Goal: Task Accomplishment & Management: Use online tool/utility

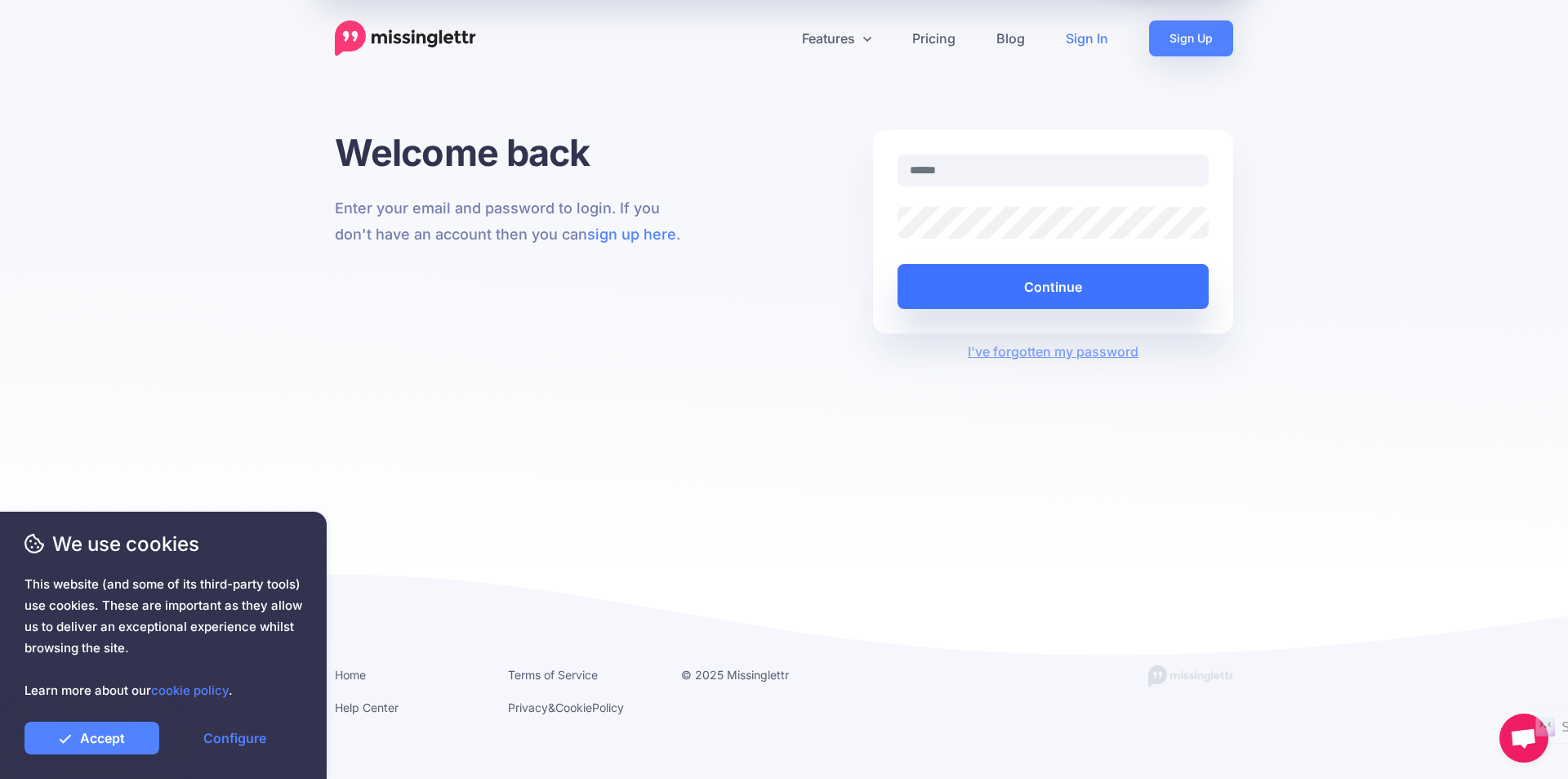
type input "**********"
click at [1051, 290] on button "Continue" at bounding box center [1053, 286] width 311 height 45
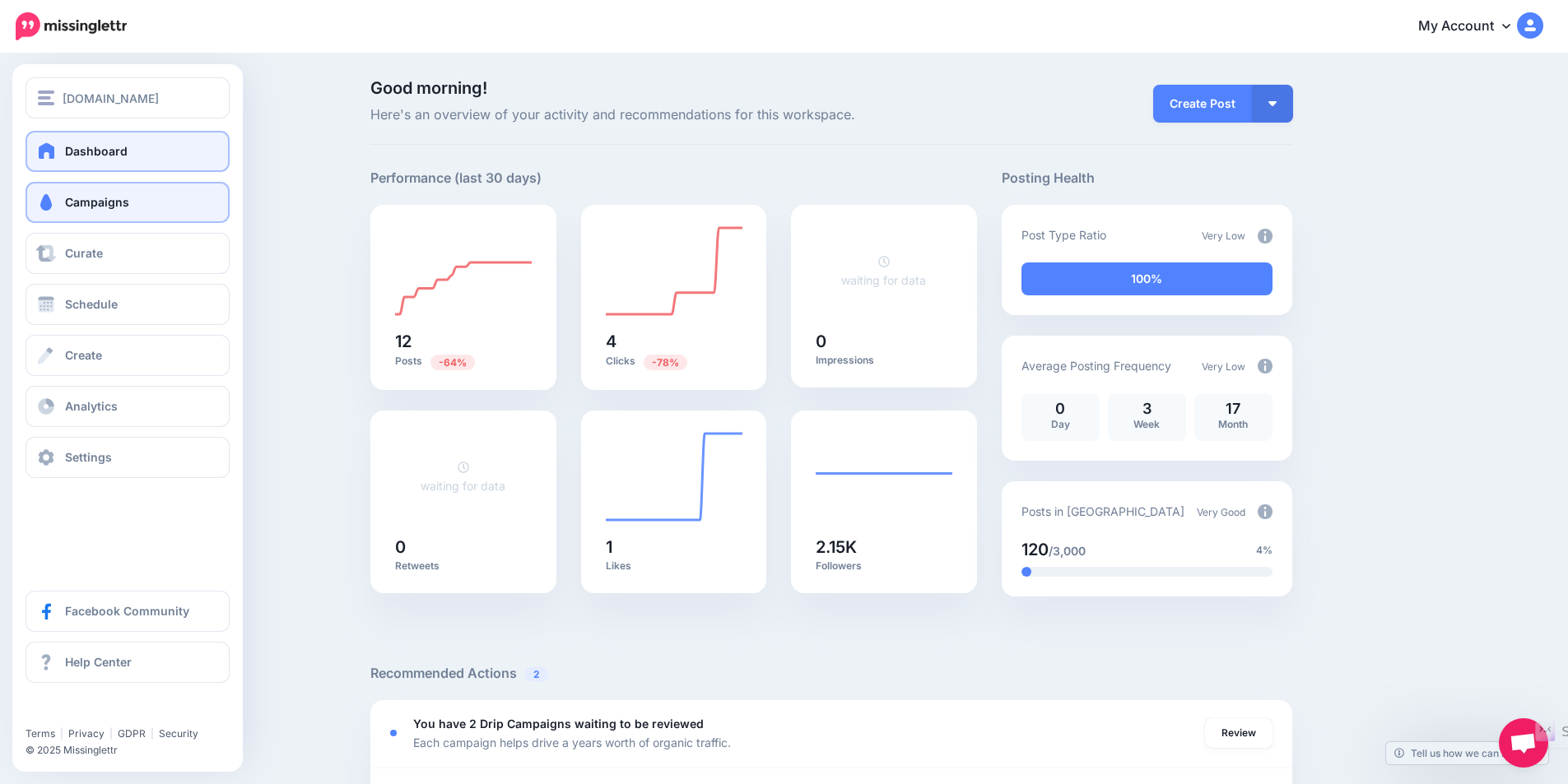
click at [106, 206] on span "Campaigns" at bounding box center [98, 202] width 64 height 14
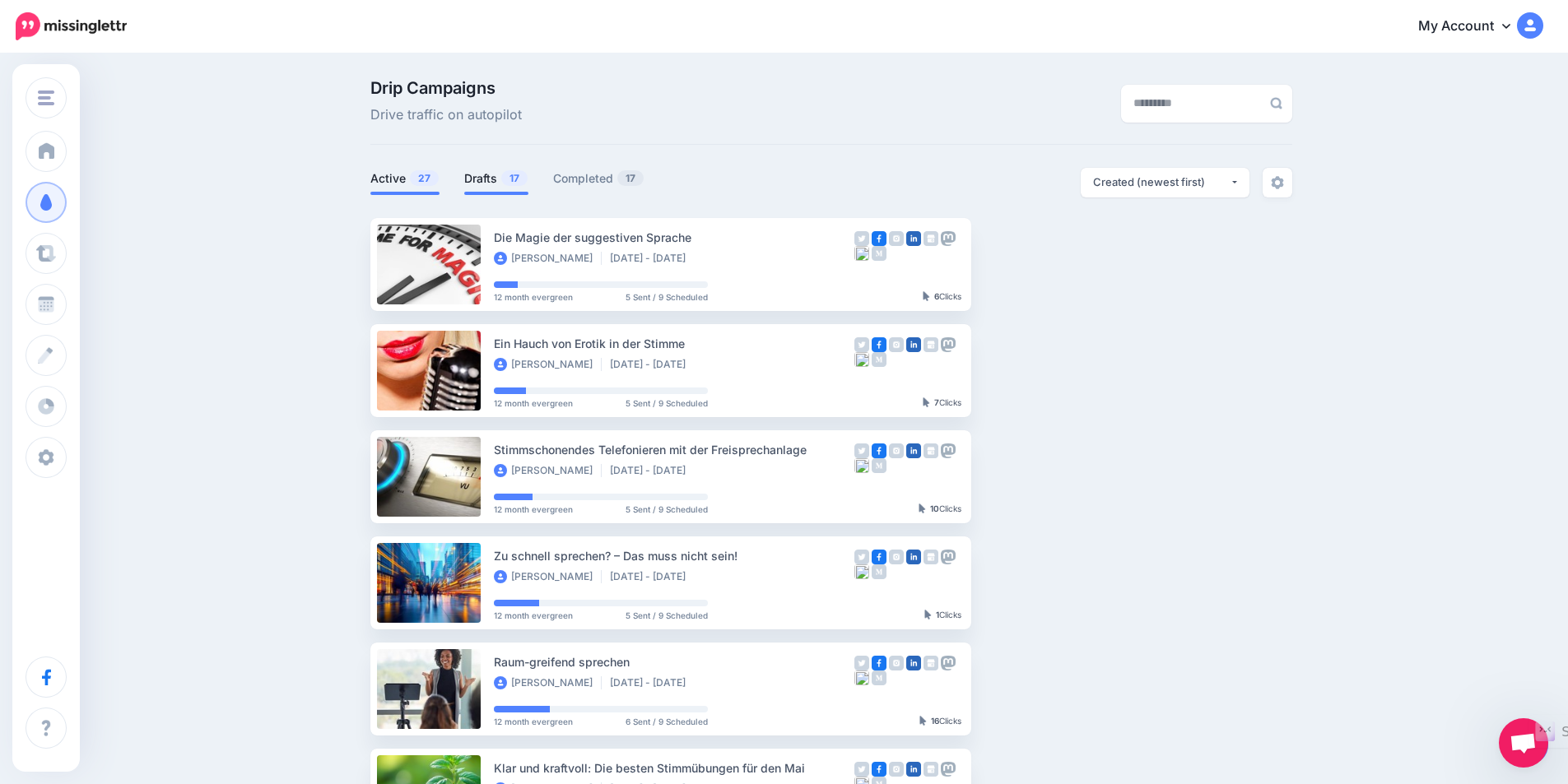
click at [502, 180] on link "Drafts 17" at bounding box center [496, 179] width 64 height 20
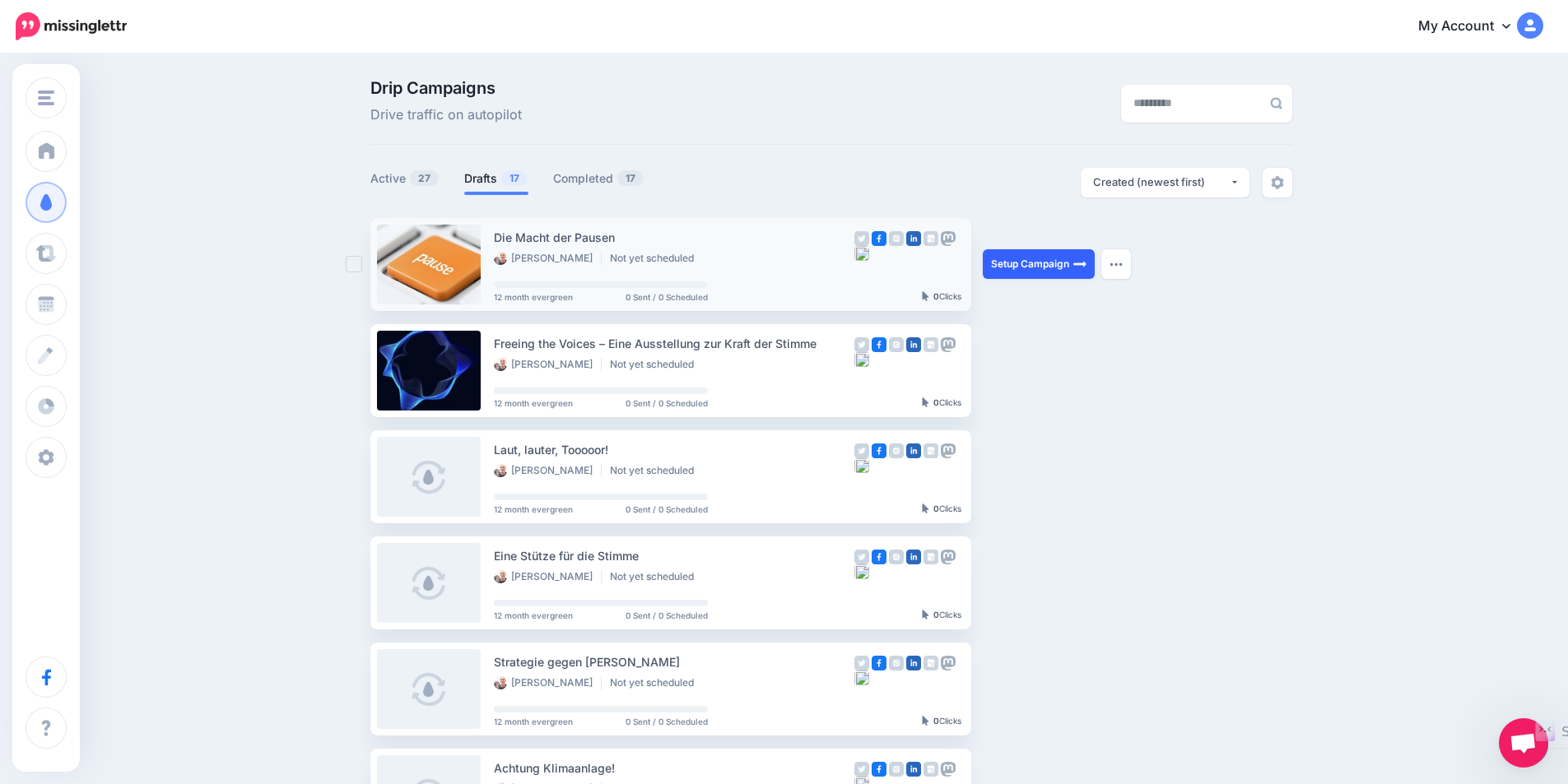
click at [1061, 264] on link "Setup Campaign" at bounding box center [1038, 264] width 112 height 29
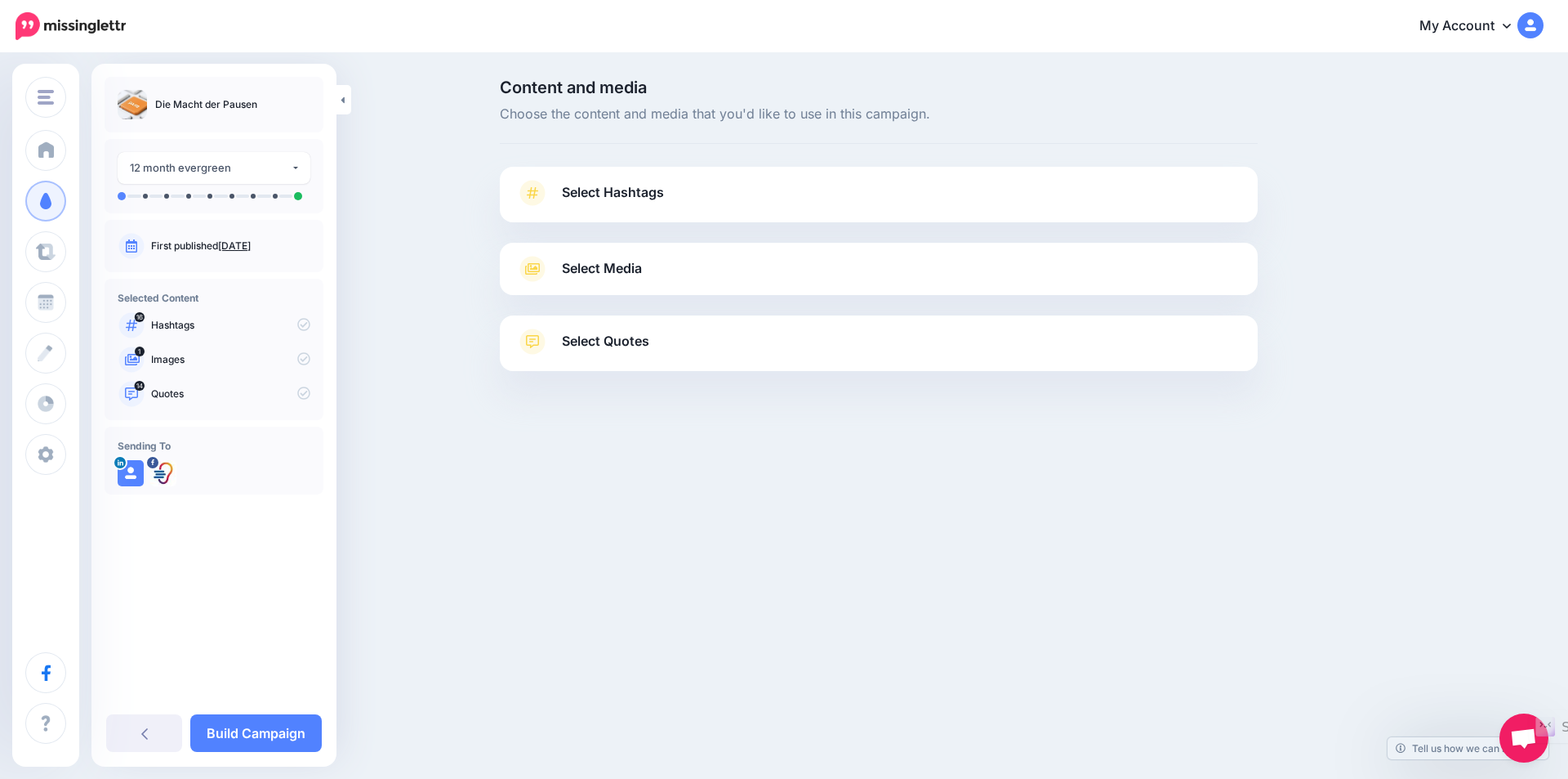
click at [906, 197] on link "Select Hashtags" at bounding box center [879, 201] width 725 height 43
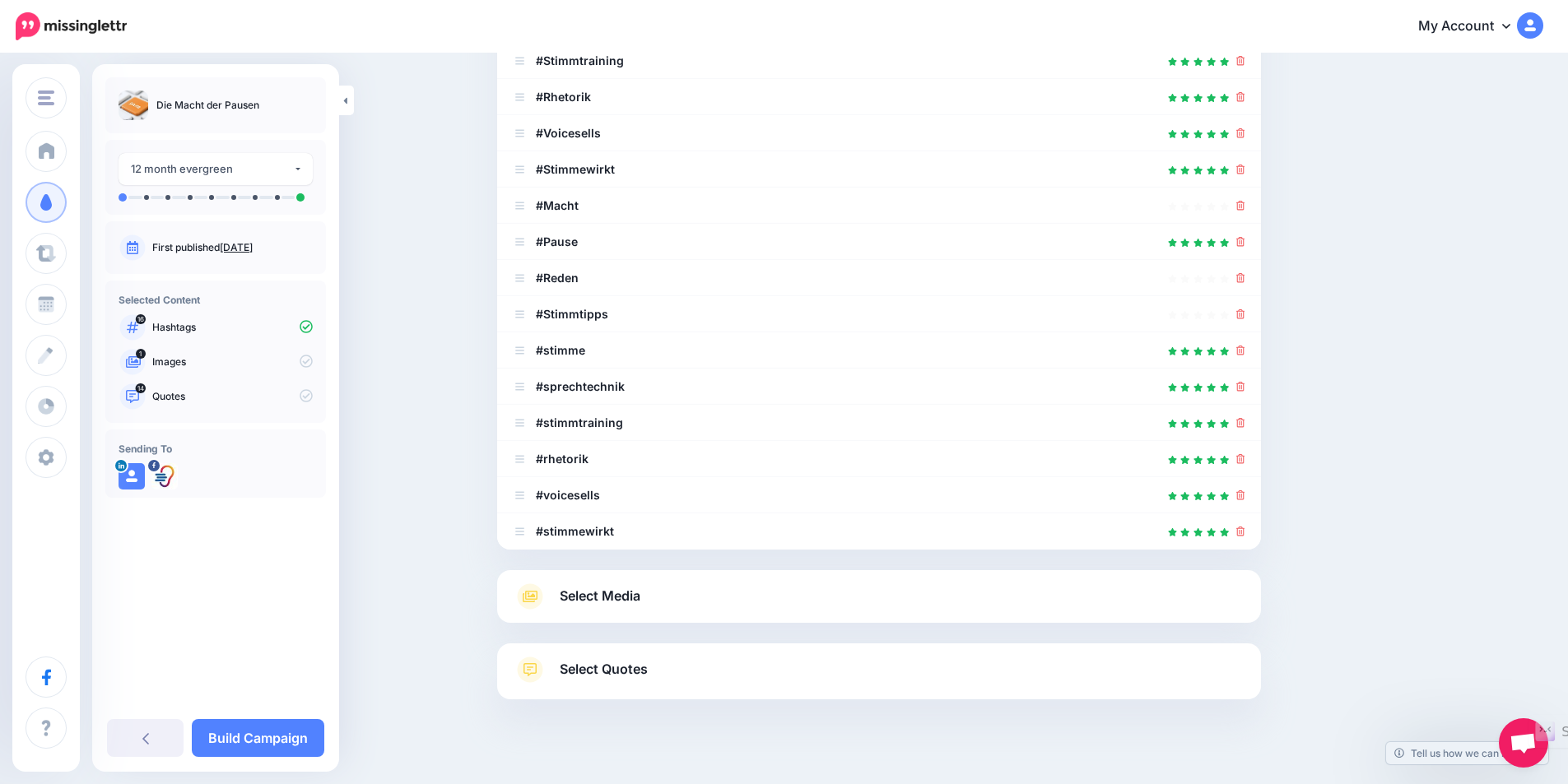
scroll to position [399, 0]
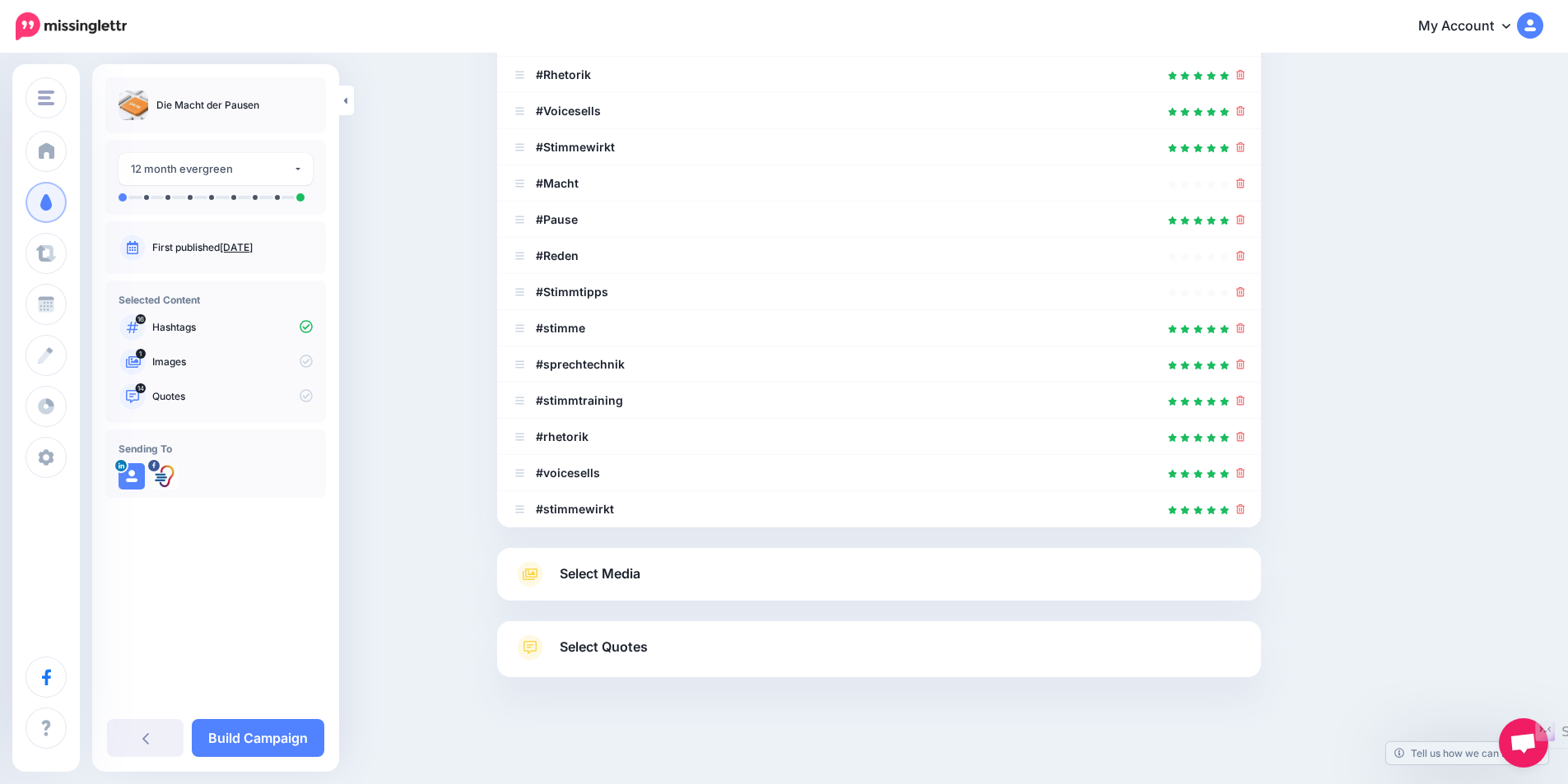
click at [631, 642] on span "Select Quotes" at bounding box center [604, 646] width 88 height 22
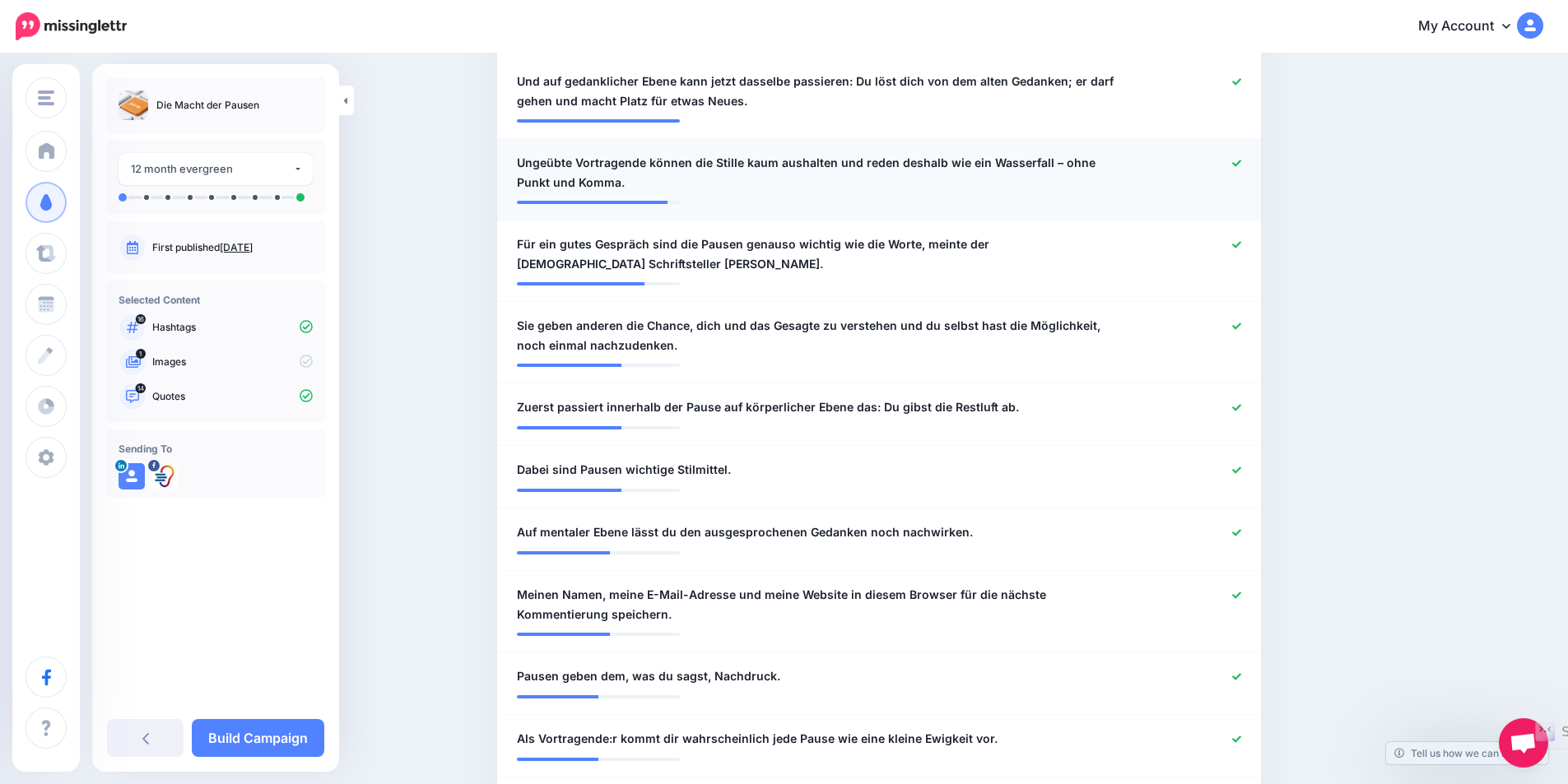
scroll to position [518, 0]
click at [1249, 597] on div at bounding box center [1192, 603] width 125 height 39
click at [1241, 594] on icon at bounding box center [1236, 594] width 9 height 9
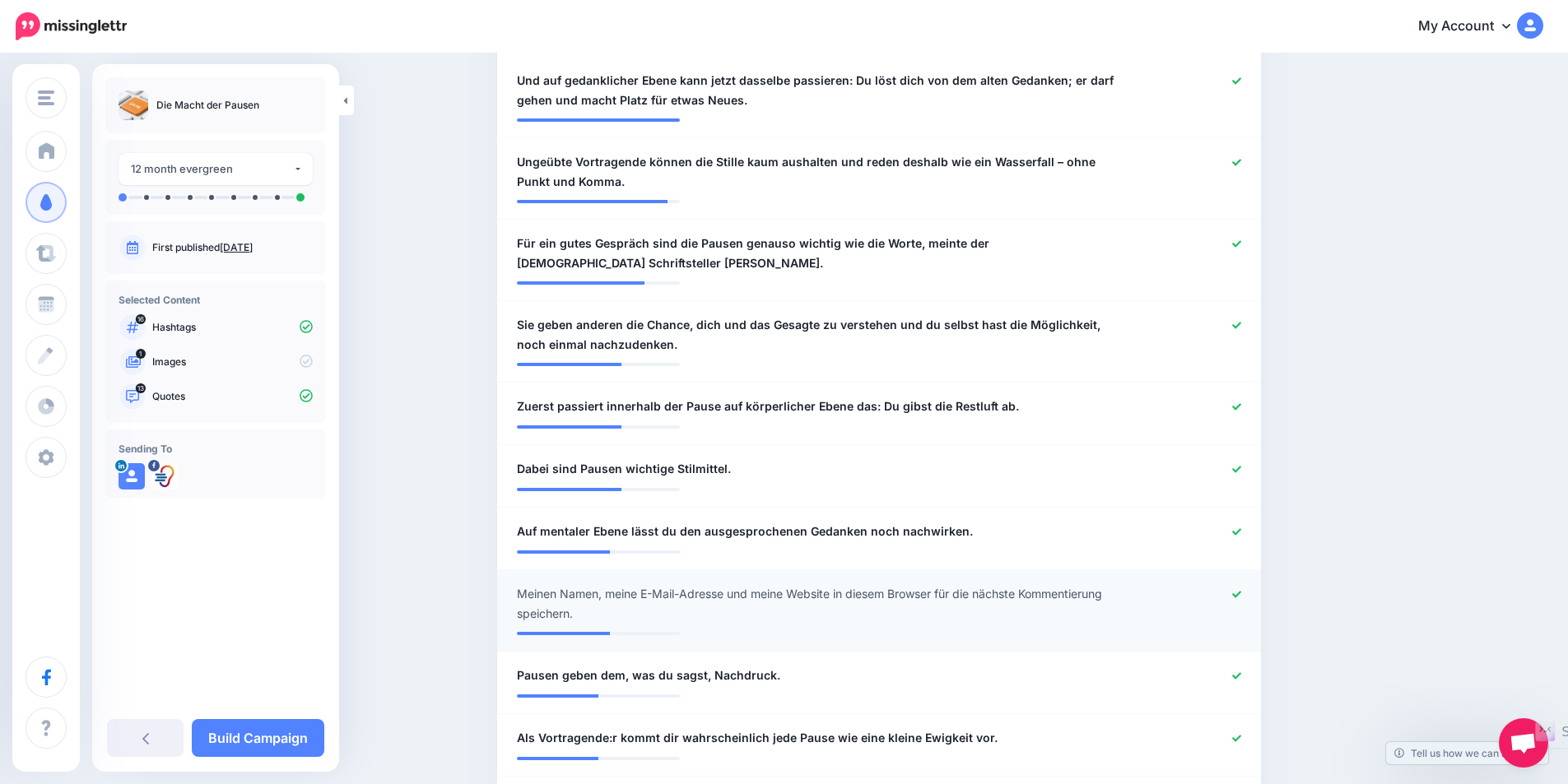
click at [1241, 596] on icon at bounding box center [1236, 594] width 9 height 7
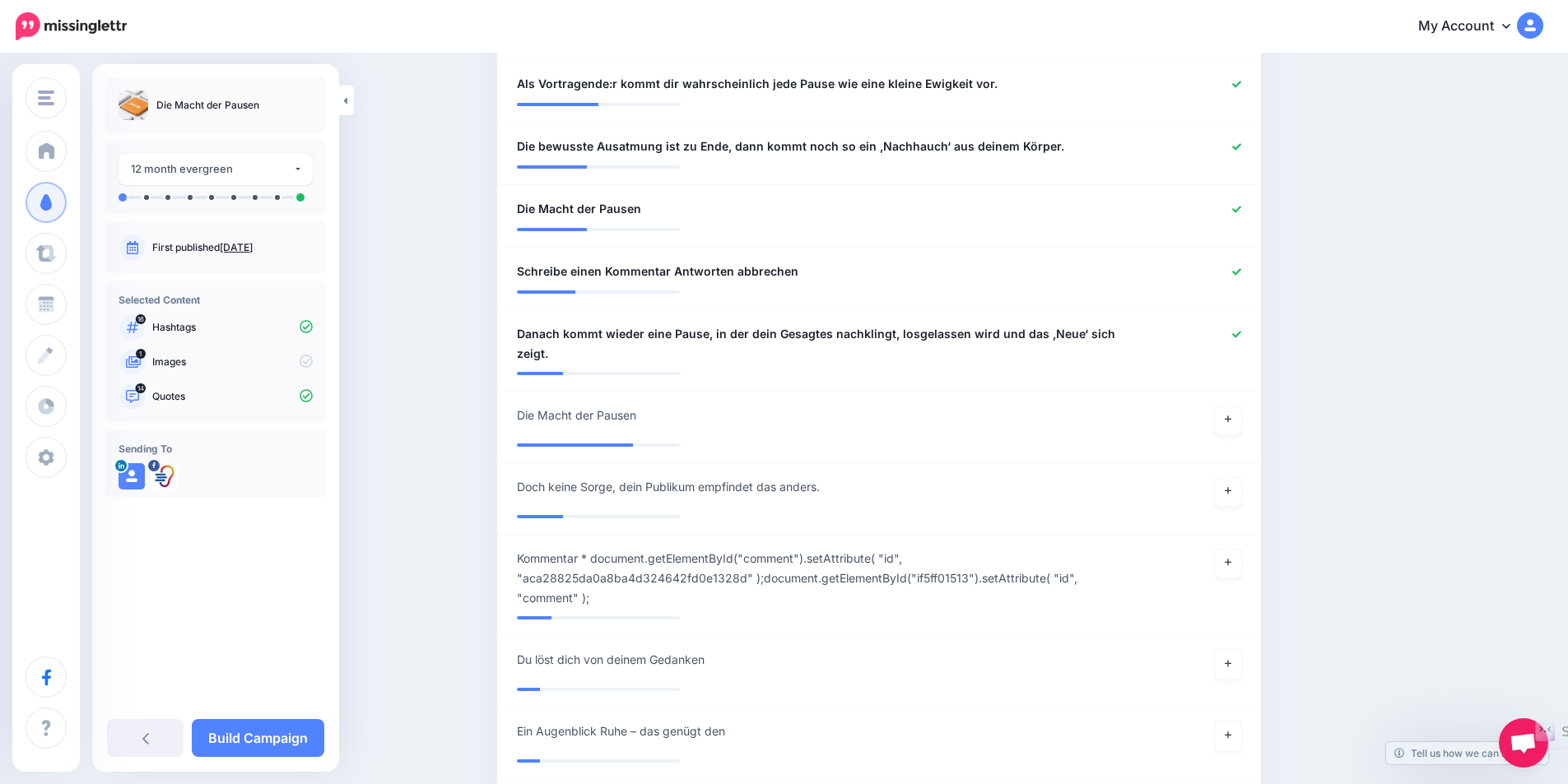
scroll to position [1187, 0]
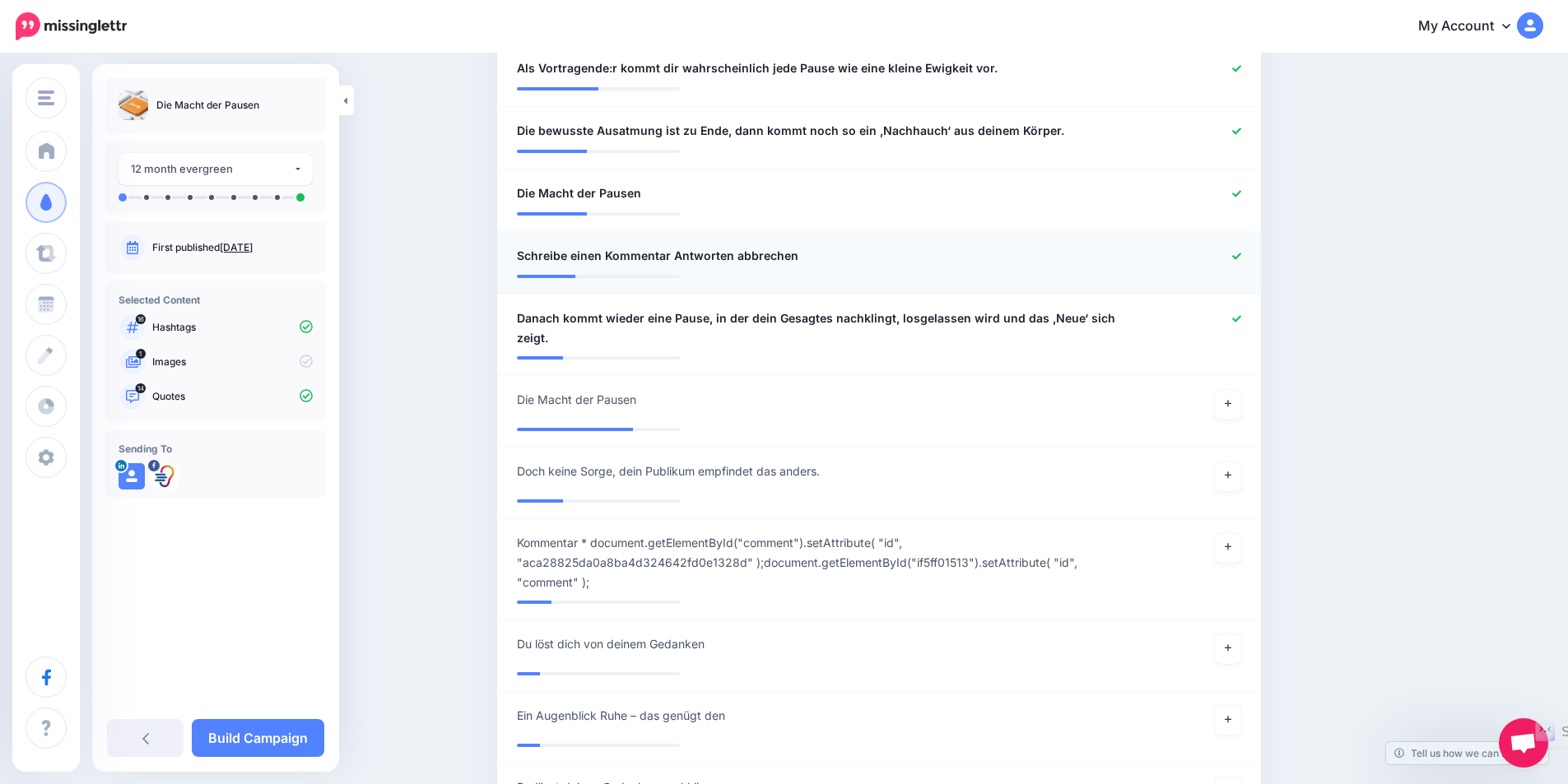
click at [1237, 253] on div at bounding box center [1192, 256] width 125 height 21
click at [1240, 253] on icon at bounding box center [1236, 256] width 9 height 9
click at [1241, 253] on icon at bounding box center [1236, 256] width 9 height 9
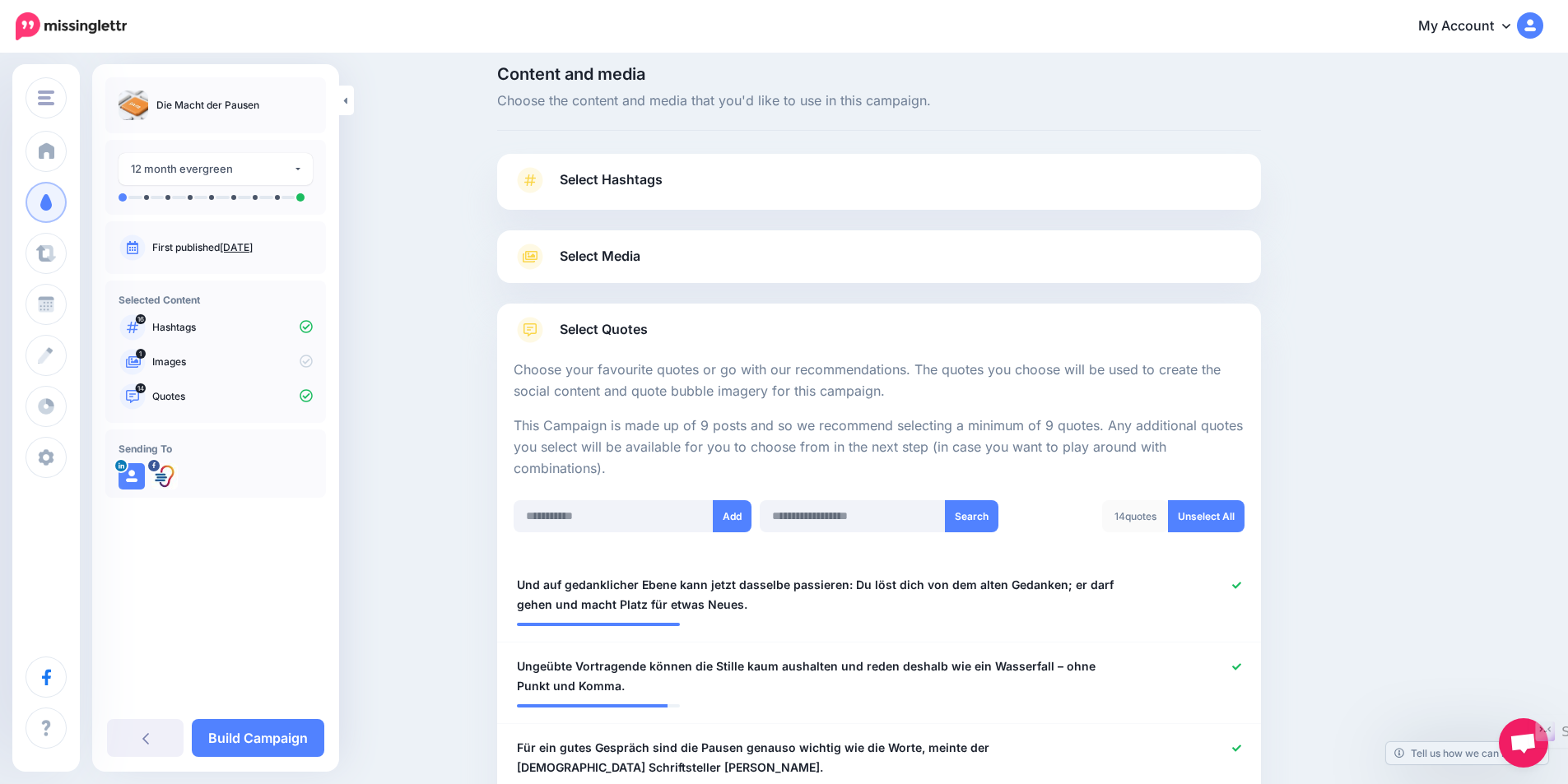
scroll to position [0, 0]
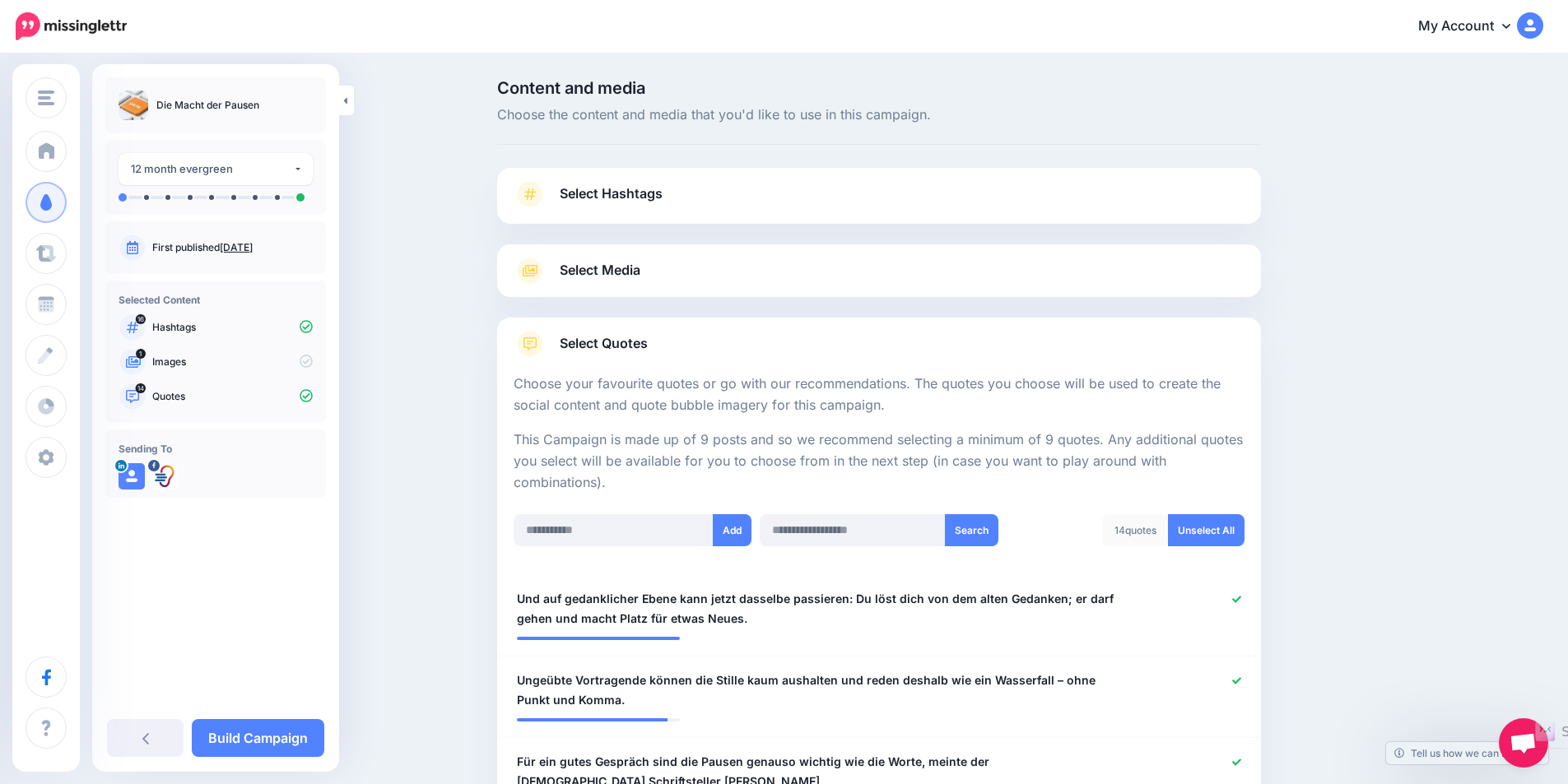
click at [609, 273] on span "Select Media" at bounding box center [600, 269] width 81 height 22
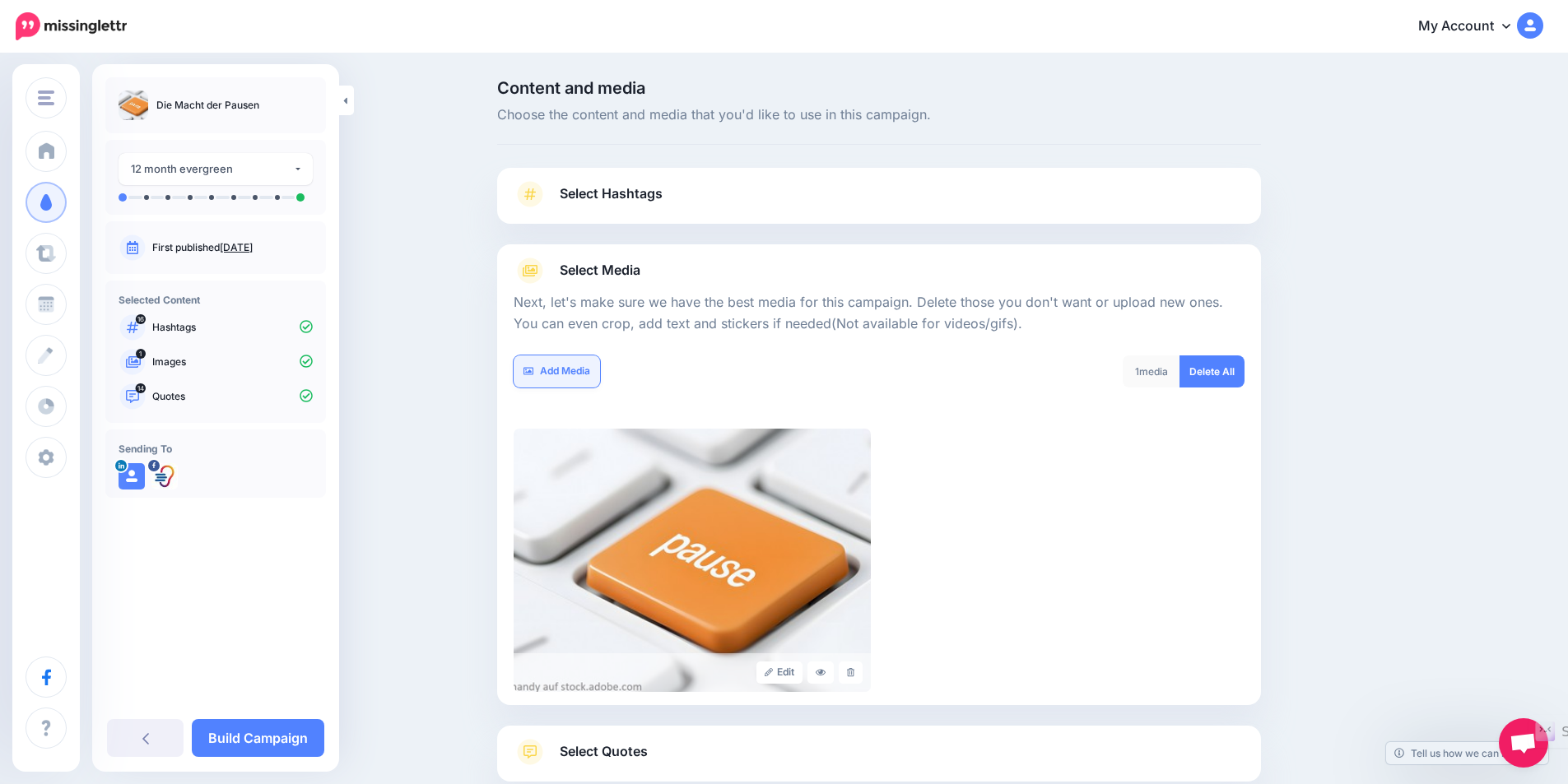
click at [579, 374] on link "Add Media" at bounding box center [557, 371] width 86 height 32
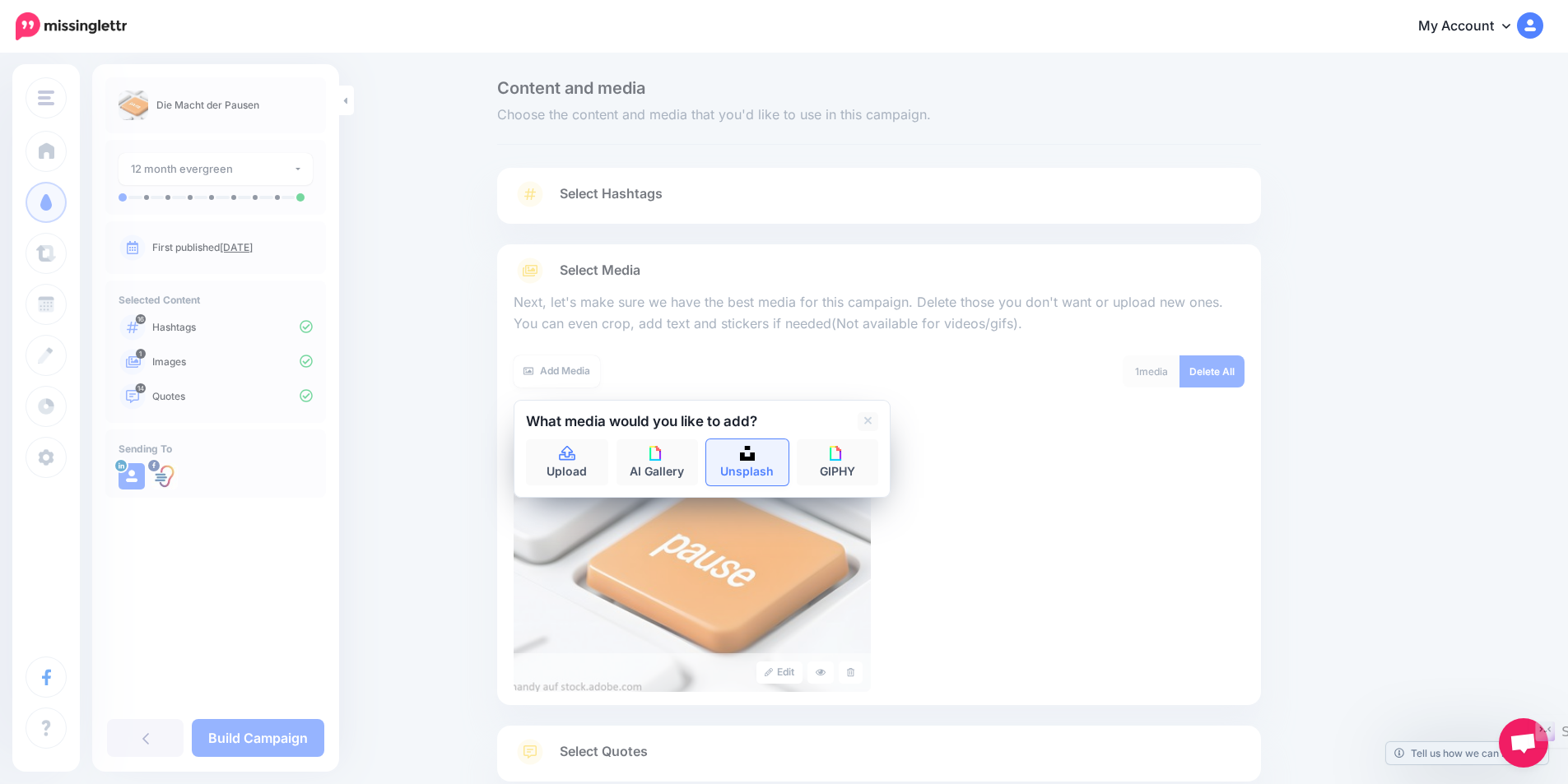
click at [741, 460] on link "Unsplash" at bounding box center [747, 462] width 82 height 46
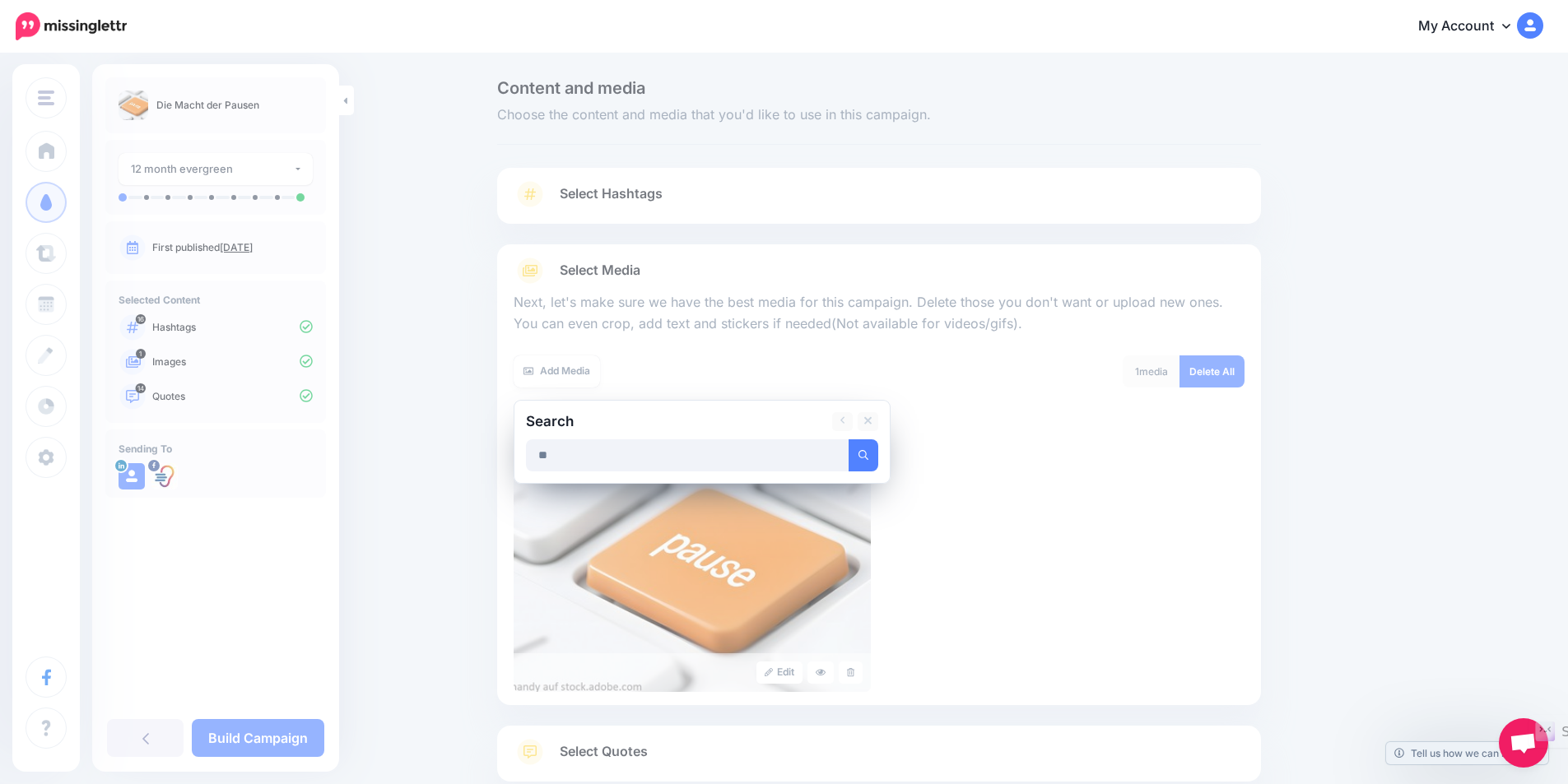
type input "*"
click at [848, 439] on button "submit" at bounding box center [863, 455] width 29 height 32
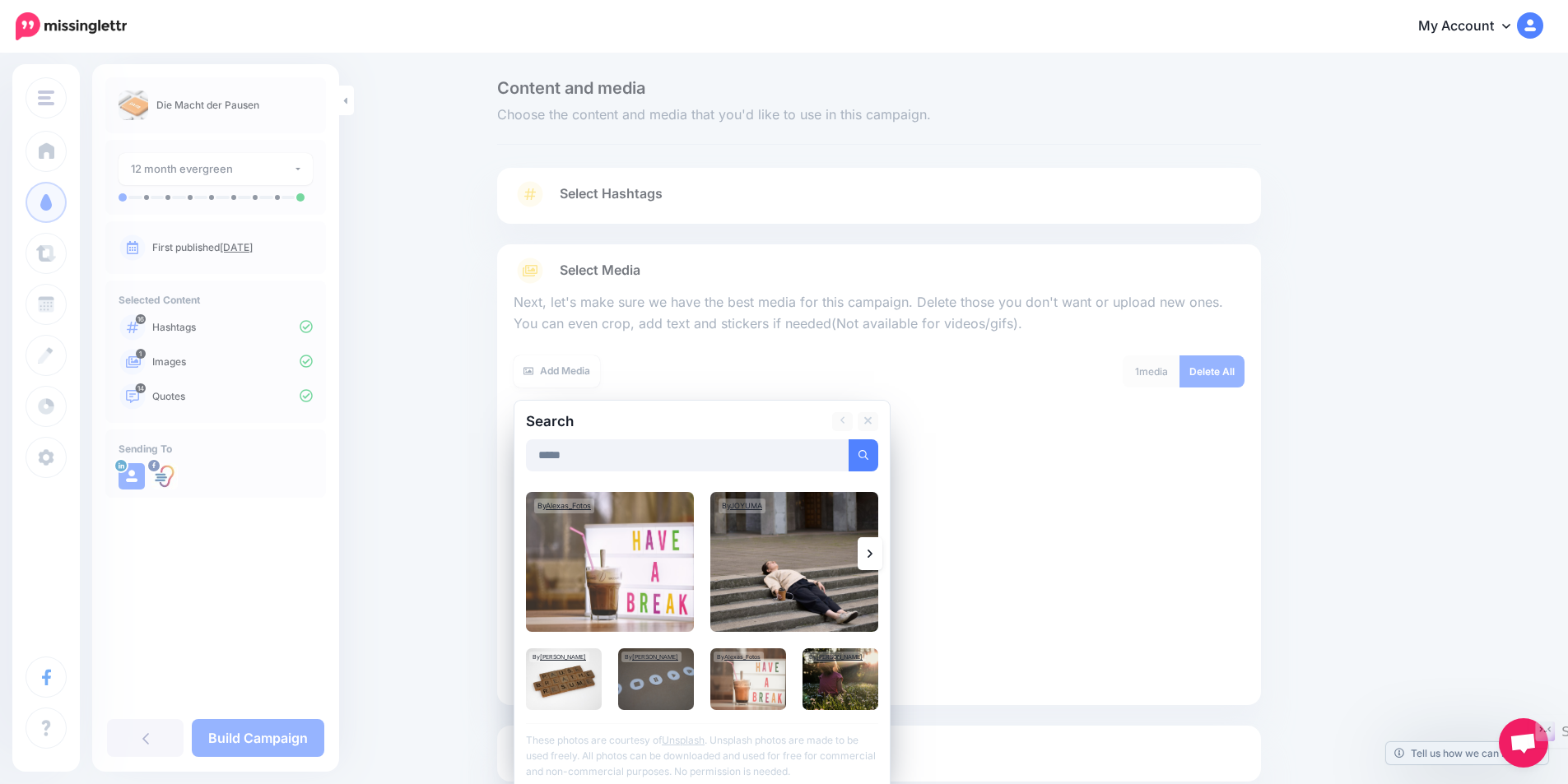
click at [875, 545] on link at bounding box center [869, 554] width 24 height 33
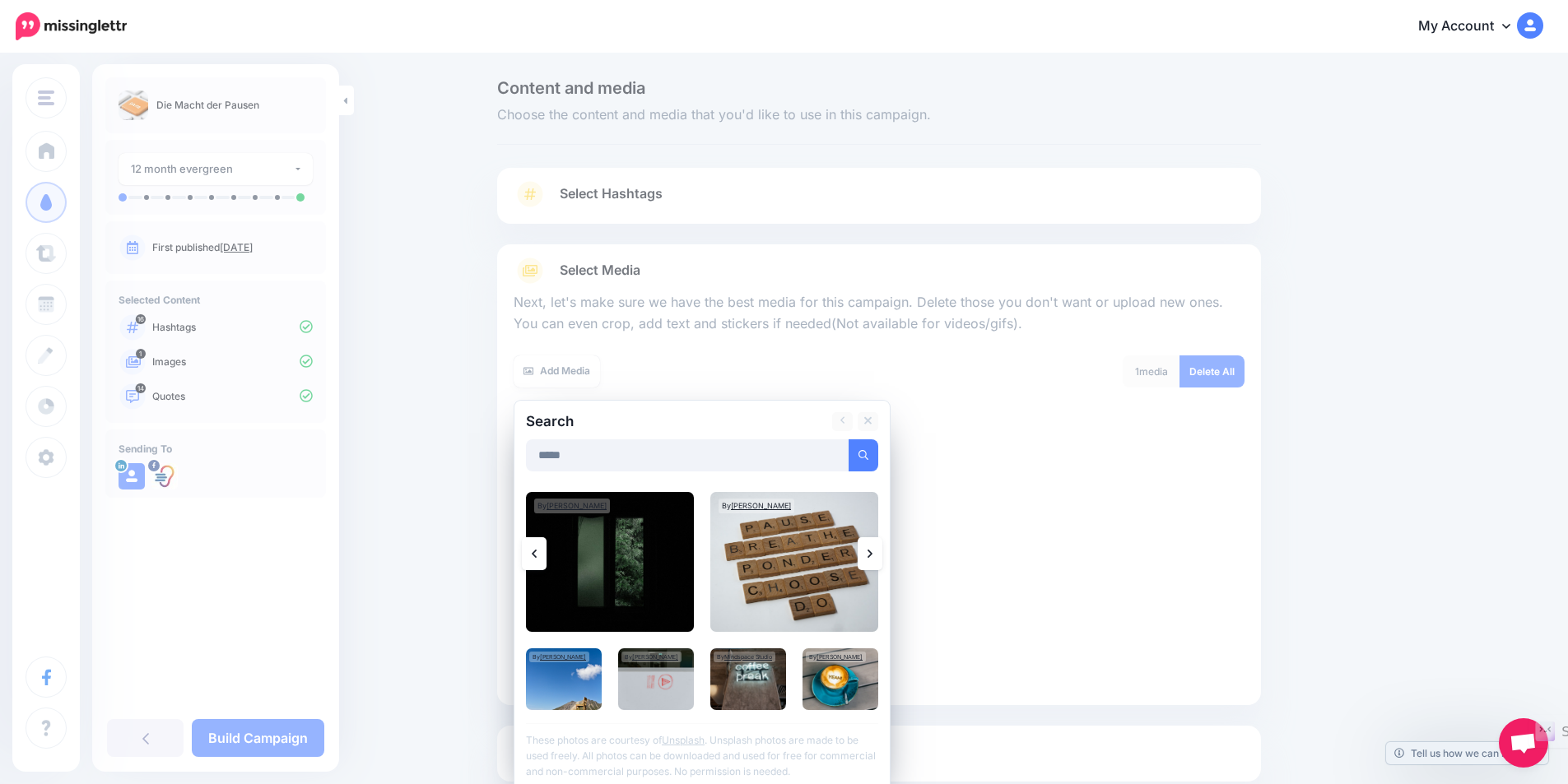
click at [875, 545] on link at bounding box center [869, 554] width 24 height 33
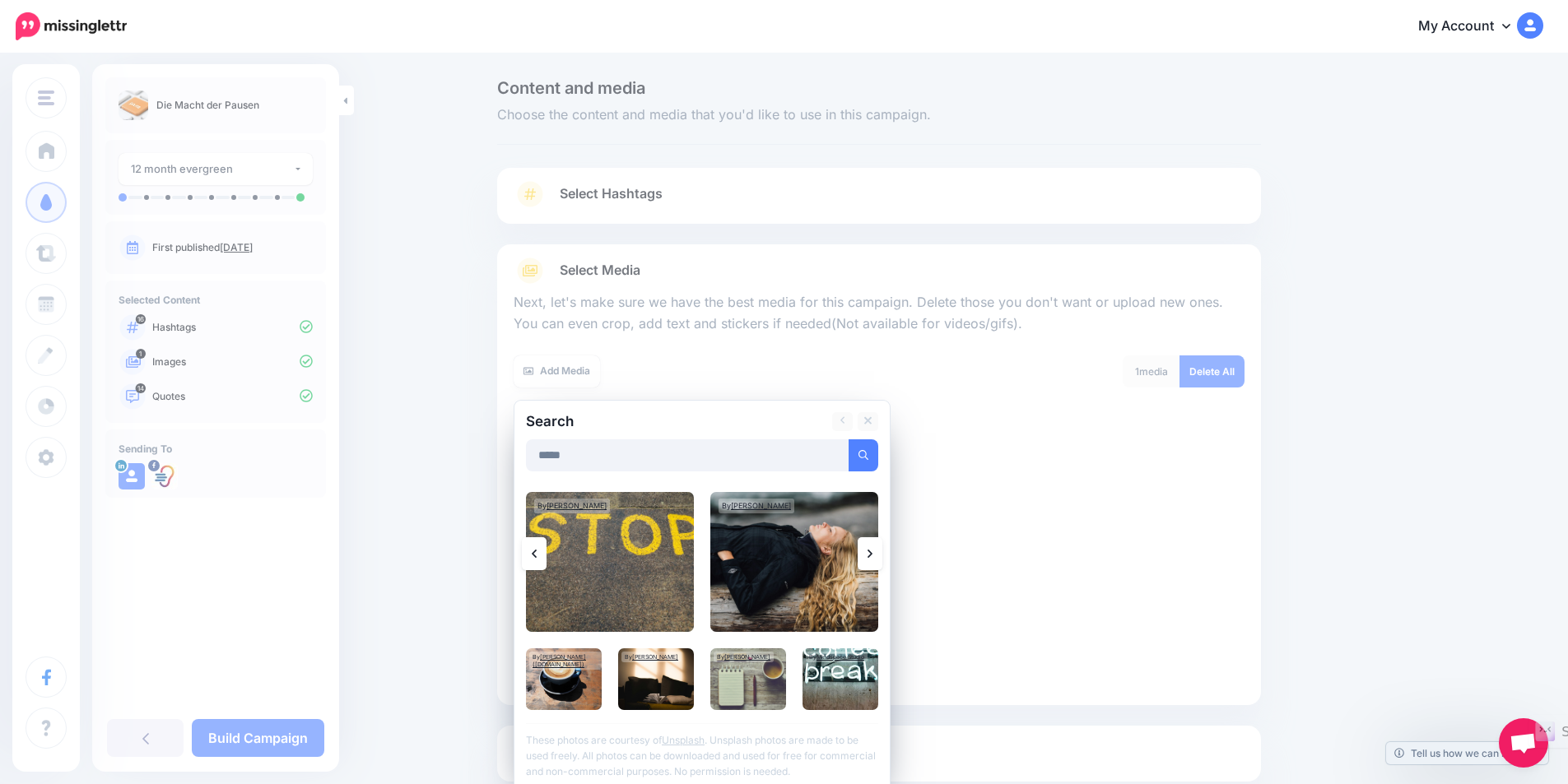
click at [875, 545] on link at bounding box center [869, 554] width 24 height 33
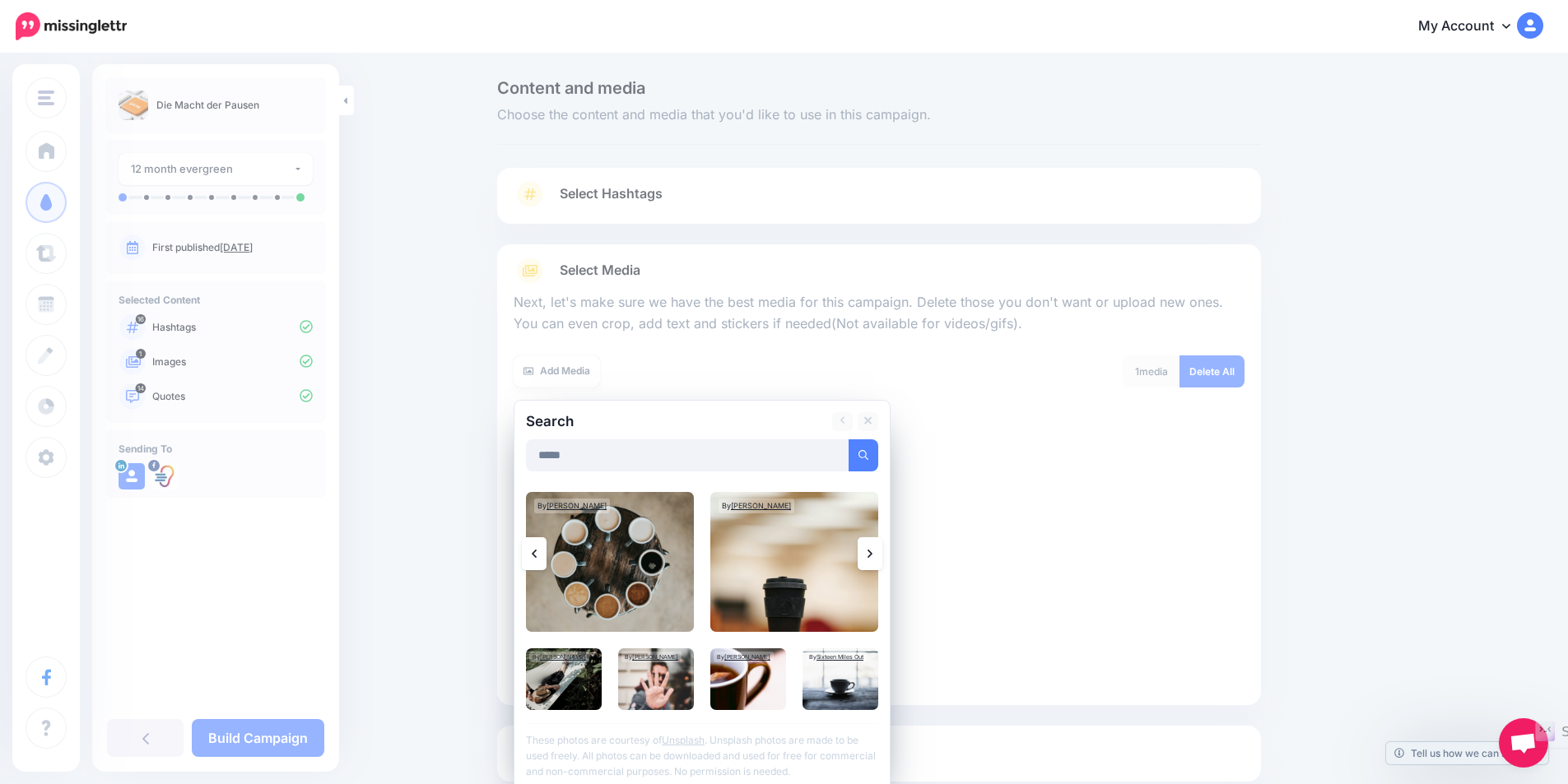
click at [875, 545] on link at bounding box center [869, 554] width 24 height 33
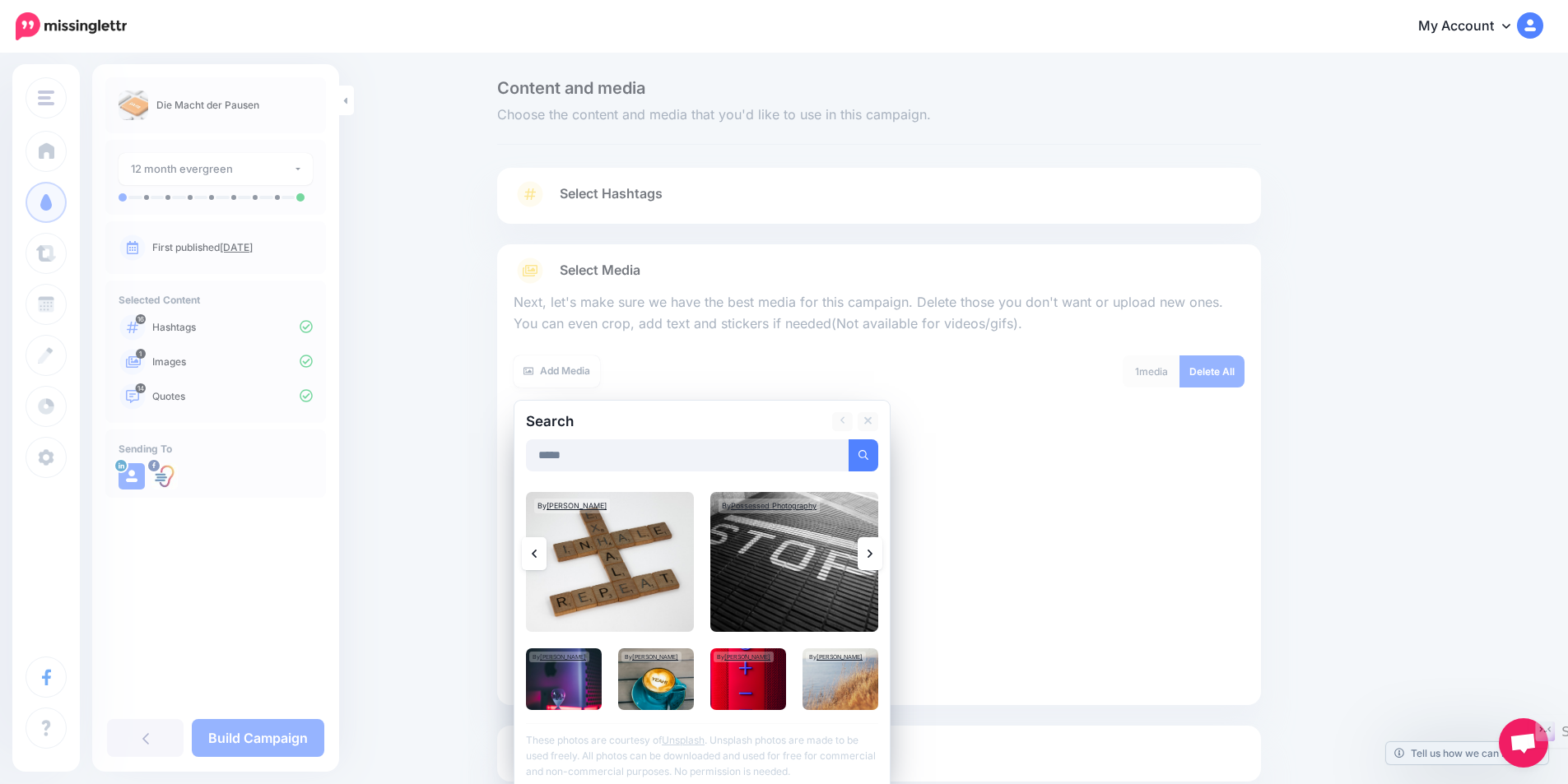
click at [875, 545] on link at bounding box center [869, 554] width 24 height 33
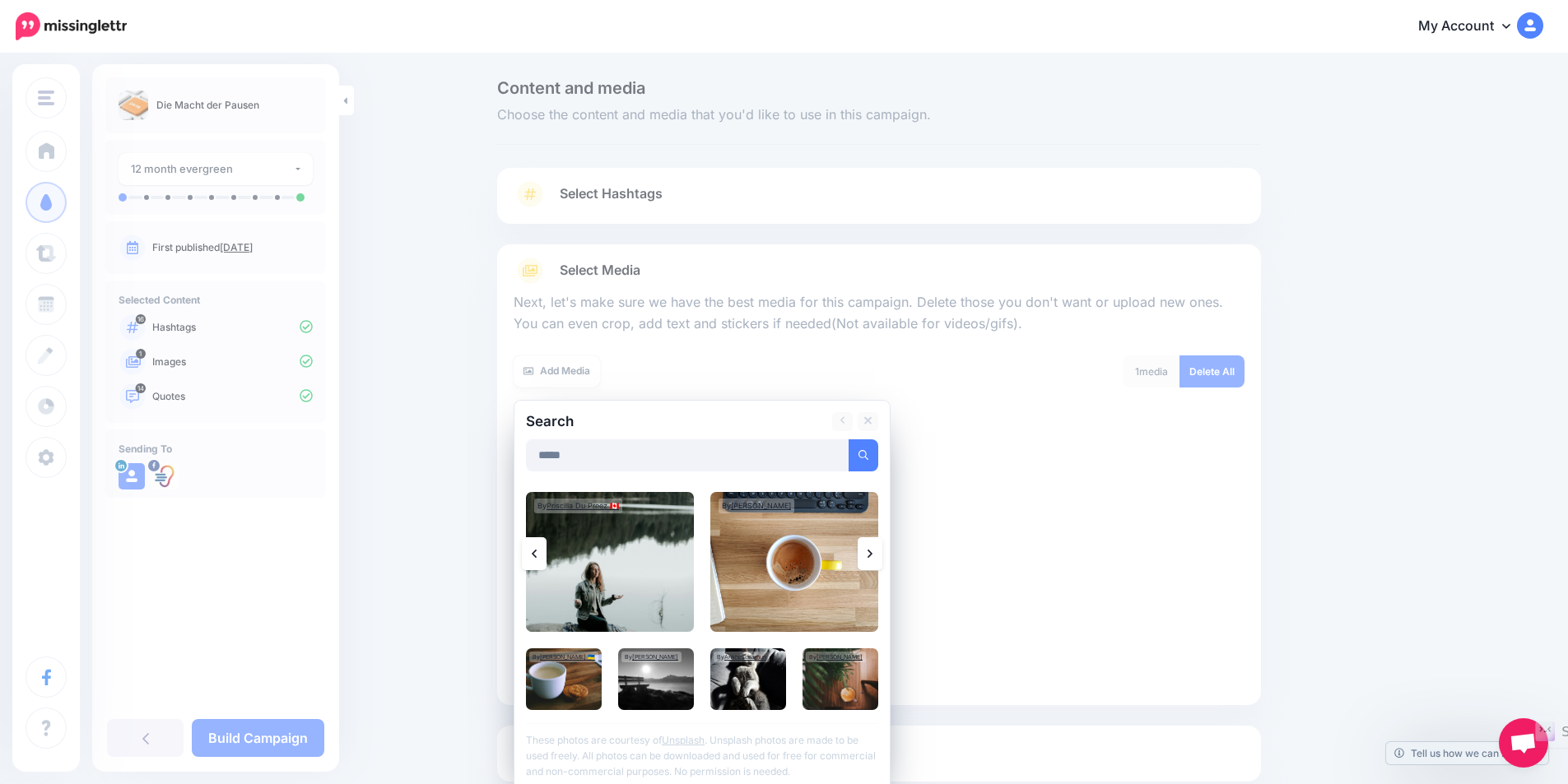
click at [875, 545] on link at bounding box center [869, 554] width 24 height 33
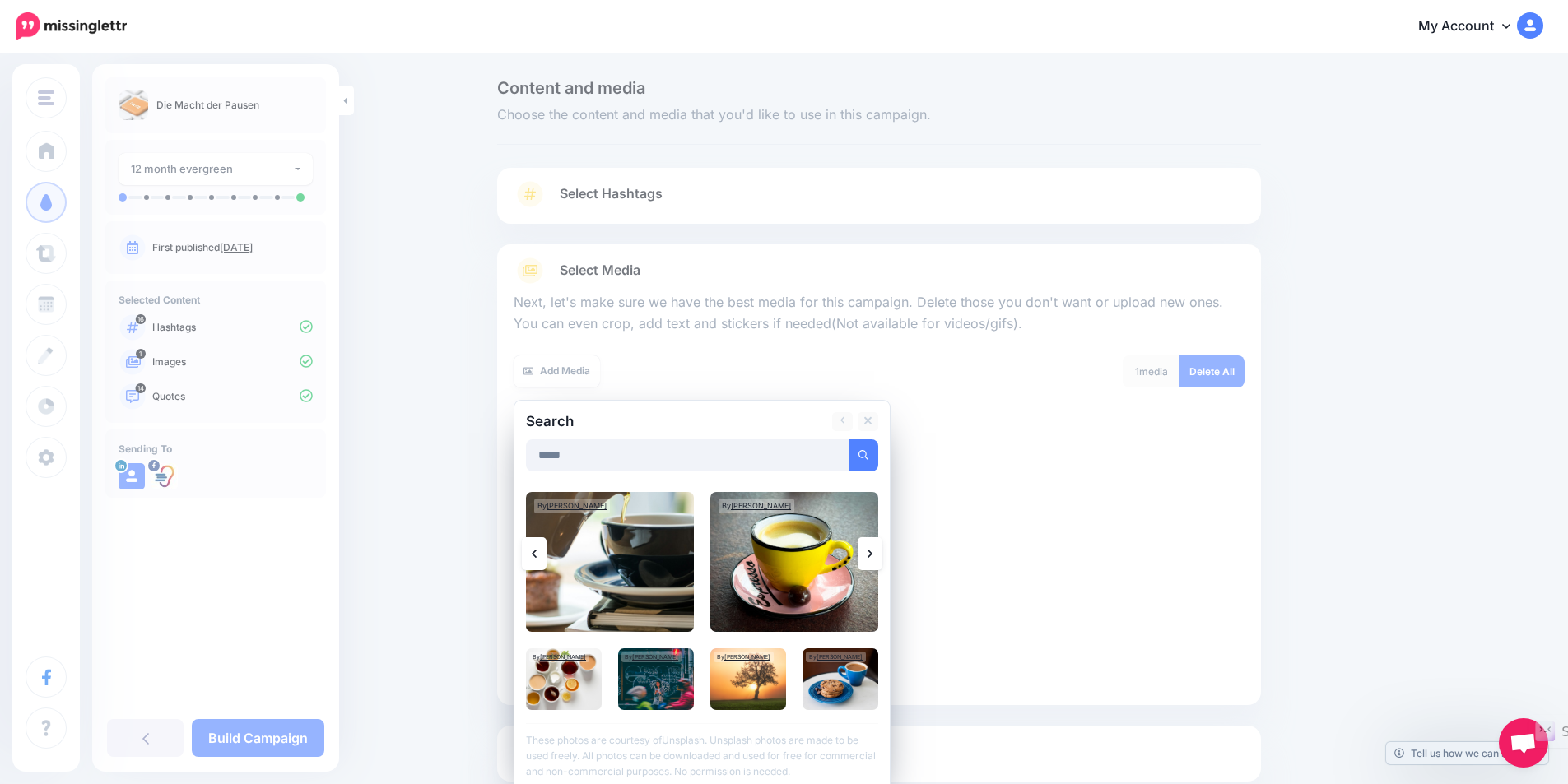
click at [875, 545] on link at bounding box center [869, 554] width 24 height 33
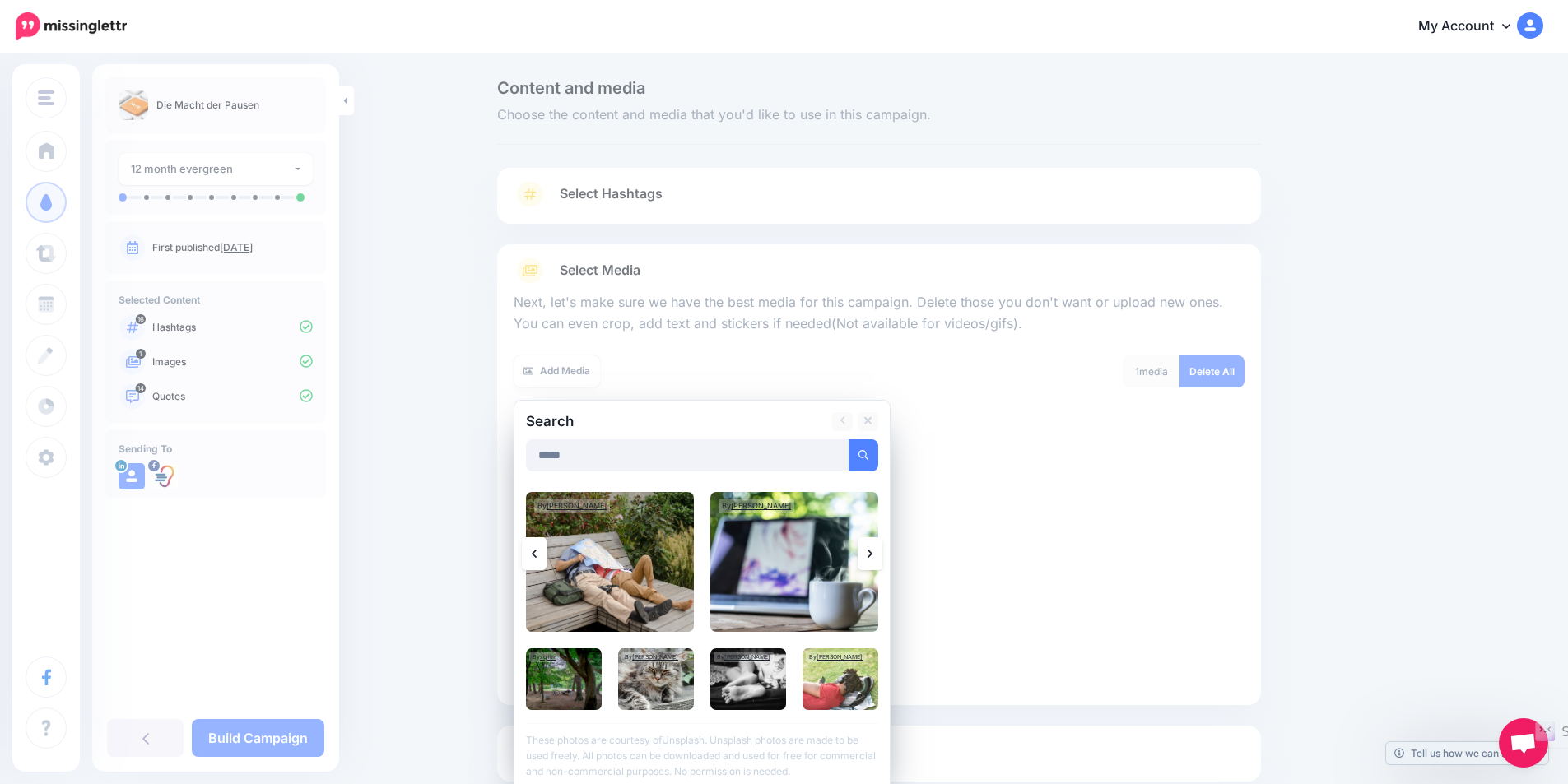
click at [875, 545] on link at bounding box center [869, 554] width 24 height 33
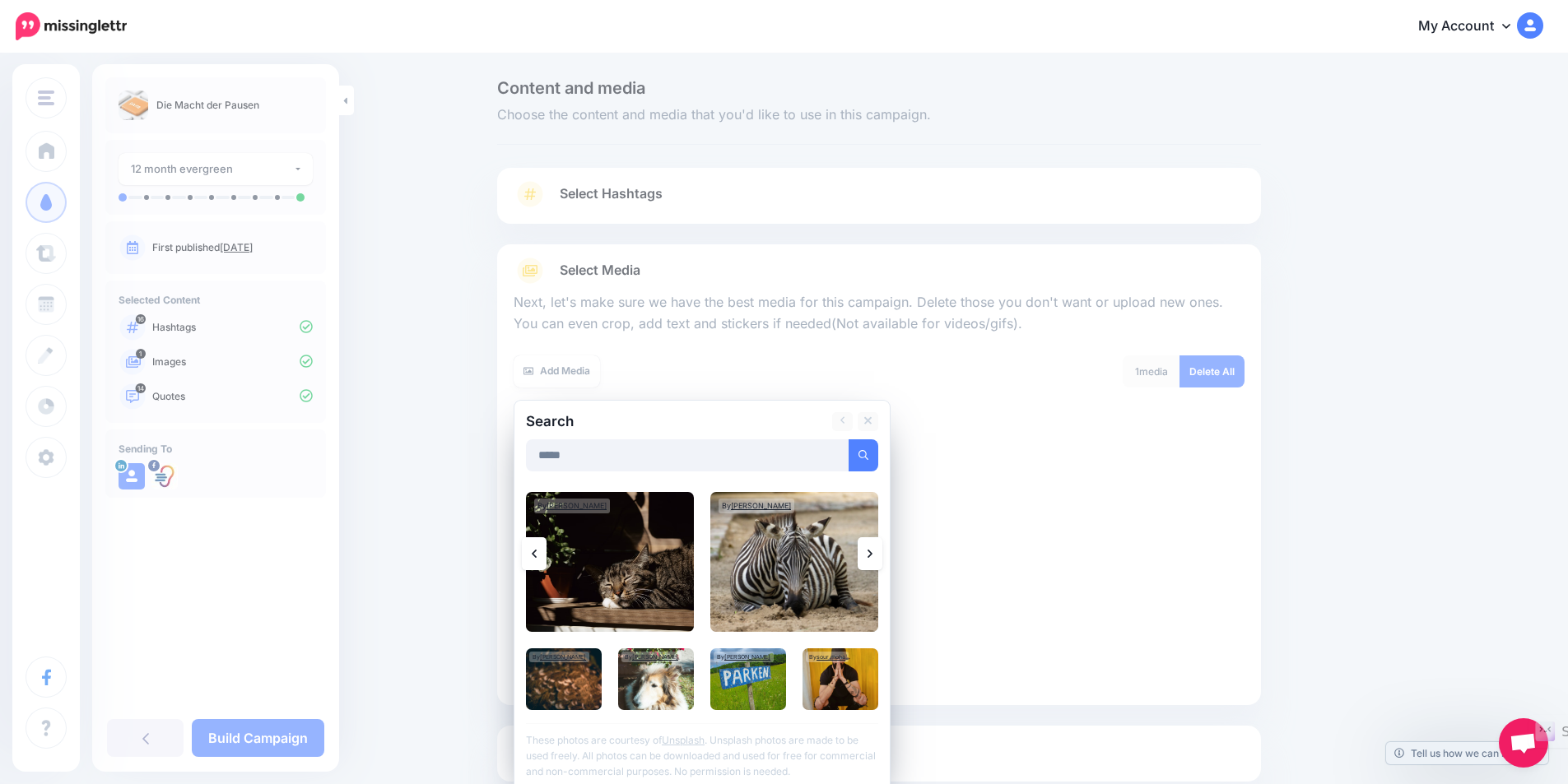
click at [872, 557] on icon at bounding box center [869, 553] width 5 height 13
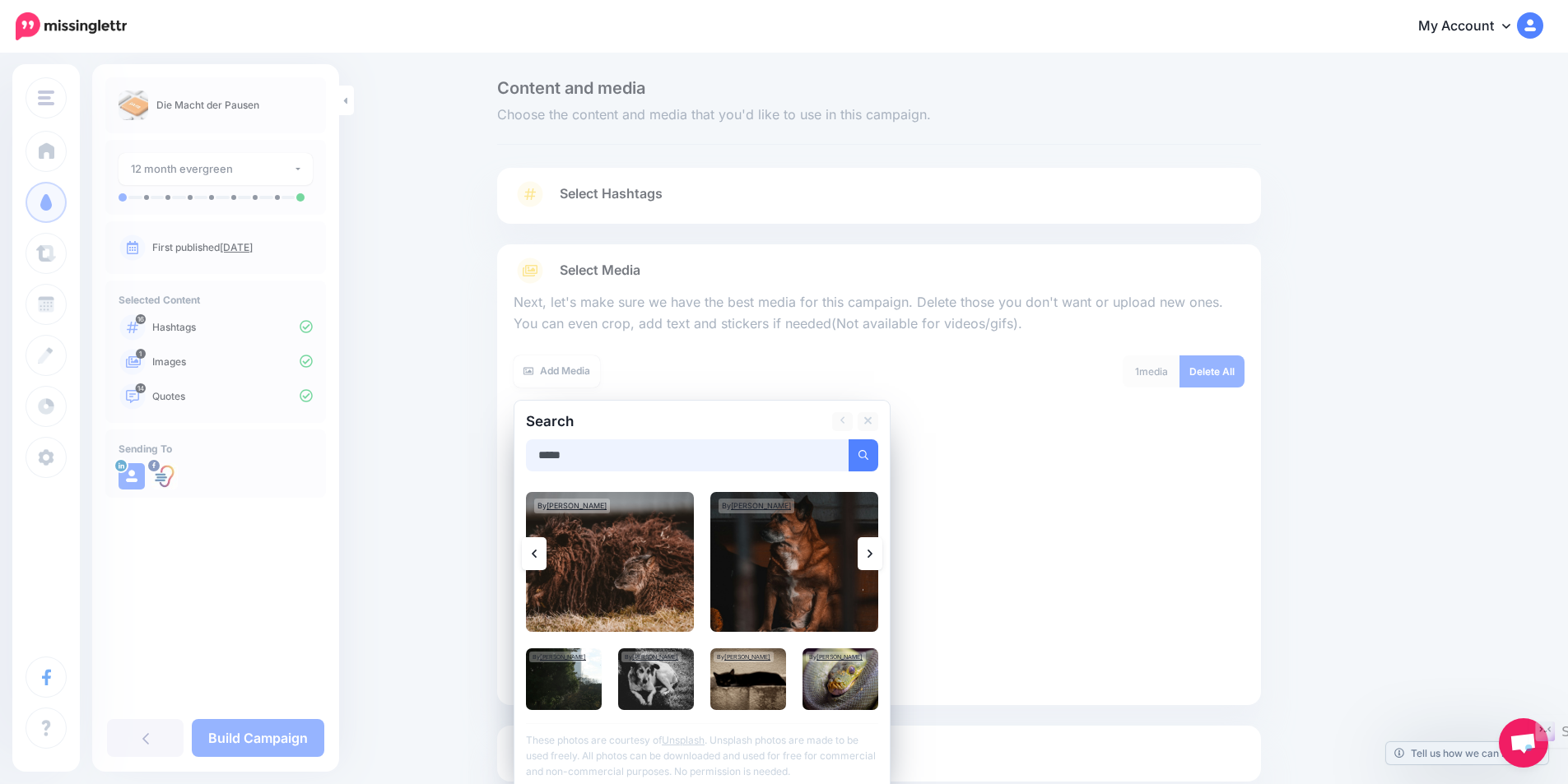
drag, startPoint x: 585, startPoint y: 451, endPoint x: 532, endPoint y: 457, distance: 53.3
click at [532, 457] on input "*****" at bounding box center [687, 455] width 323 height 32
type input "*"
click at [848, 439] on button "submit" at bounding box center [863, 455] width 29 height 32
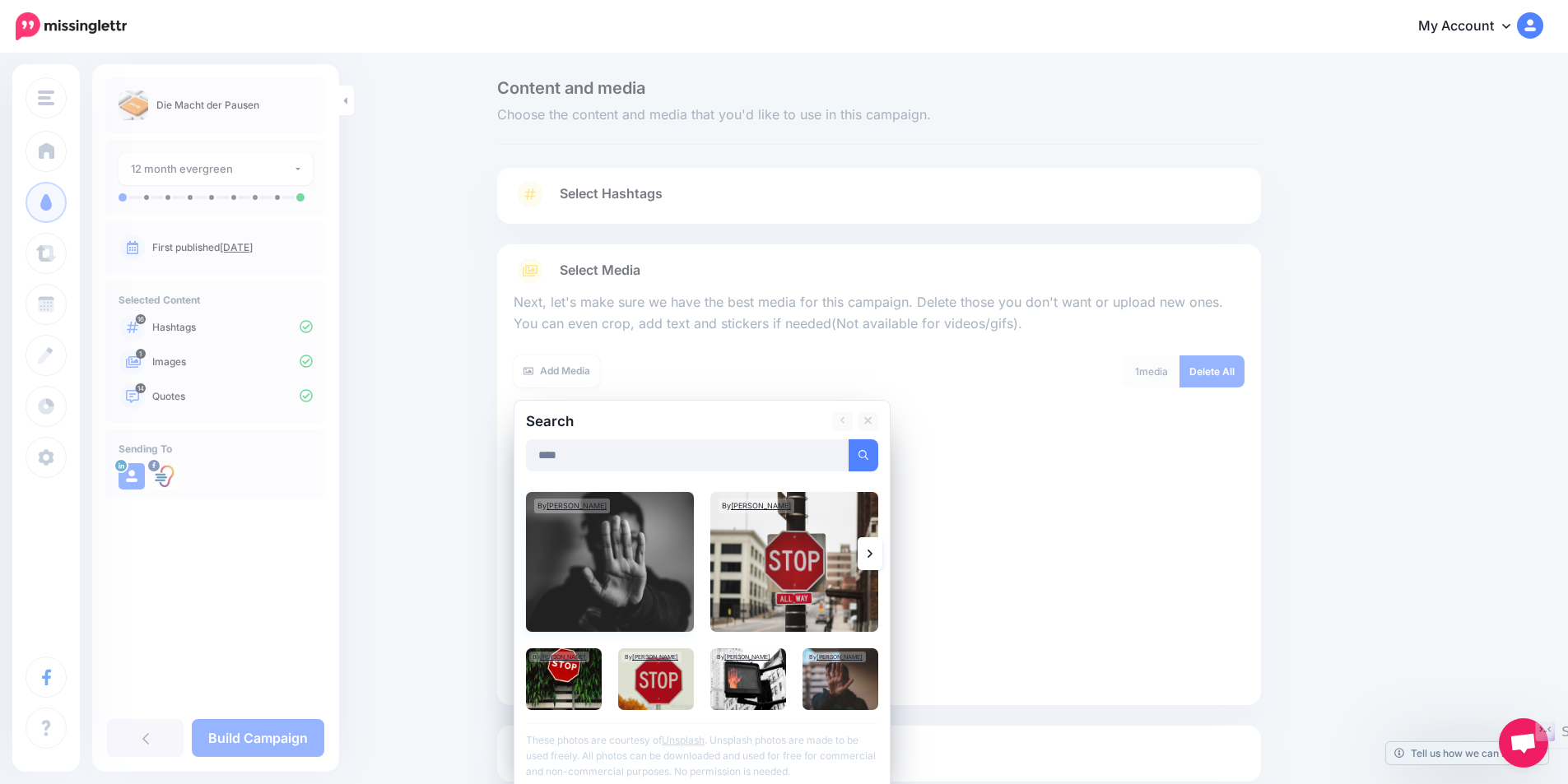
click at [650, 571] on img at bounding box center [610, 561] width 168 height 140
click at [872, 554] on icon at bounding box center [869, 553] width 5 height 13
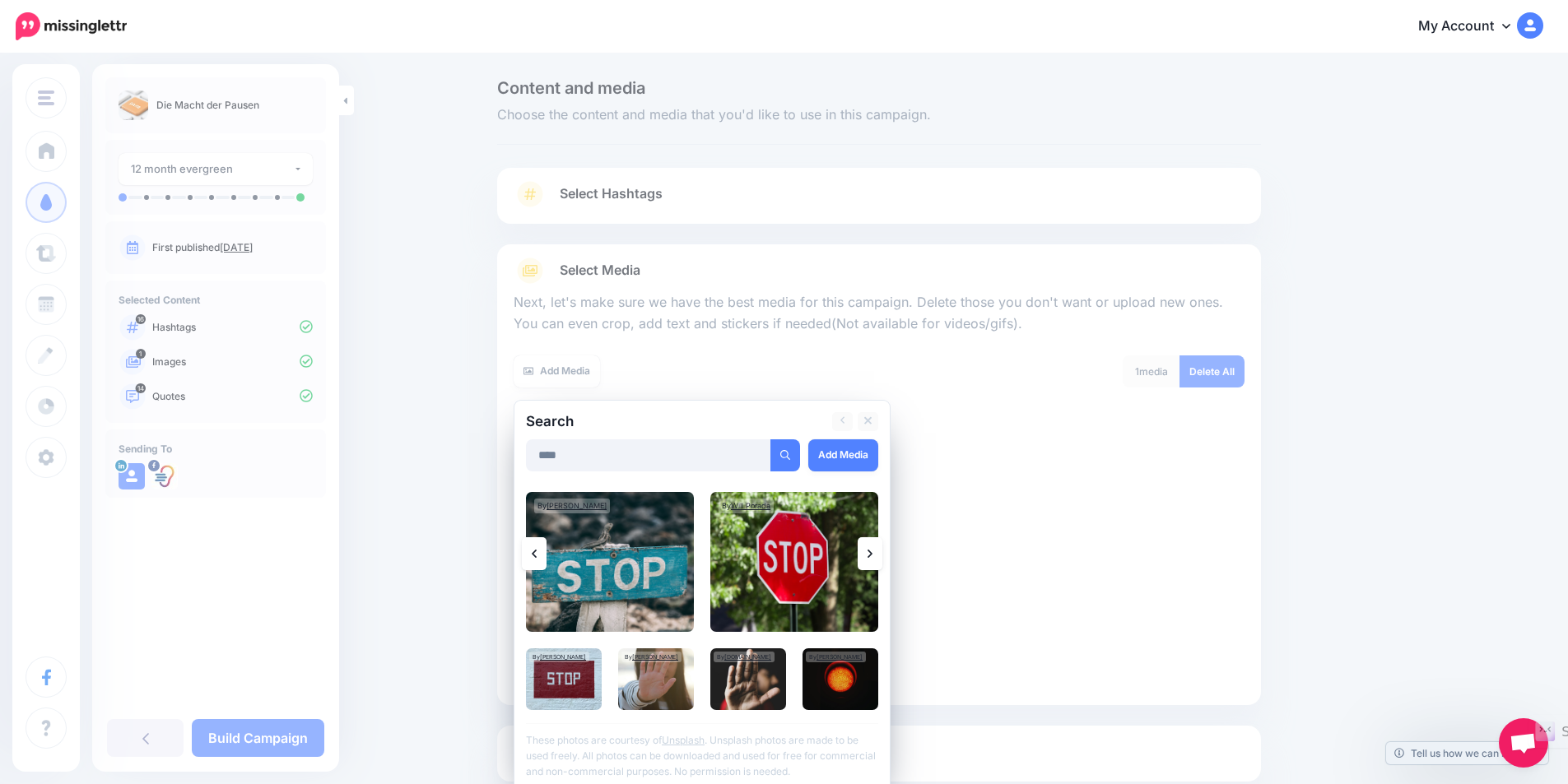
click at [872, 554] on icon at bounding box center [869, 553] width 5 height 13
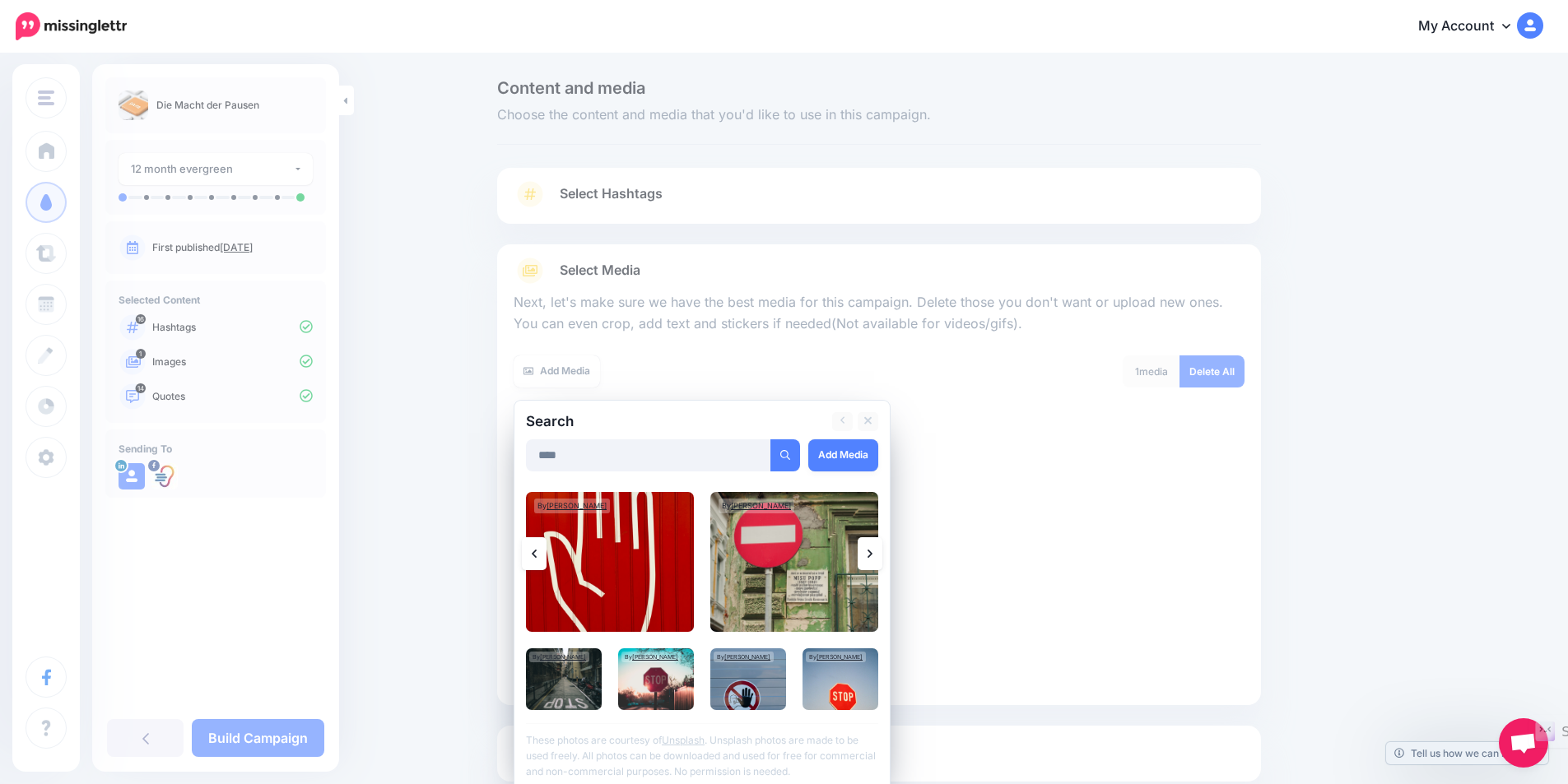
click at [872, 554] on icon at bounding box center [869, 553] width 5 height 13
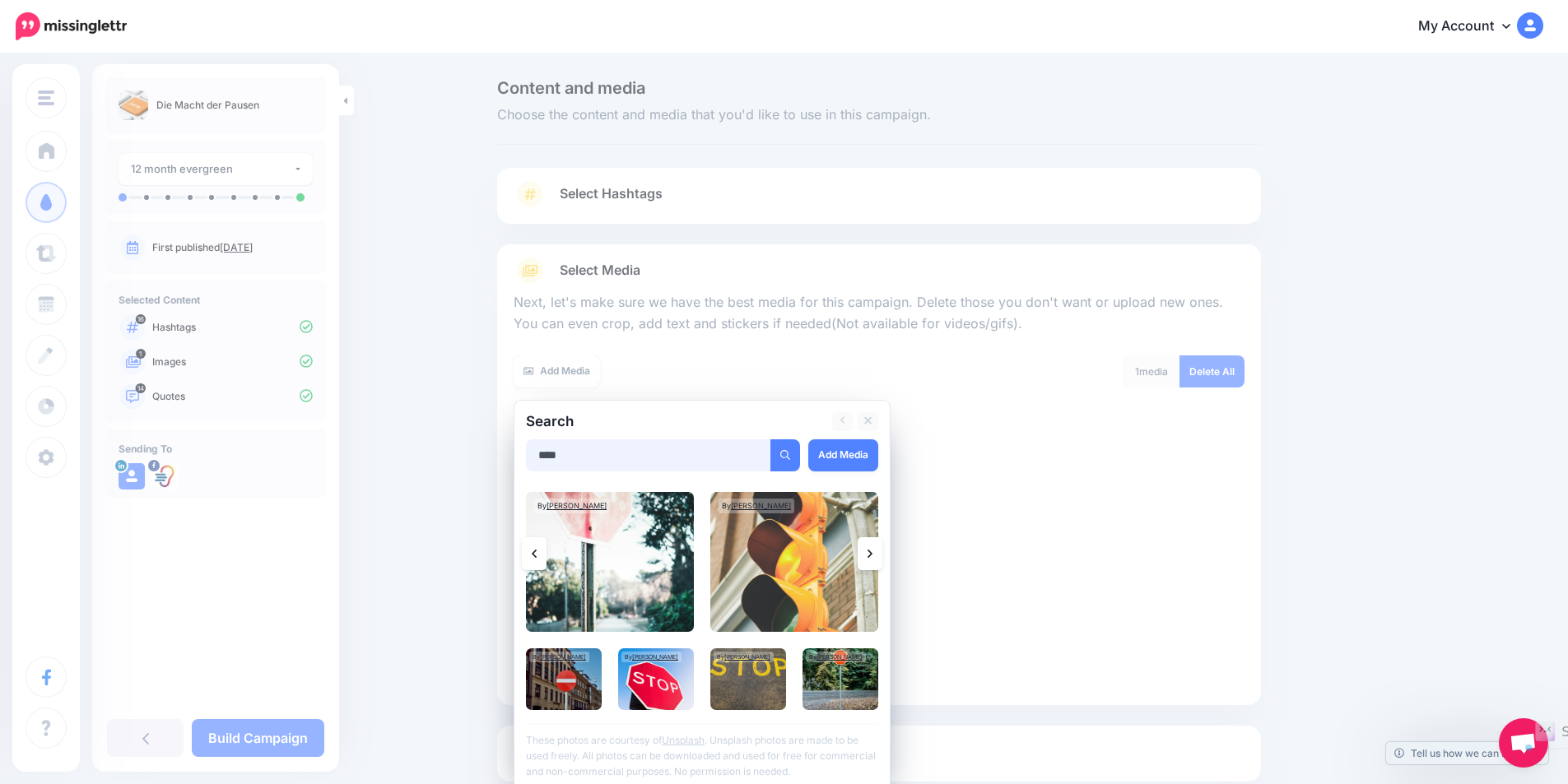
drag, startPoint x: 582, startPoint y: 461, endPoint x: 504, endPoint y: 456, distance: 78.2
click at [504, 456] on div "Select Media Next, let's make sure we have the best media for this campaign. De…" at bounding box center [879, 475] width 764 height 461
click at [770, 439] on button "submit" at bounding box center [784, 455] width 29 height 32
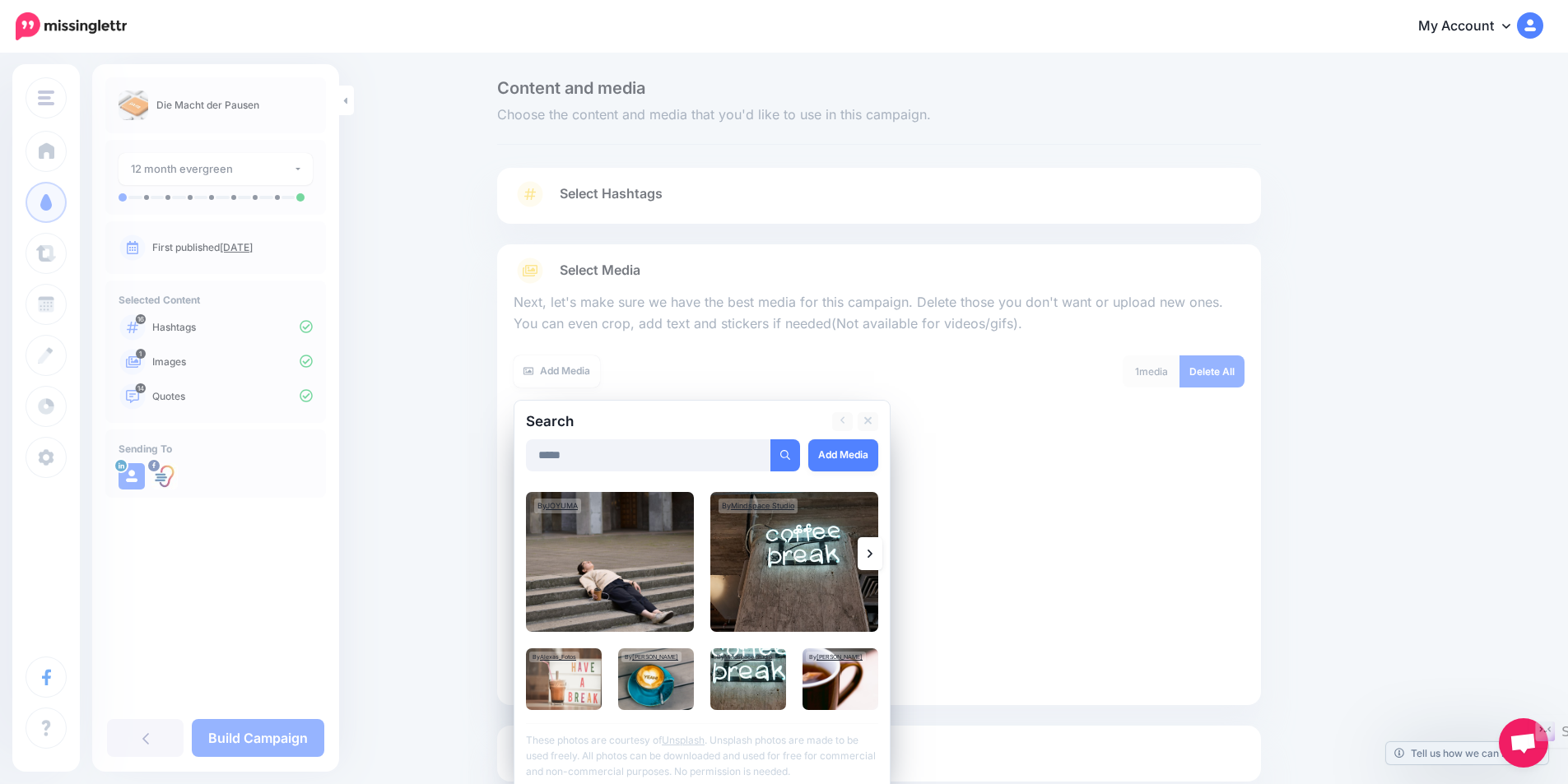
click at [872, 553] on icon at bounding box center [869, 553] width 5 height 13
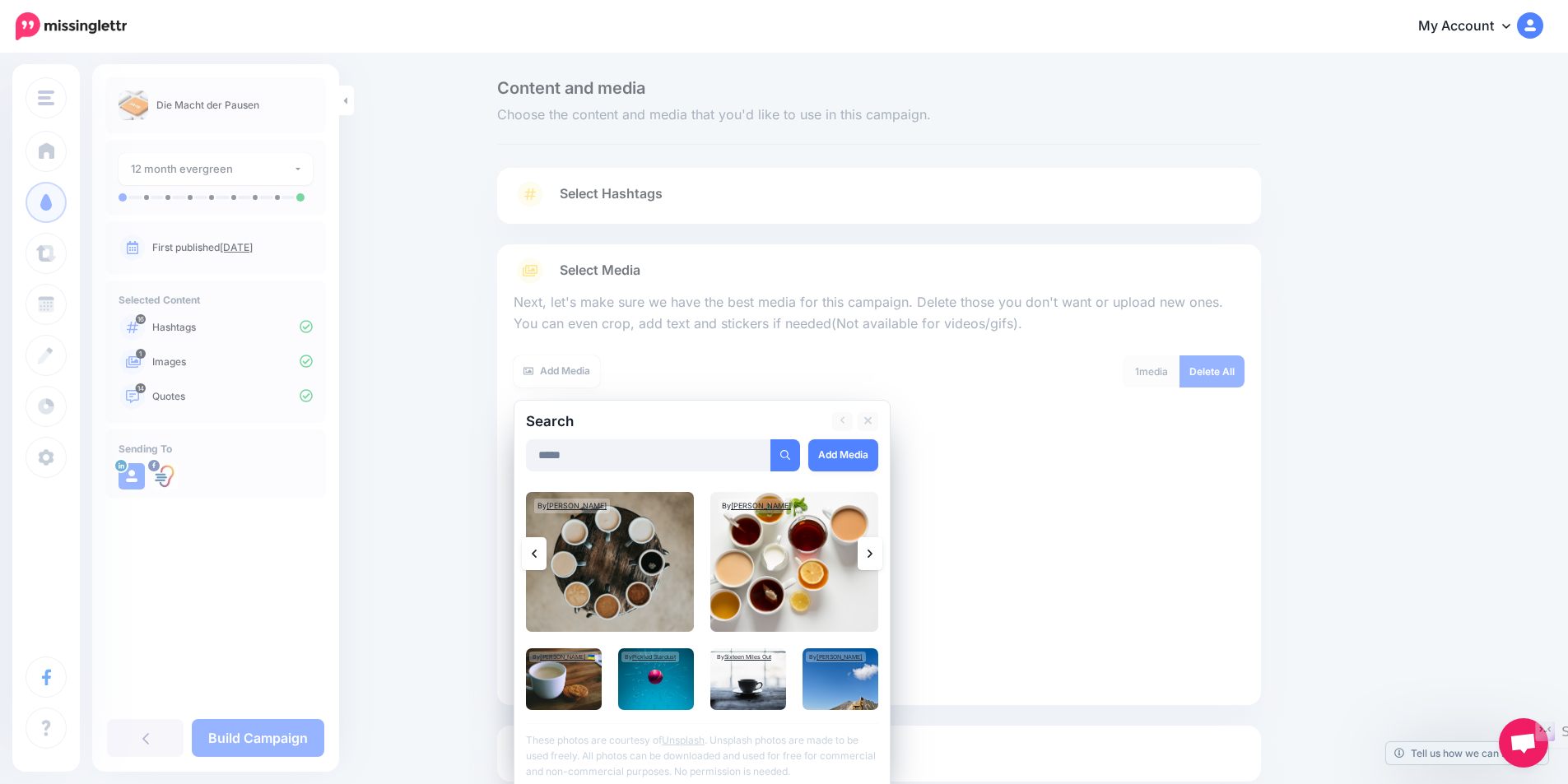
click at [872, 555] on icon at bounding box center [869, 553] width 5 height 13
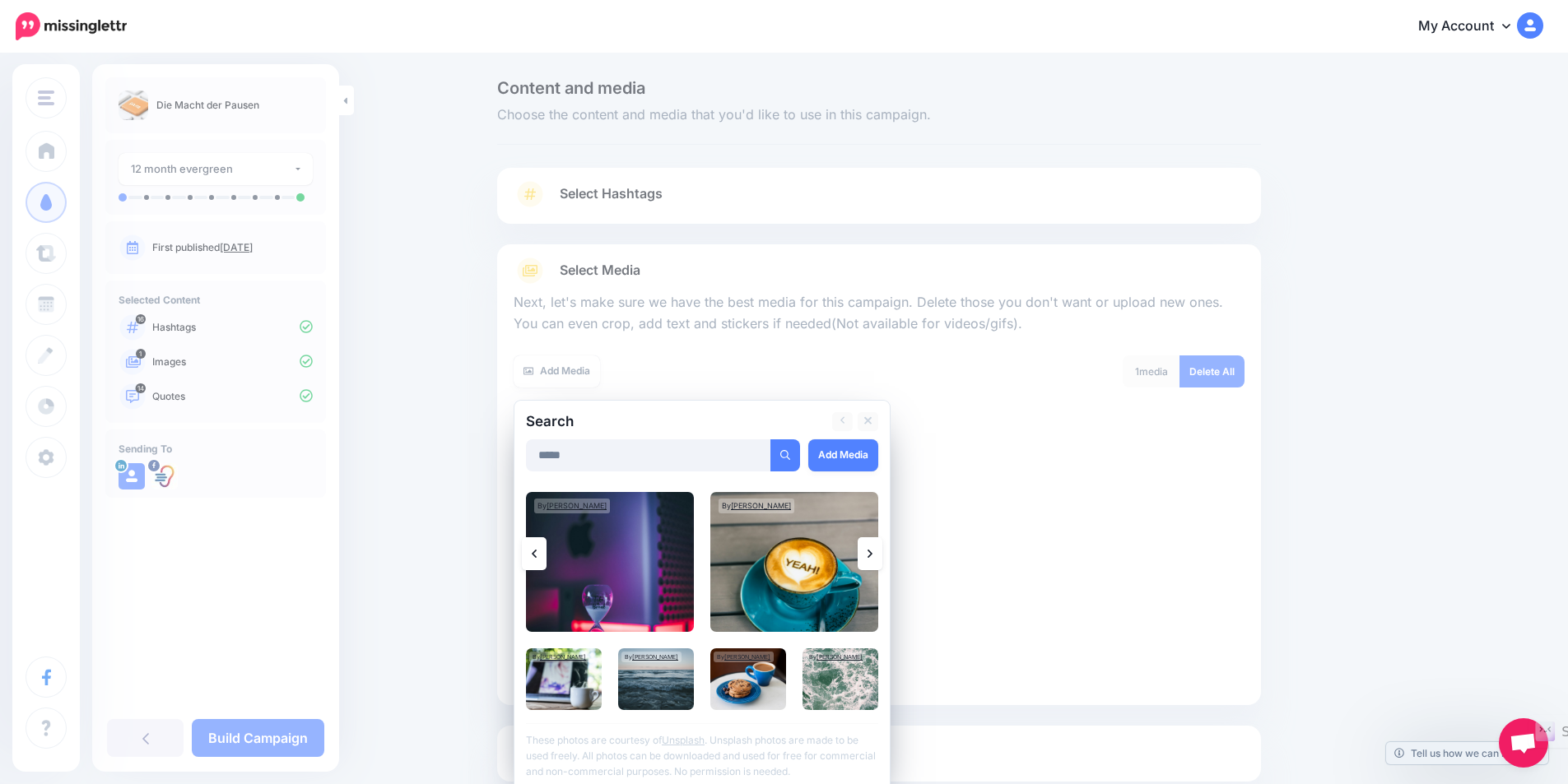
click at [872, 555] on icon at bounding box center [869, 553] width 5 height 13
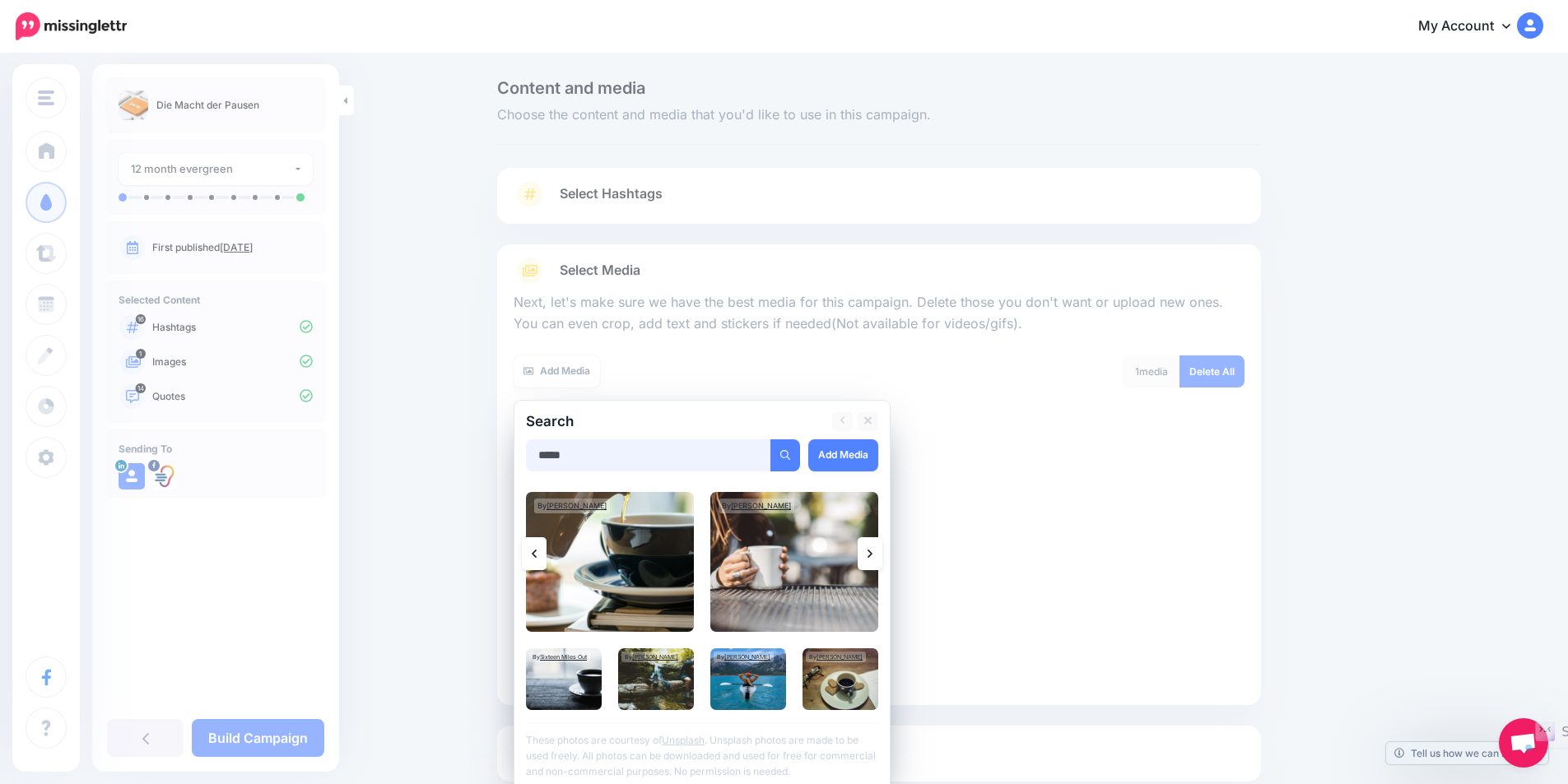
drag, startPoint x: 581, startPoint y: 446, endPoint x: 499, endPoint y: 451, distance: 82.2
click at [499, 451] on div "Content and media Choose the content and media that you'd like to use in this c…" at bounding box center [878, 472] width 788 height 784
click at [770, 439] on button "submit" at bounding box center [784, 455] width 29 height 32
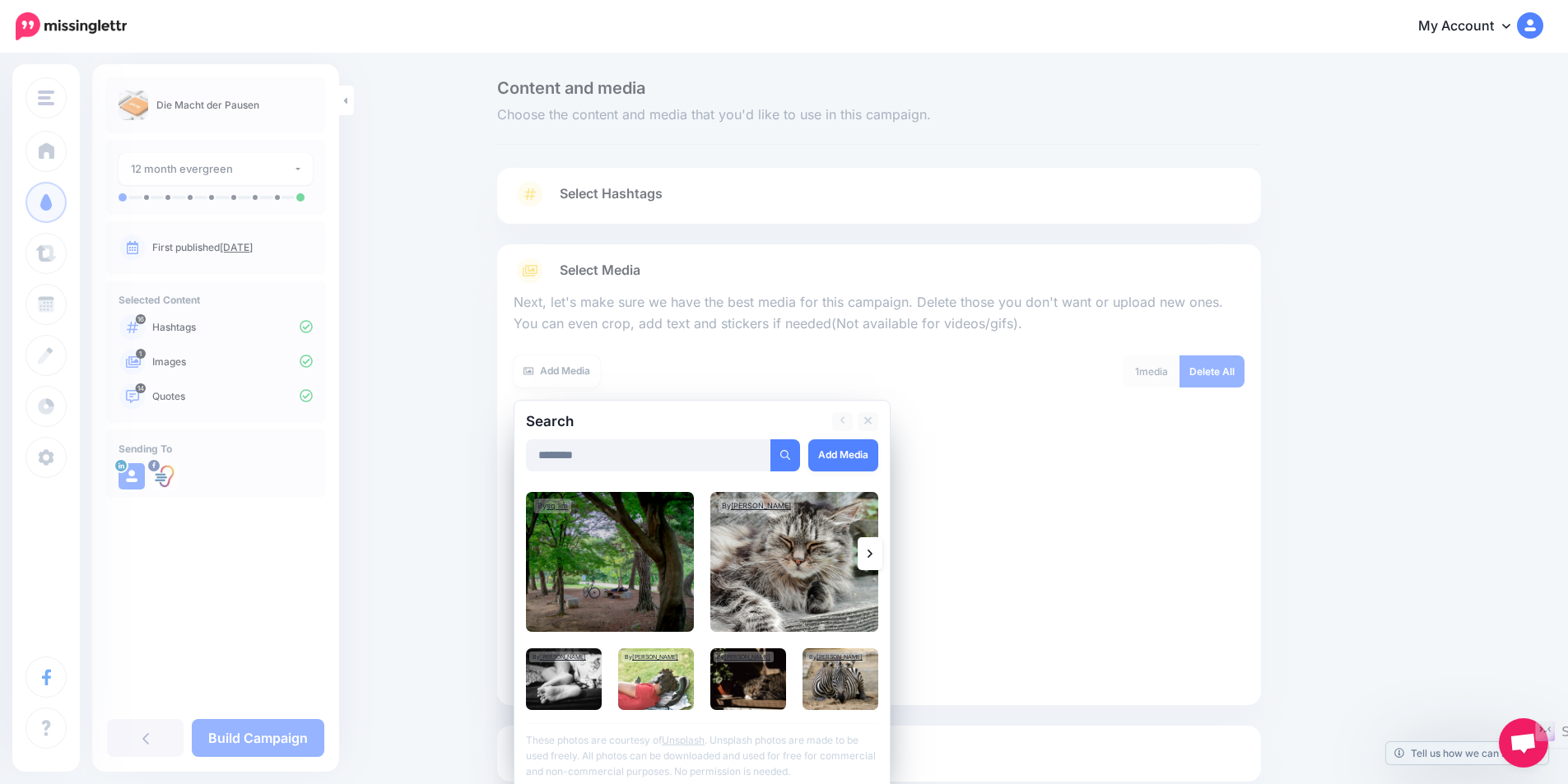
click at [872, 553] on link at bounding box center [869, 554] width 24 height 33
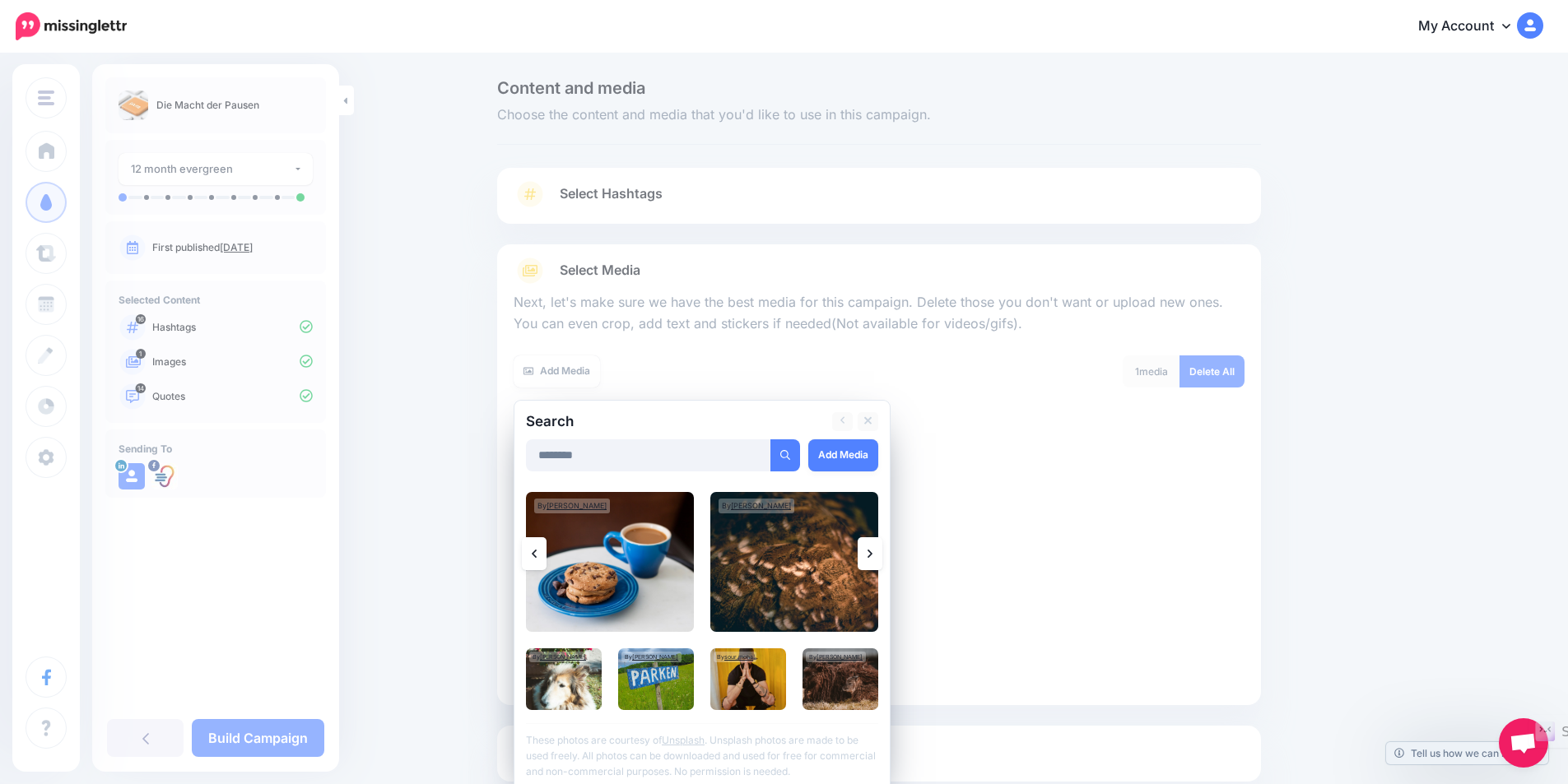
click at [872, 553] on link at bounding box center [869, 554] width 24 height 33
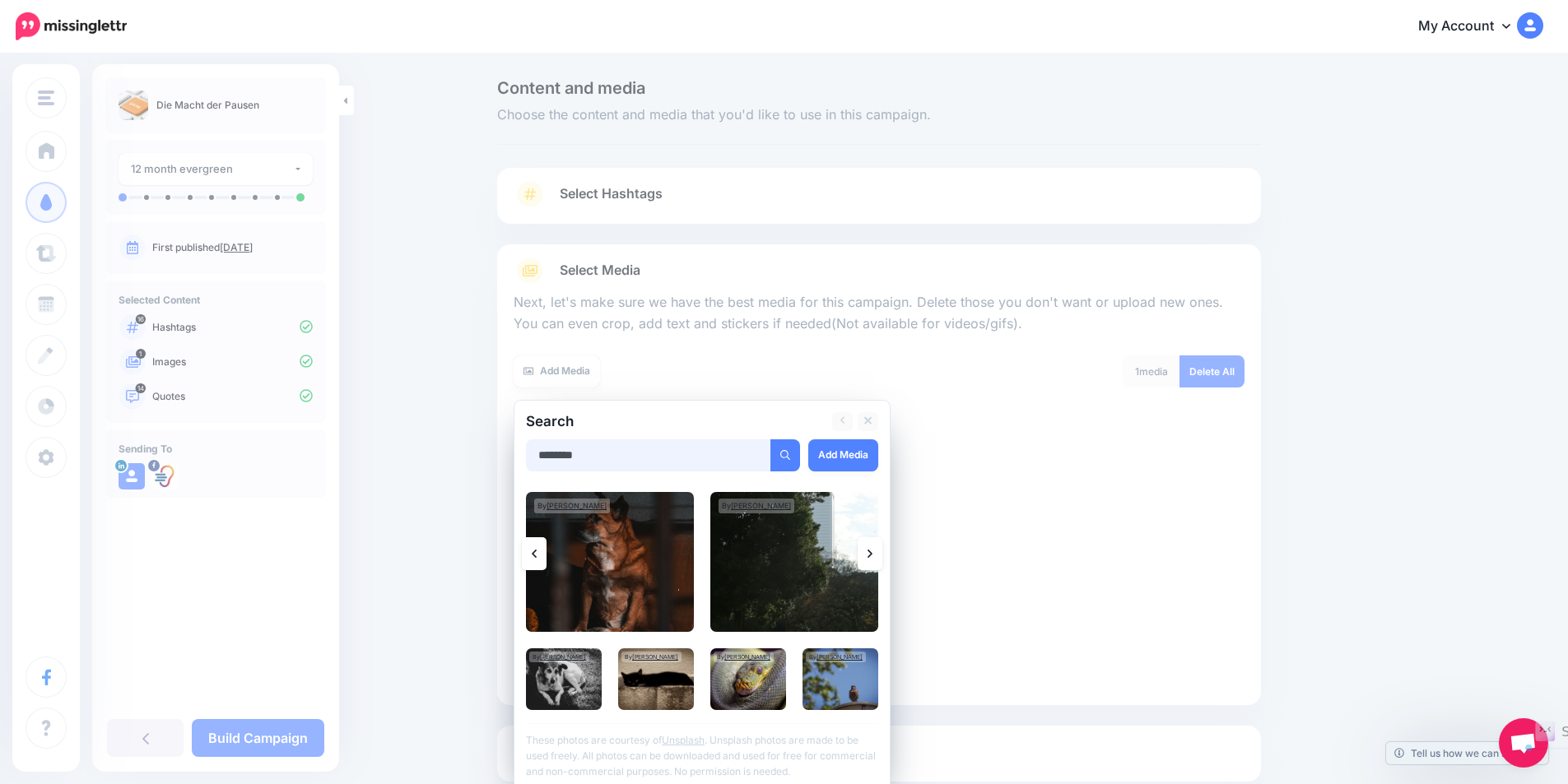
drag, startPoint x: 611, startPoint y: 456, endPoint x: 473, endPoint y: 449, distance: 138.2
click at [473, 449] on div "Content and media Choose the content and media that you'd like to use in this c…" at bounding box center [784, 471] width 1568 height 833
type input "*****"
click at [770, 439] on button "submit" at bounding box center [784, 455] width 29 height 32
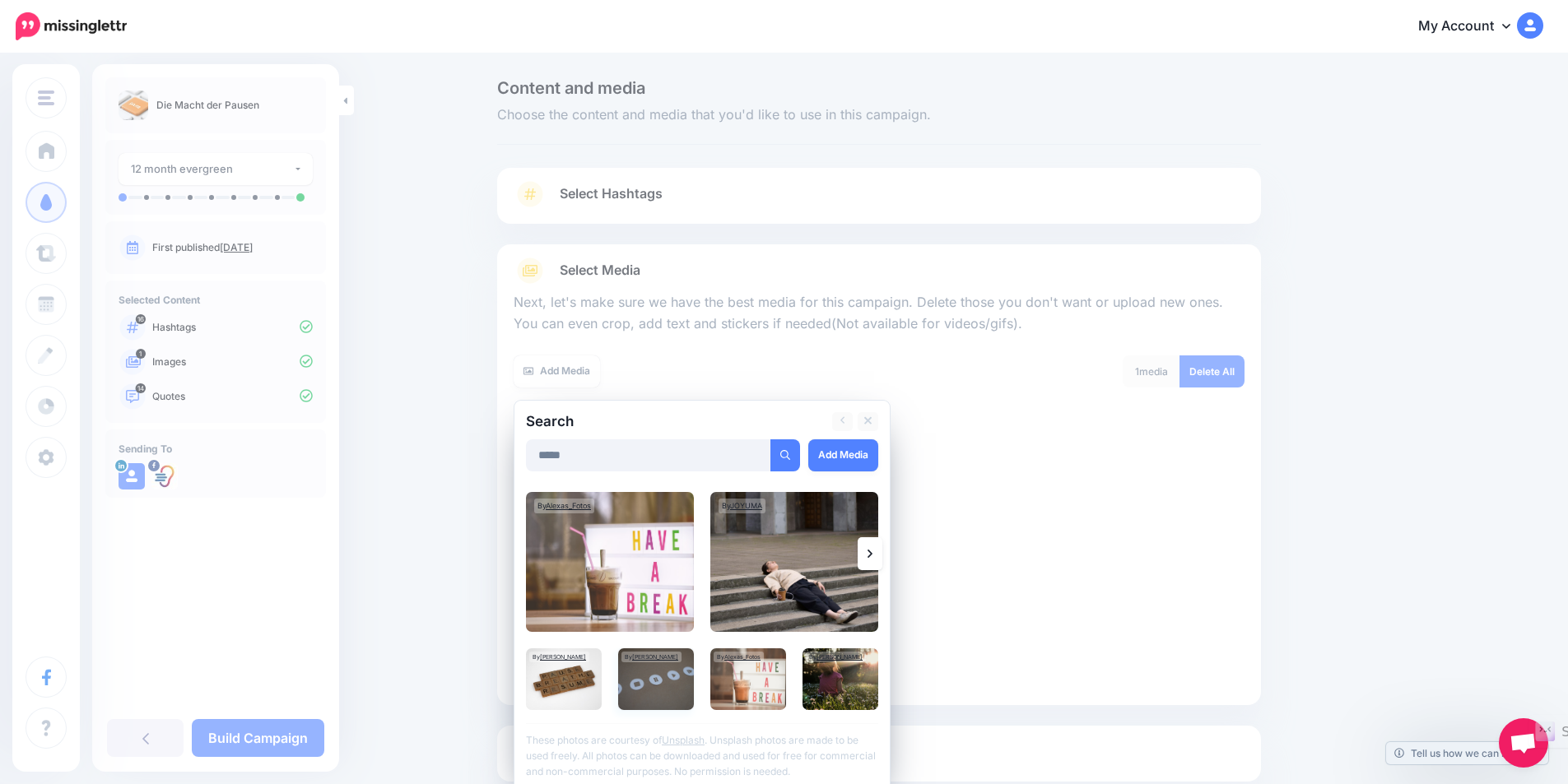
click at [661, 700] on img at bounding box center [656, 679] width 75 height 62
click at [855, 455] on link "Add Media" at bounding box center [843, 455] width 70 height 32
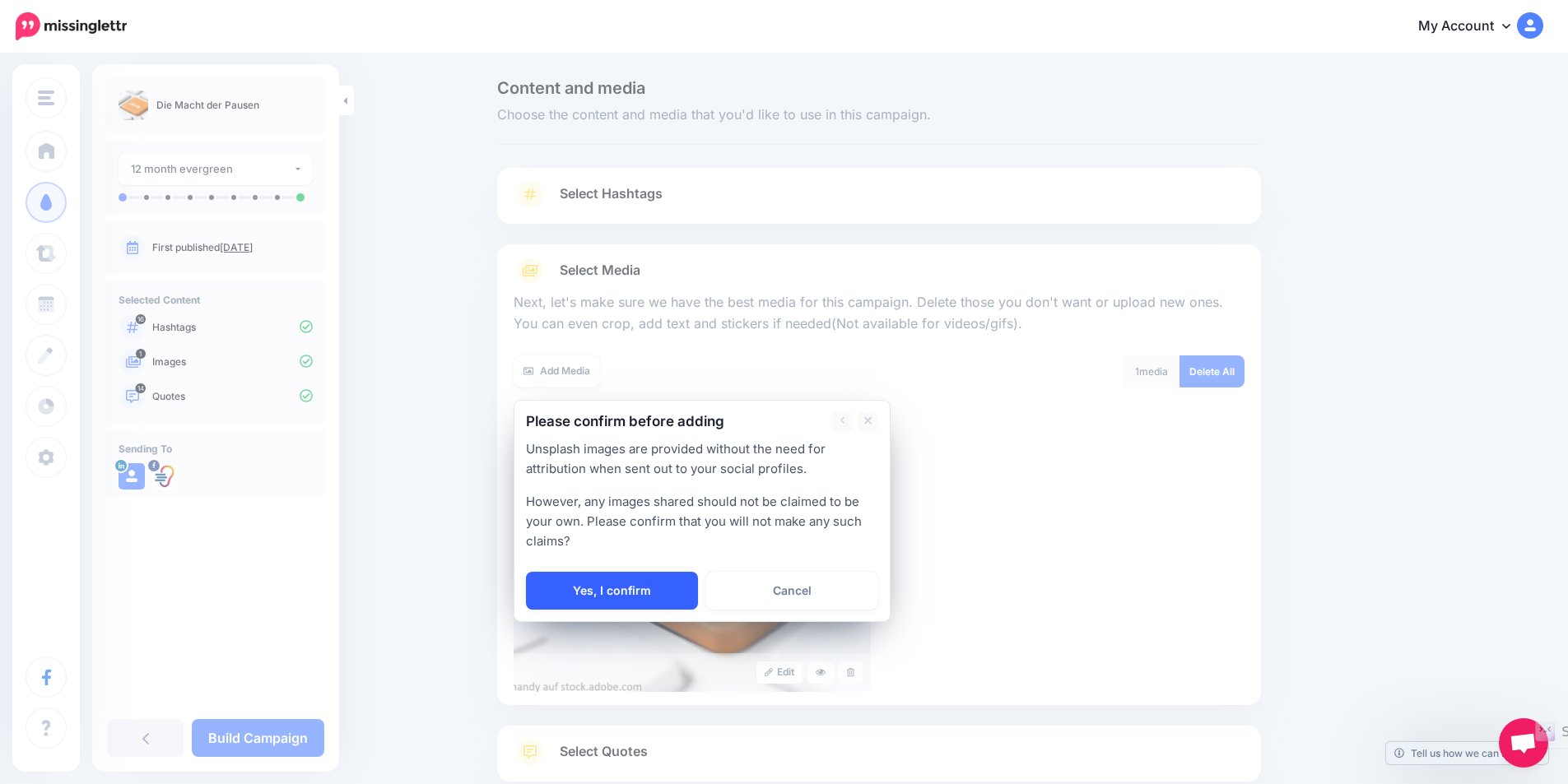
click at [649, 587] on link "Yes, I confirm" at bounding box center [612, 590] width 172 height 38
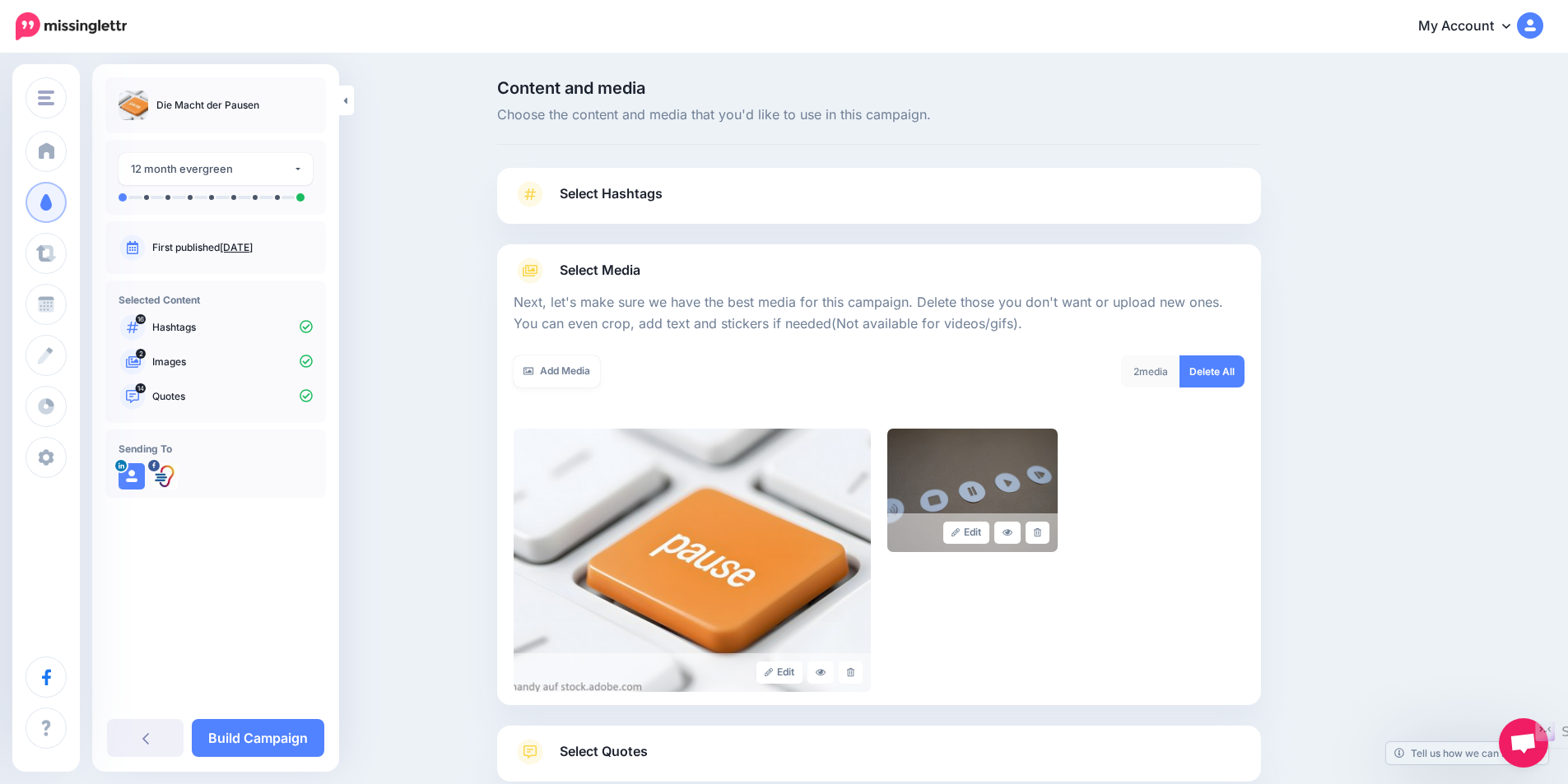
scroll to position [104, 0]
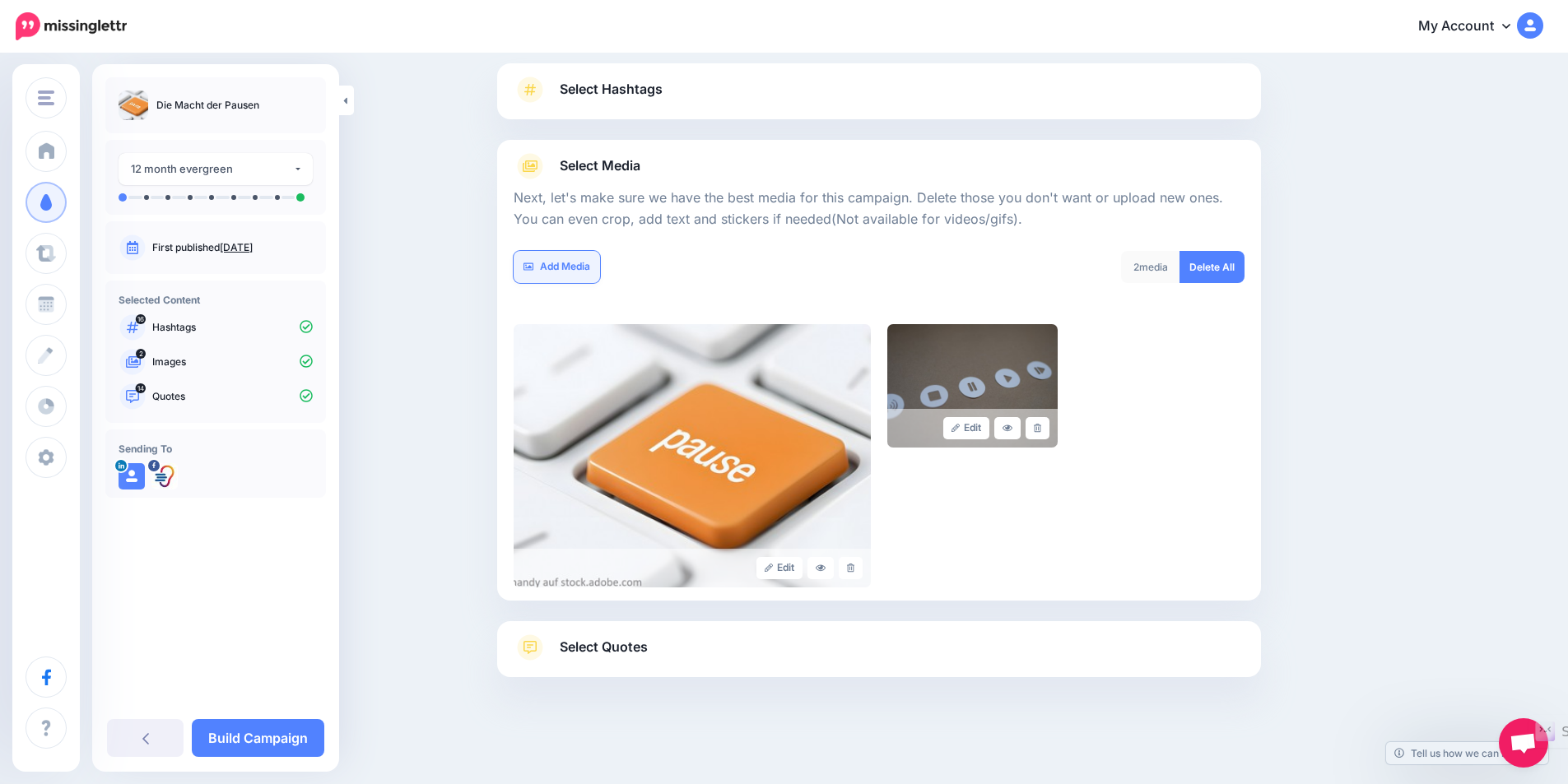
click at [566, 268] on link "Add Media" at bounding box center [557, 267] width 86 height 32
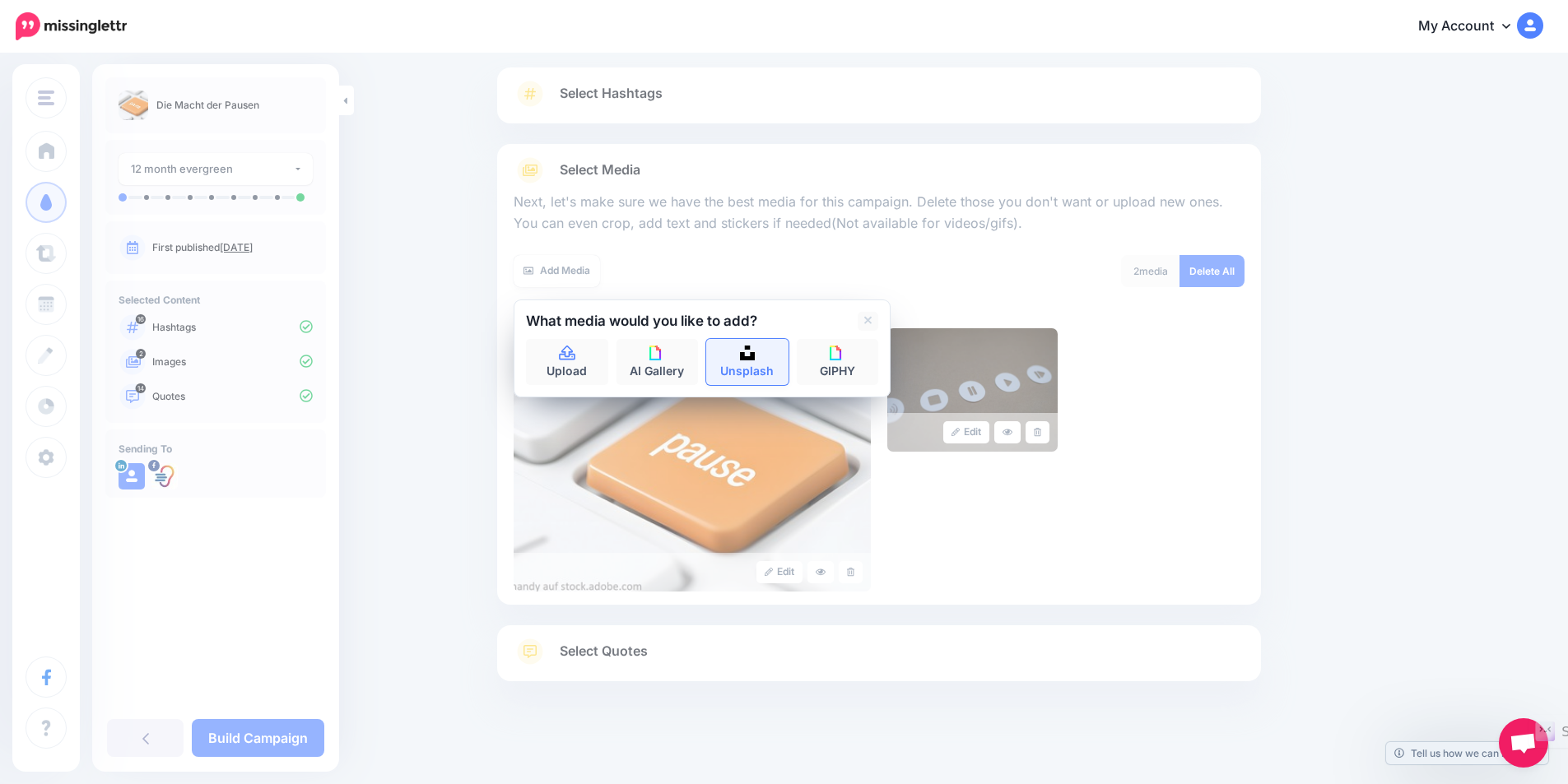
click at [754, 351] on img at bounding box center [746, 352] width 15 height 15
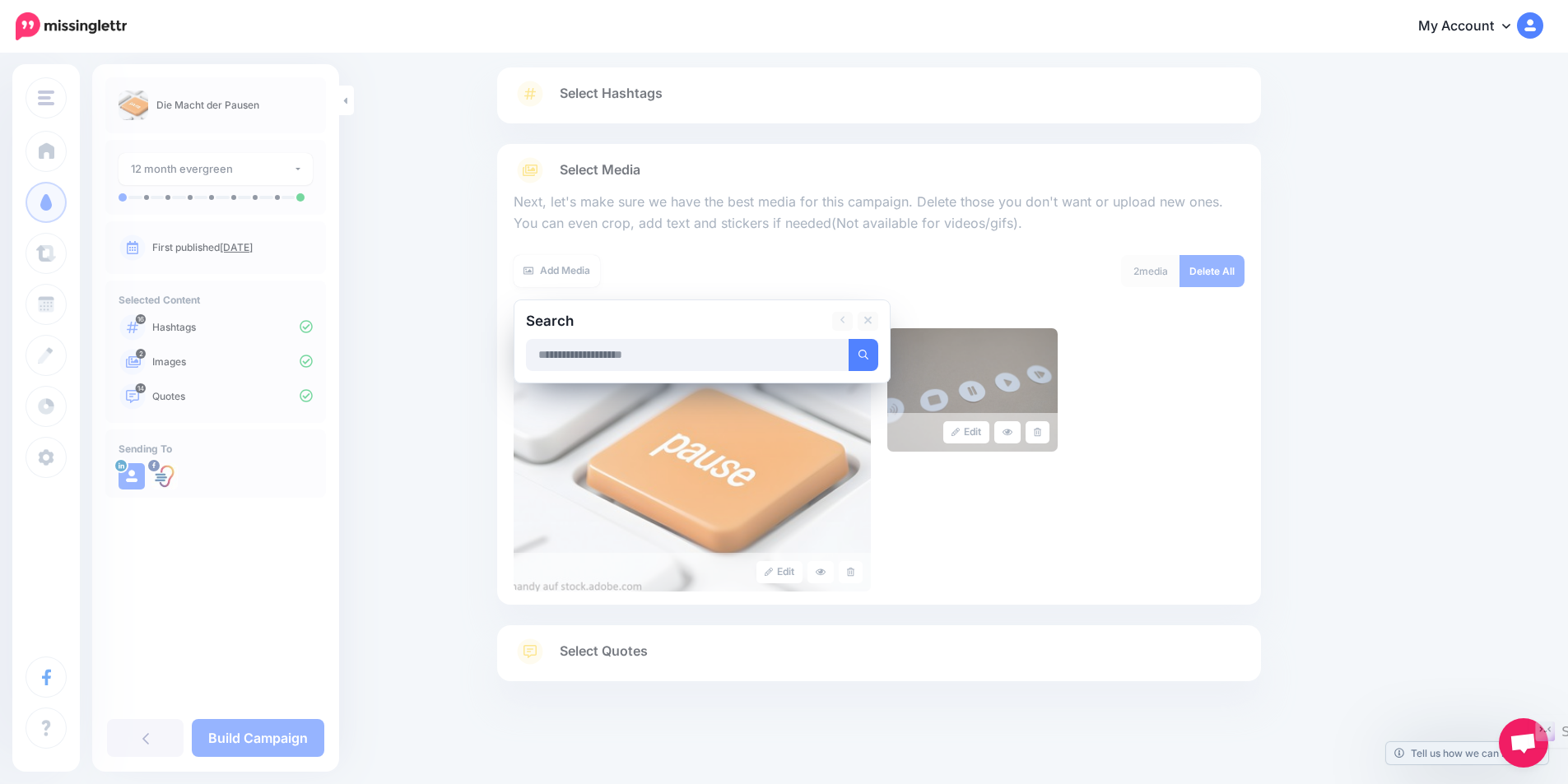
scroll to position [100, 0]
type input "*********"
click at [848, 340] on button "submit" at bounding box center [863, 355] width 29 height 32
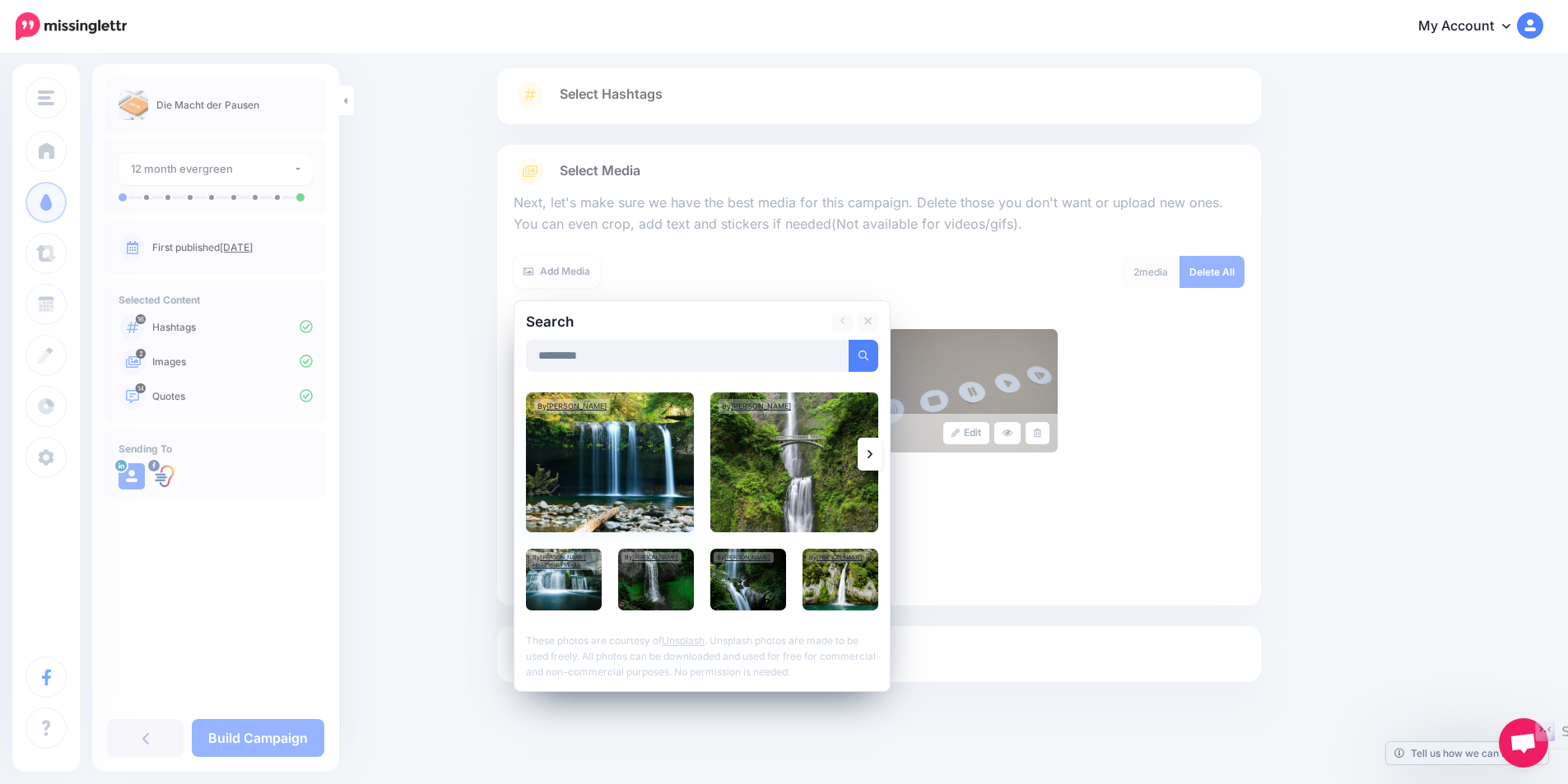
click at [658, 490] on img at bounding box center [610, 462] width 168 height 140
click at [844, 350] on link "Add Media" at bounding box center [843, 355] width 70 height 32
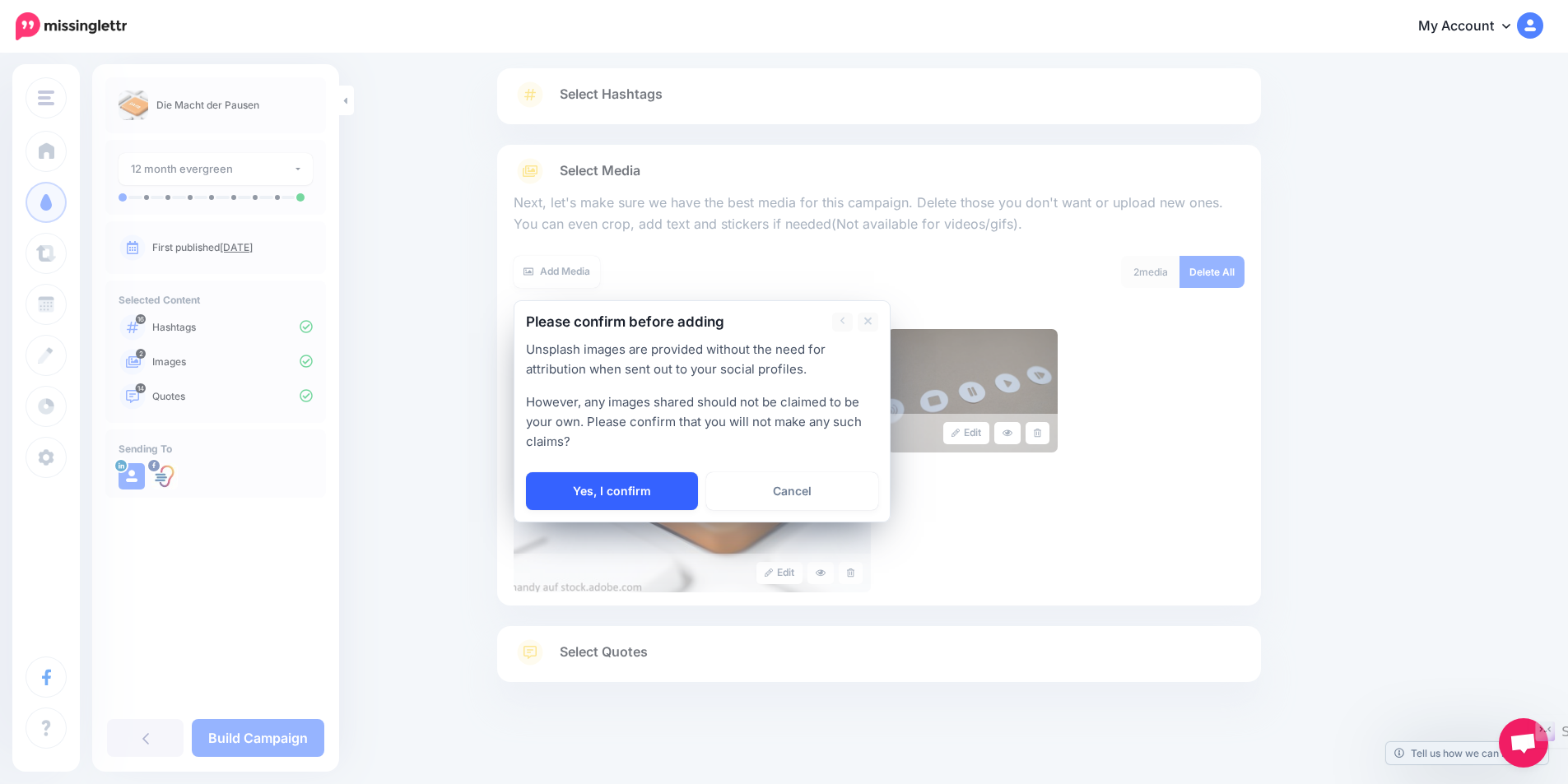
click at [578, 501] on link "Yes, I confirm" at bounding box center [612, 490] width 172 height 38
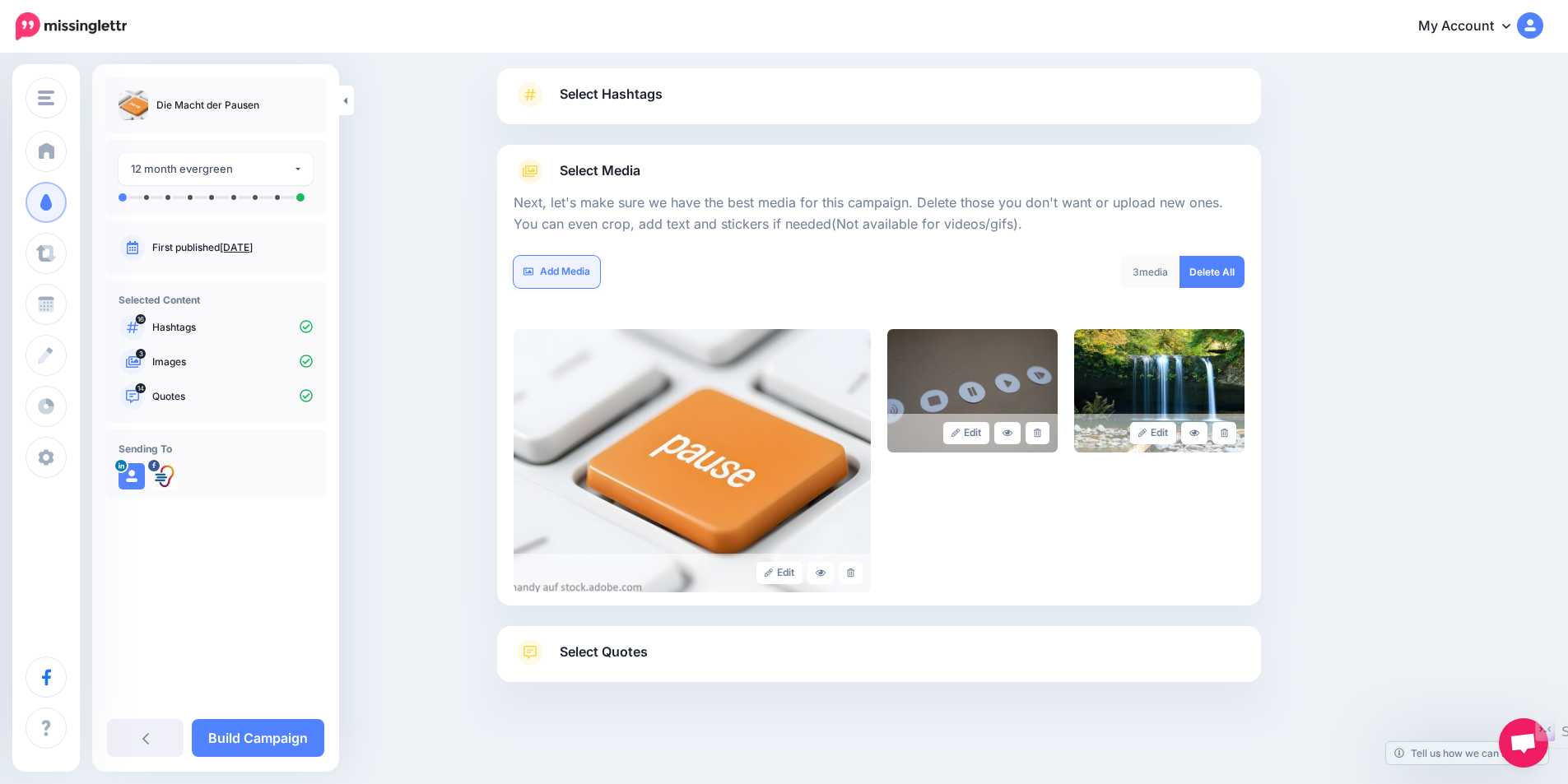
scroll to position [104, 0]
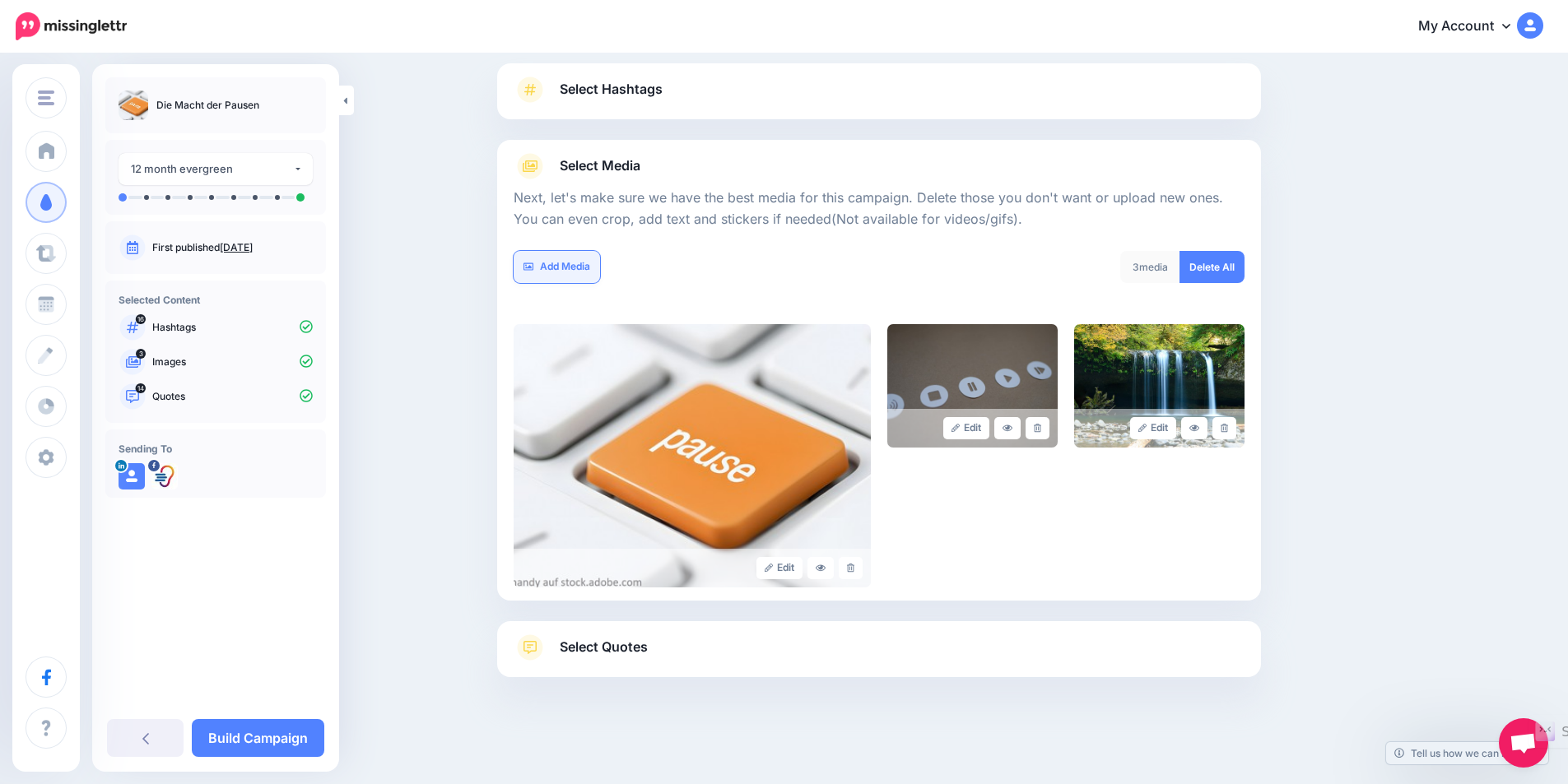
click at [576, 268] on link "Add Media" at bounding box center [557, 267] width 86 height 32
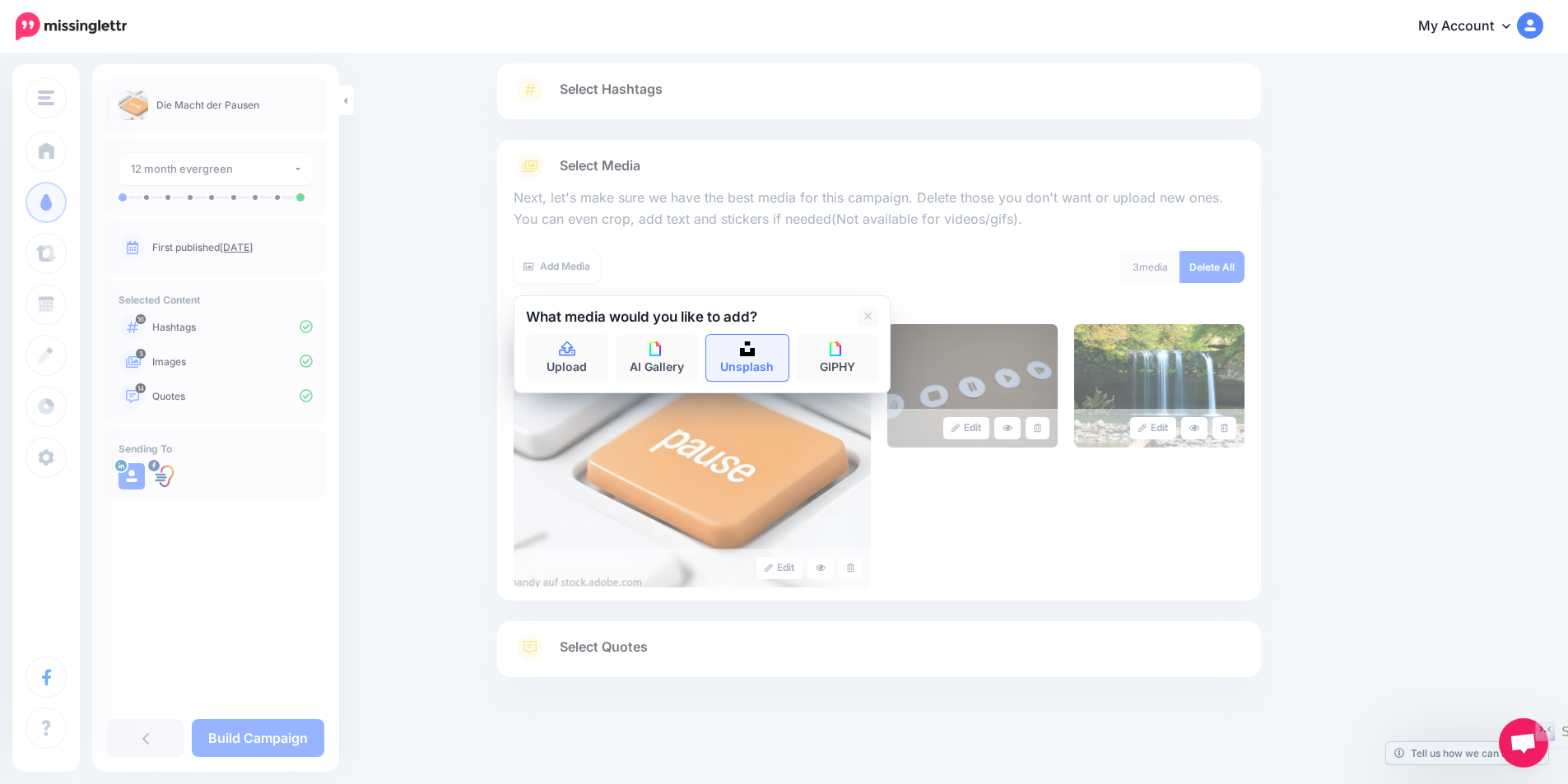
click at [786, 353] on link "Unsplash" at bounding box center [747, 357] width 82 height 46
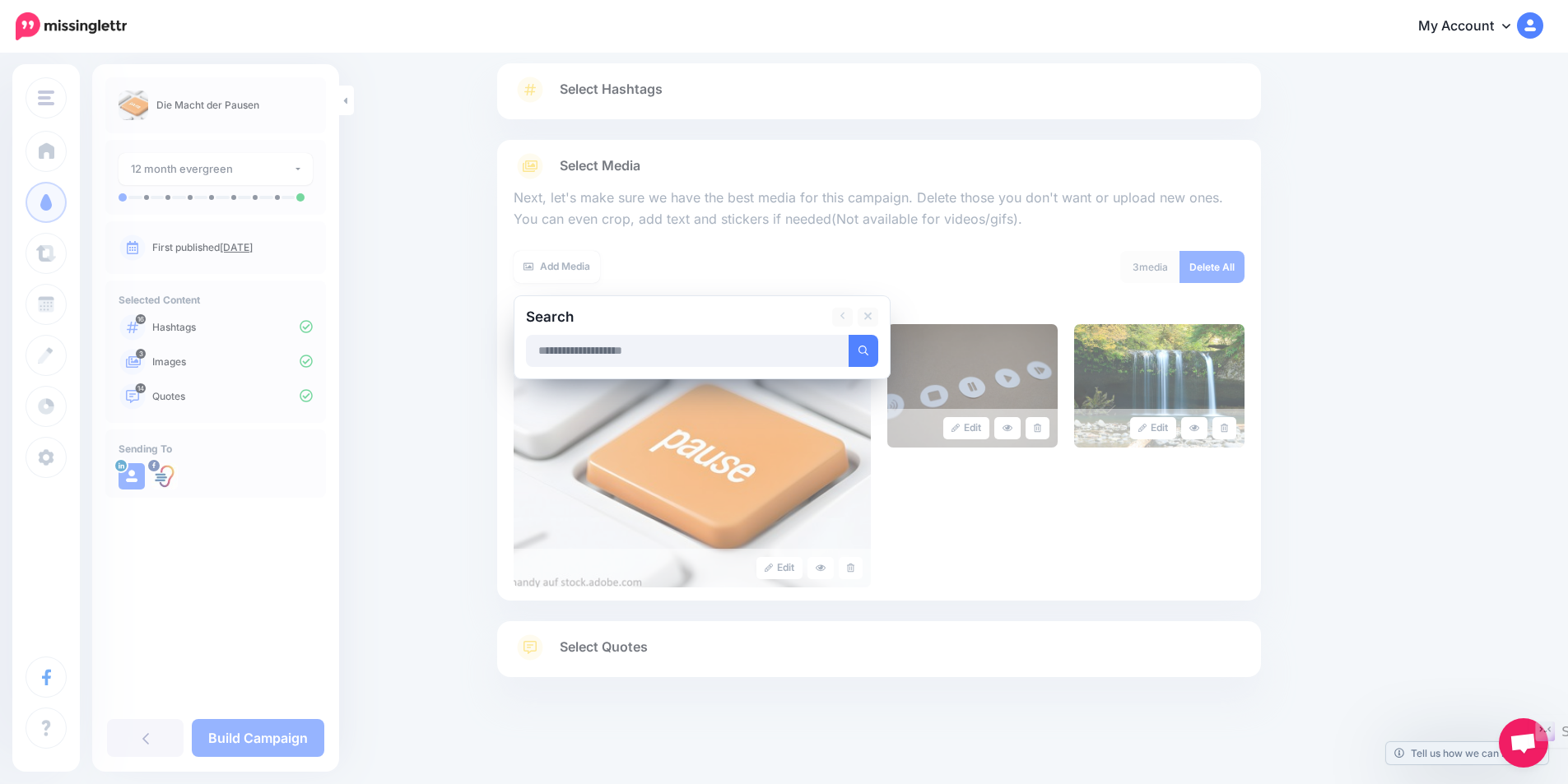
click at [786, 353] on input "text" at bounding box center [687, 351] width 323 height 32
type input "********"
click at [848, 335] on button "submit" at bounding box center [863, 351] width 29 height 32
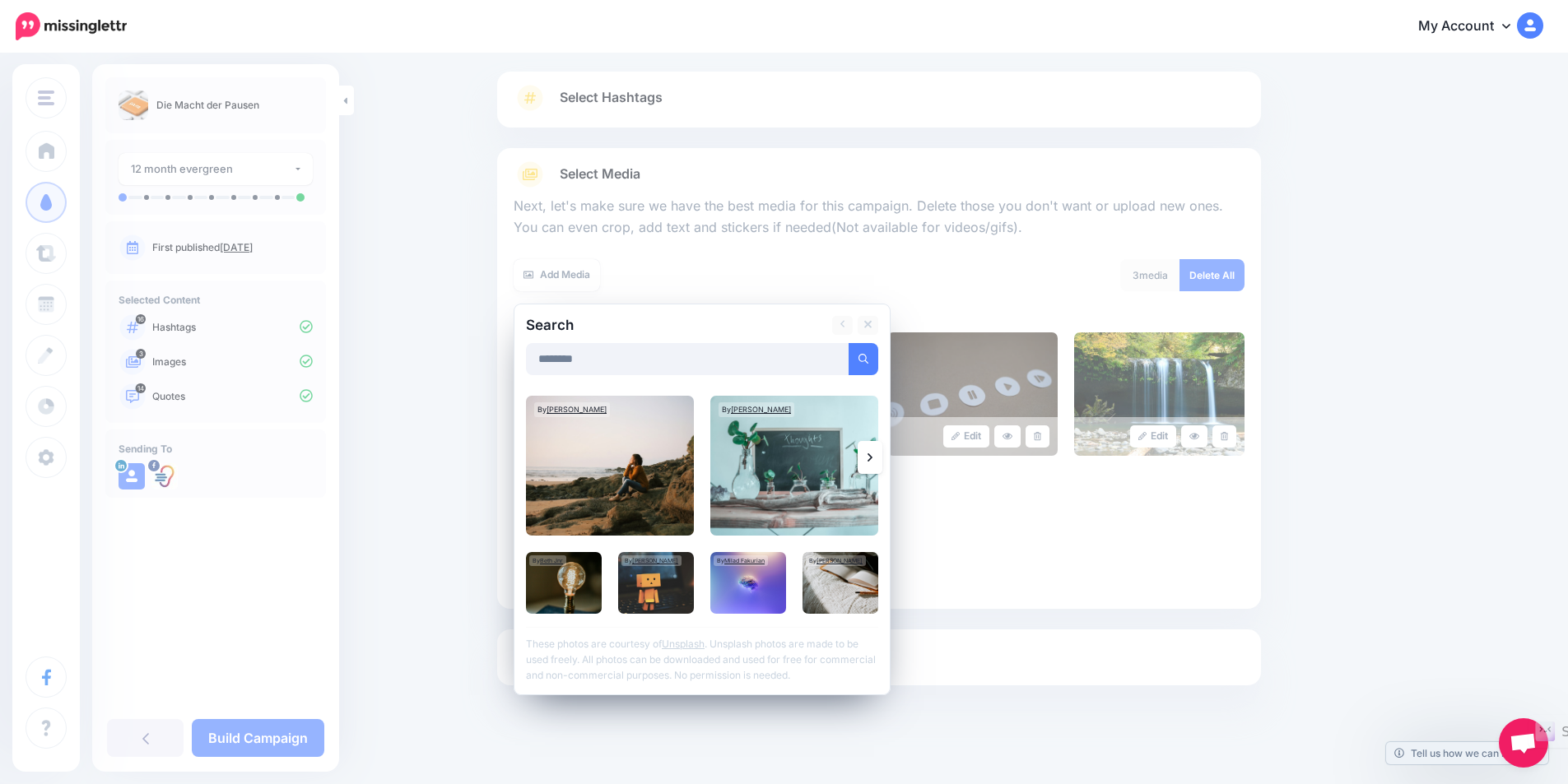
scroll to position [95, 0]
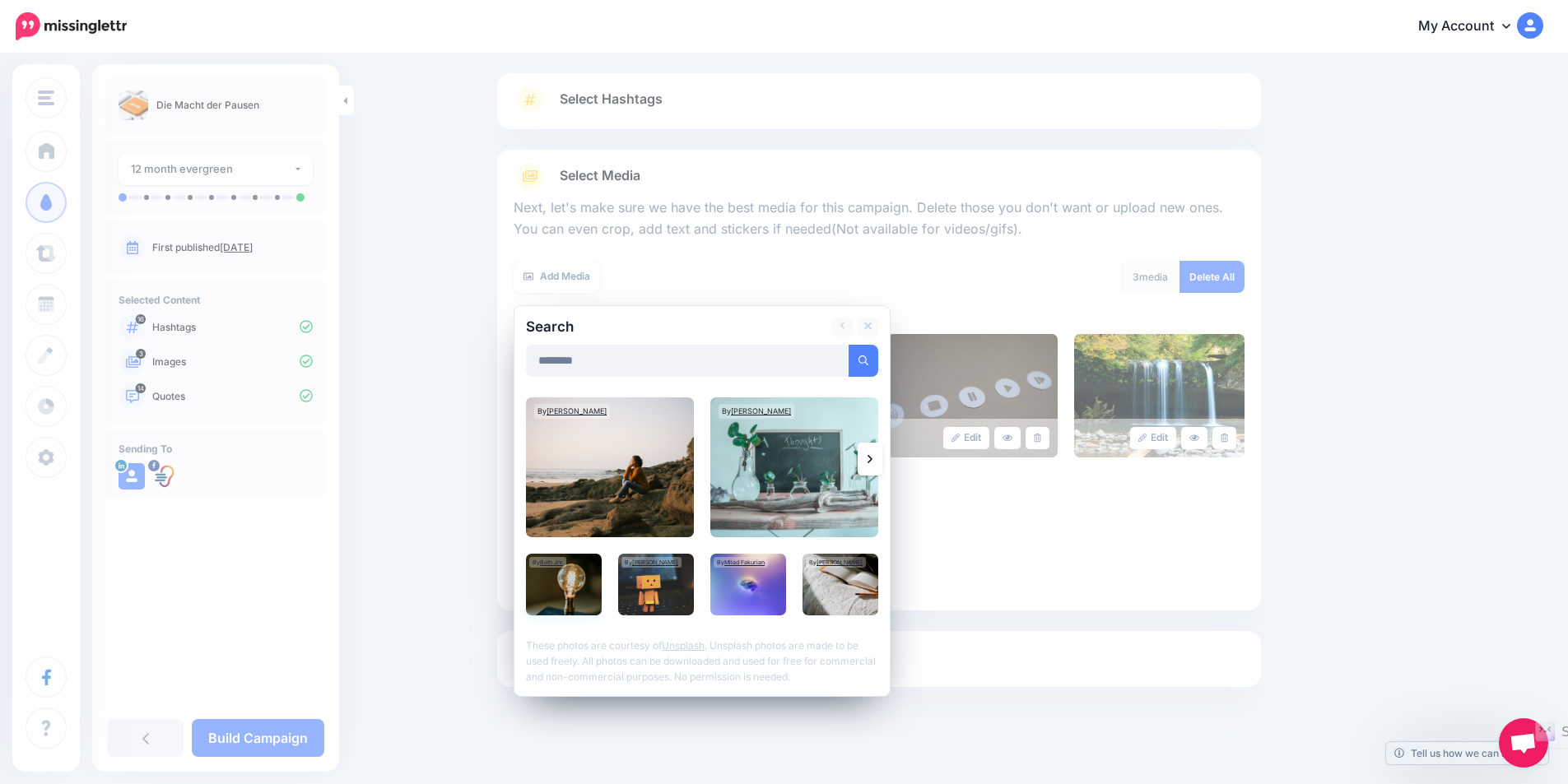
click at [565, 592] on img at bounding box center [563, 584] width 75 height 62
click at [839, 355] on link "Add Media" at bounding box center [843, 360] width 70 height 32
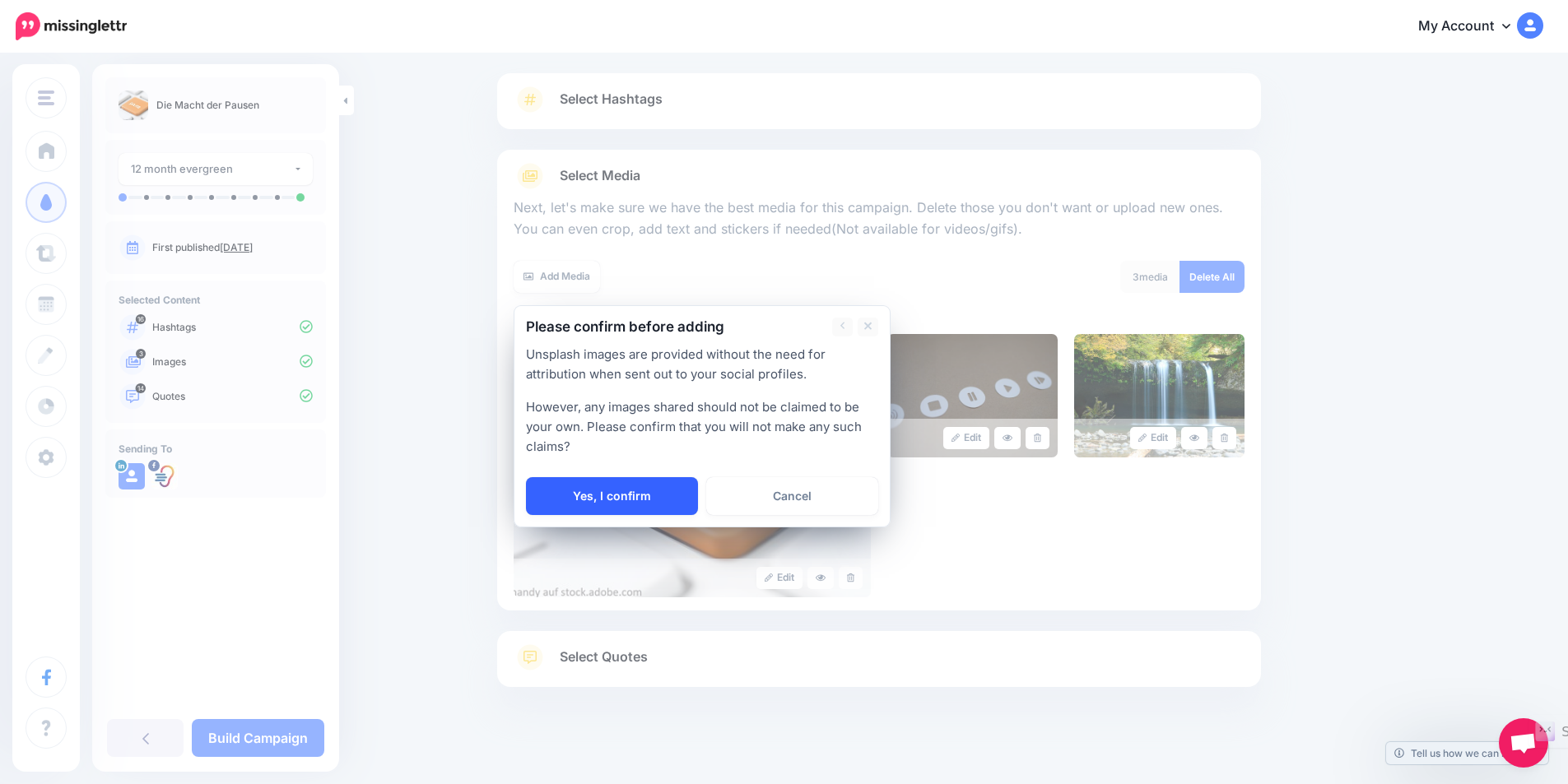
click at [681, 503] on link "Yes, I confirm" at bounding box center [612, 496] width 172 height 38
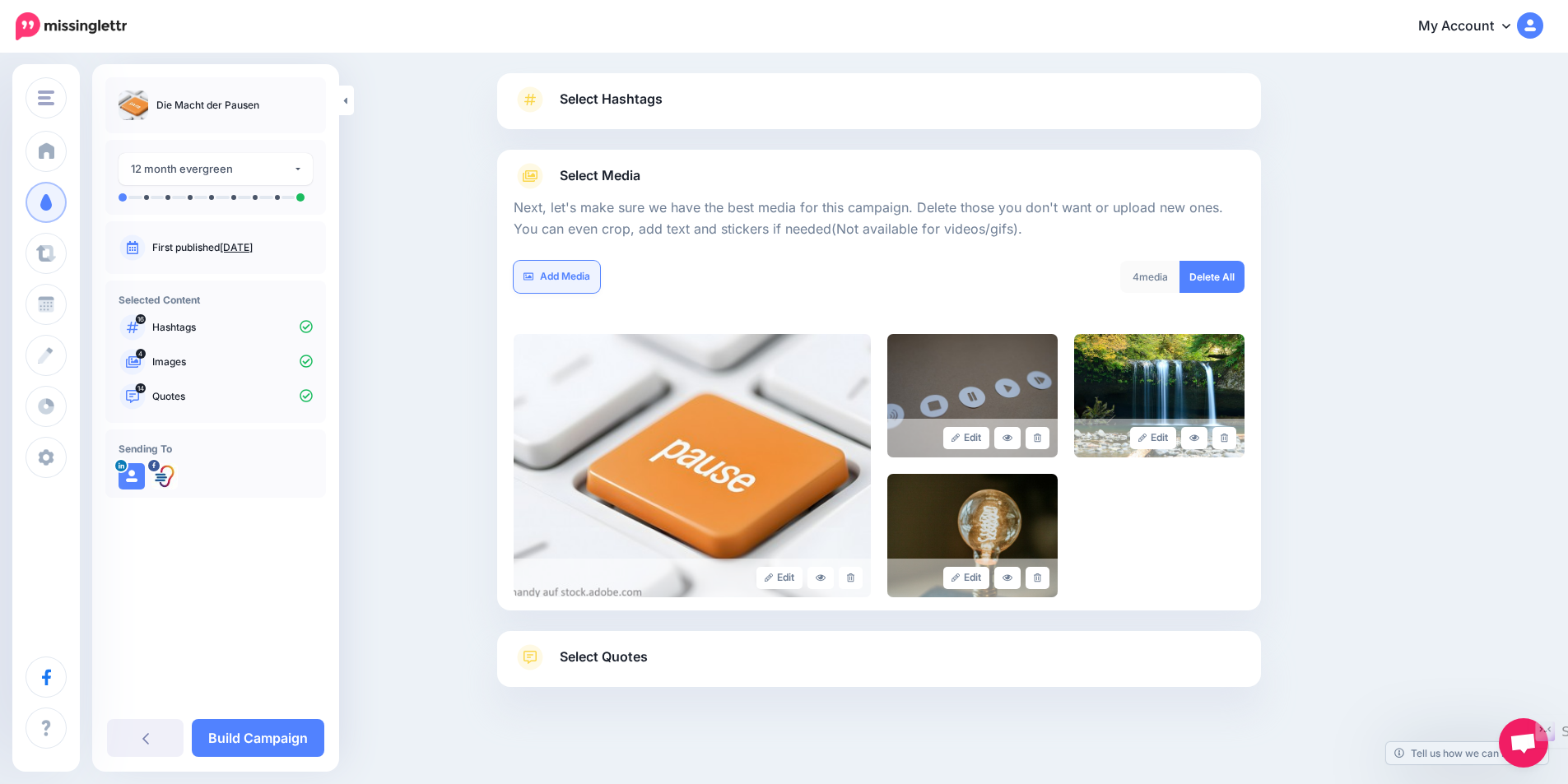
scroll to position [104, 0]
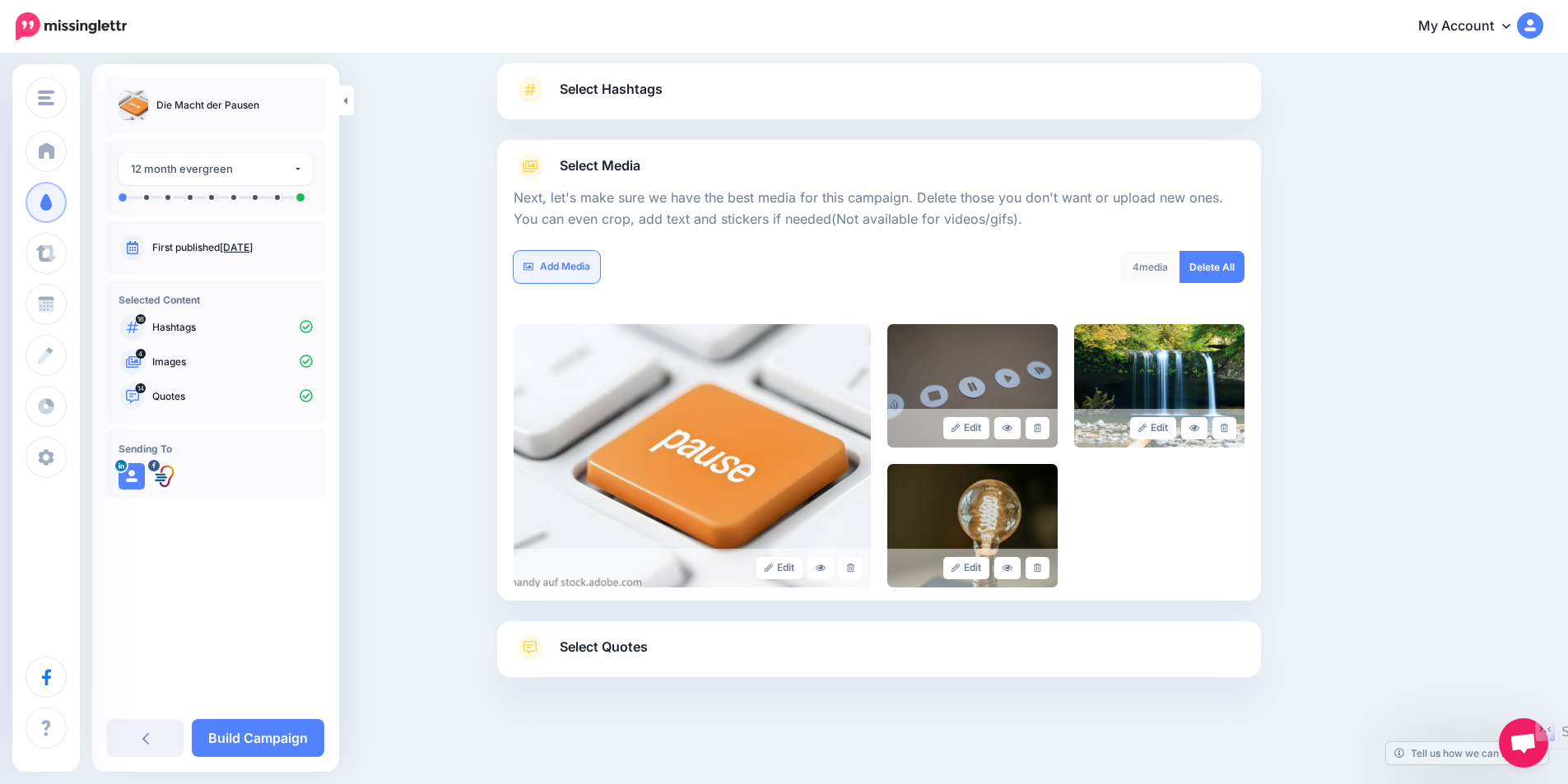
click at [566, 279] on link "Add Media" at bounding box center [557, 267] width 86 height 32
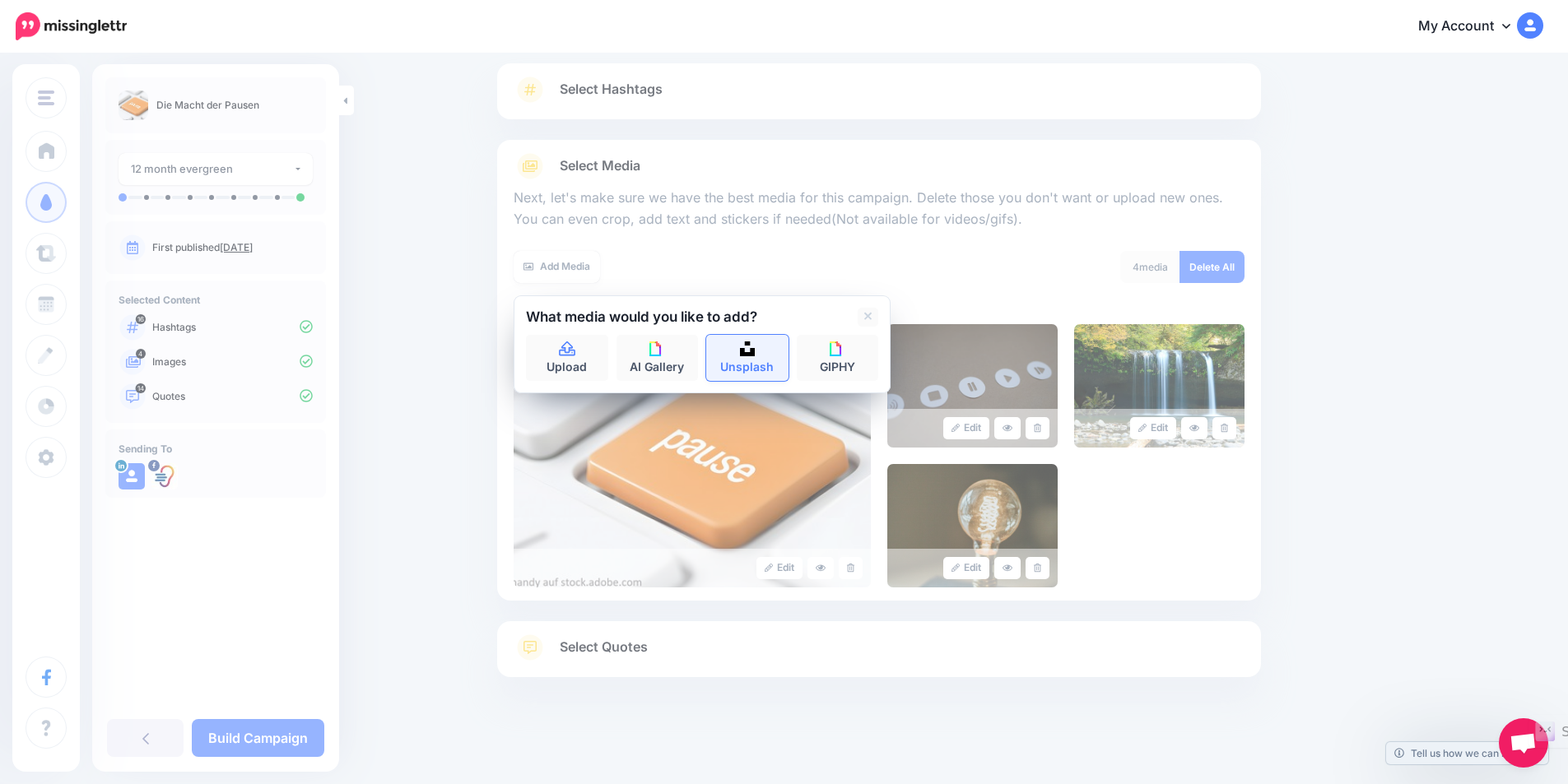
click at [754, 349] on img at bounding box center [746, 349] width 15 height 15
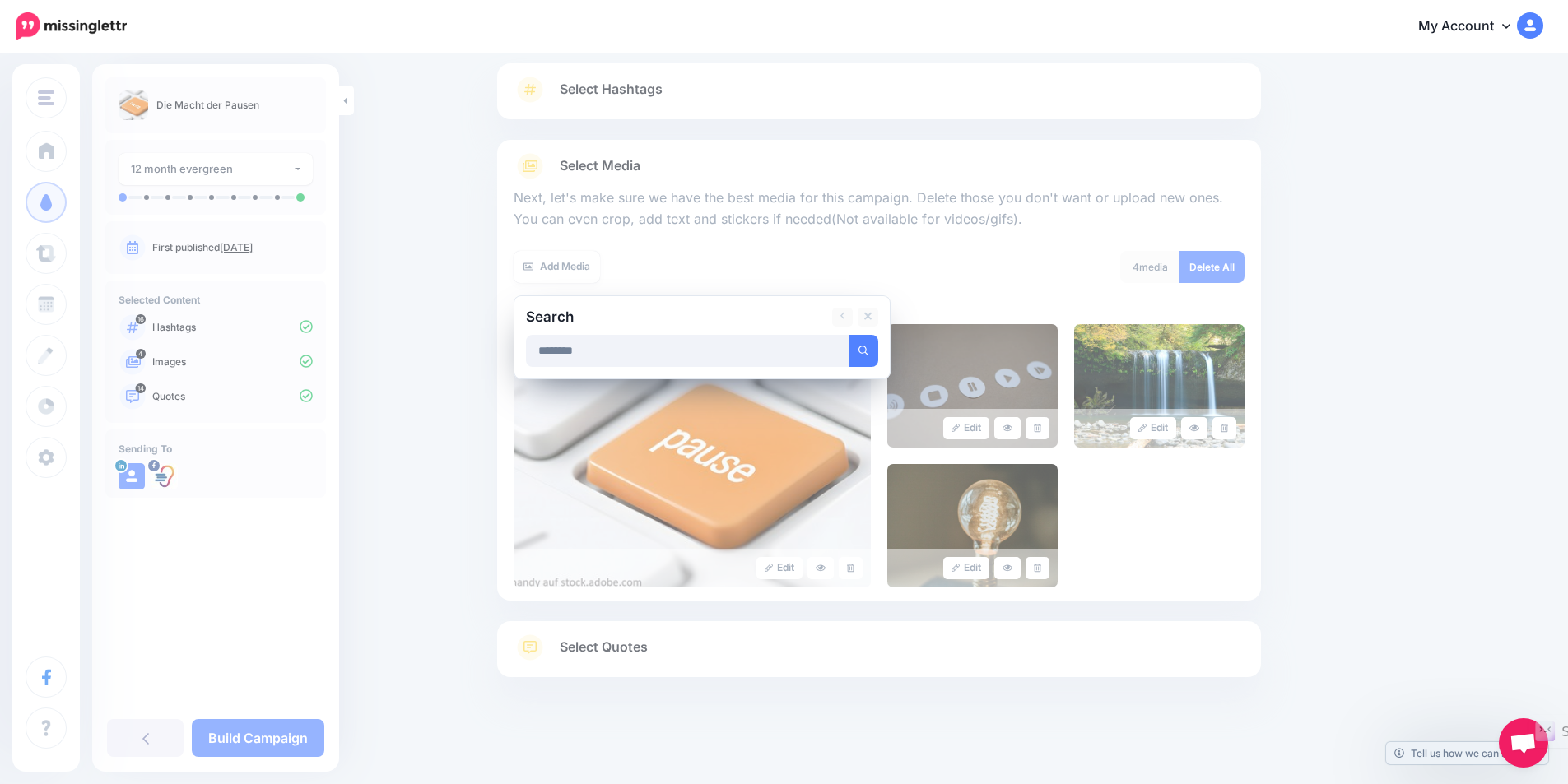
type input "********"
click at [848, 335] on button "submit" at bounding box center [863, 351] width 29 height 32
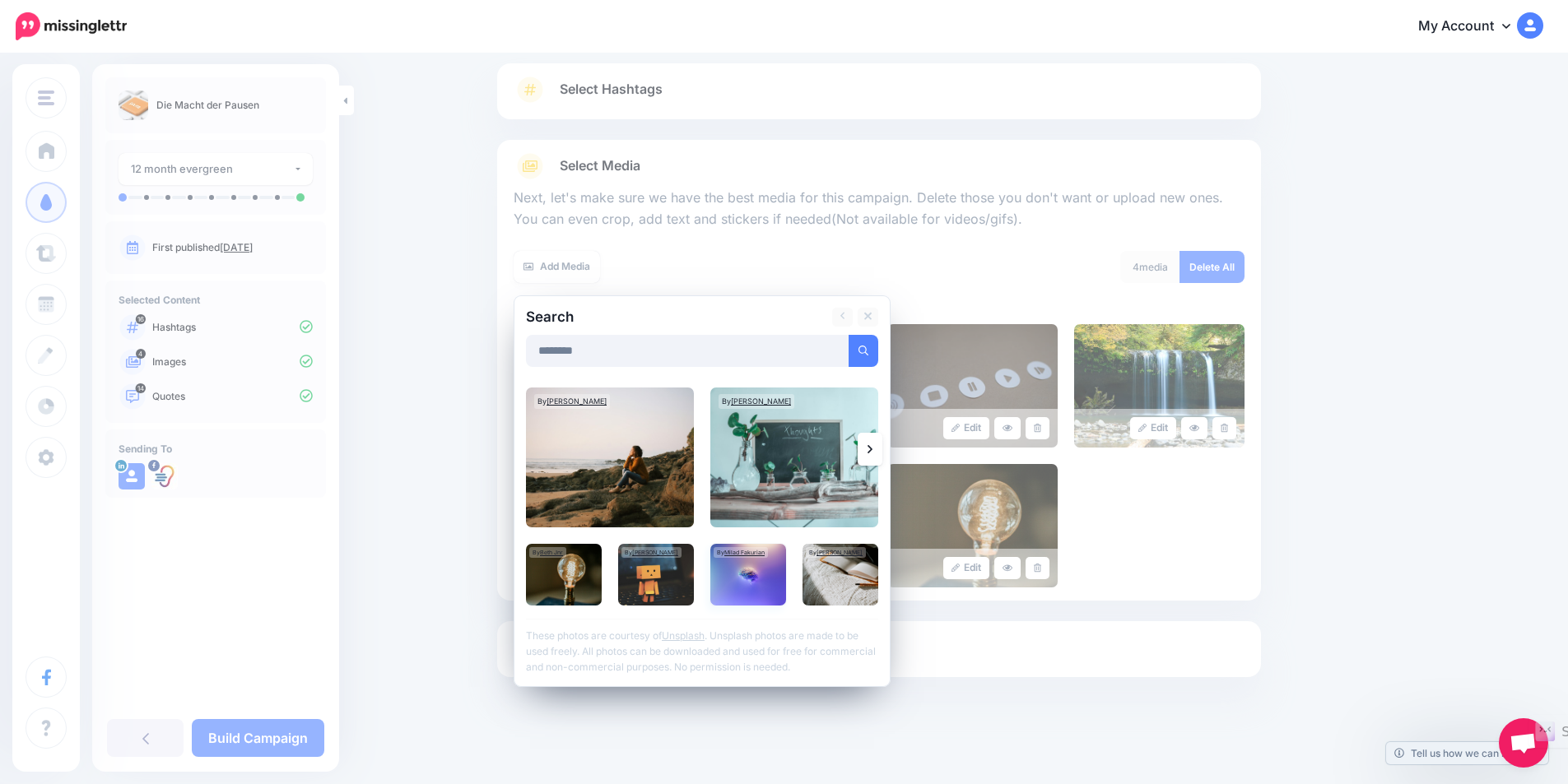
click at [723, 583] on img at bounding box center [747, 574] width 75 height 62
click at [843, 338] on link "Add Media" at bounding box center [843, 351] width 70 height 32
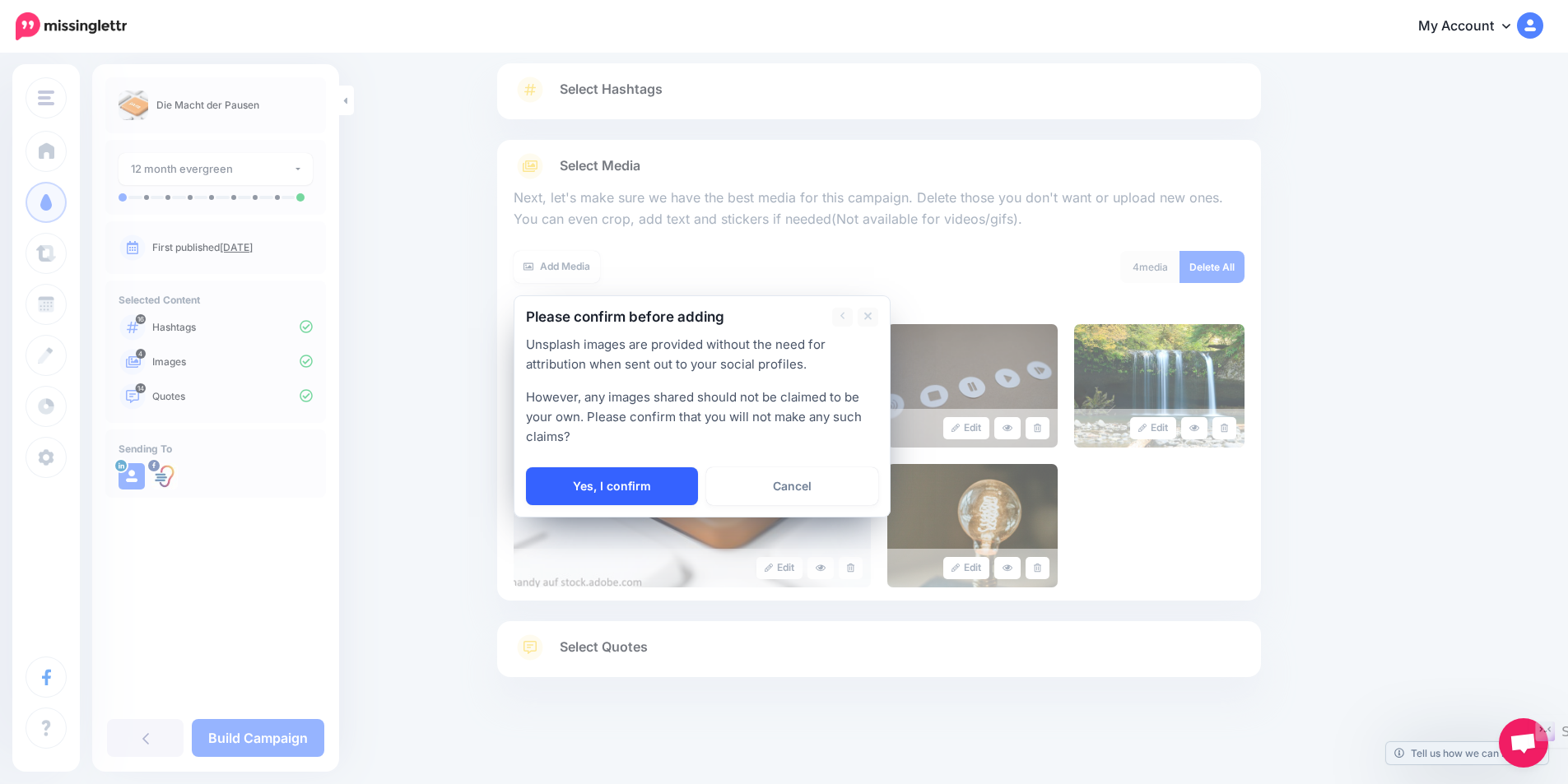
click at [649, 481] on link "Yes, I confirm" at bounding box center [612, 485] width 172 height 38
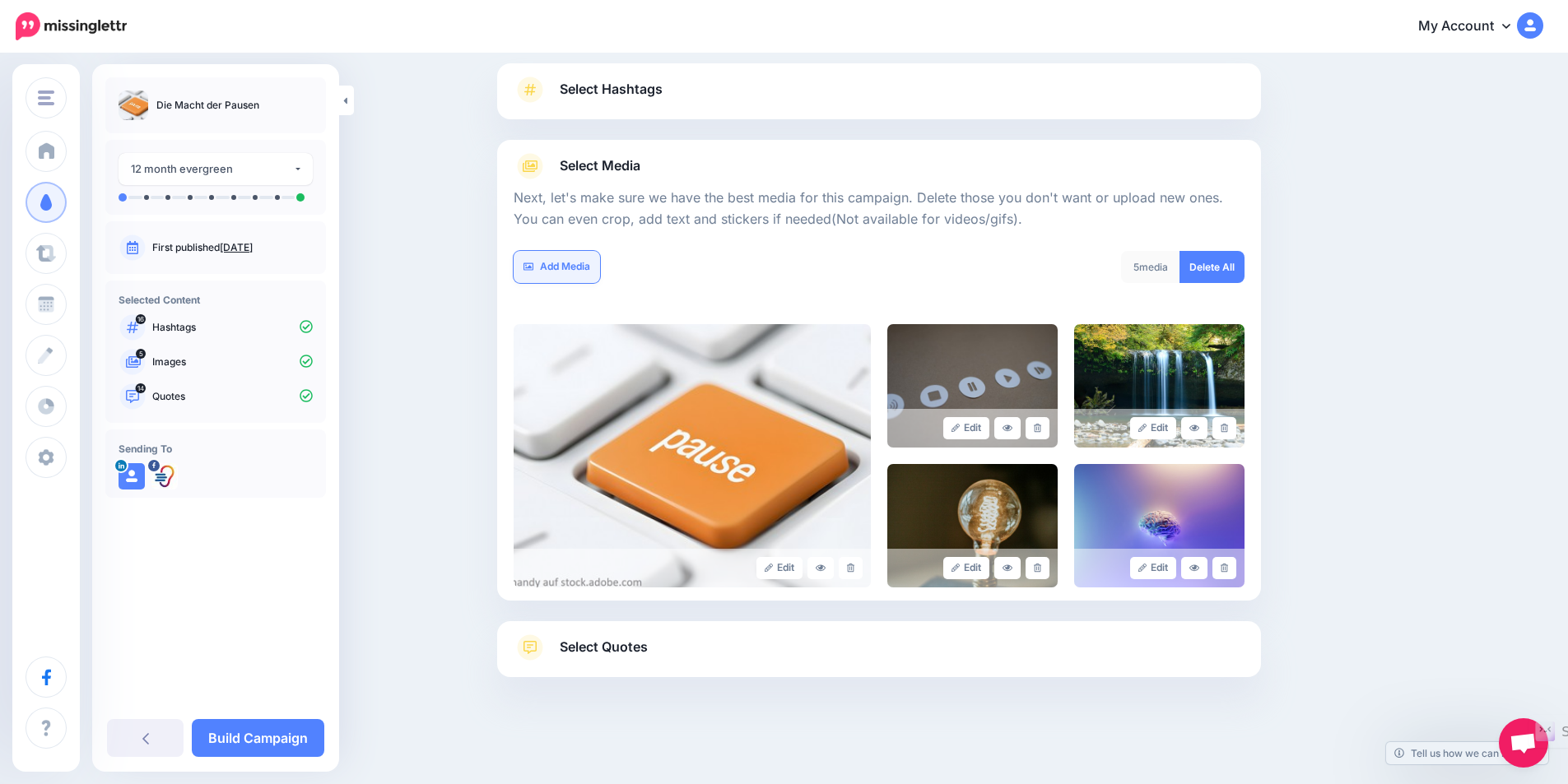
click at [580, 263] on link "Add Media" at bounding box center [557, 267] width 86 height 32
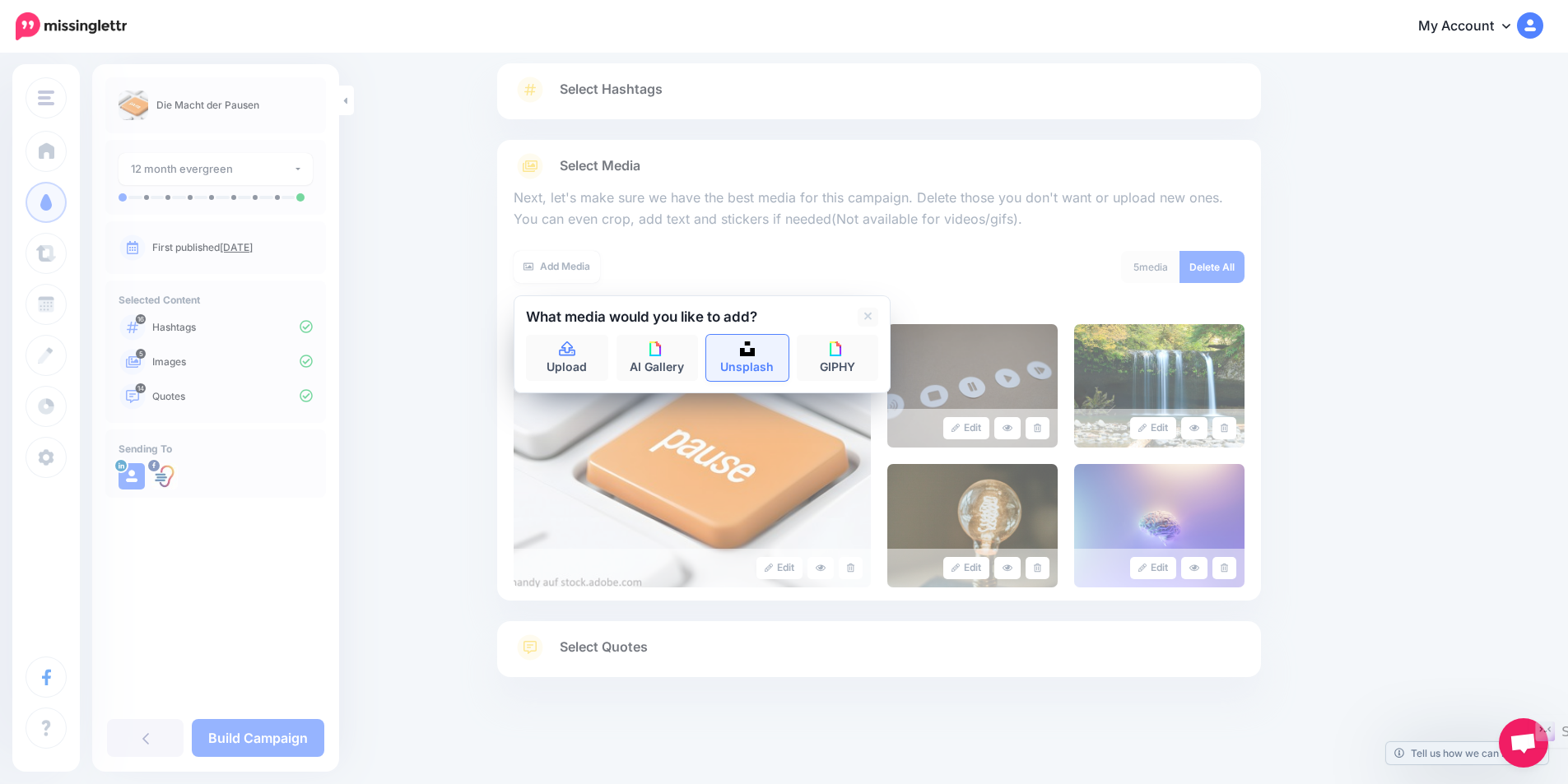
click at [770, 353] on link "Unsplash" at bounding box center [747, 357] width 82 height 46
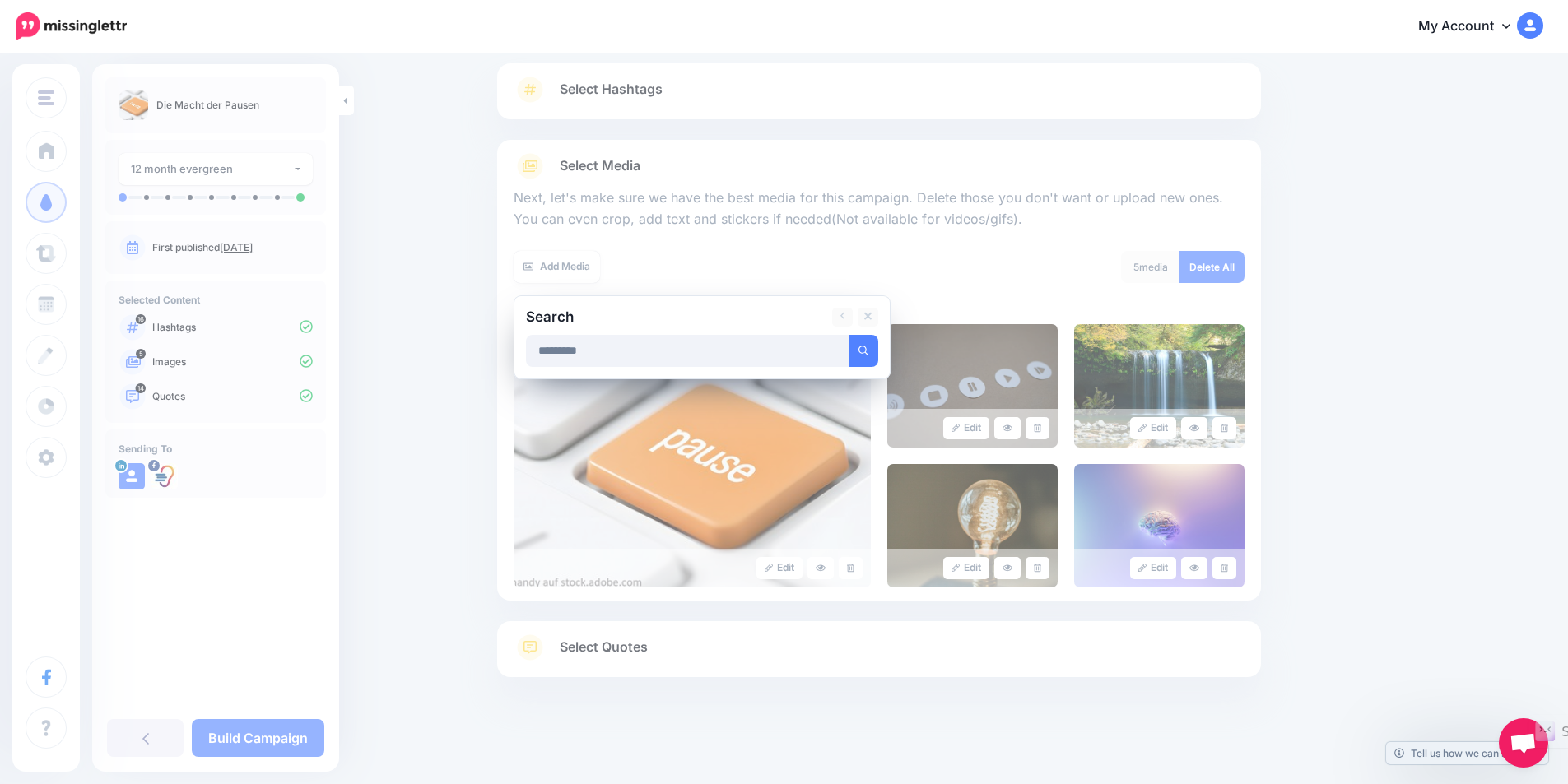
type input "*********"
click at [848, 335] on button "submit" at bounding box center [863, 351] width 29 height 32
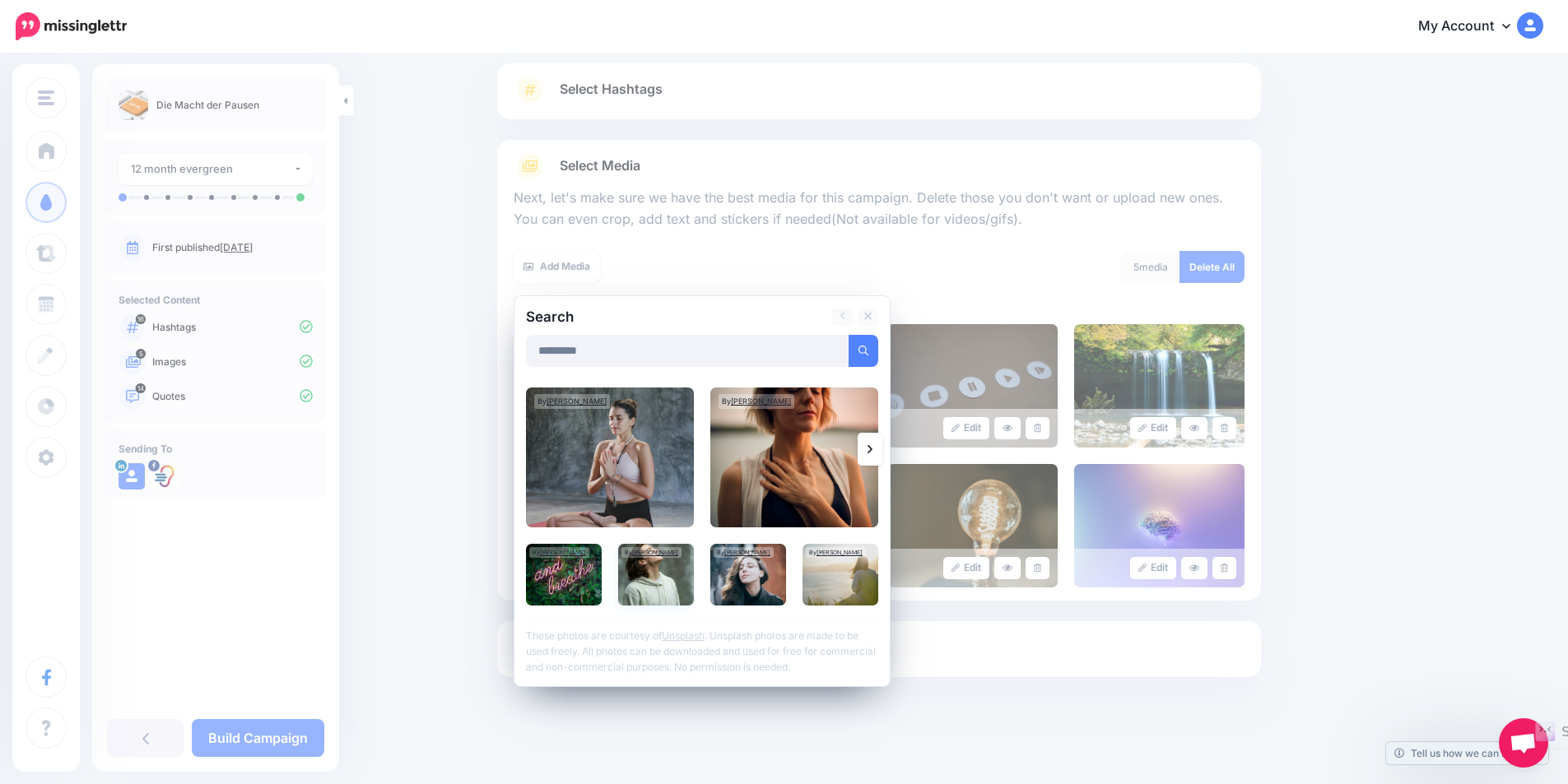
click at [665, 577] on img at bounding box center [656, 574] width 75 height 62
click at [862, 344] on link "Add Media" at bounding box center [843, 351] width 70 height 32
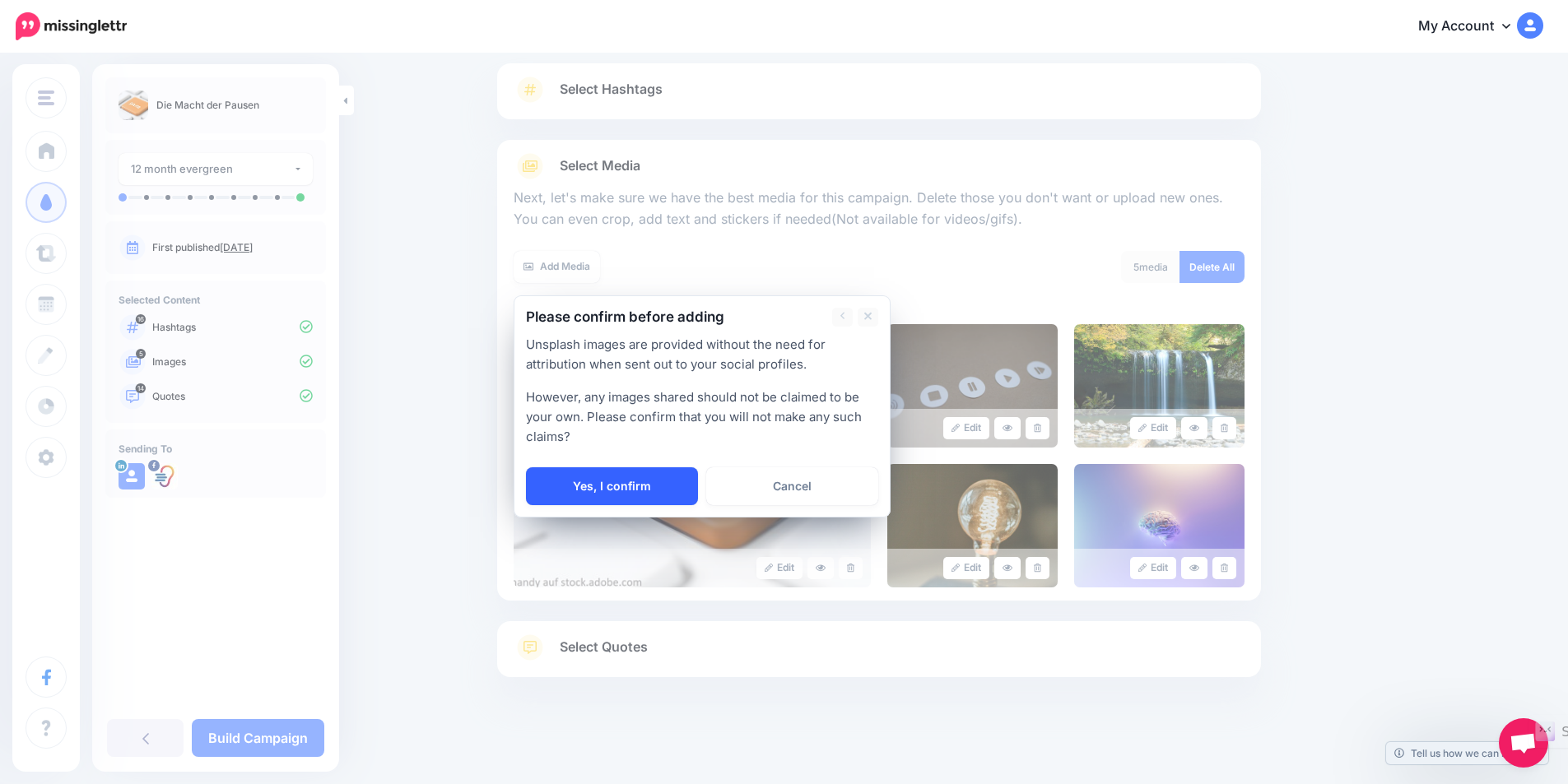
click at [631, 489] on link "Yes, I confirm" at bounding box center [612, 485] width 172 height 38
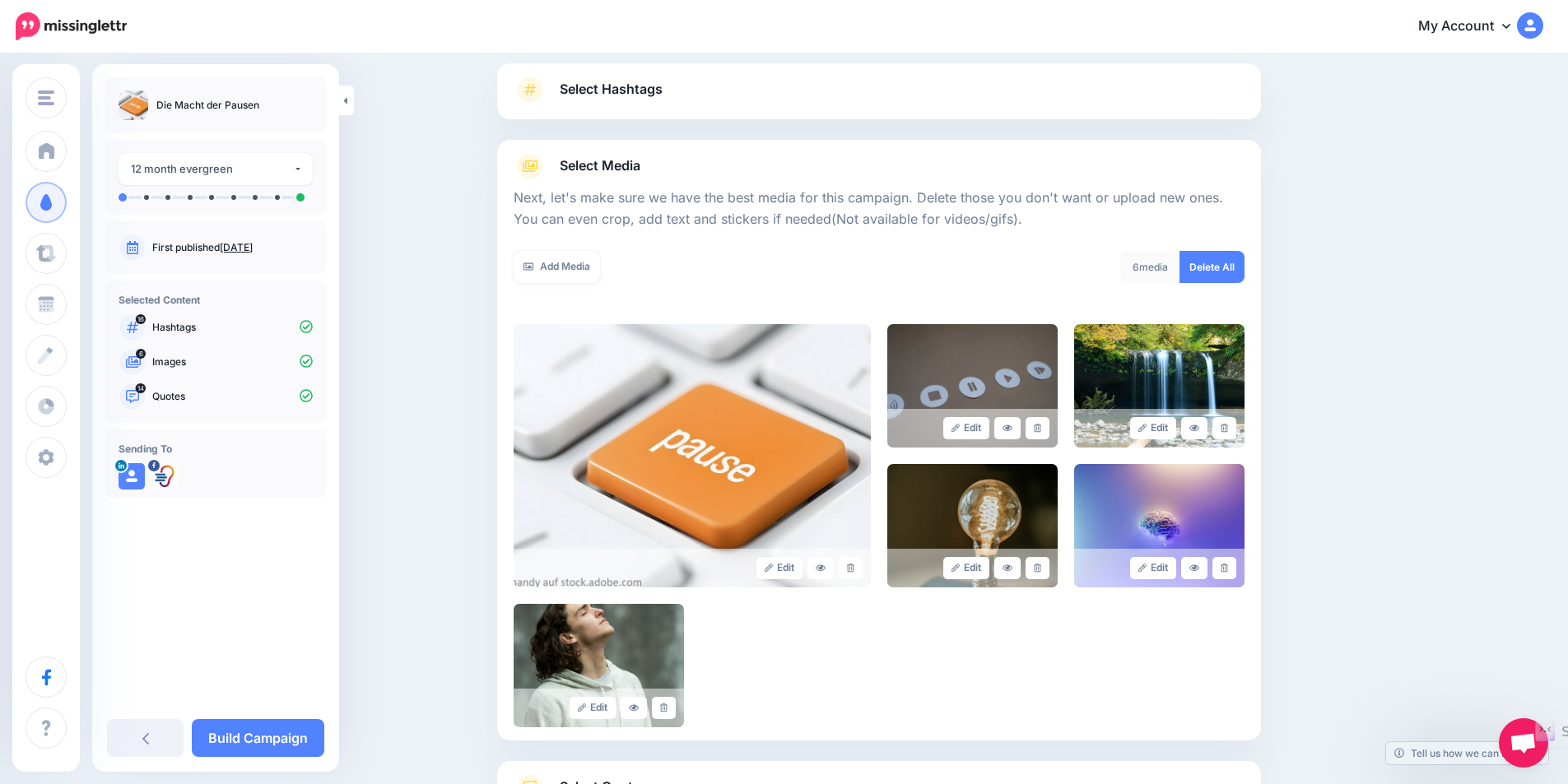
scroll to position [244, 0]
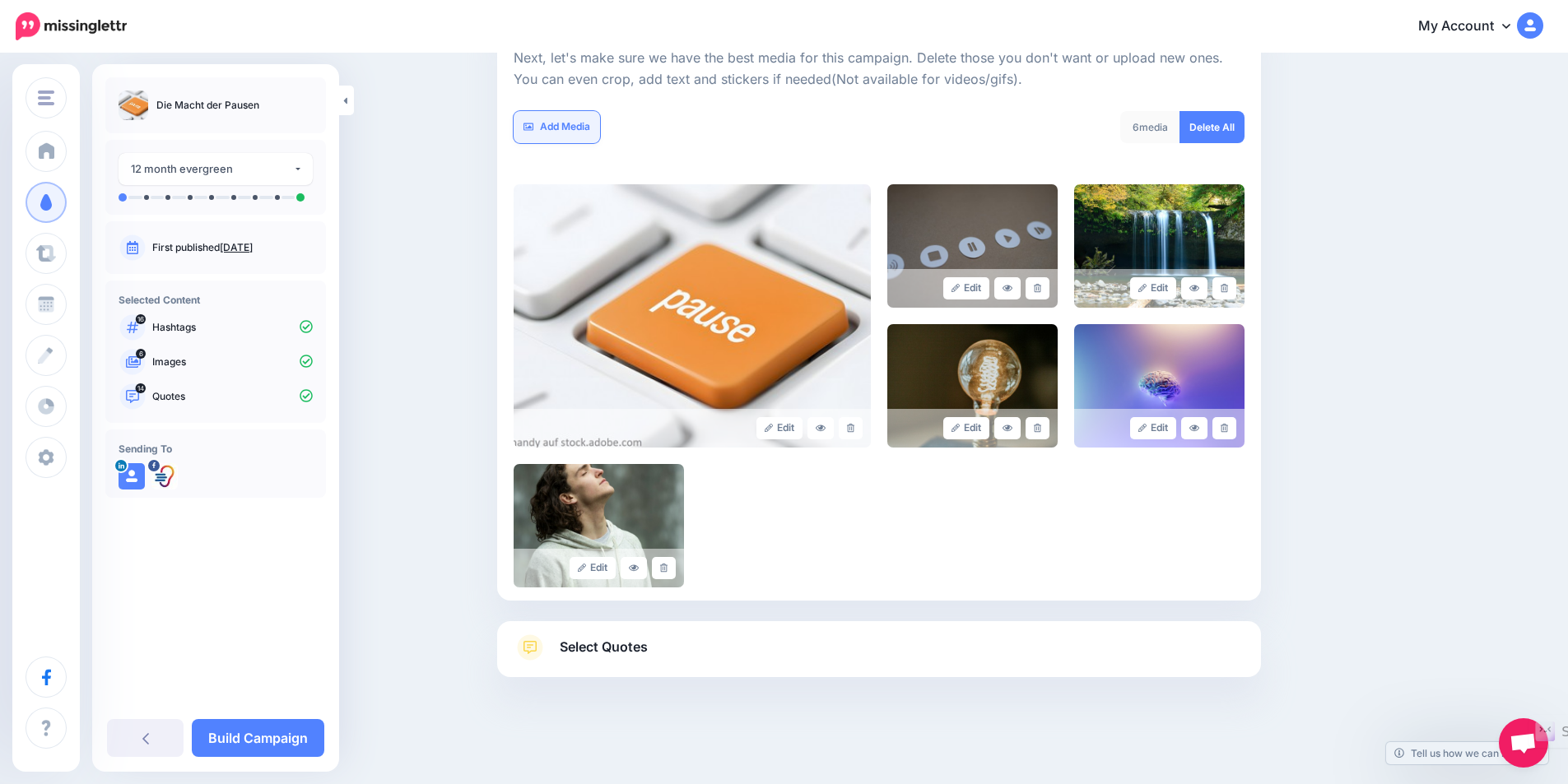
click at [556, 128] on link "Add Media" at bounding box center [557, 127] width 86 height 32
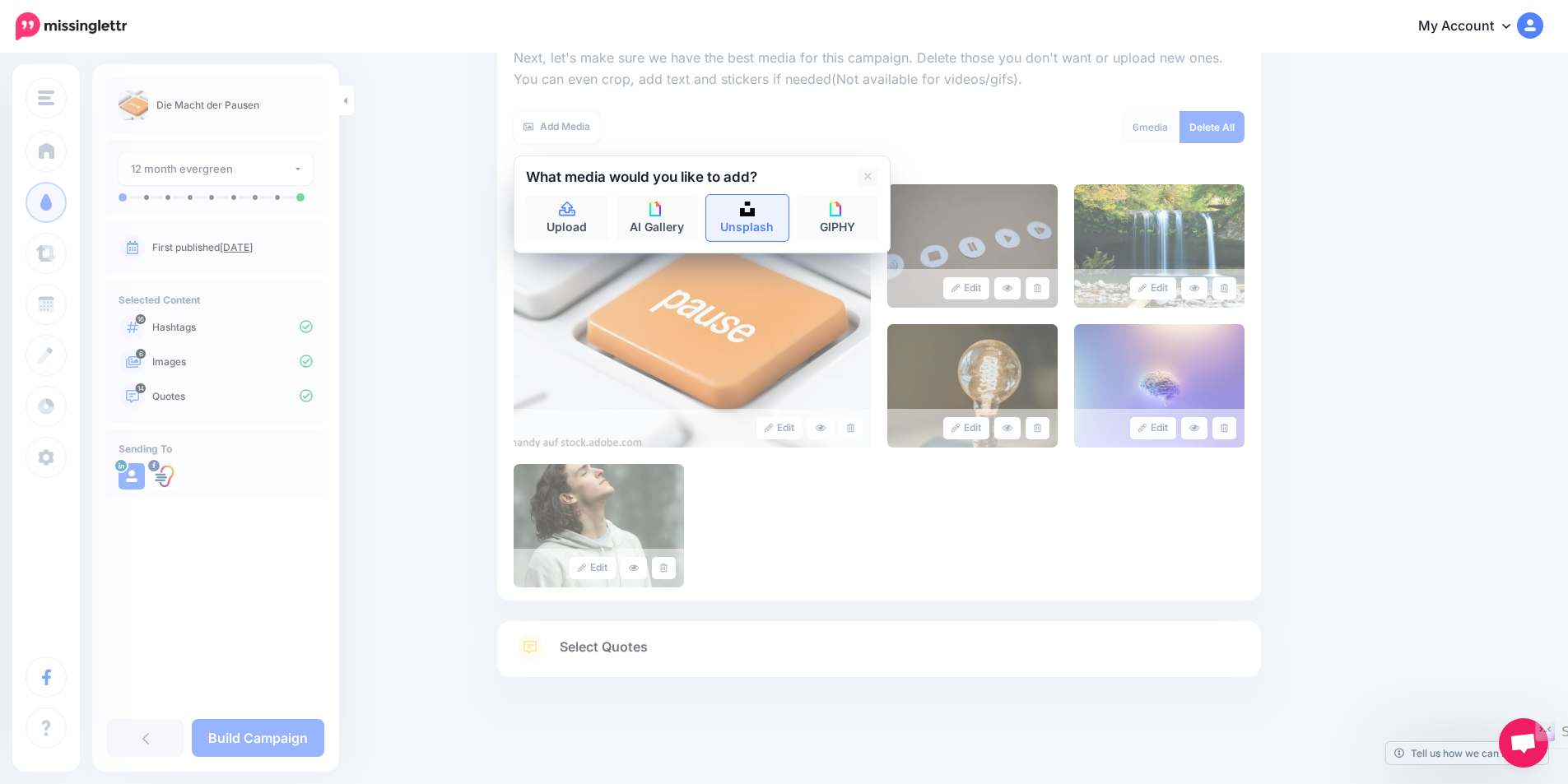
click at [765, 222] on link "Unsplash" at bounding box center [747, 218] width 82 height 46
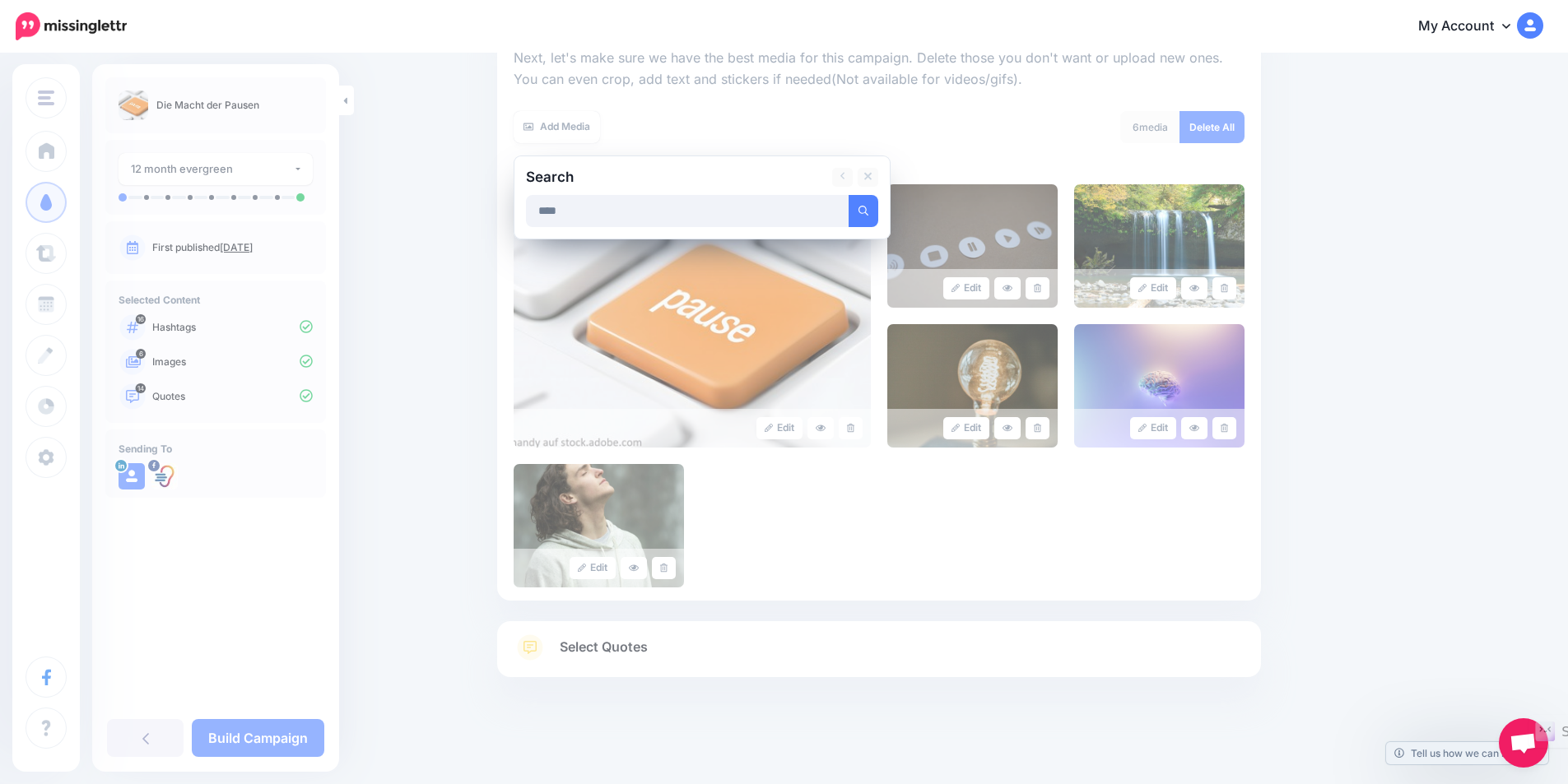
type input "****"
click at [848, 195] on button "submit" at bounding box center [863, 211] width 29 height 32
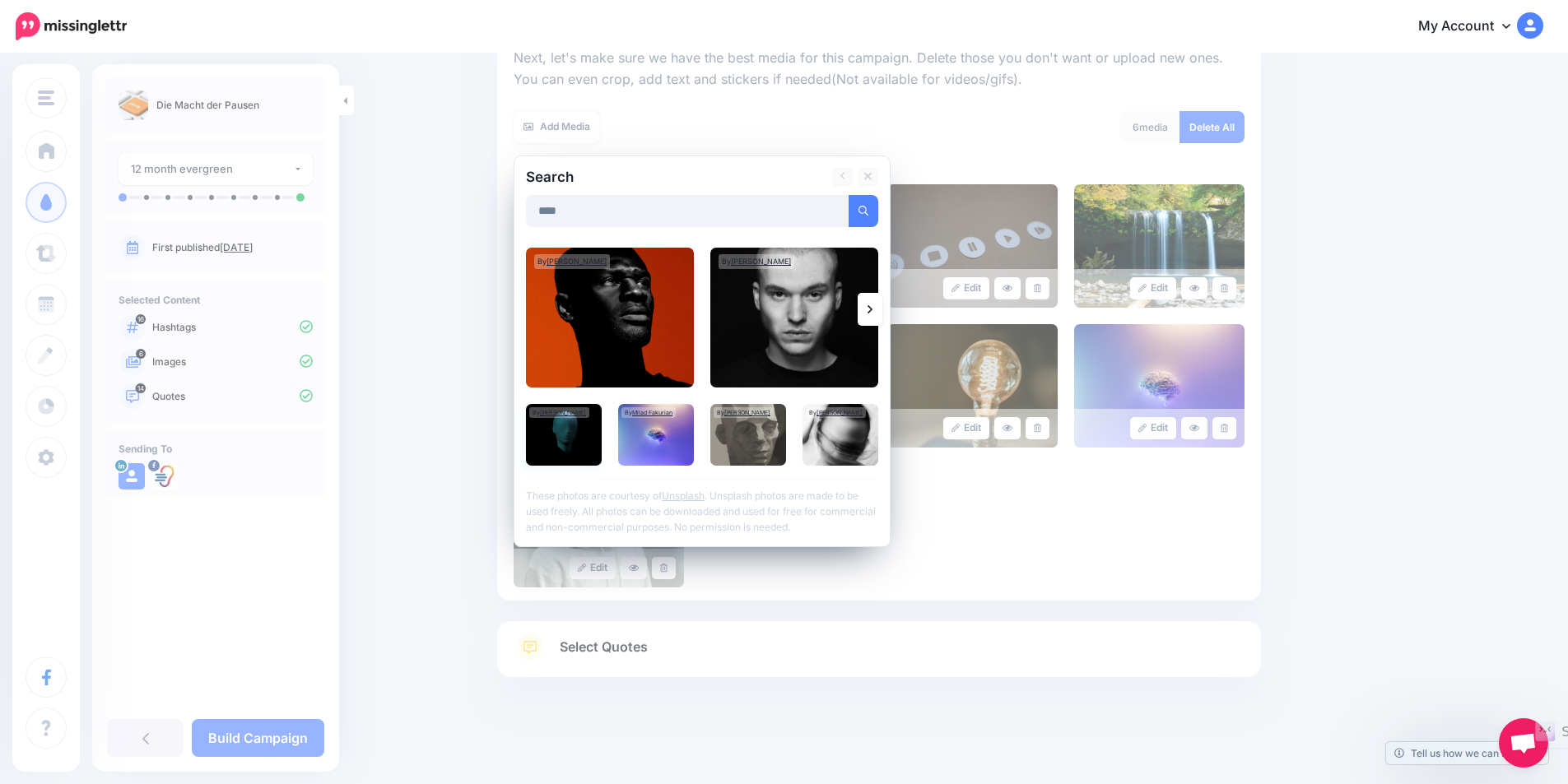
click at [577, 431] on img at bounding box center [563, 434] width 75 height 62
click at [837, 213] on link "Add Media" at bounding box center [843, 211] width 70 height 32
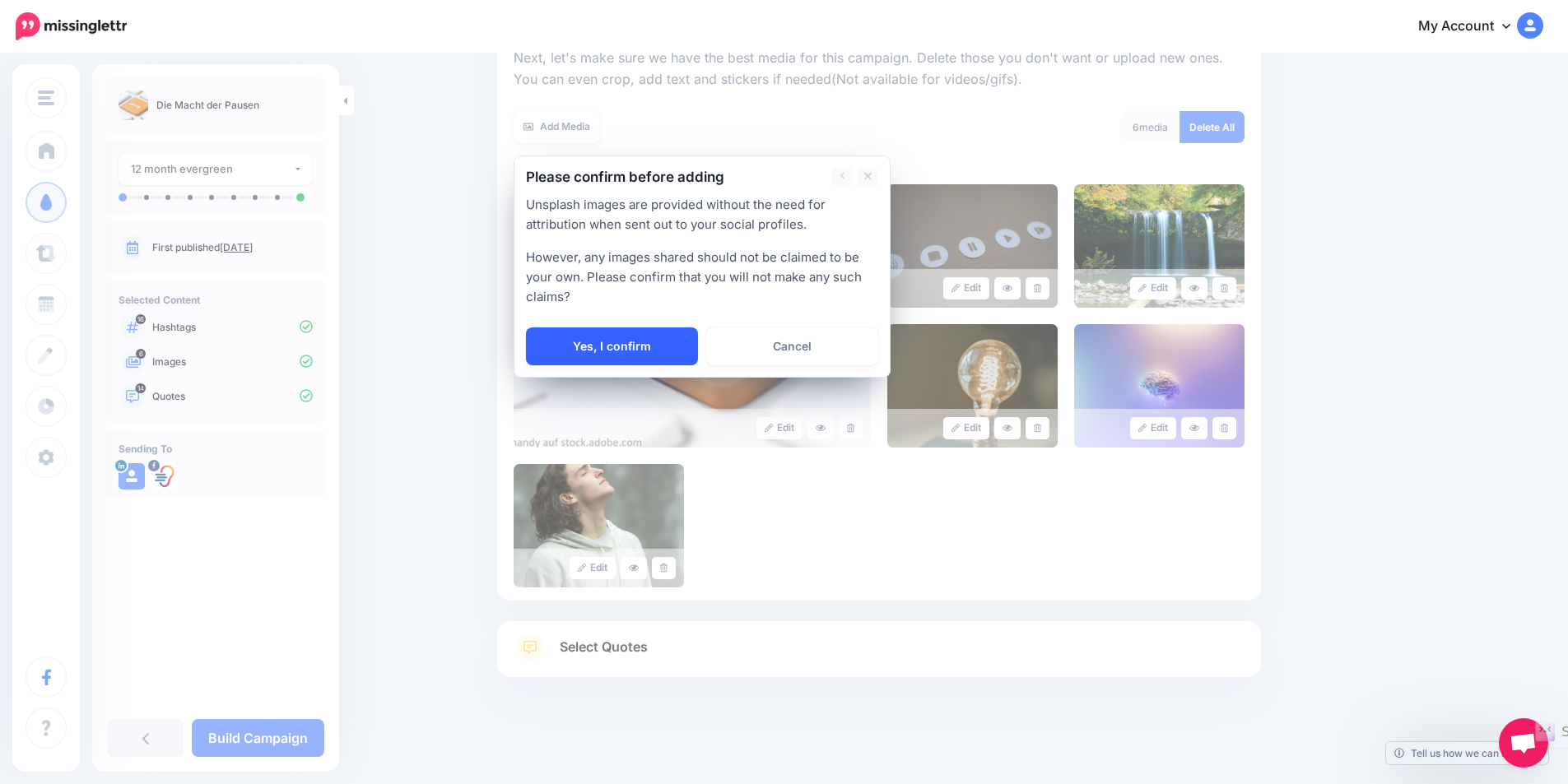
click at [668, 348] on link "Yes, I confirm" at bounding box center [612, 346] width 172 height 38
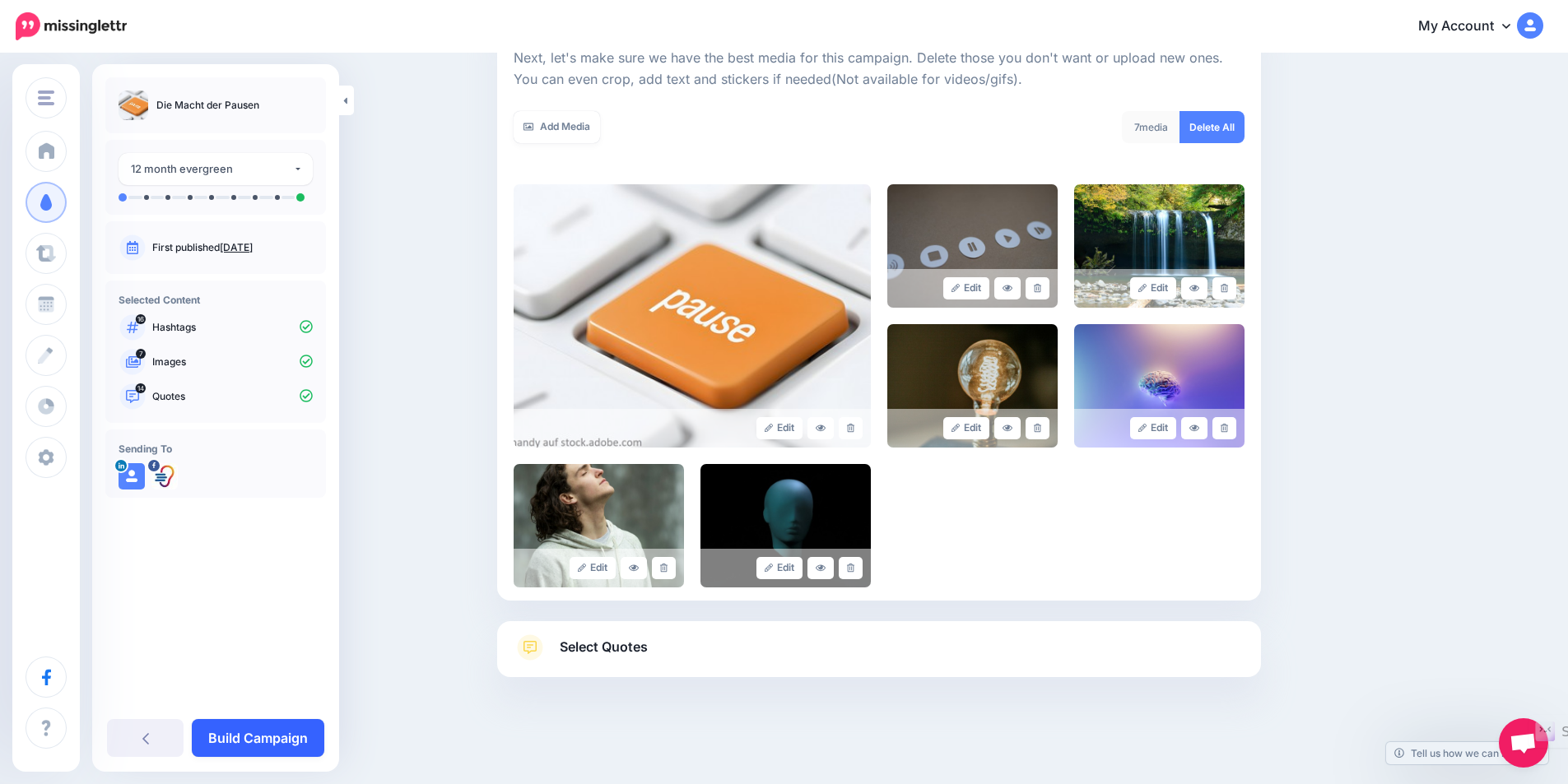
click at [274, 737] on link "Build Campaign" at bounding box center [258, 737] width 133 height 38
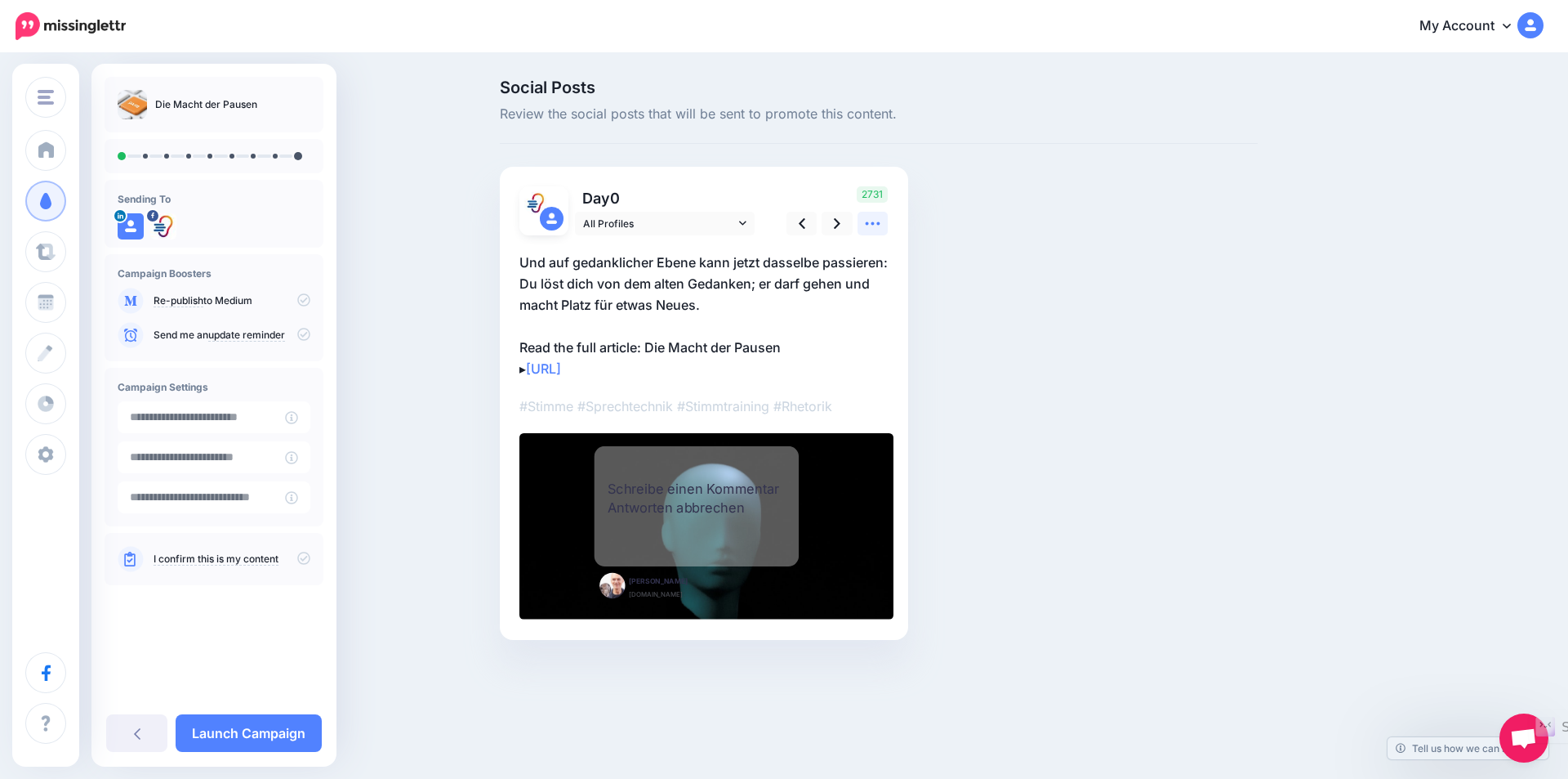
click at [874, 225] on icon at bounding box center [873, 224] width 17 height 17
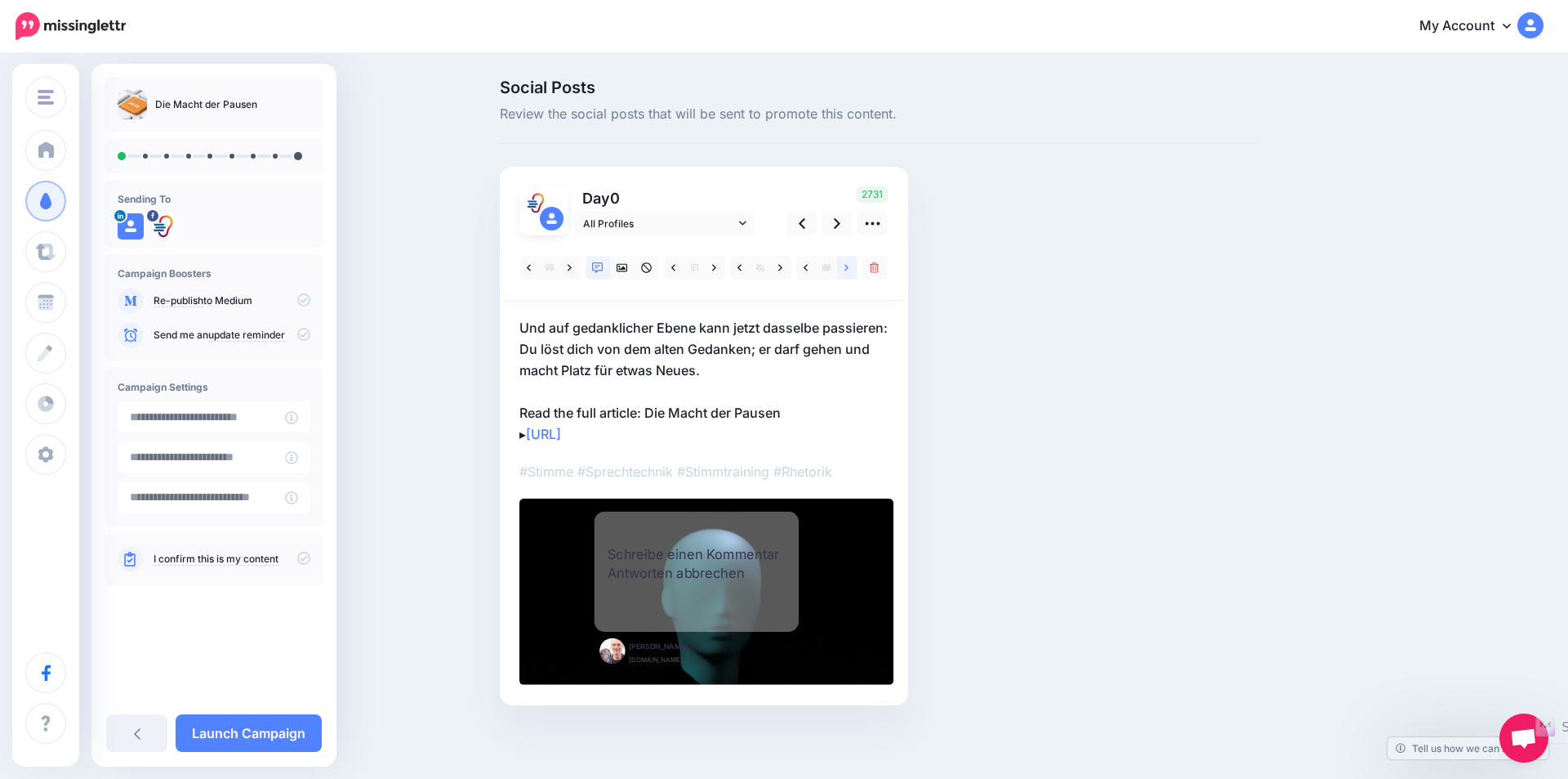
click at [843, 265] on link at bounding box center [847, 268] width 20 height 23
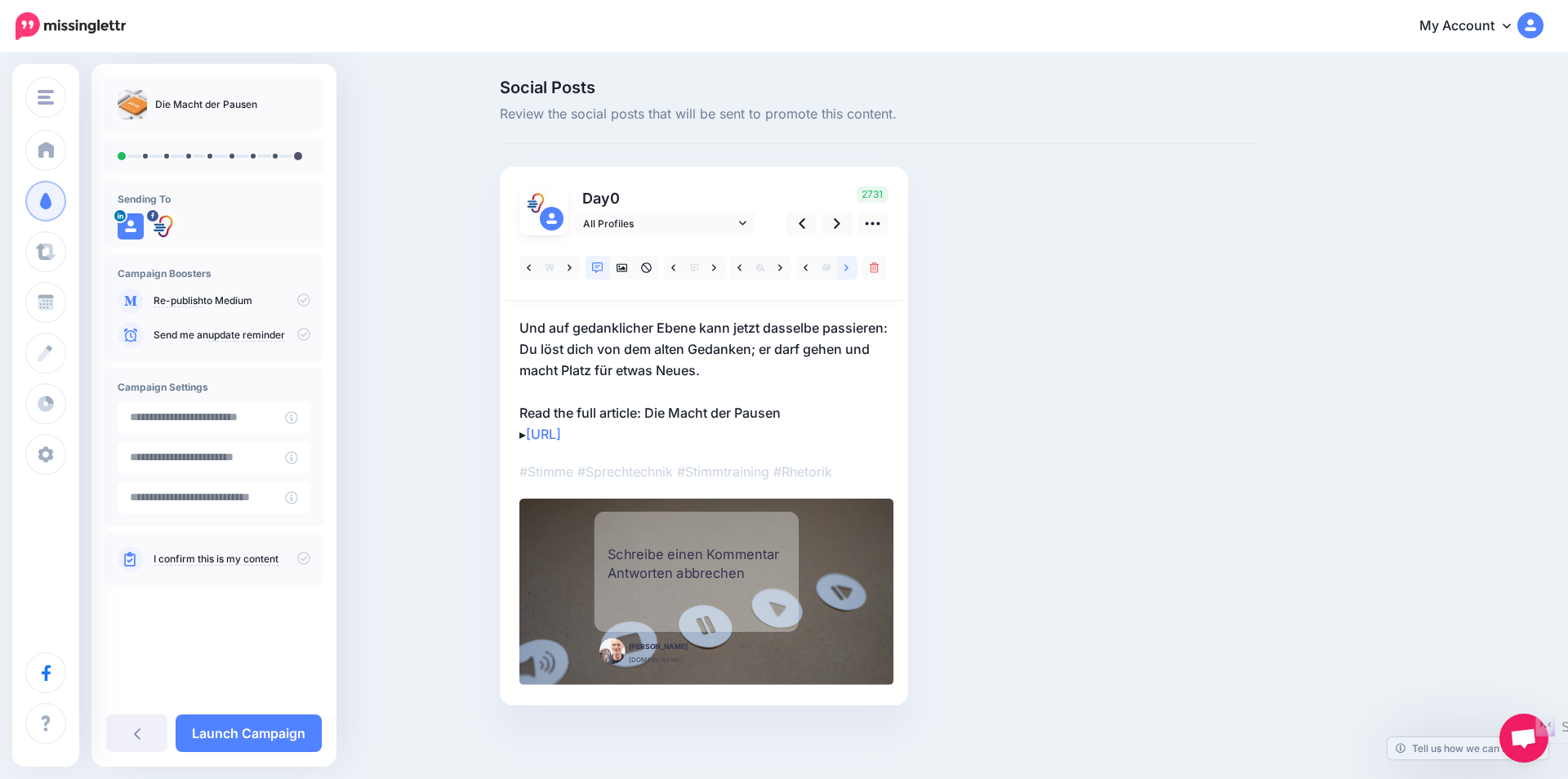
click at [843, 265] on link at bounding box center [847, 268] width 20 height 23
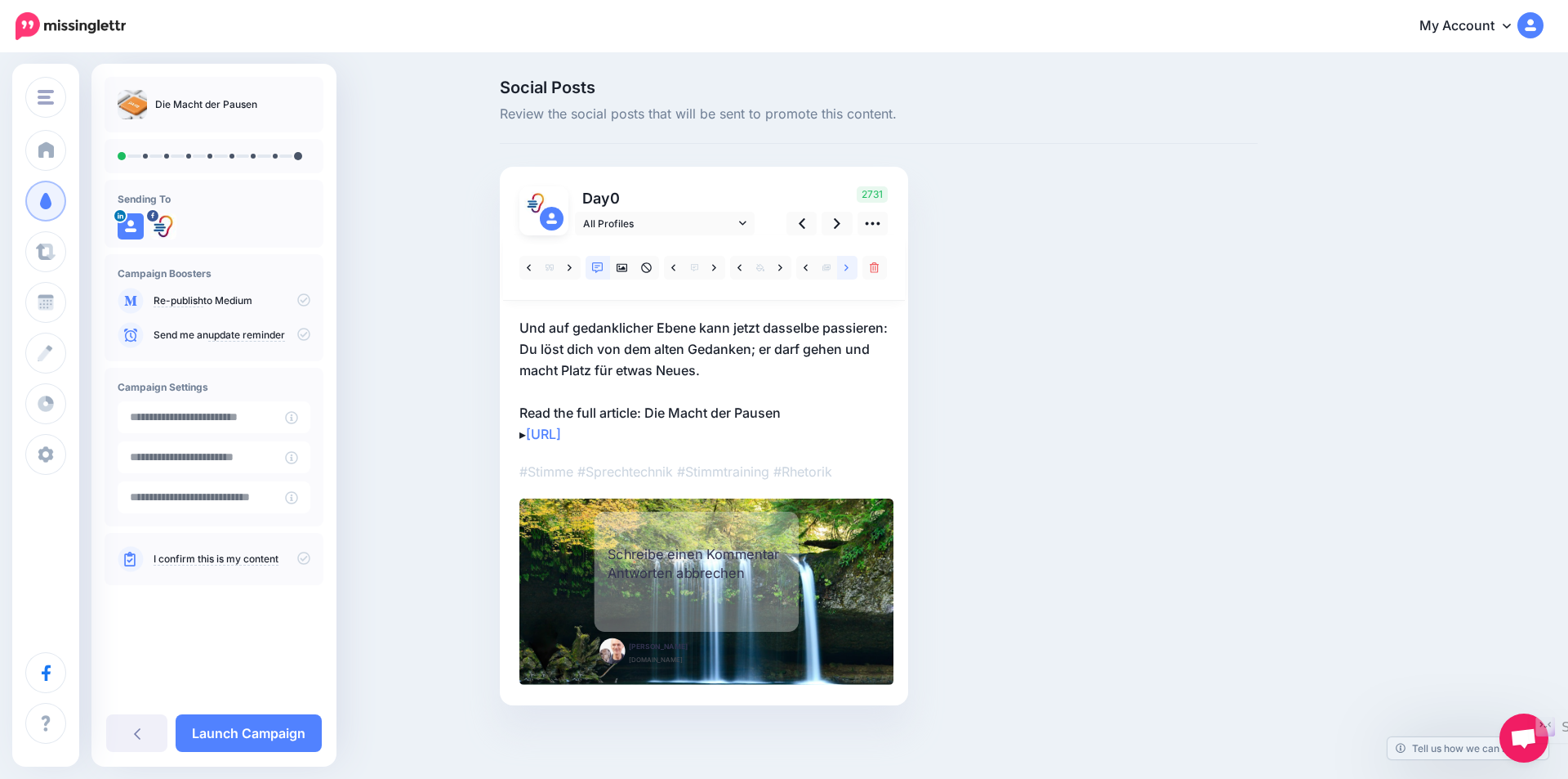
click at [843, 265] on link at bounding box center [847, 268] width 20 height 23
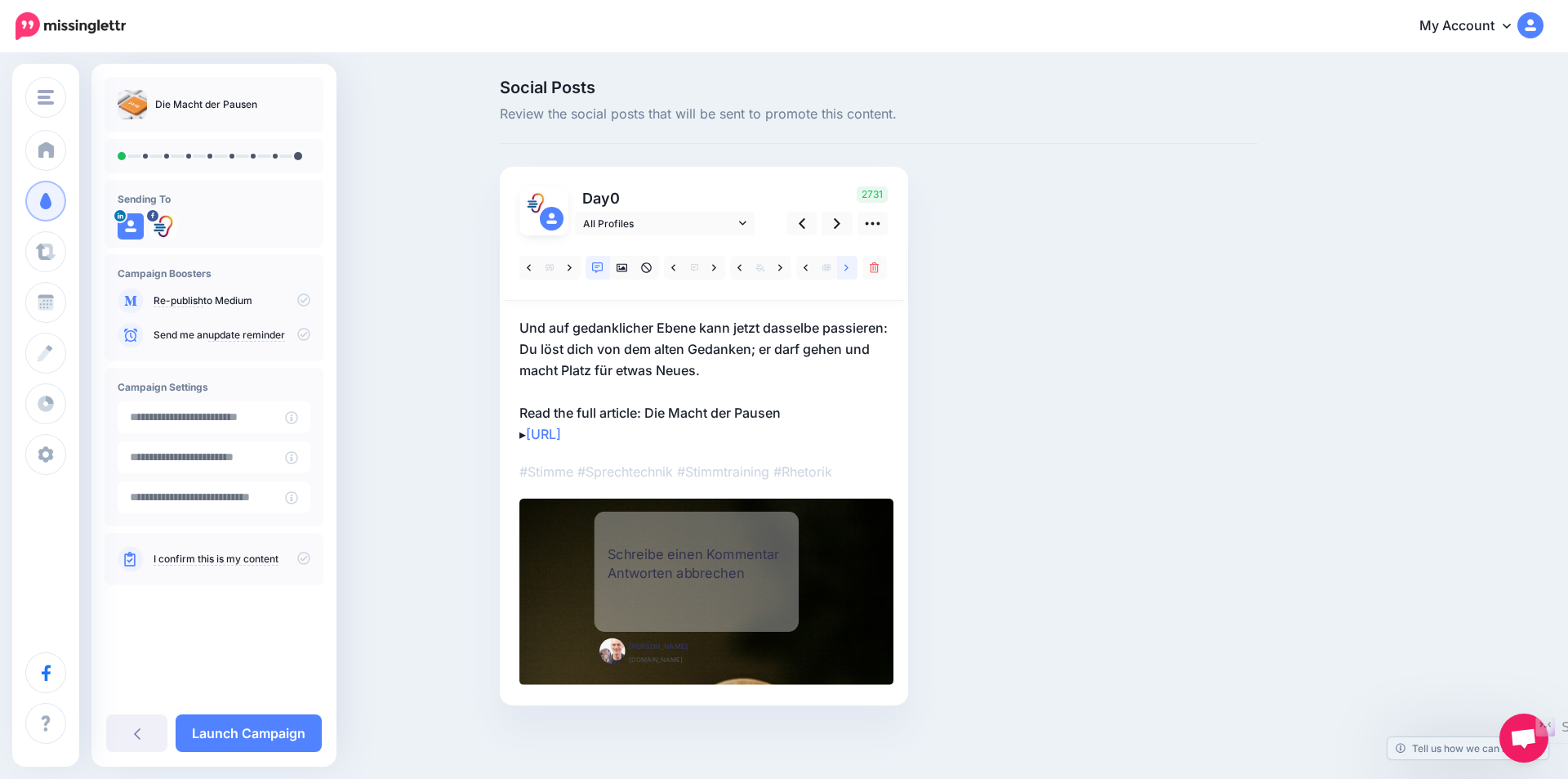
click at [843, 265] on link at bounding box center [847, 268] width 20 height 23
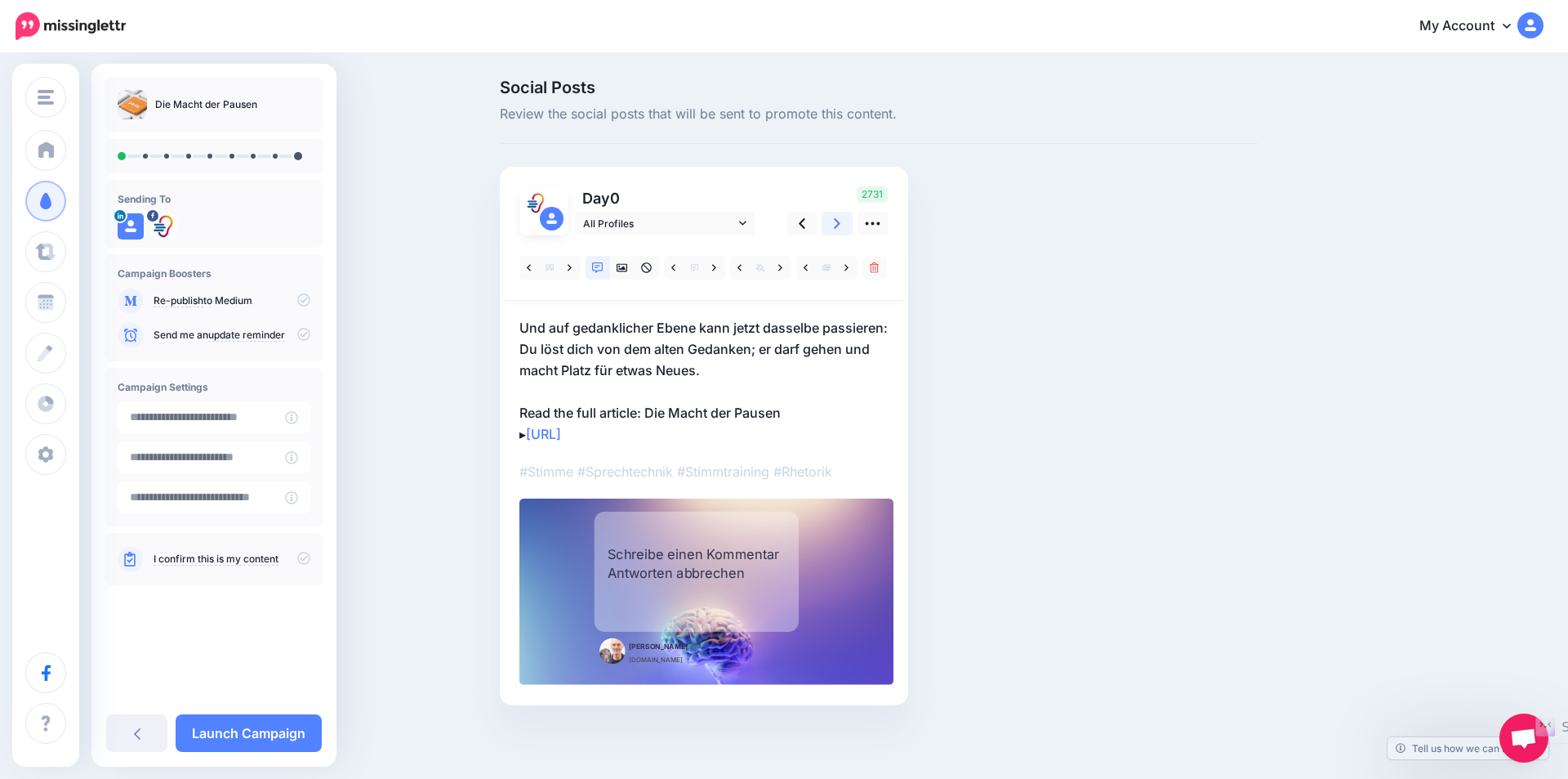
click at [836, 223] on icon at bounding box center [837, 224] width 7 height 17
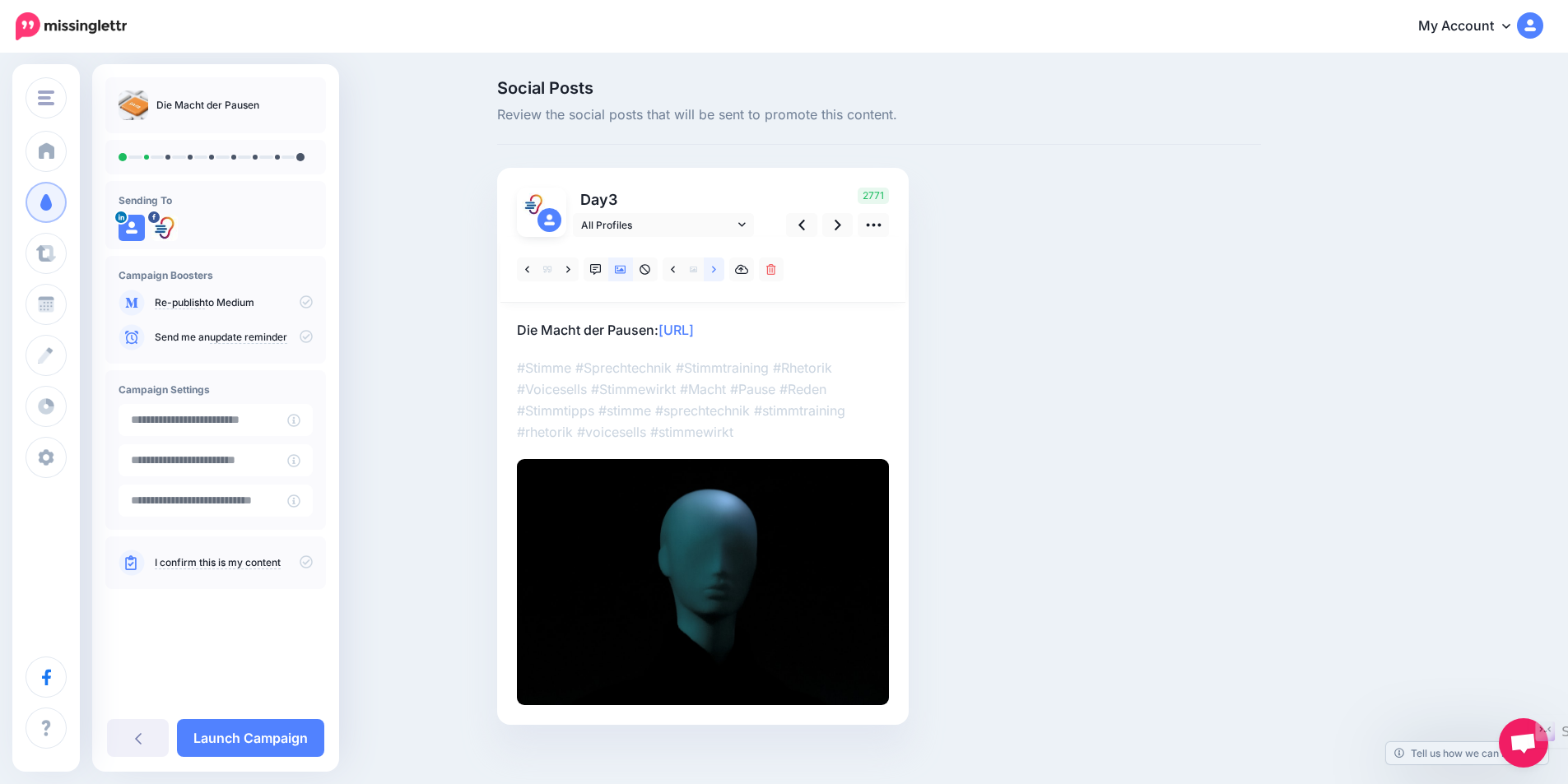
click at [716, 268] on icon at bounding box center [714, 268] width 4 height 7
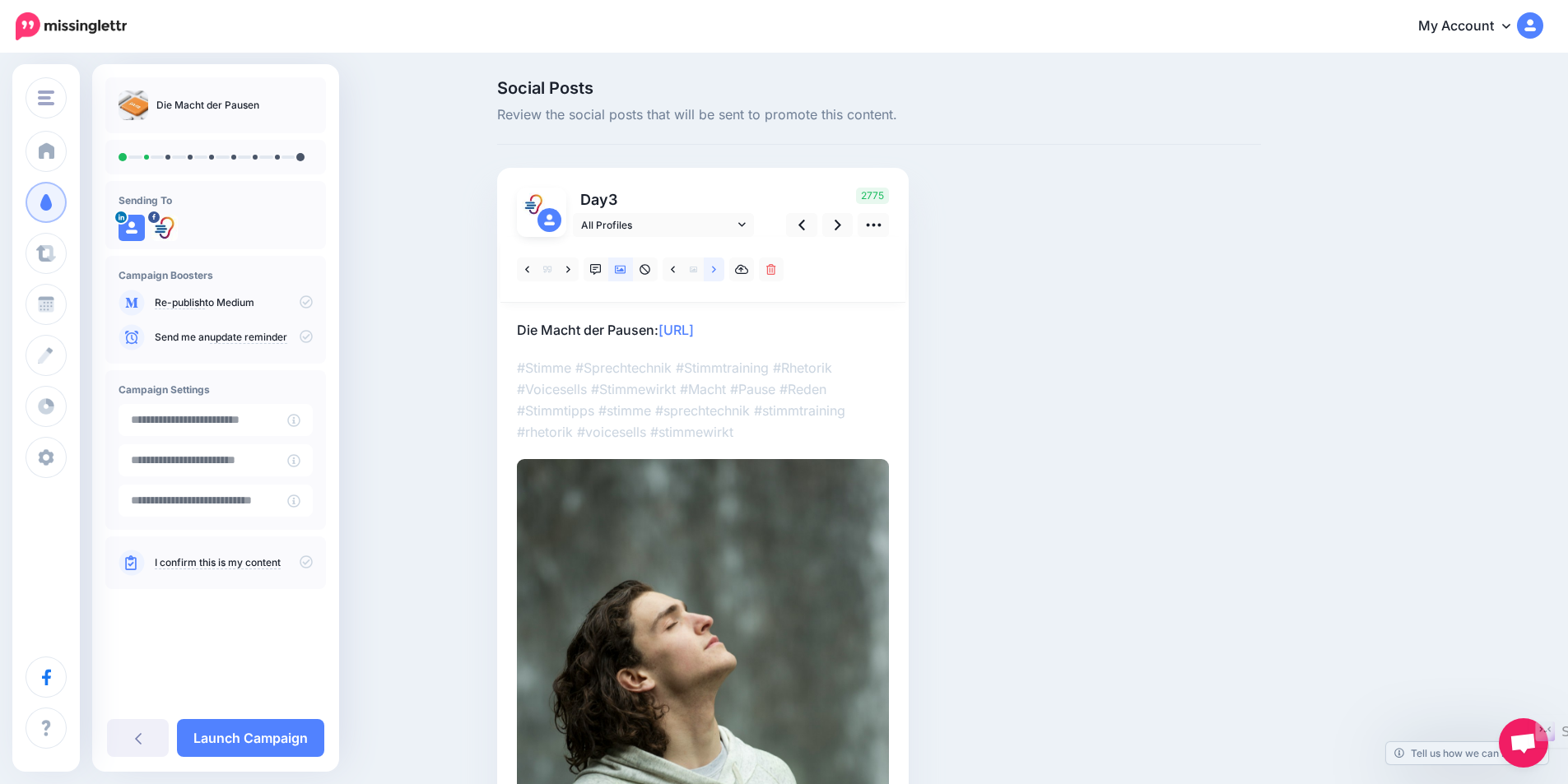
click at [716, 268] on icon at bounding box center [714, 268] width 4 height 7
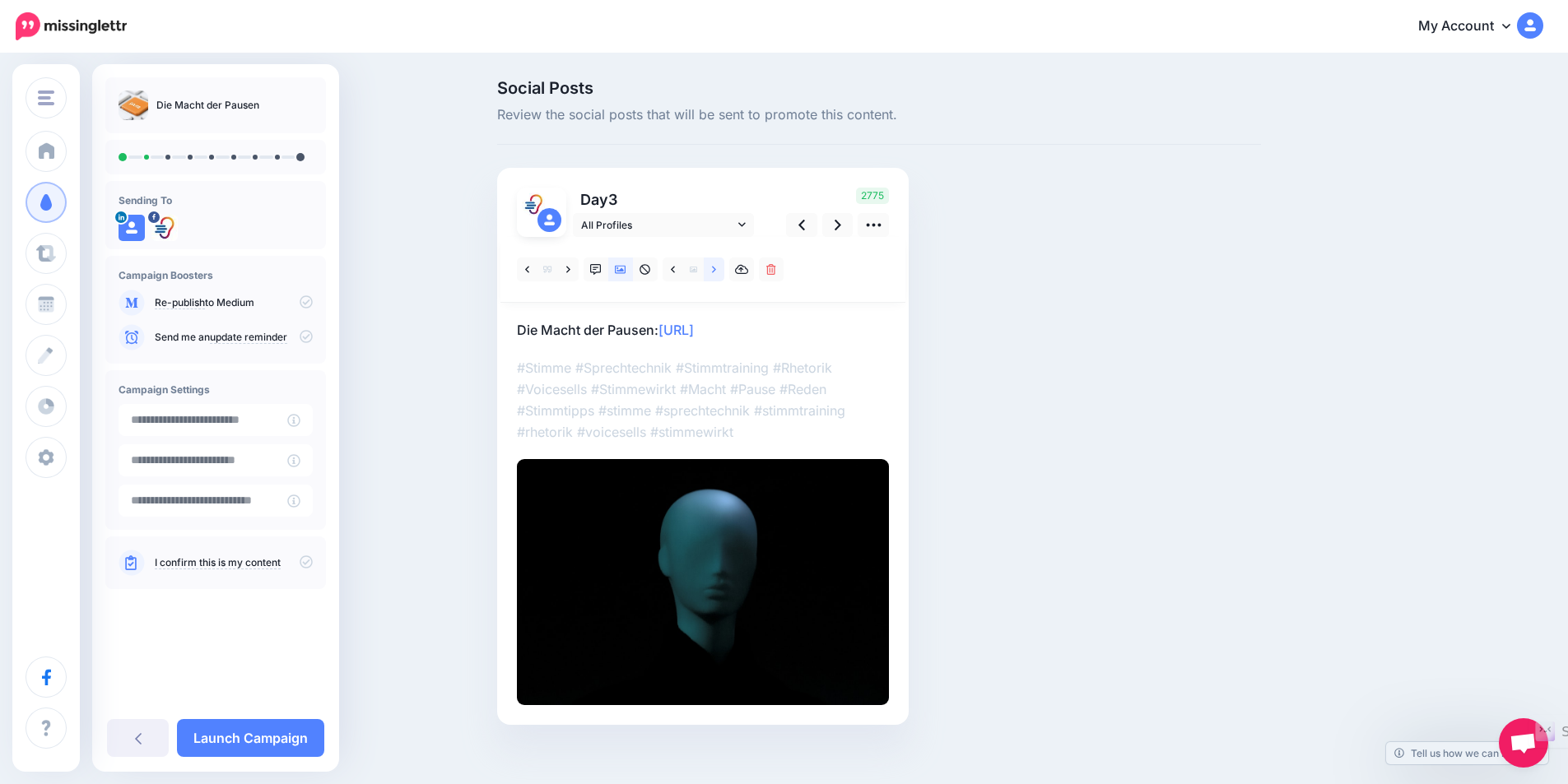
click at [716, 268] on icon at bounding box center [714, 268] width 4 height 7
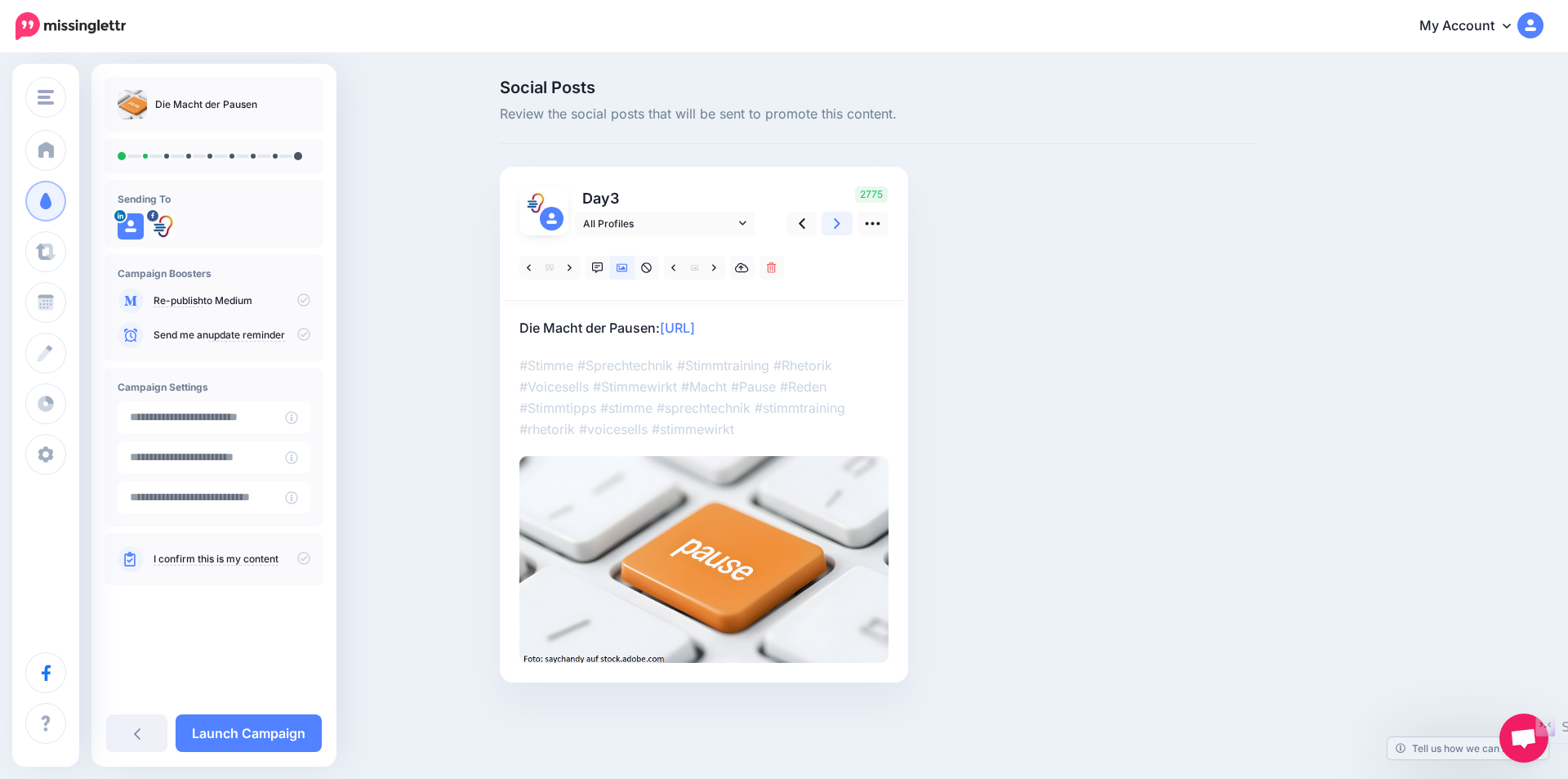
click at [840, 225] on icon at bounding box center [837, 224] width 7 height 17
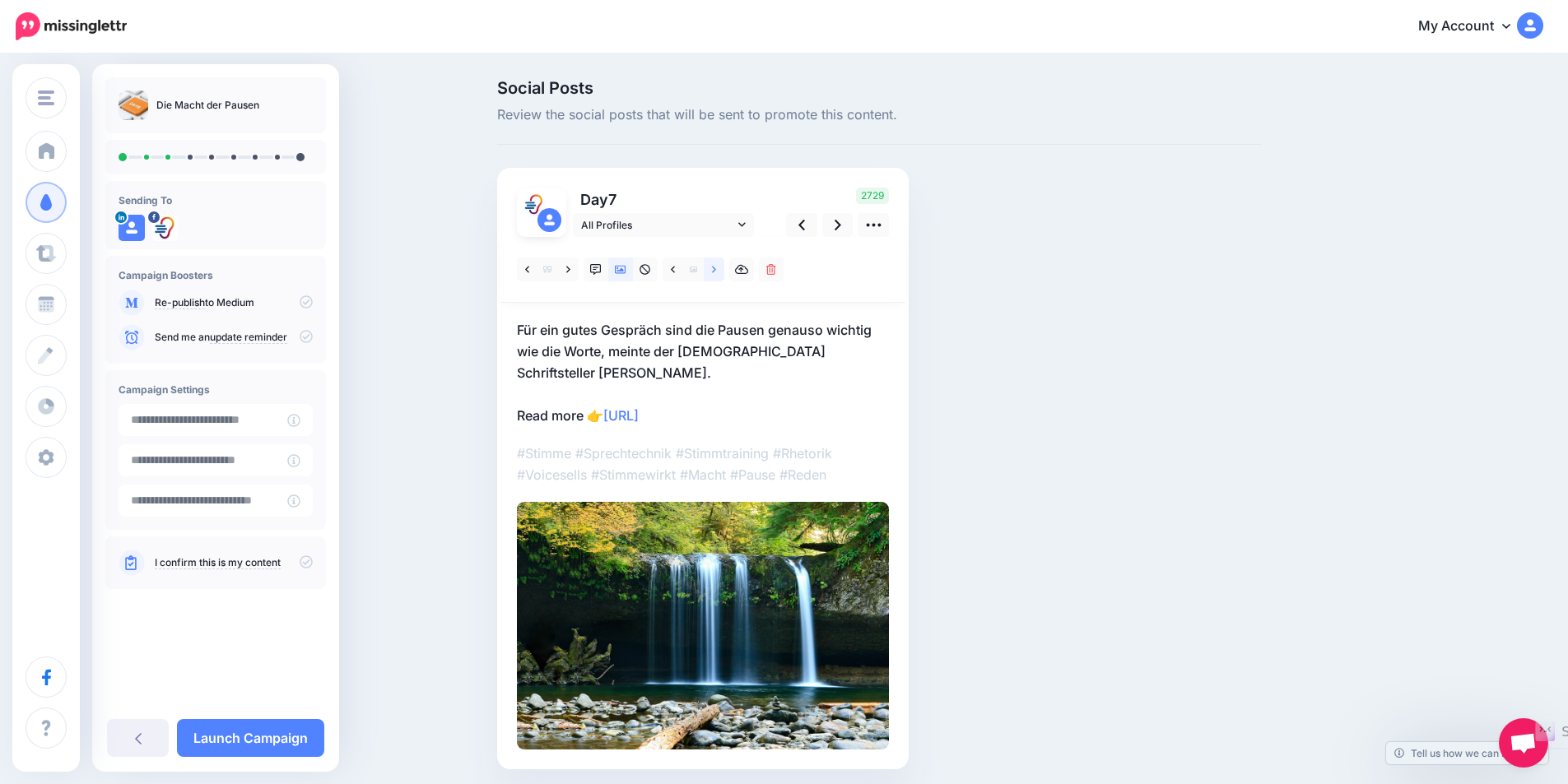
click at [716, 269] on icon at bounding box center [714, 268] width 4 height 7
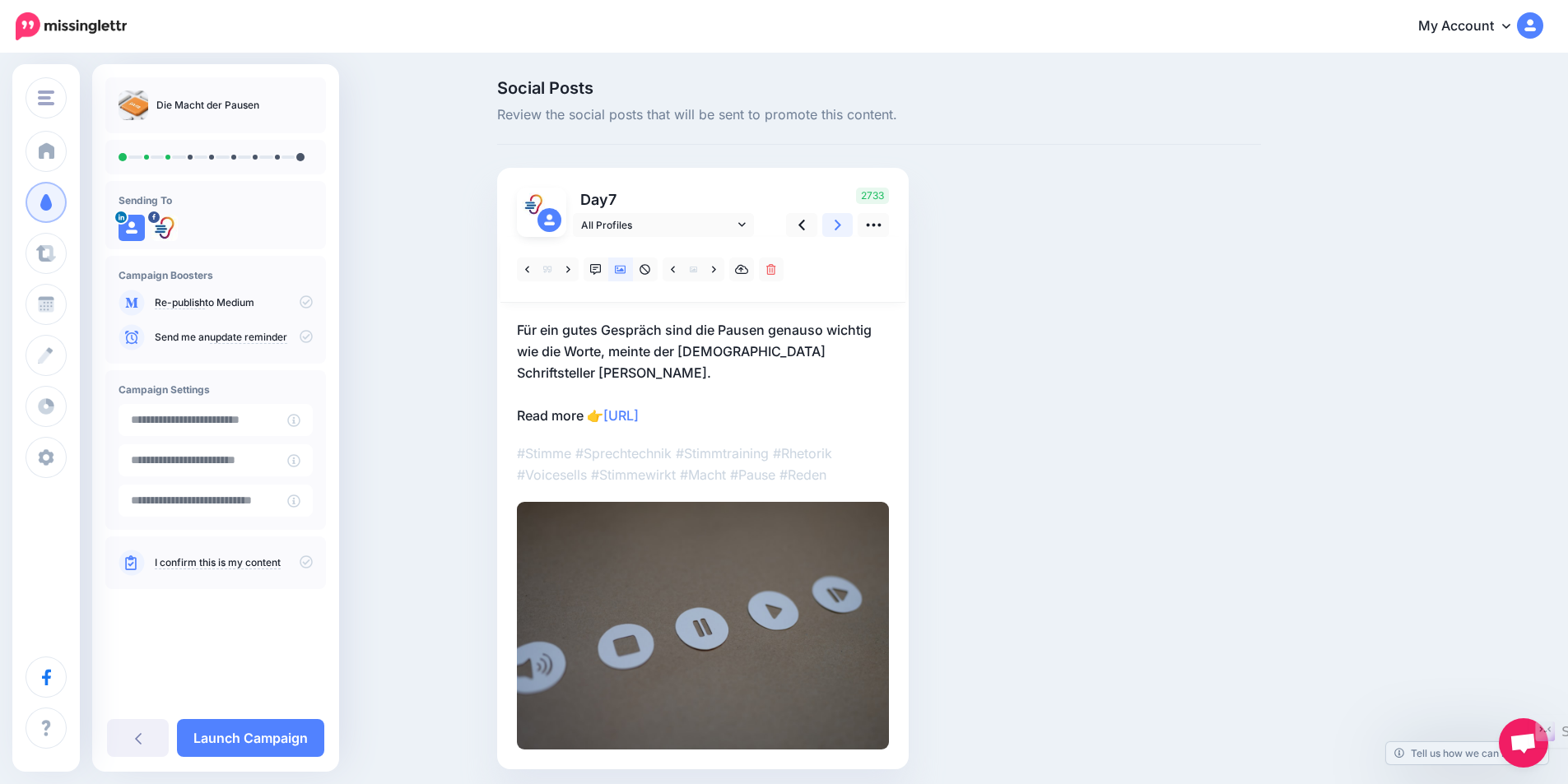
click at [837, 222] on link at bounding box center [837, 225] width 31 height 23
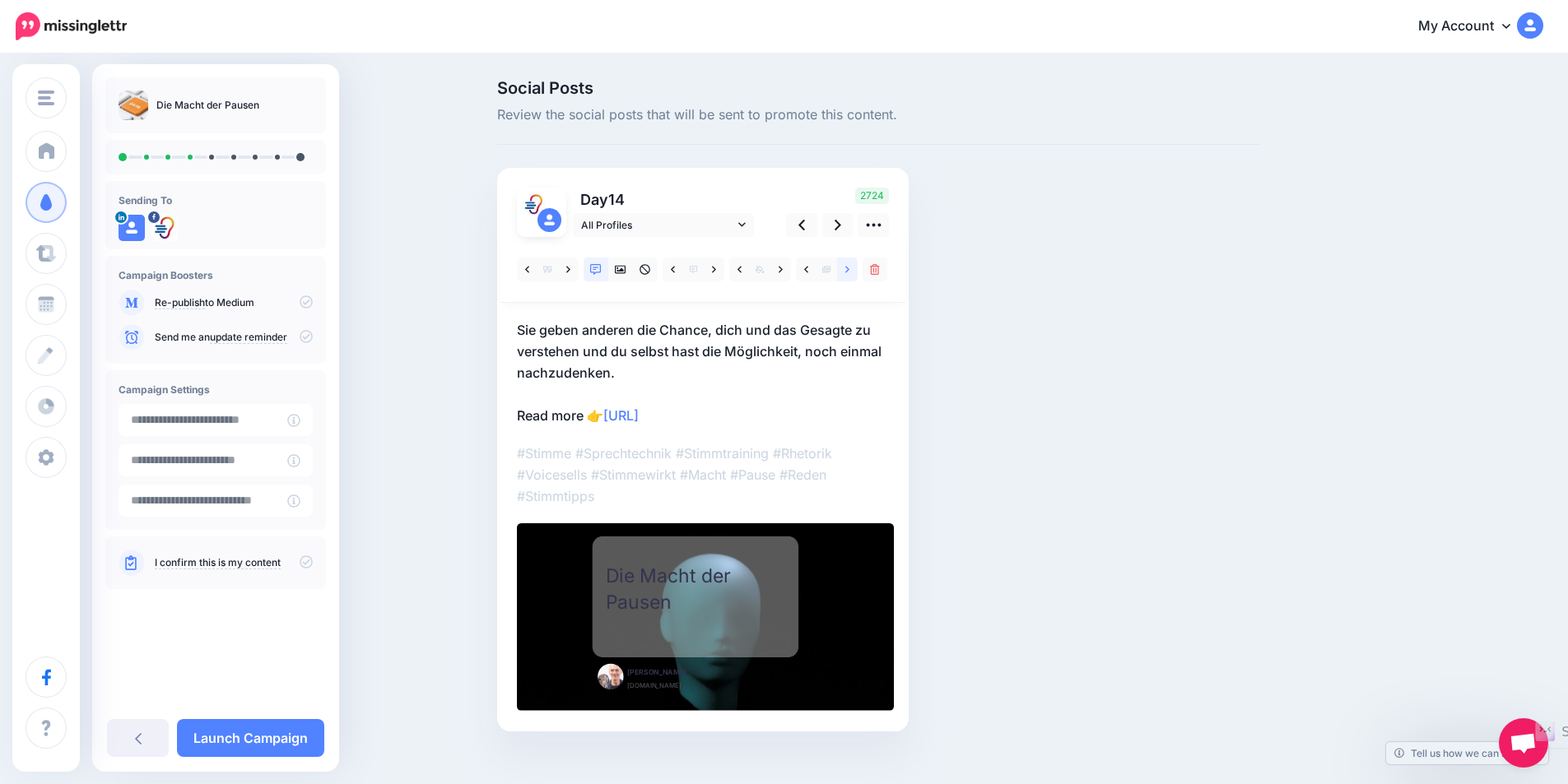
click at [849, 267] on link at bounding box center [847, 269] width 21 height 23
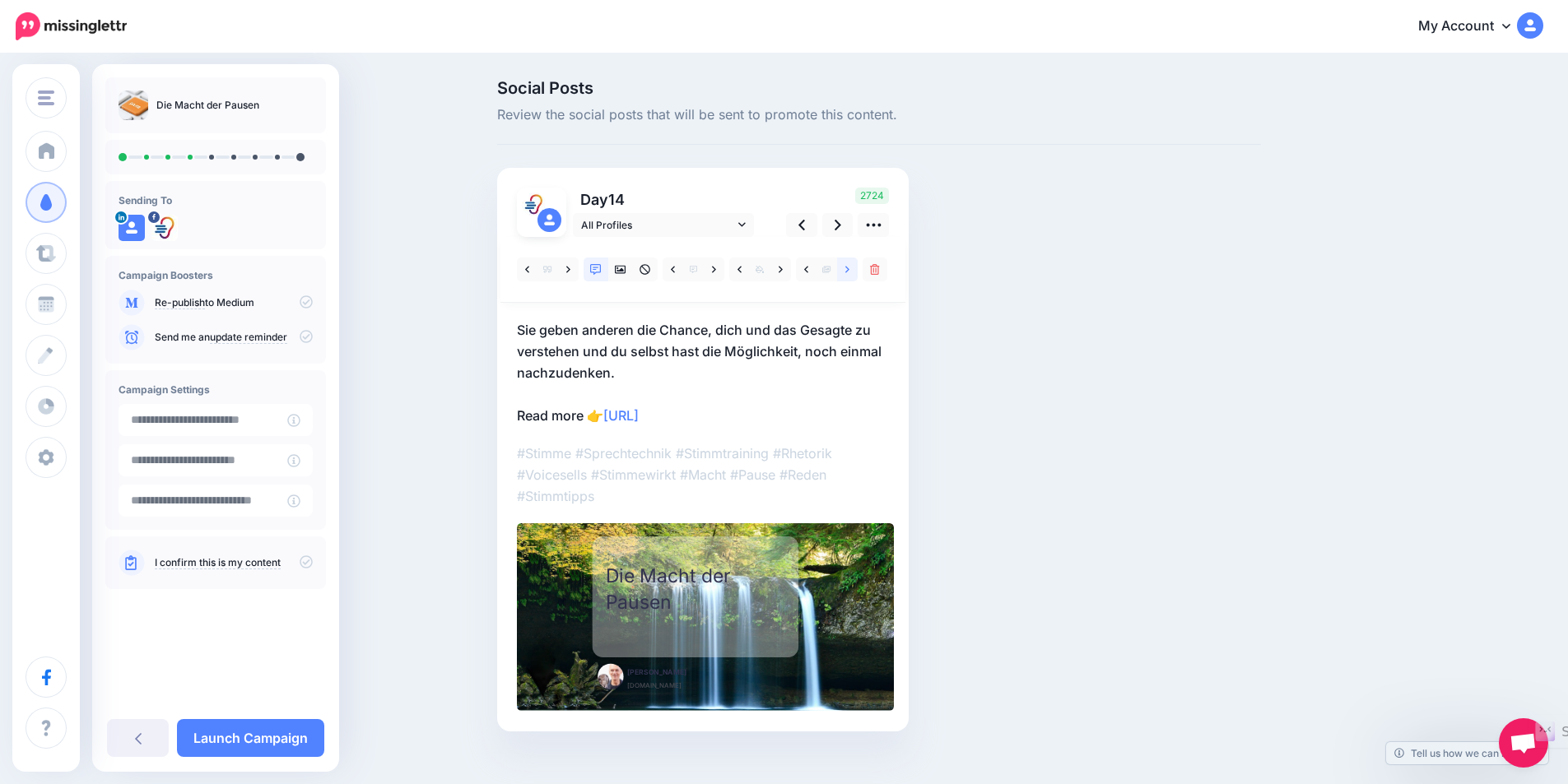
click at [849, 267] on link at bounding box center [847, 269] width 21 height 23
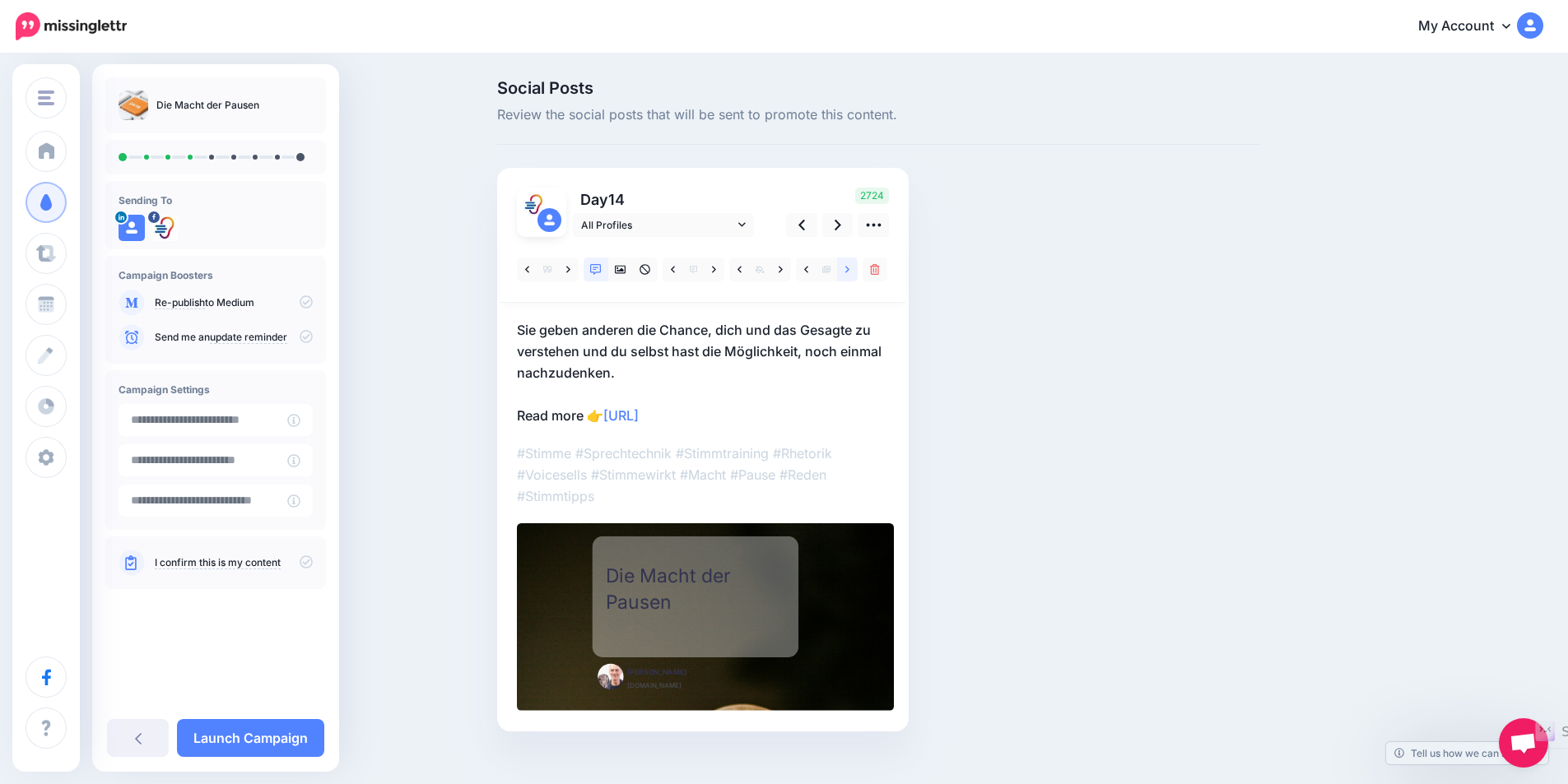
click at [849, 267] on link at bounding box center [847, 269] width 21 height 23
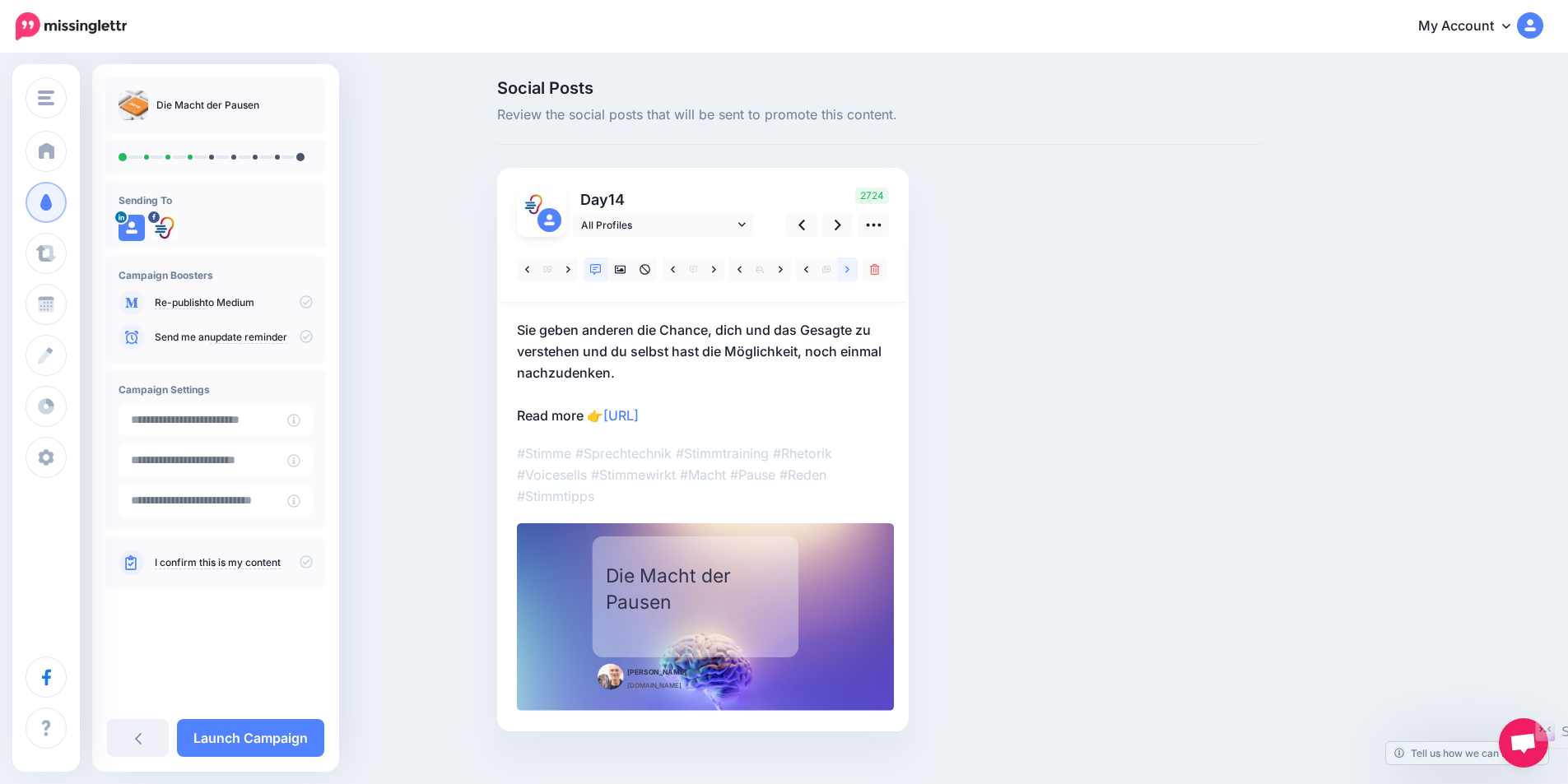
click at [849, 267] on link at bounding box center [847, 269] width 21 height 23
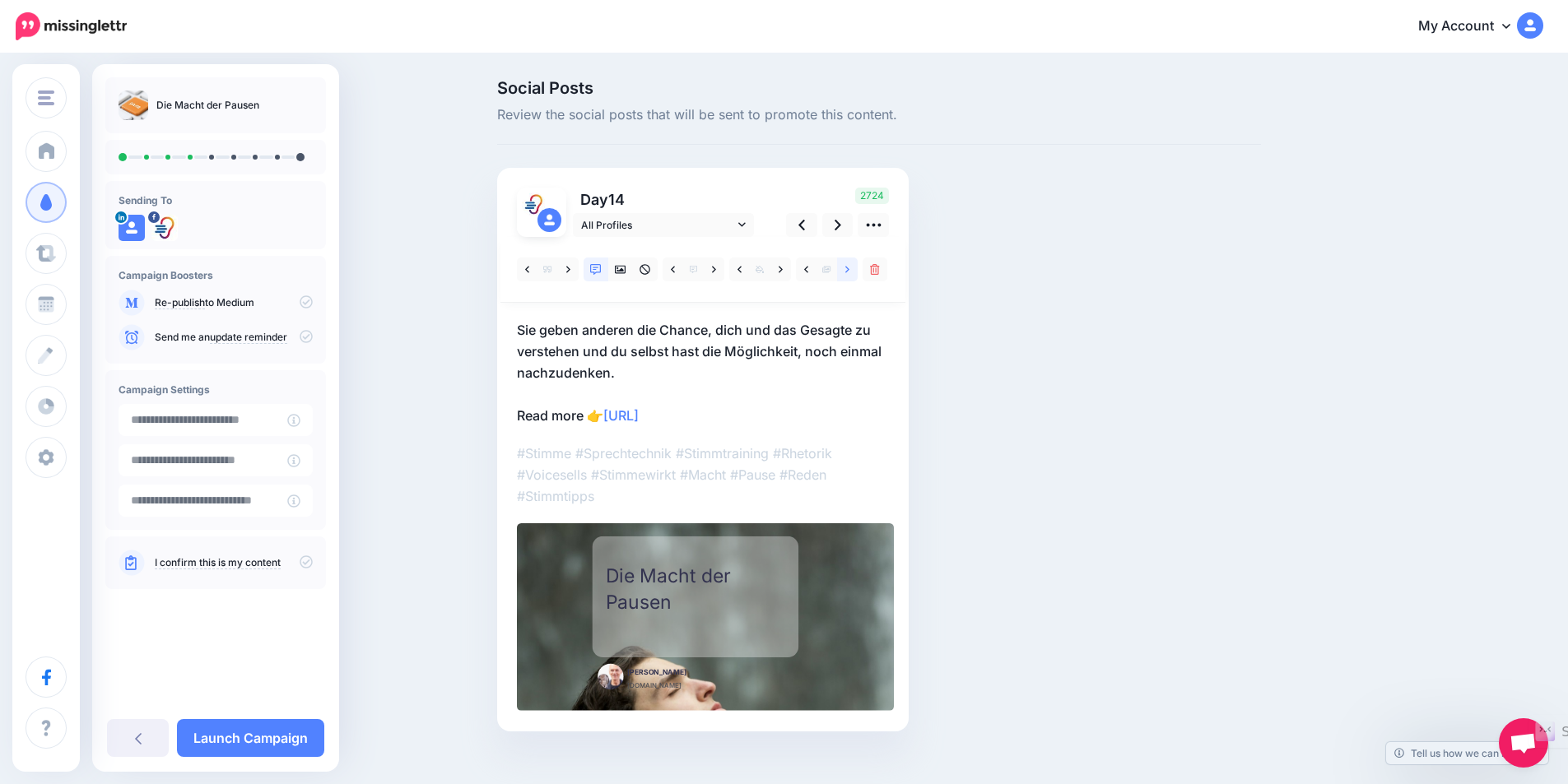
click at [849, 267] on link at bounding box center [847, 269] width 21 height 23
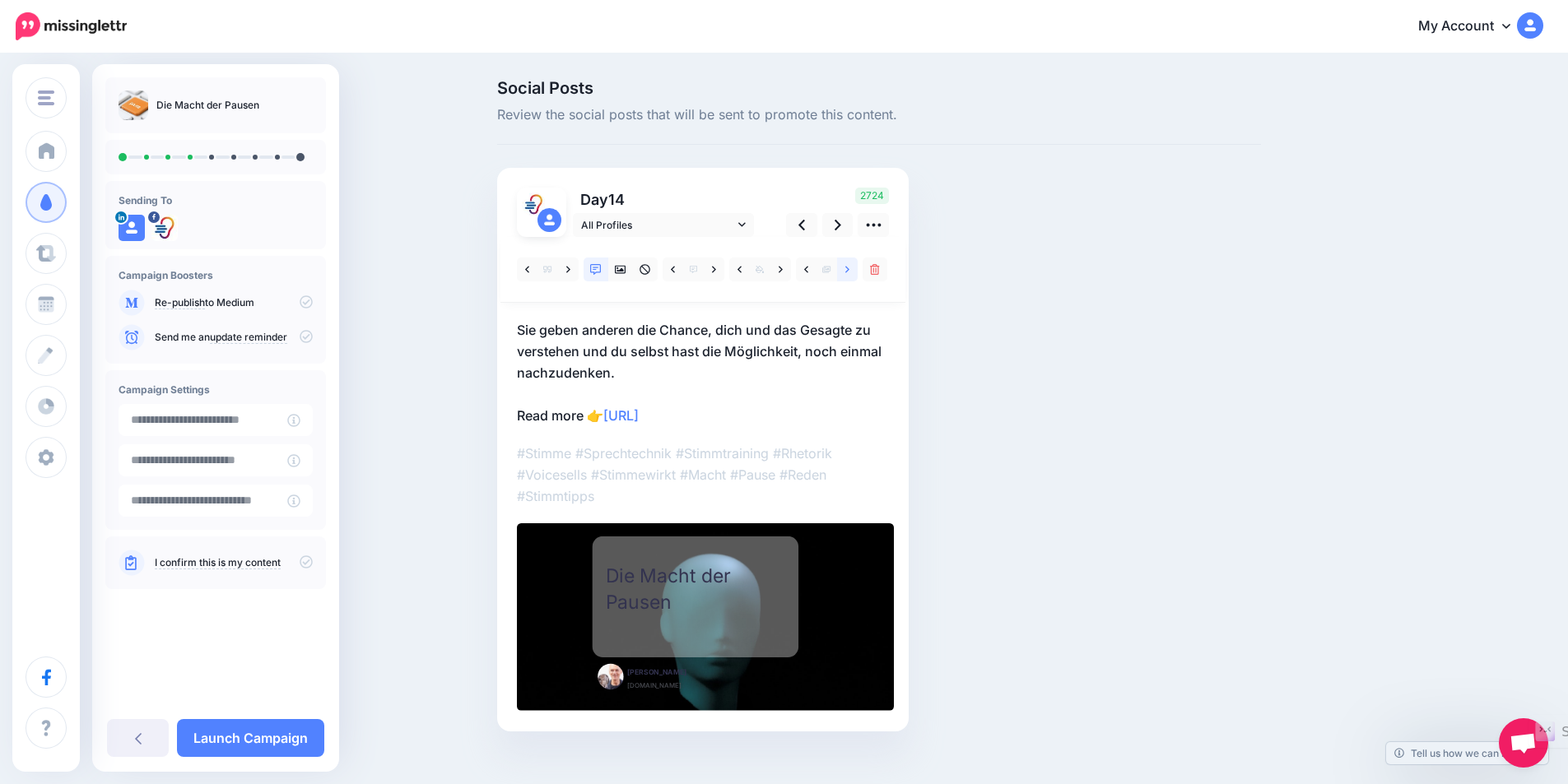
click at [849, 267] on link at bounding box center [847, 269] width 21 height 23
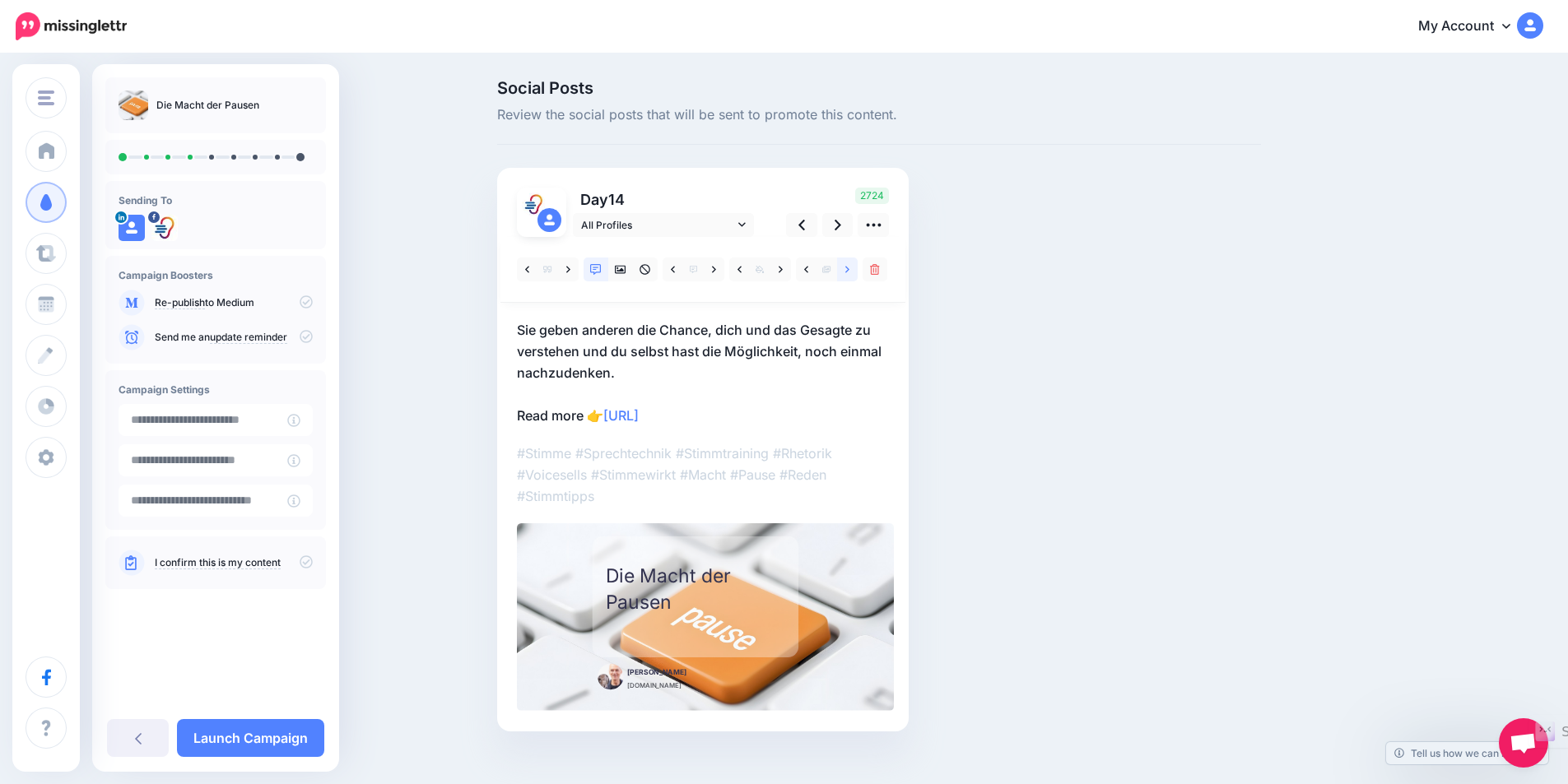
click at [849, 267] on link at bounding box center [847, 269] width 21 height 23
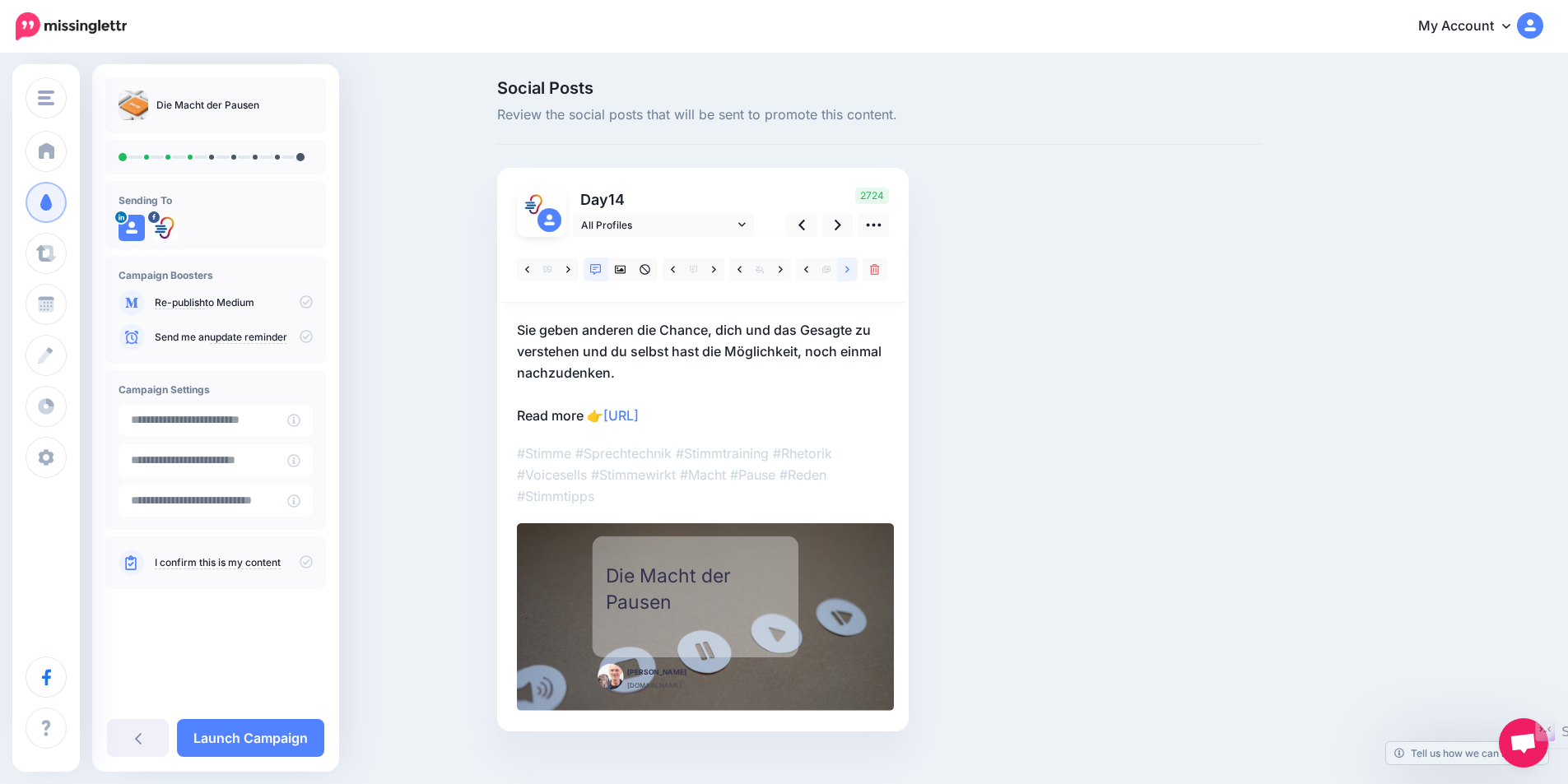
click at [849, 267] on link at bounding box center [847, 269] width 21 height 23
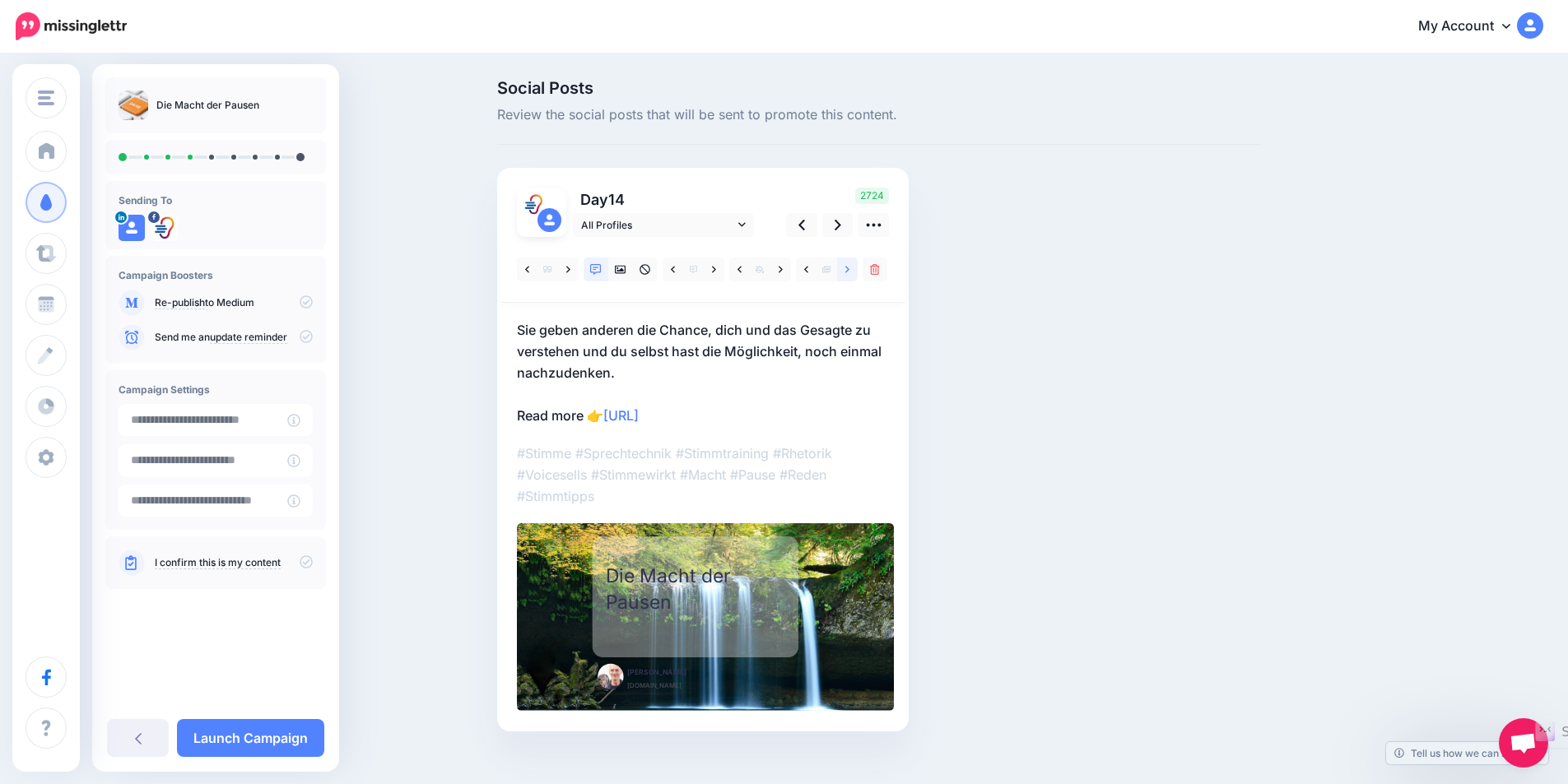
click at [849, 267] on link at bounding box center [847, 269] width 21 height 23
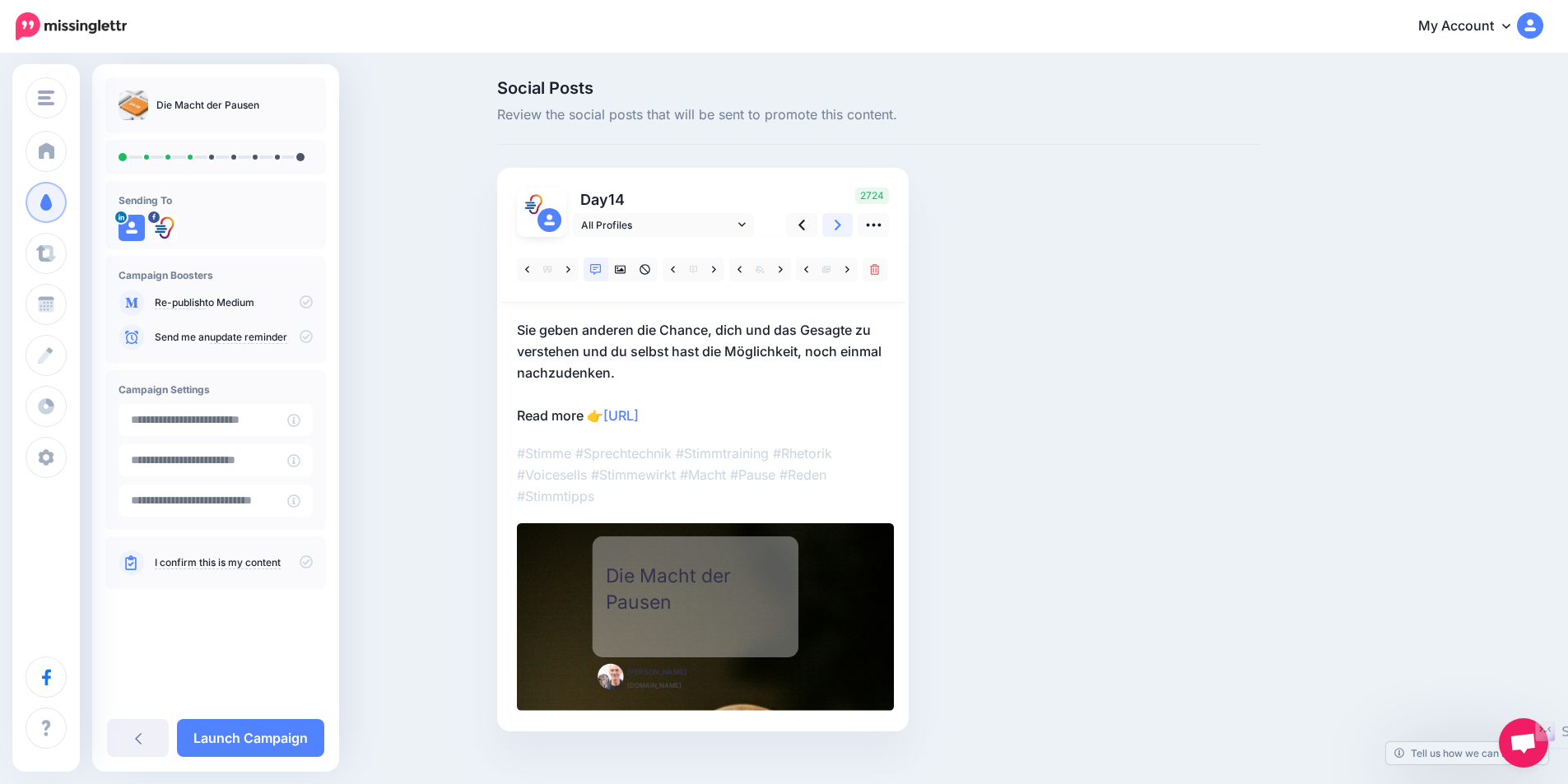
click at [849, 217] on link at bounding box center [837, 225] width 31 height 23
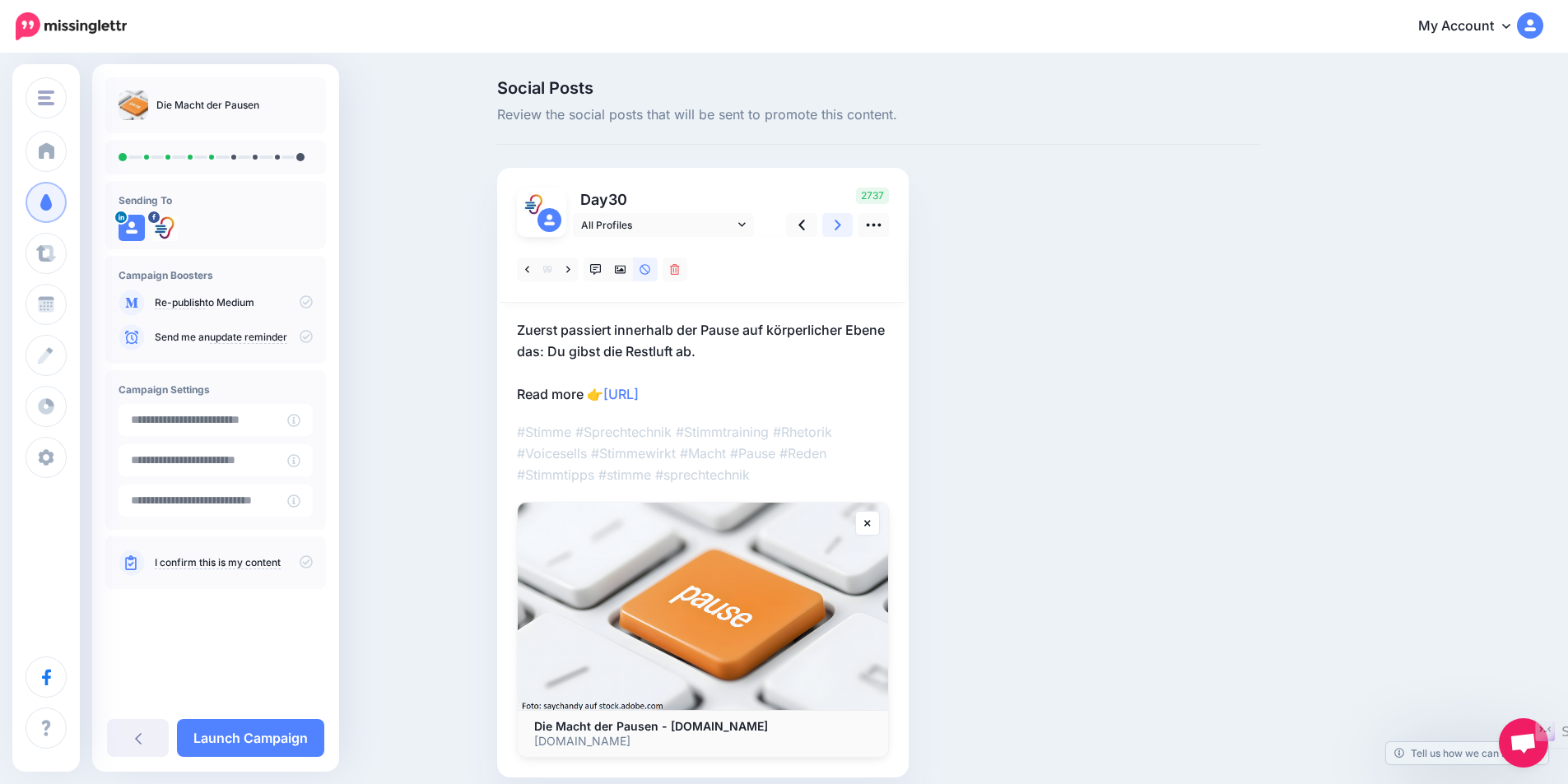
click at [848, 217] on link at bounding box center [837, 225] width 31 height 23
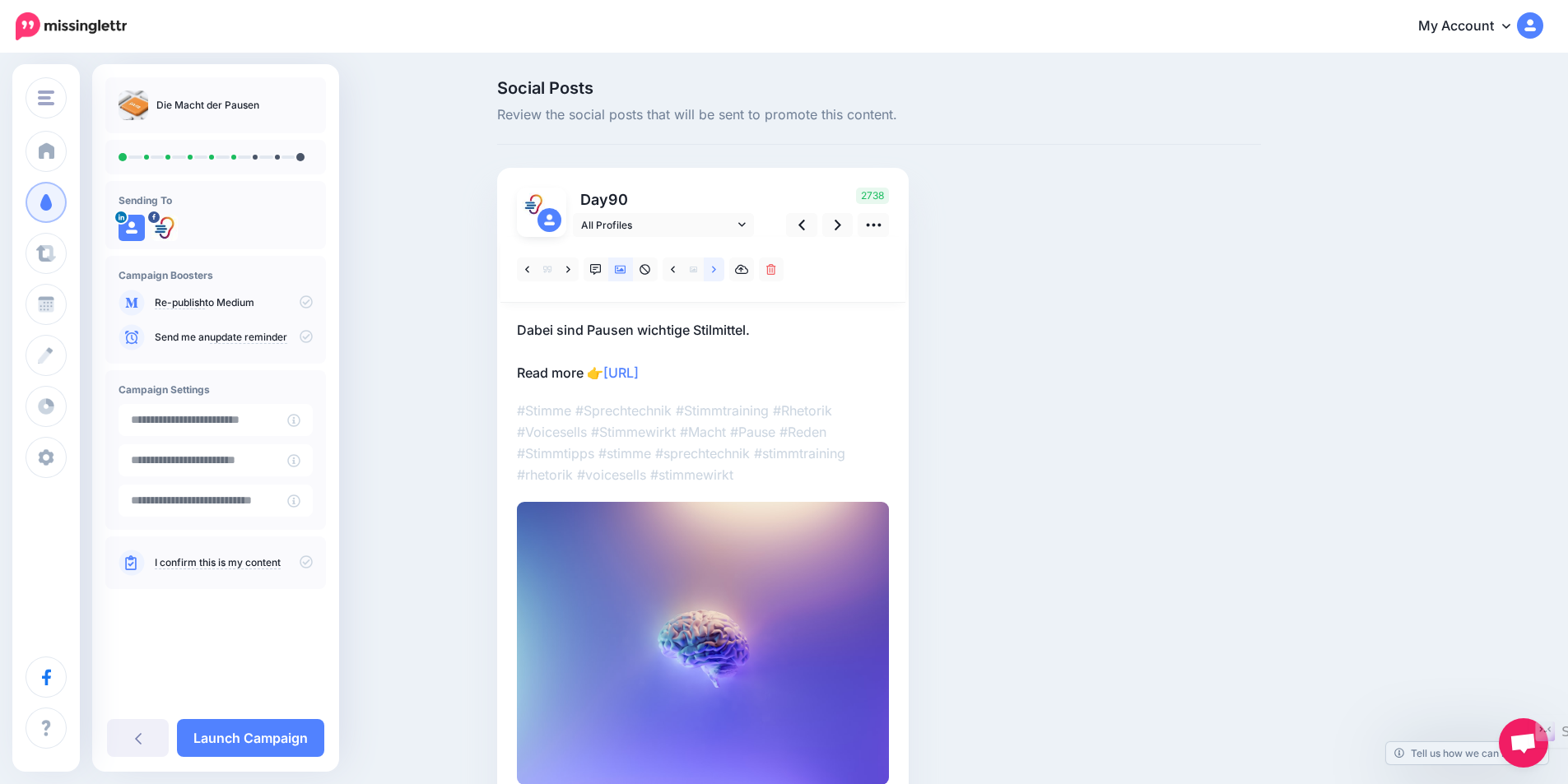
click at [724, 268] on link at bounding box center [713, 269] width 21 height 23
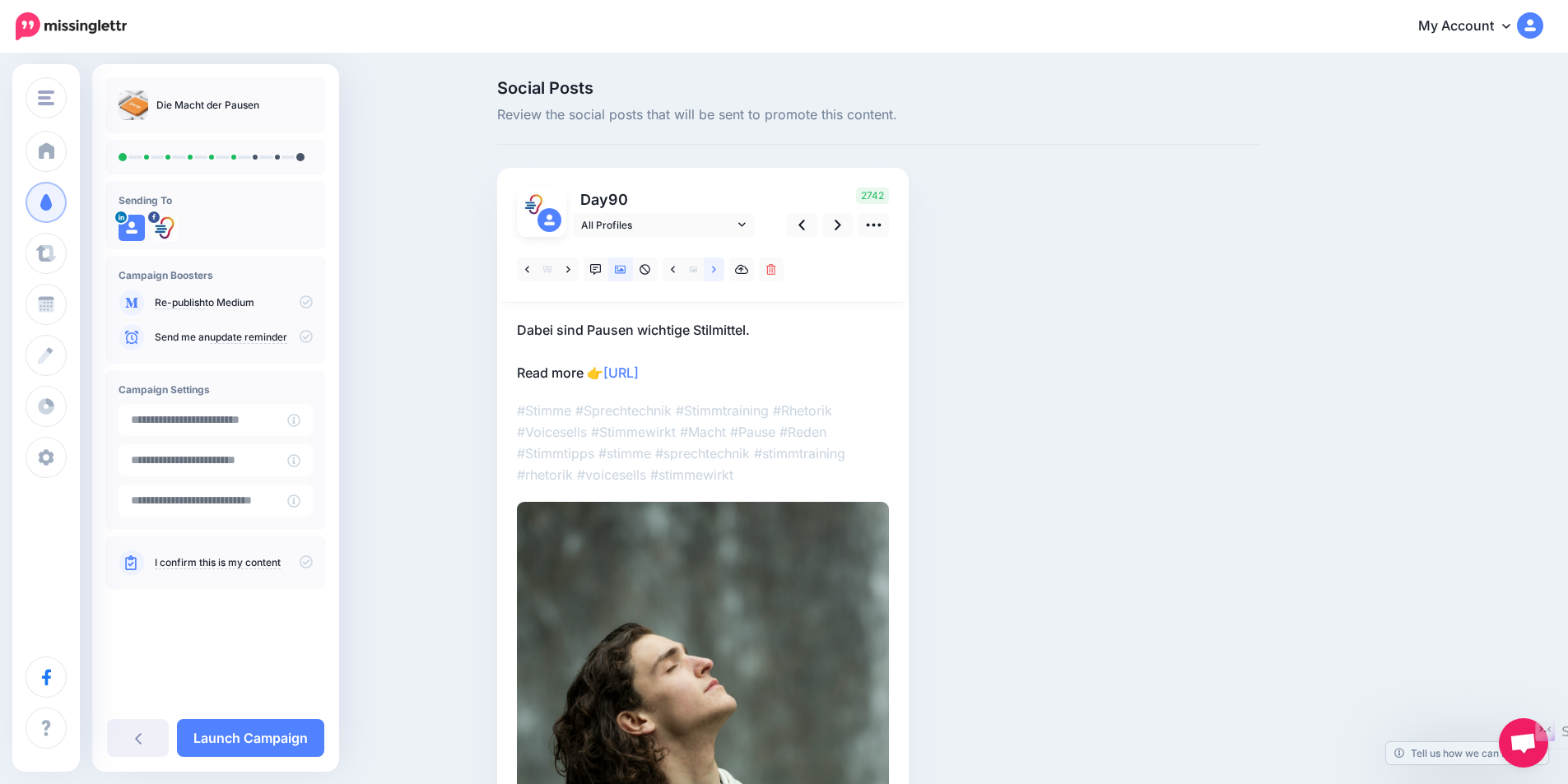
click at [724, 268] on link at bounding box center [713, 269] width 21 height 23
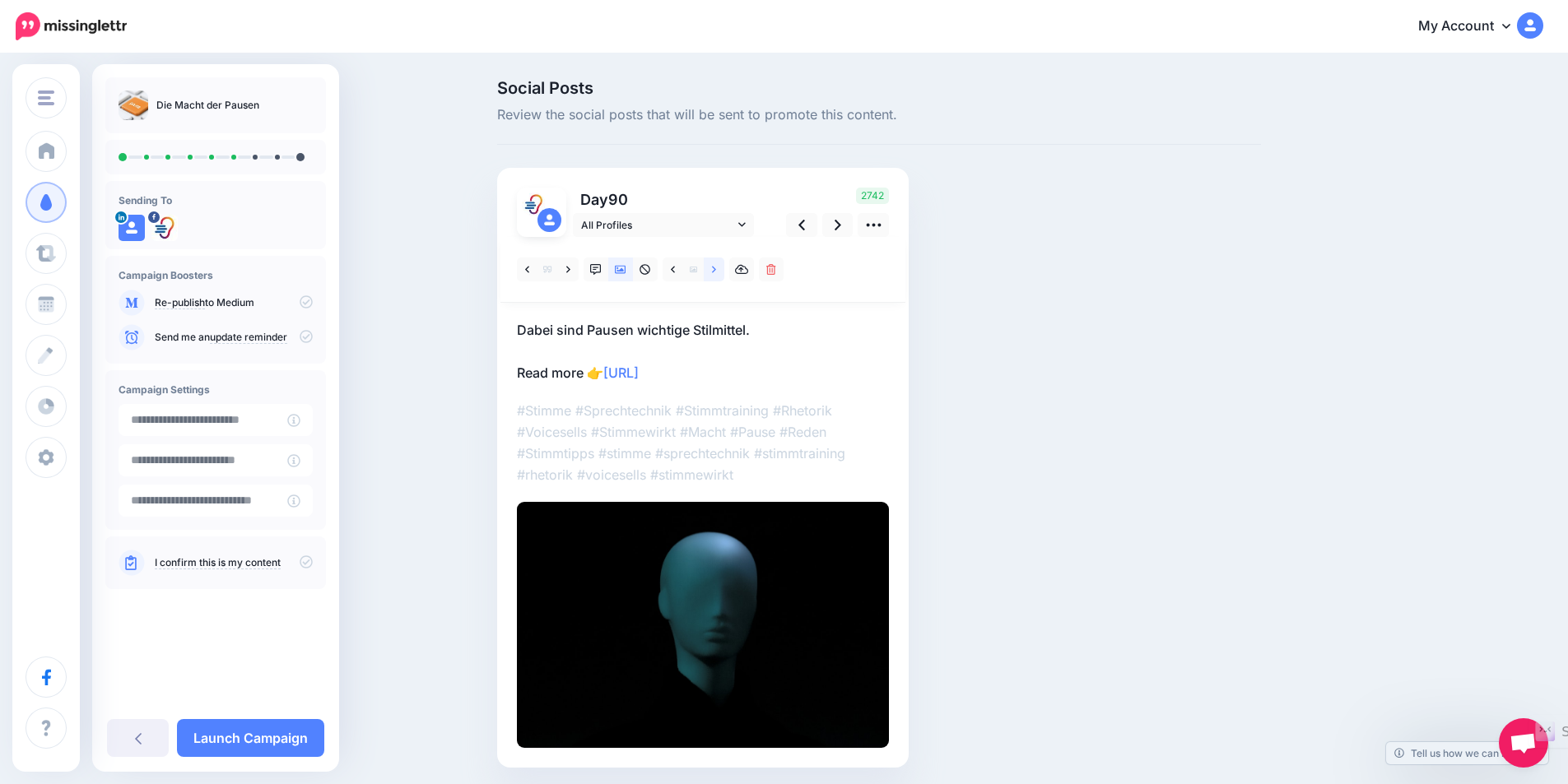
click at [724, 268] on link at bounding box center [713, 269] width 21 height 23
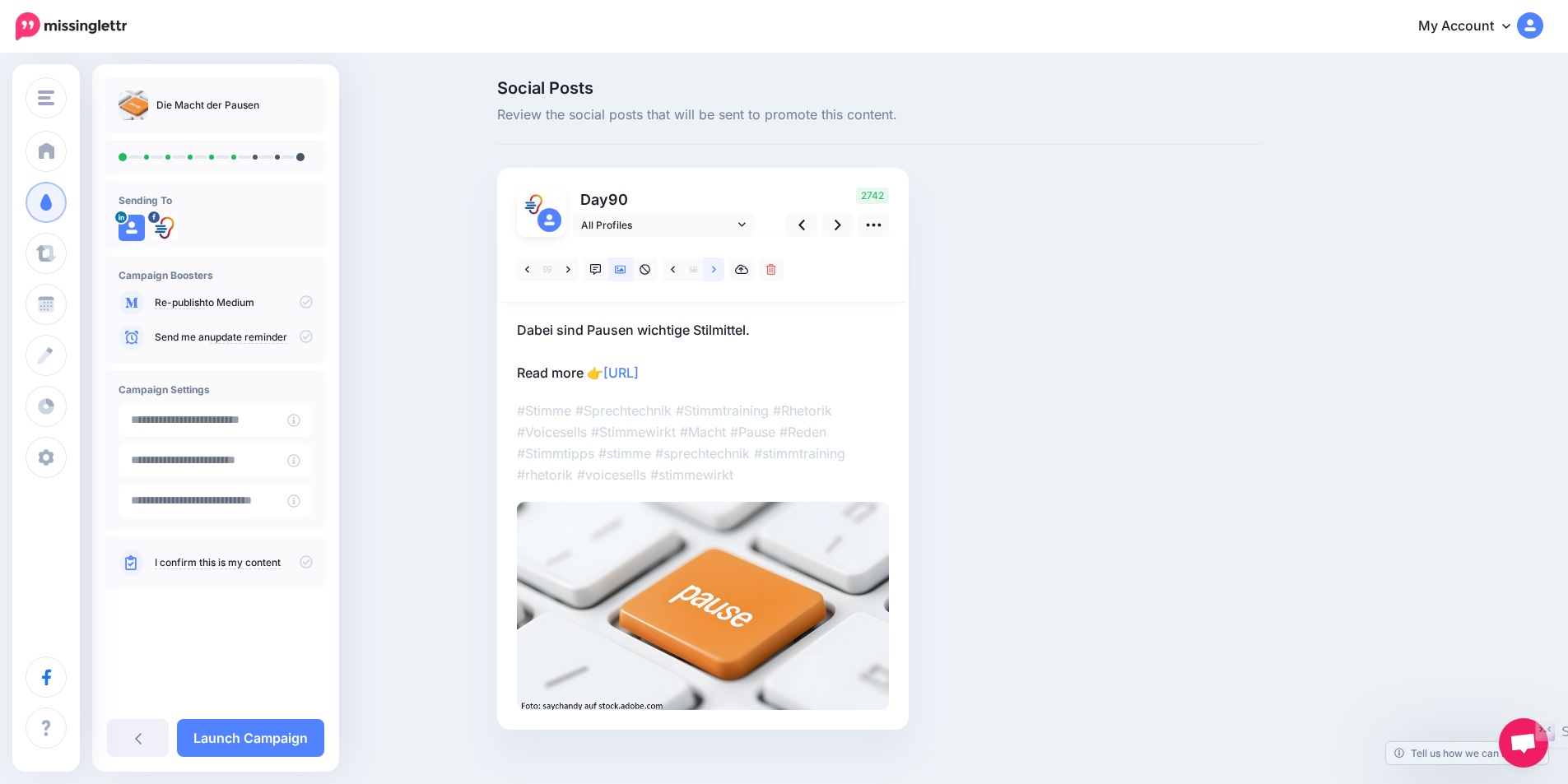
click at [724, 268] on link at bounding box center [713, 269] width 21 height 23
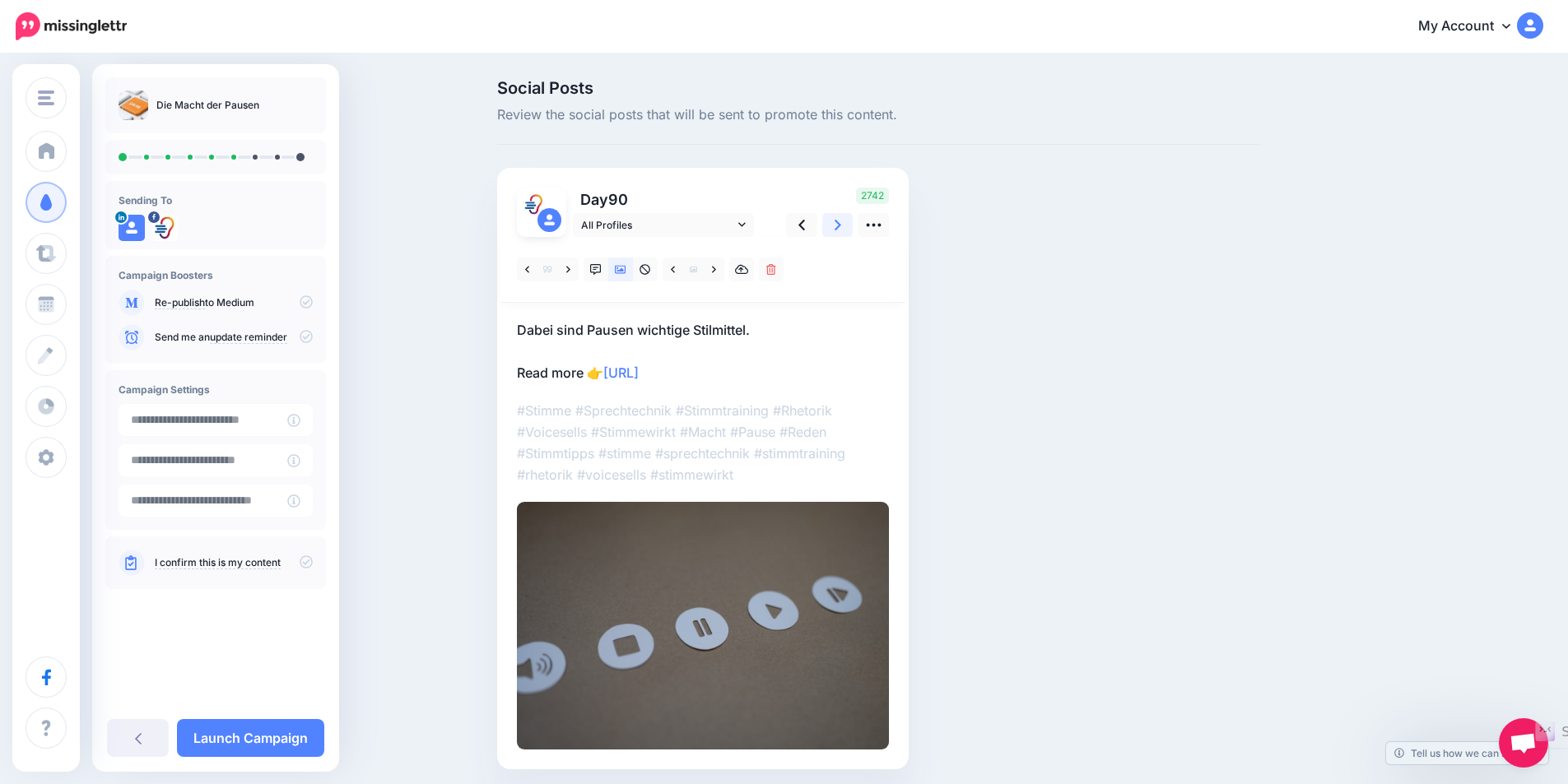
click at [851, 222] on link at bounding box center [837, 225] width 31 height 23
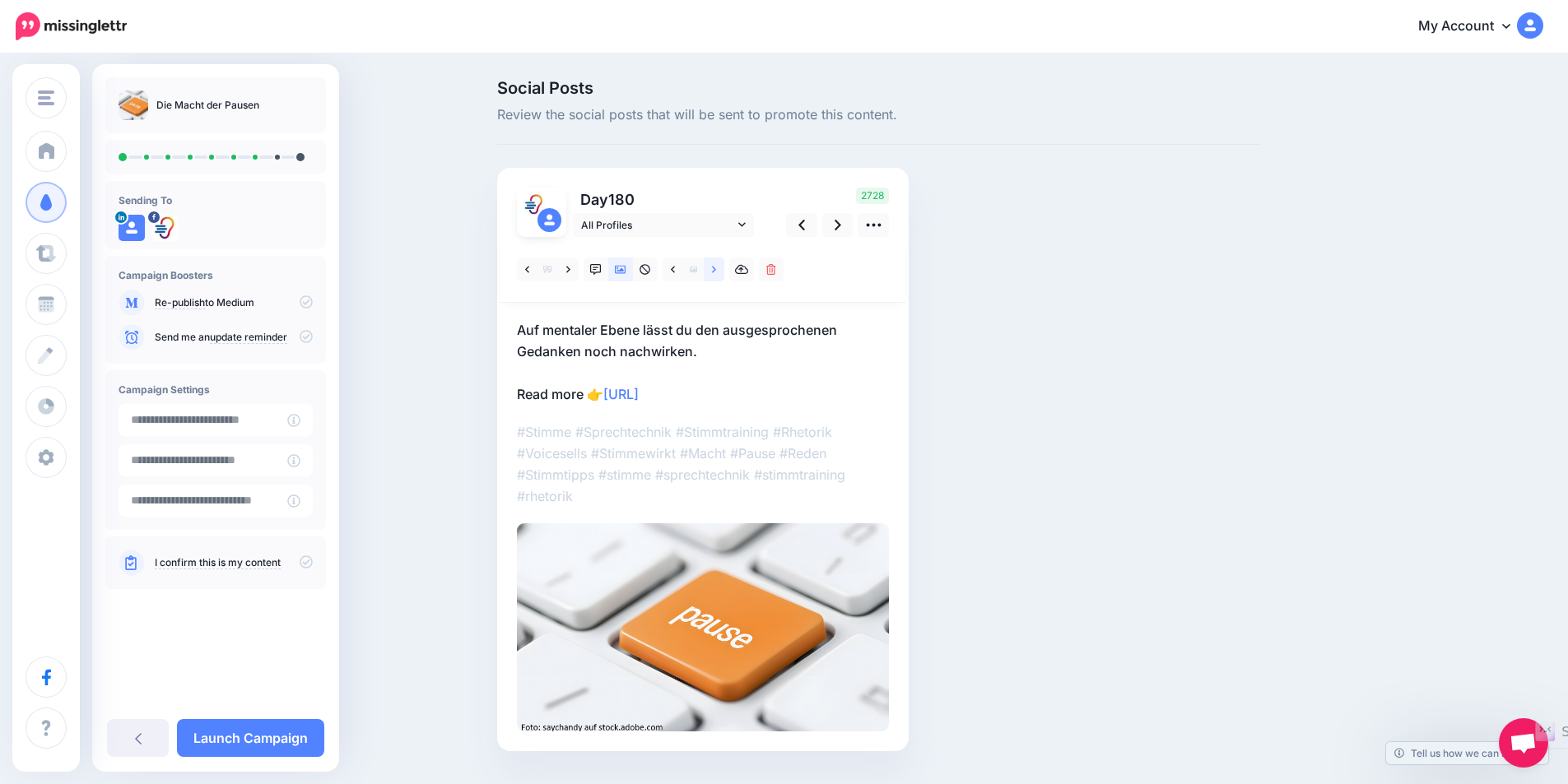
click at [716, 267] on icon at bounding box center [714, 269] width 4 height 12
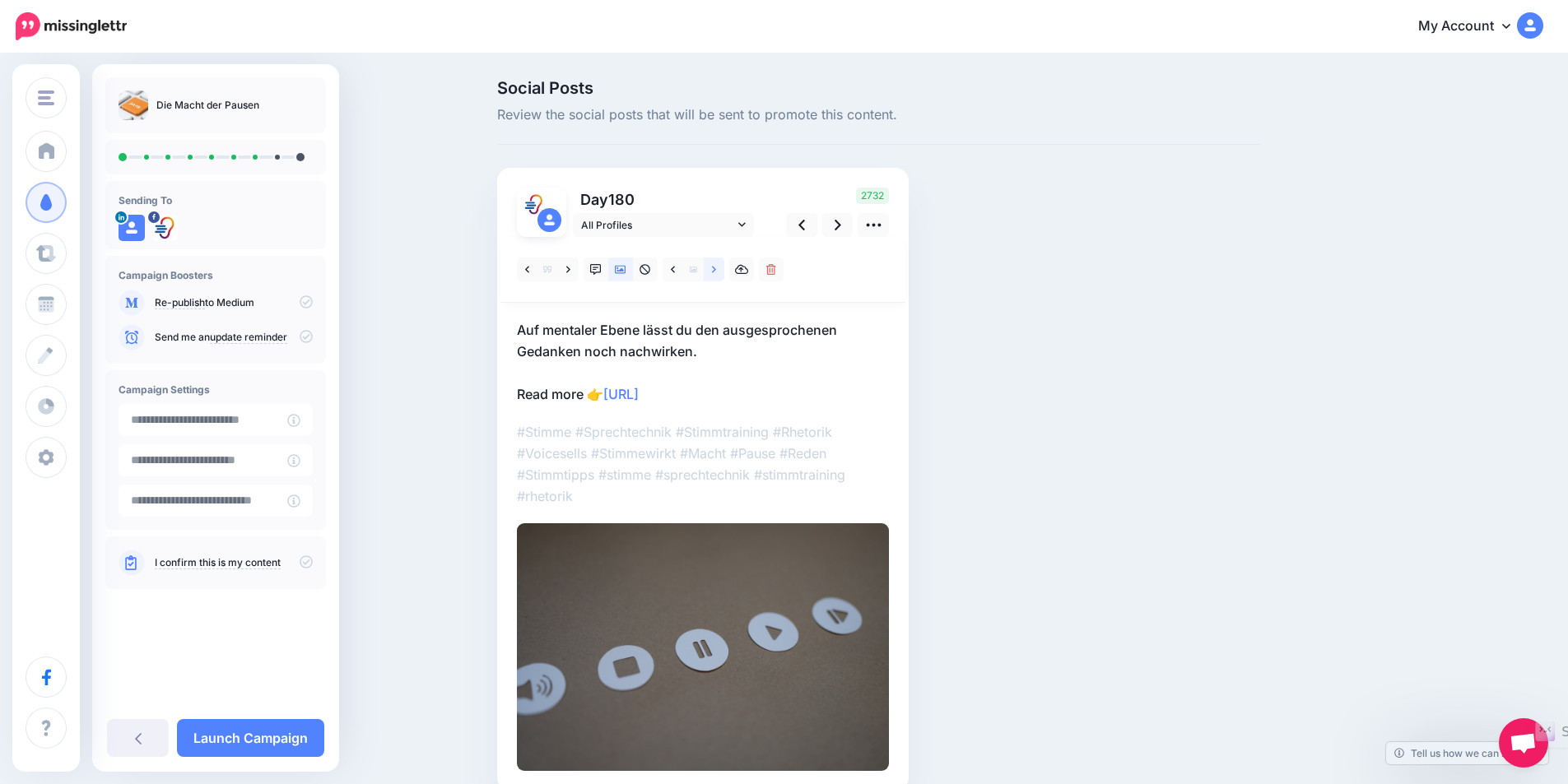
click at [716, 267] on icon at bounding box center [714, 269] width 4 height 12
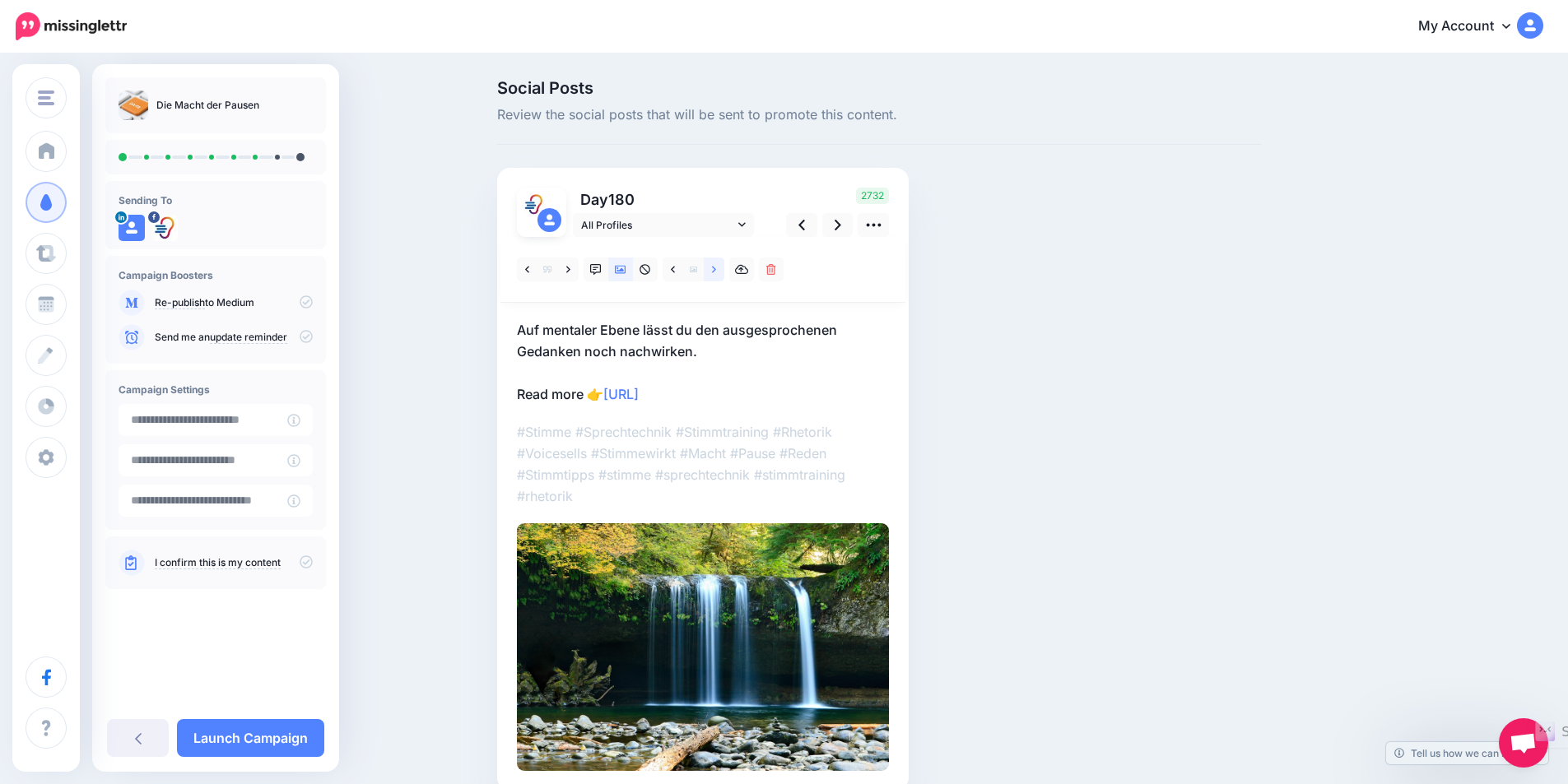
click at [716, 267] on icon at bounding box center [714, 269] width 4 height 12
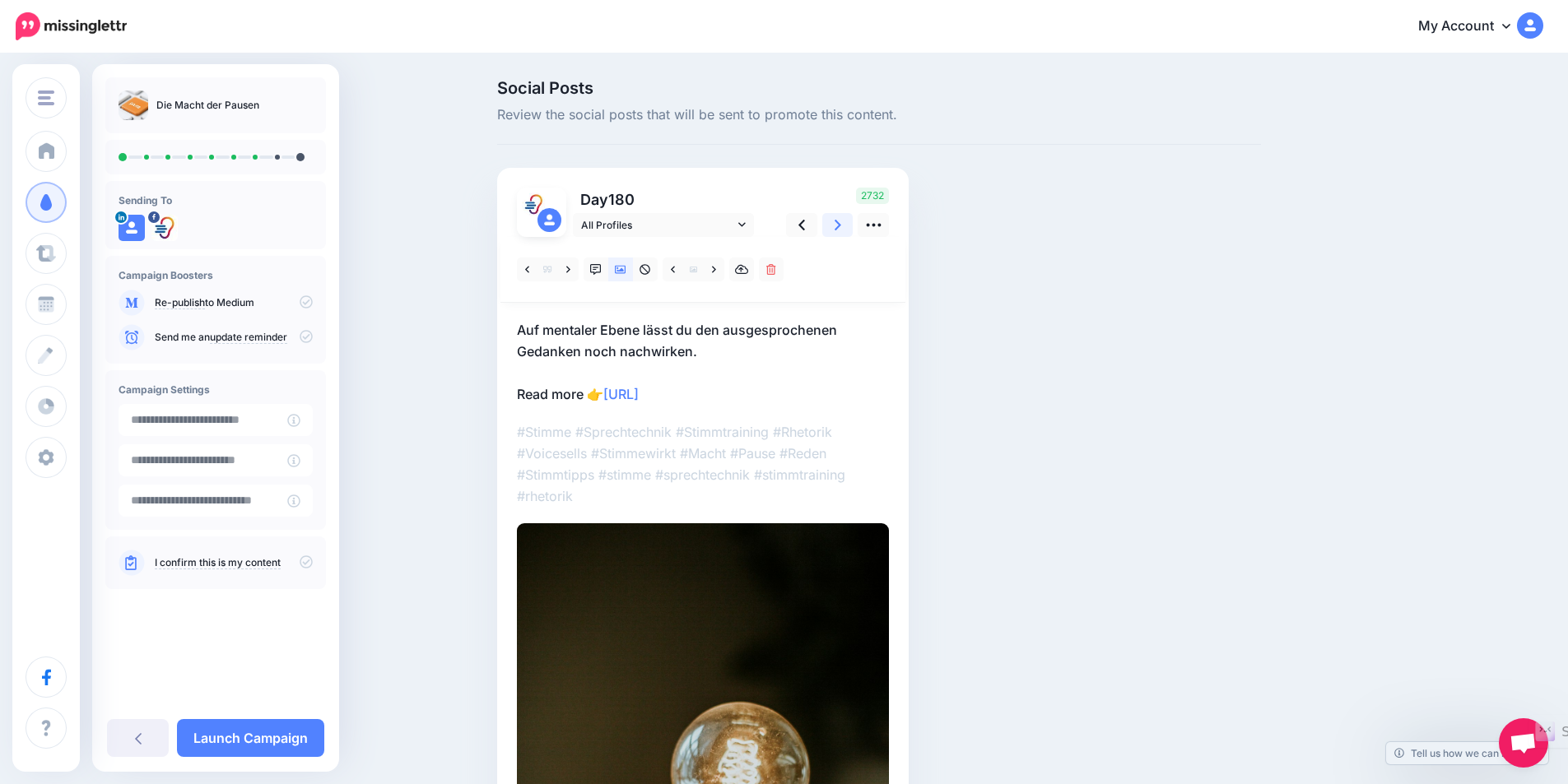
click at [841, 226] on icon at bounding box center [837, 225] width 7 height 11
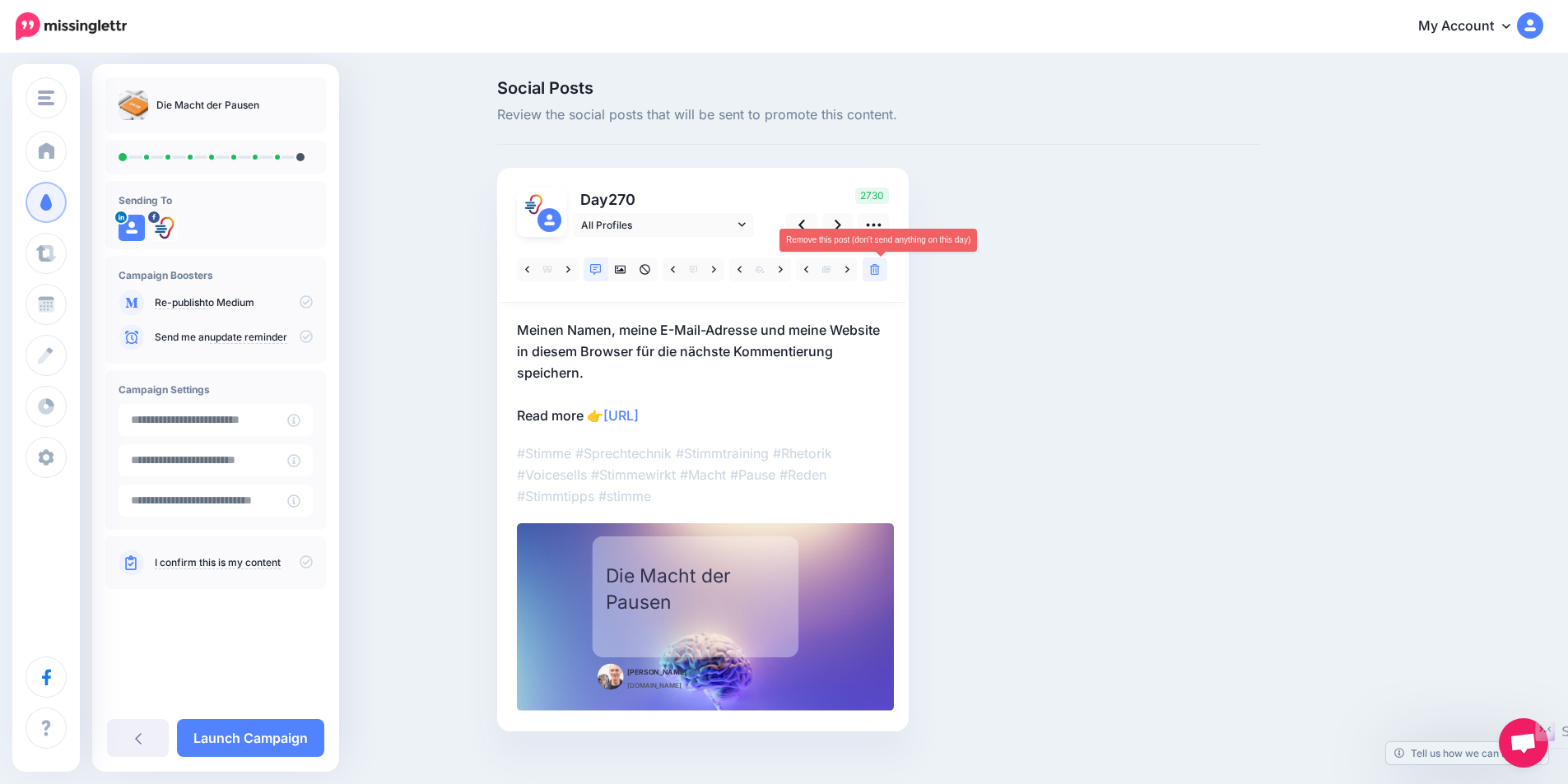
click at [879, 268] on icon at bounding box center [874, 269] width 10 height 12
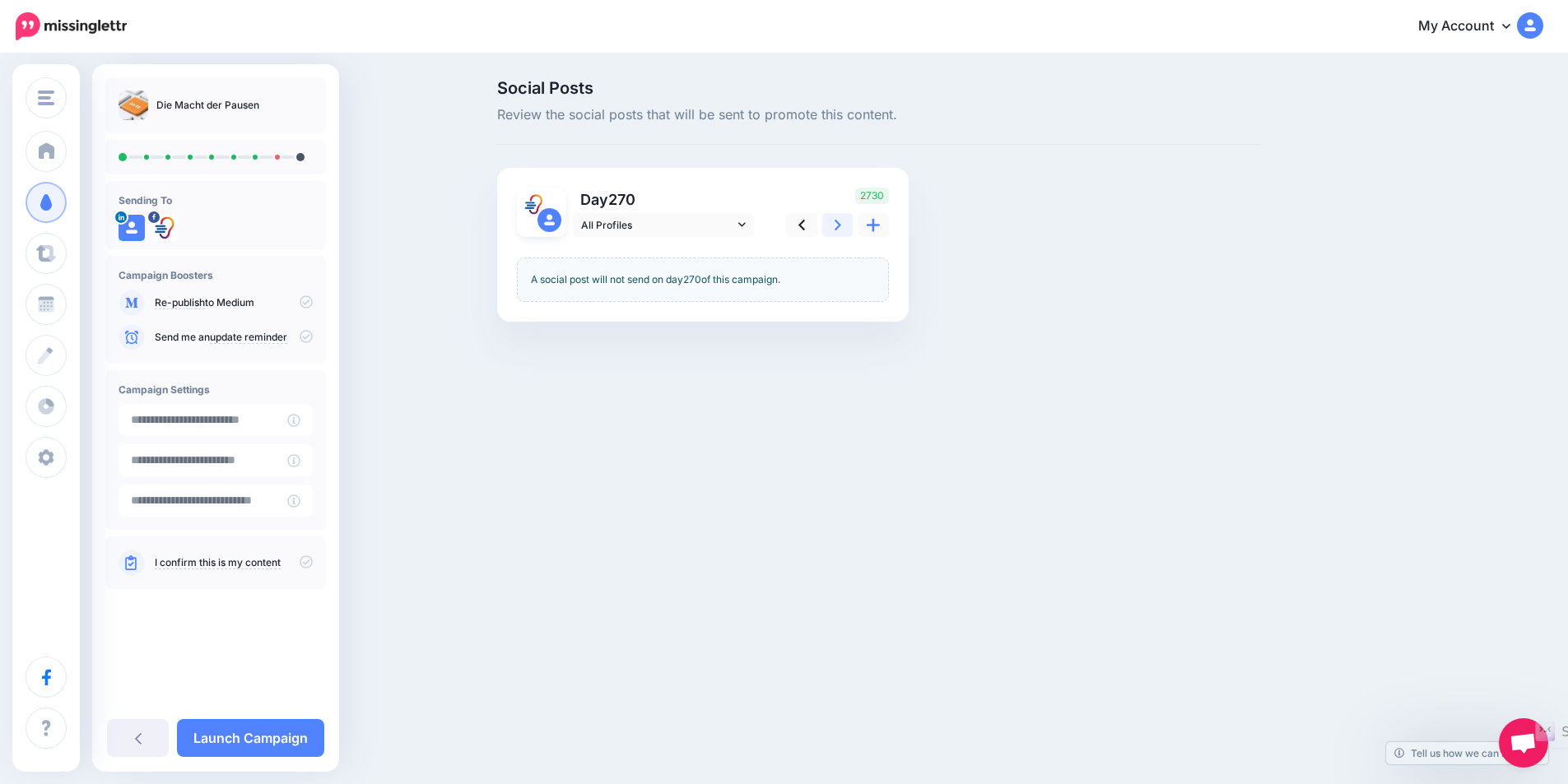
click at [841, 220] on icon at bounding box center [837, 226] width 7 height 18
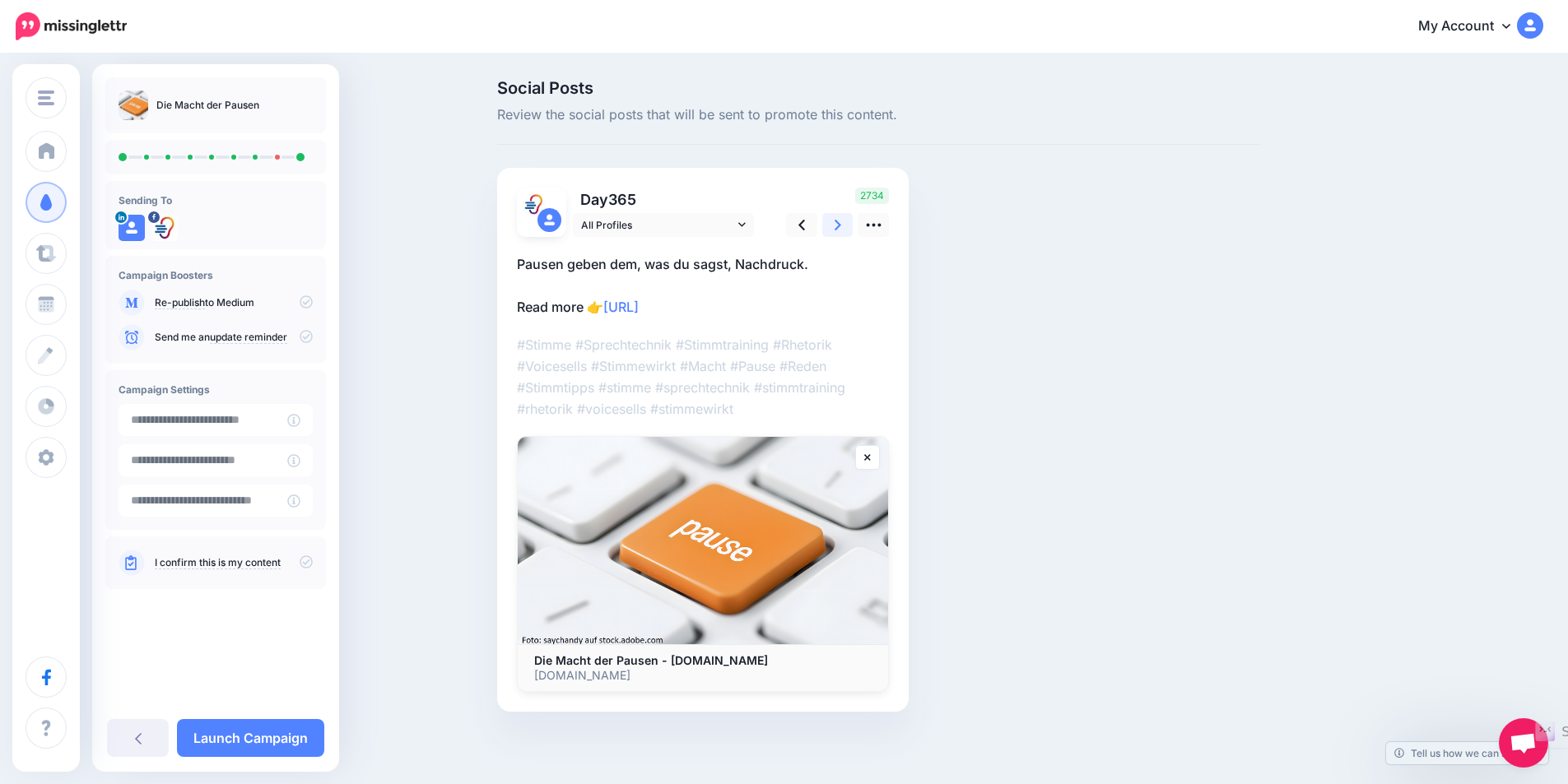
click at [841, 220] on icon at bounding box center [837, 226] width 7 height 18
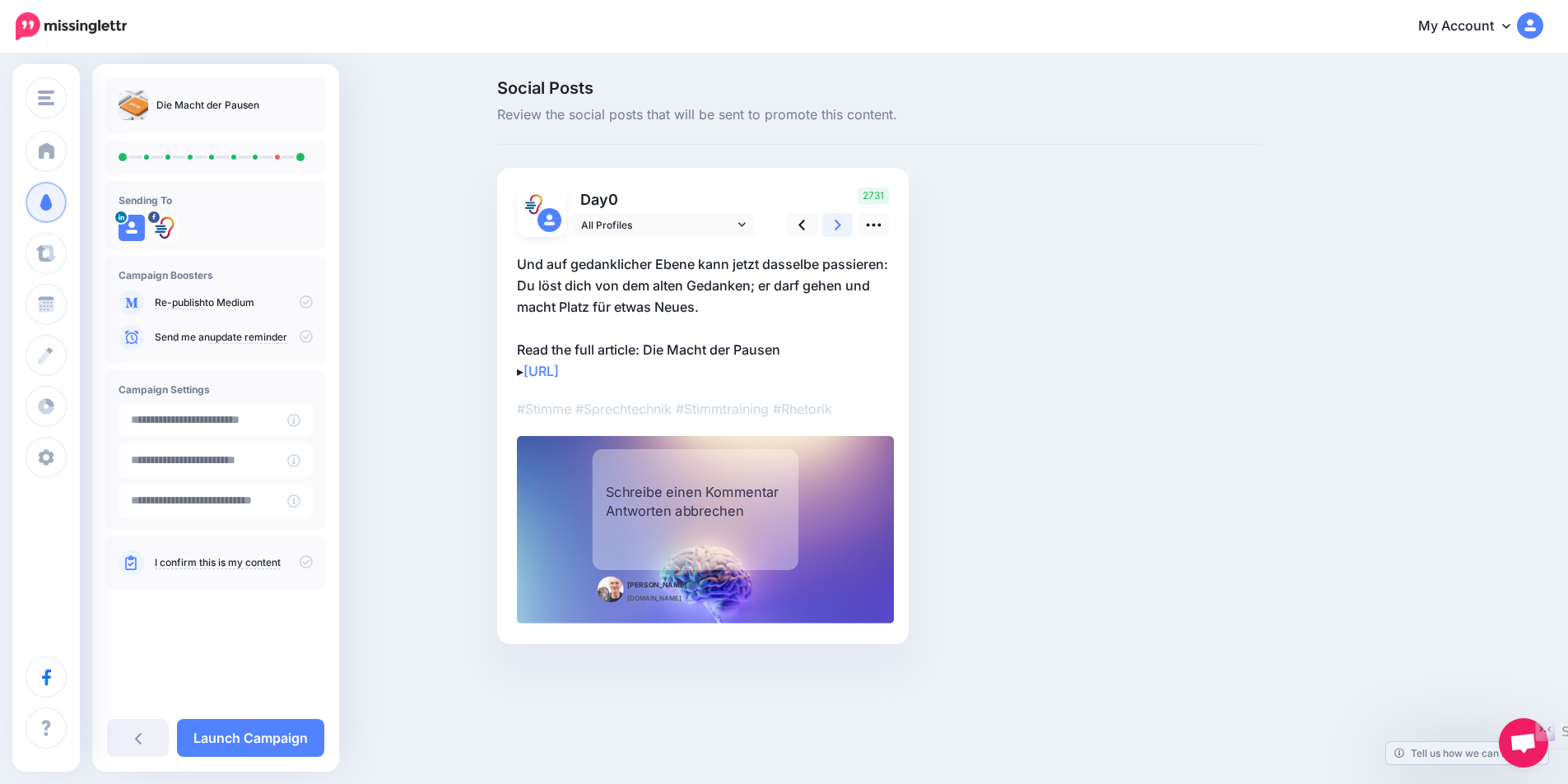
click at [841, 220] on icon at bounding box center [837, 226] width 7 height 18
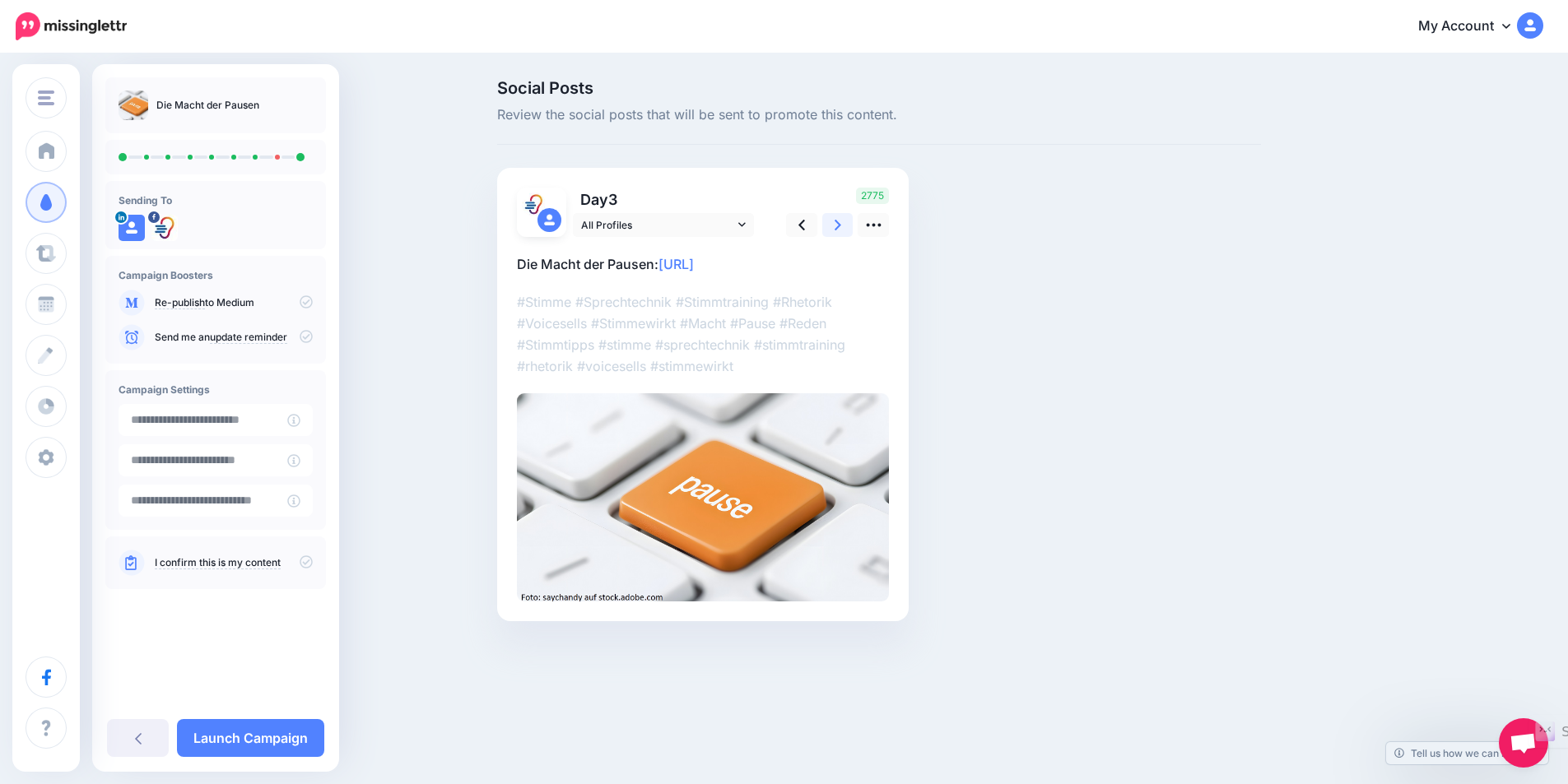
click at [841, 220] on icon at bounding box center [837, 226] width 7 height 18
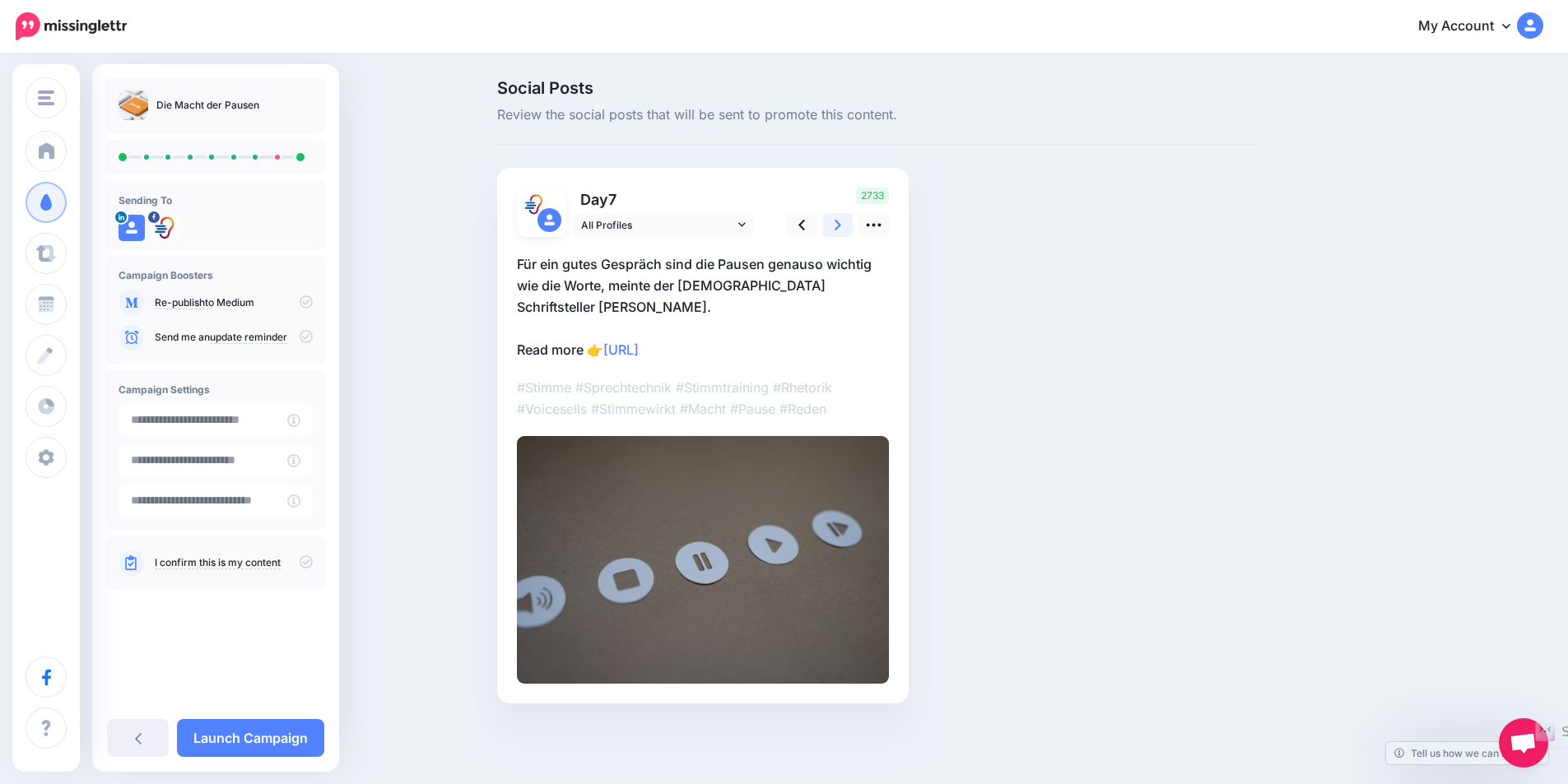
click at [841, 220] on icon at bounding box center [837, 226] width 7 height 18
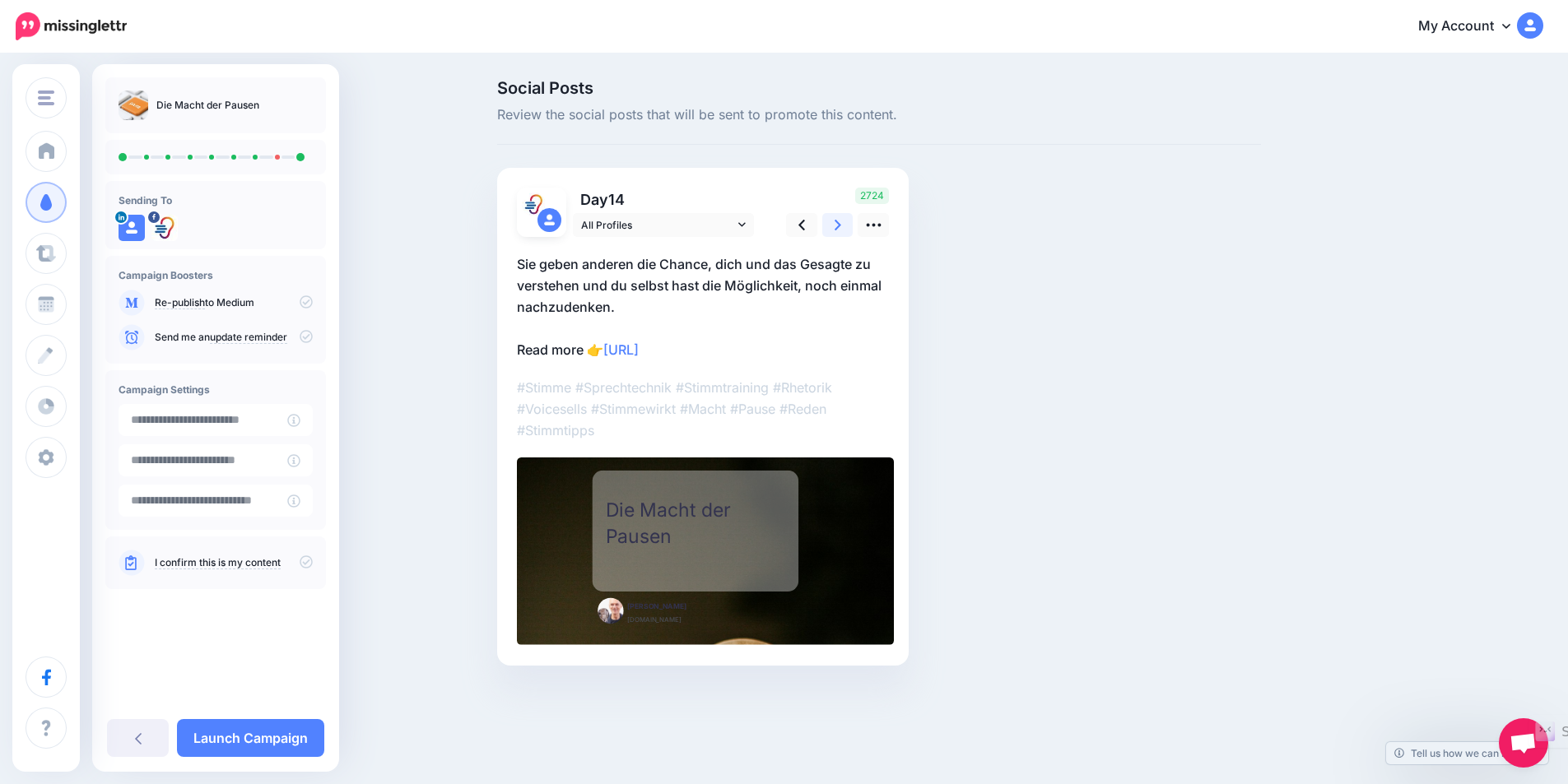
click at [841, 220] on icon at bounding box center [837, 226] width 7 height 18
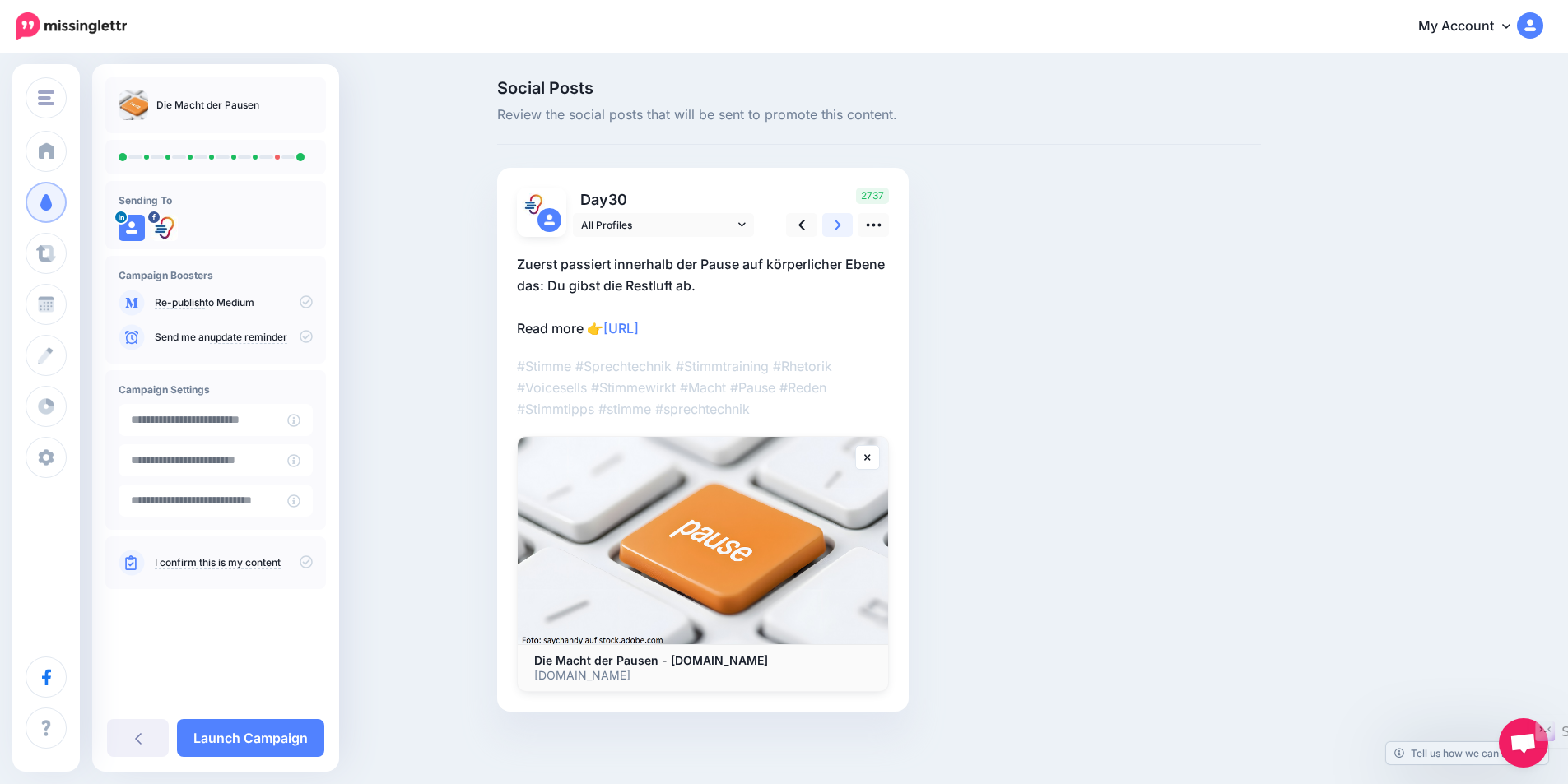
click at [841, 220] on icon at bounding box center [837, 226] width 7 height 18
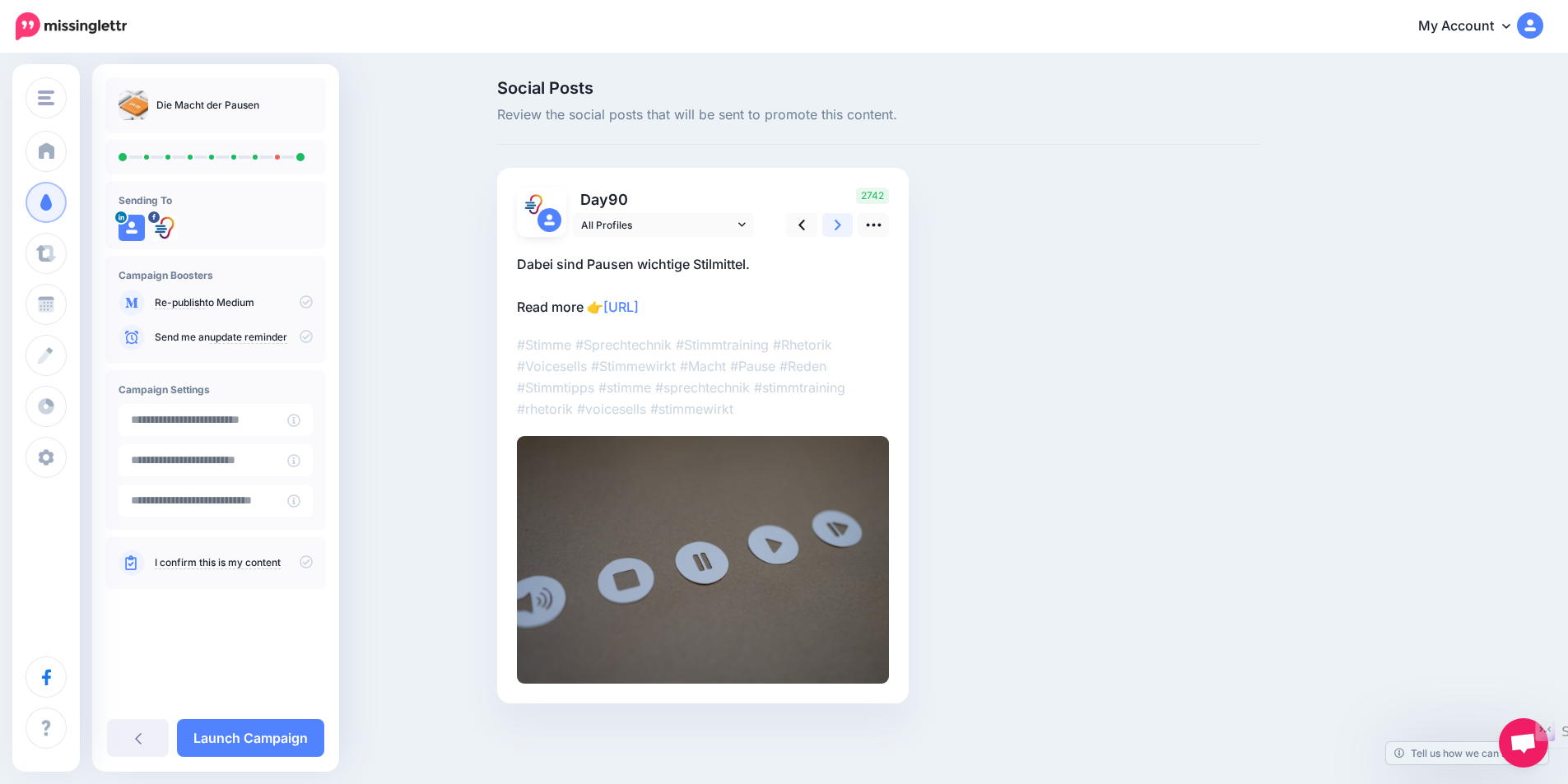
click at [841, 220] on icon at bounding box center [837, 226] width 7 height 18
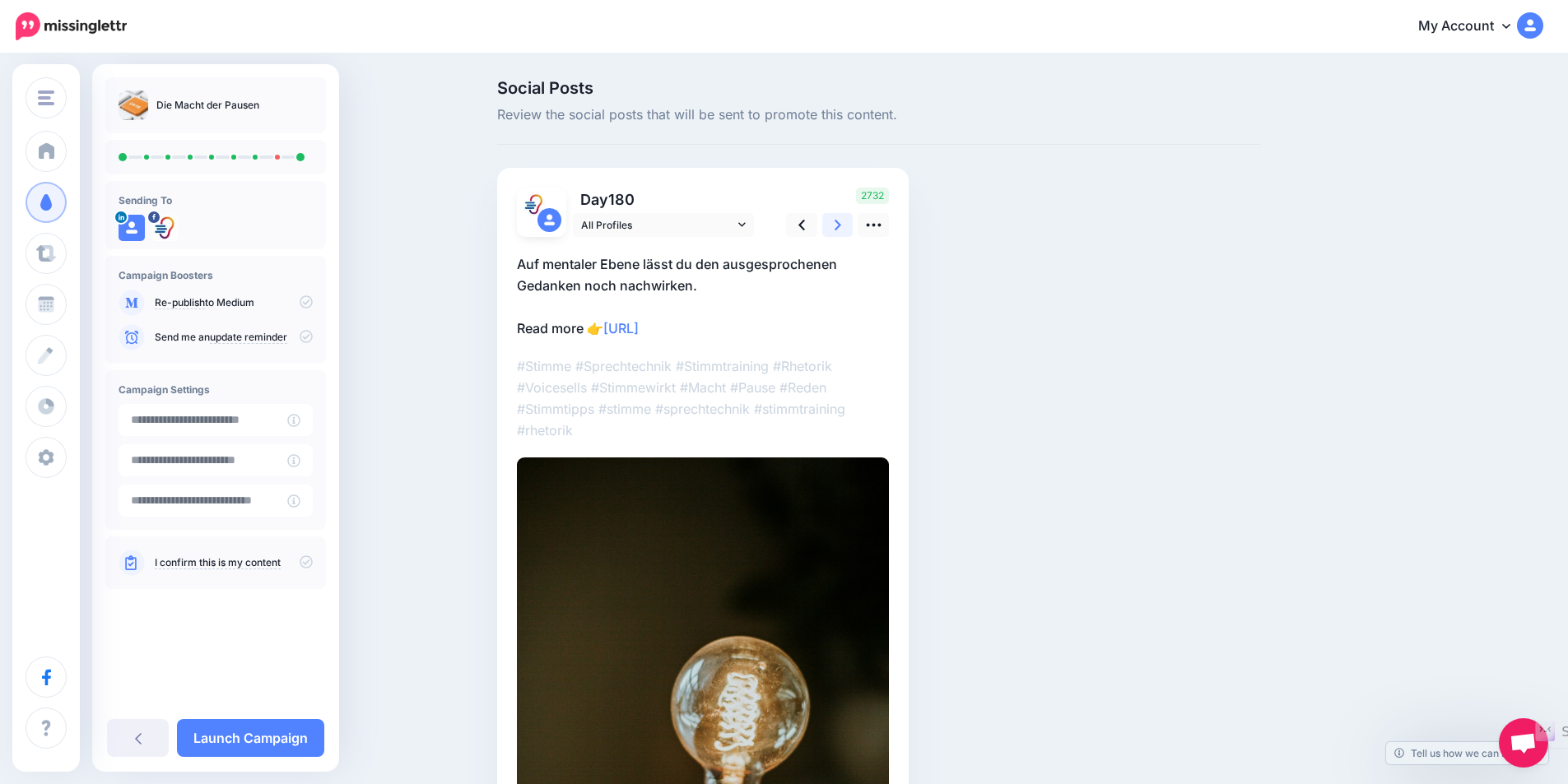
click at [841, 220] on icon at bounding box center [837, 226] width 7 height 18
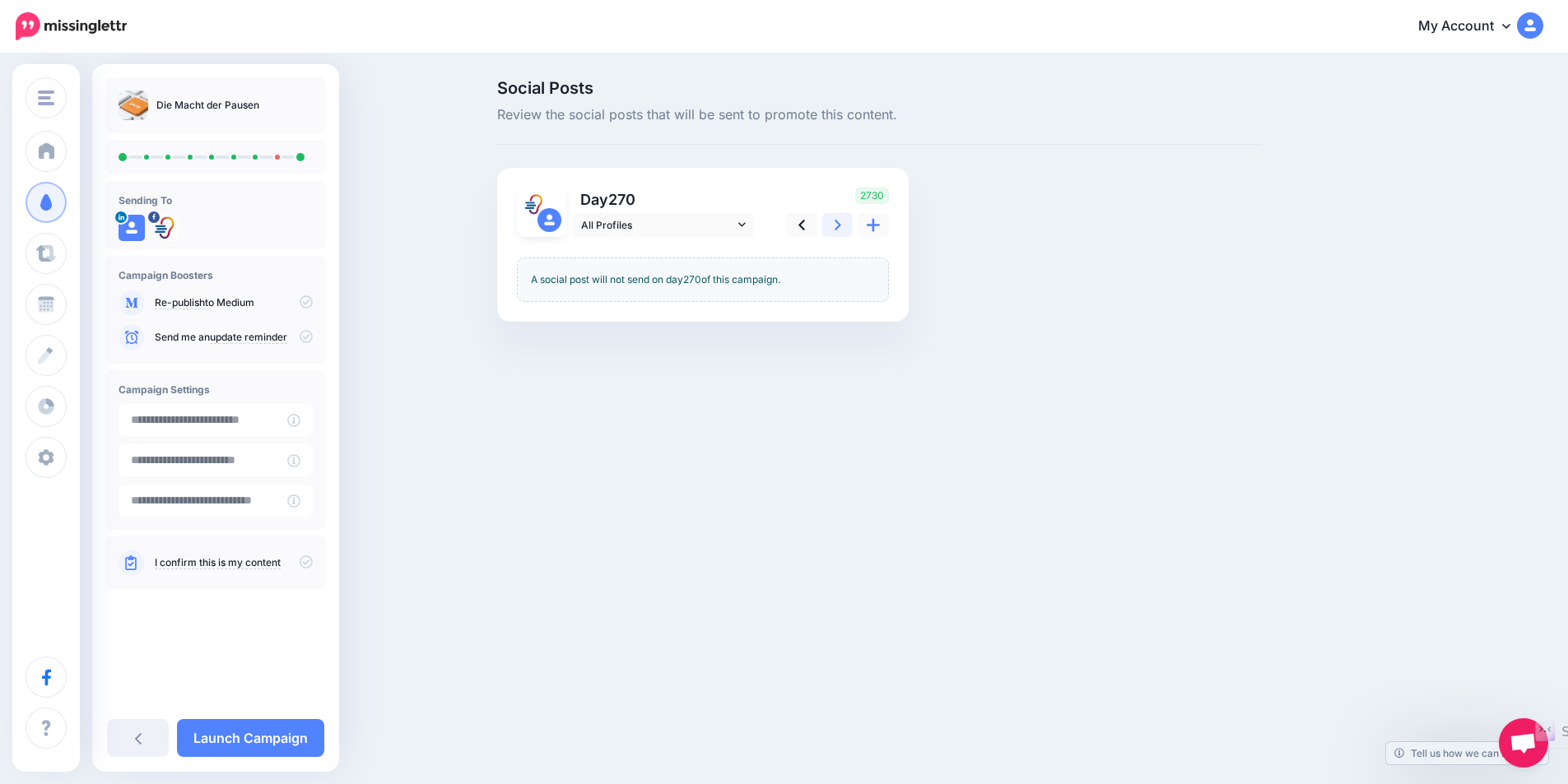
click at [841, 220] on icon at bounding box center [837, 226] width 7 height 18
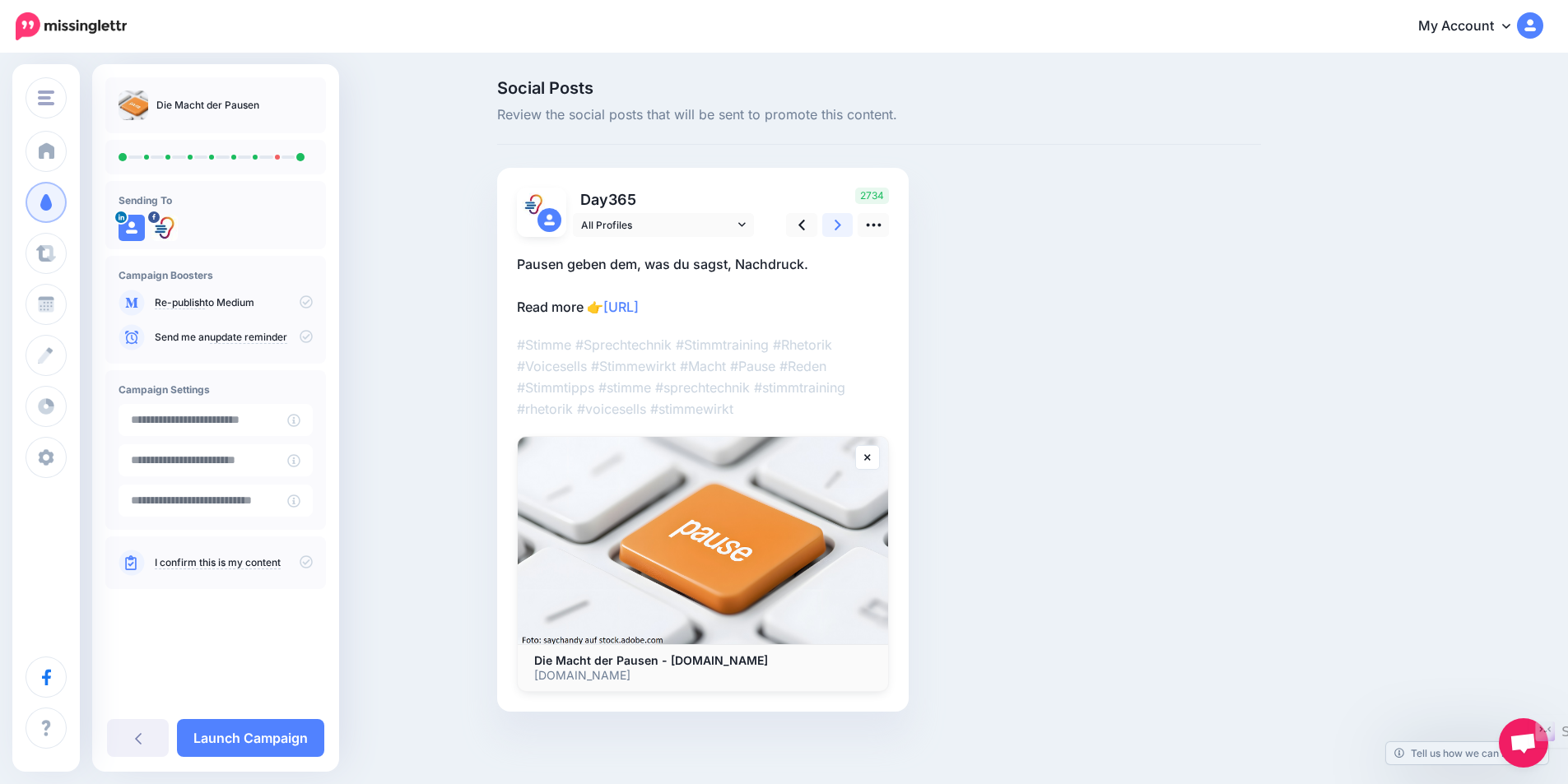
click at [841, 220] on icon at bounding box center [837, 226] width 7 height 18
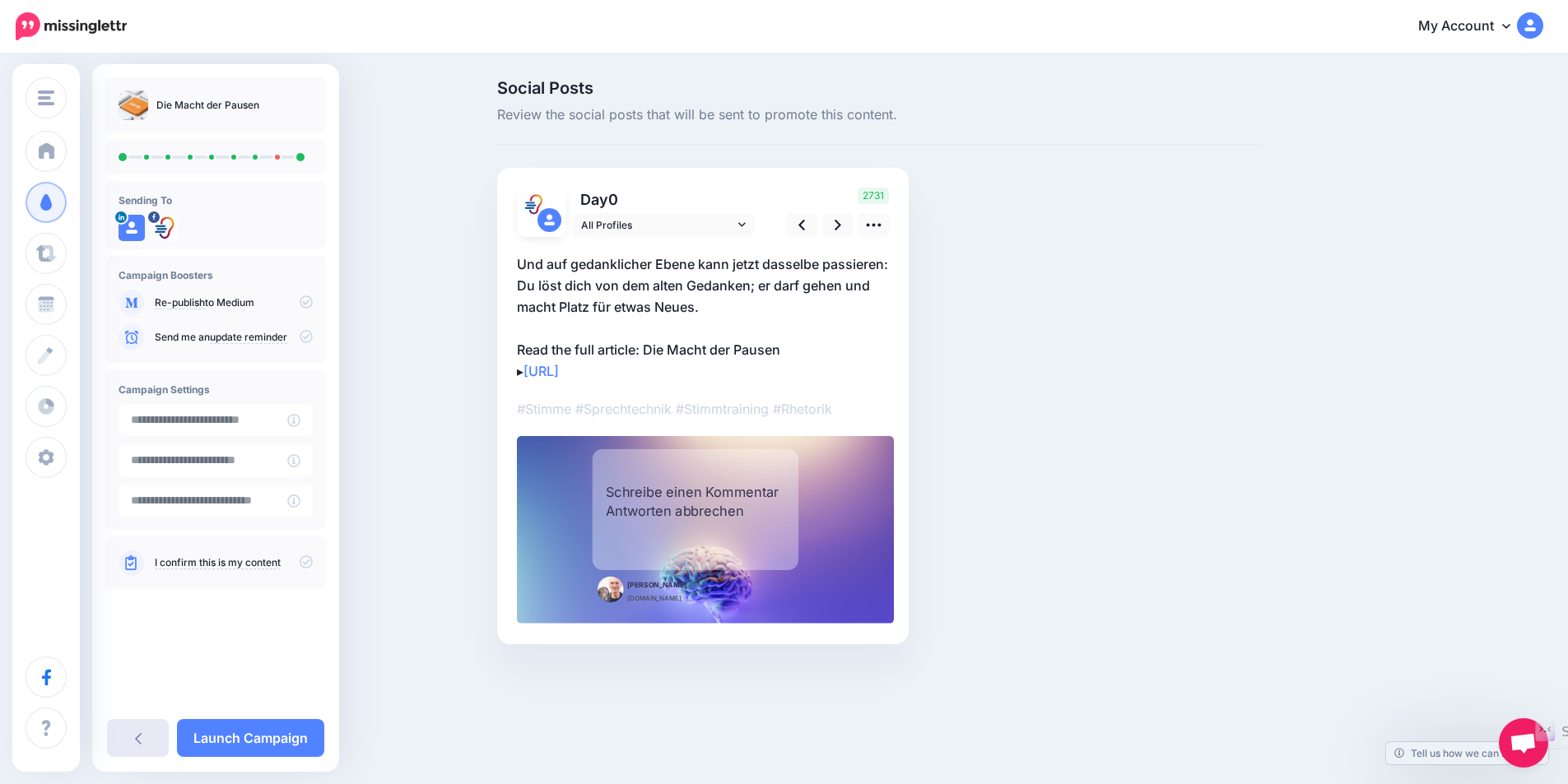
click at [140, 732] on icon at bounding box center [138, 737] width 7 height 13
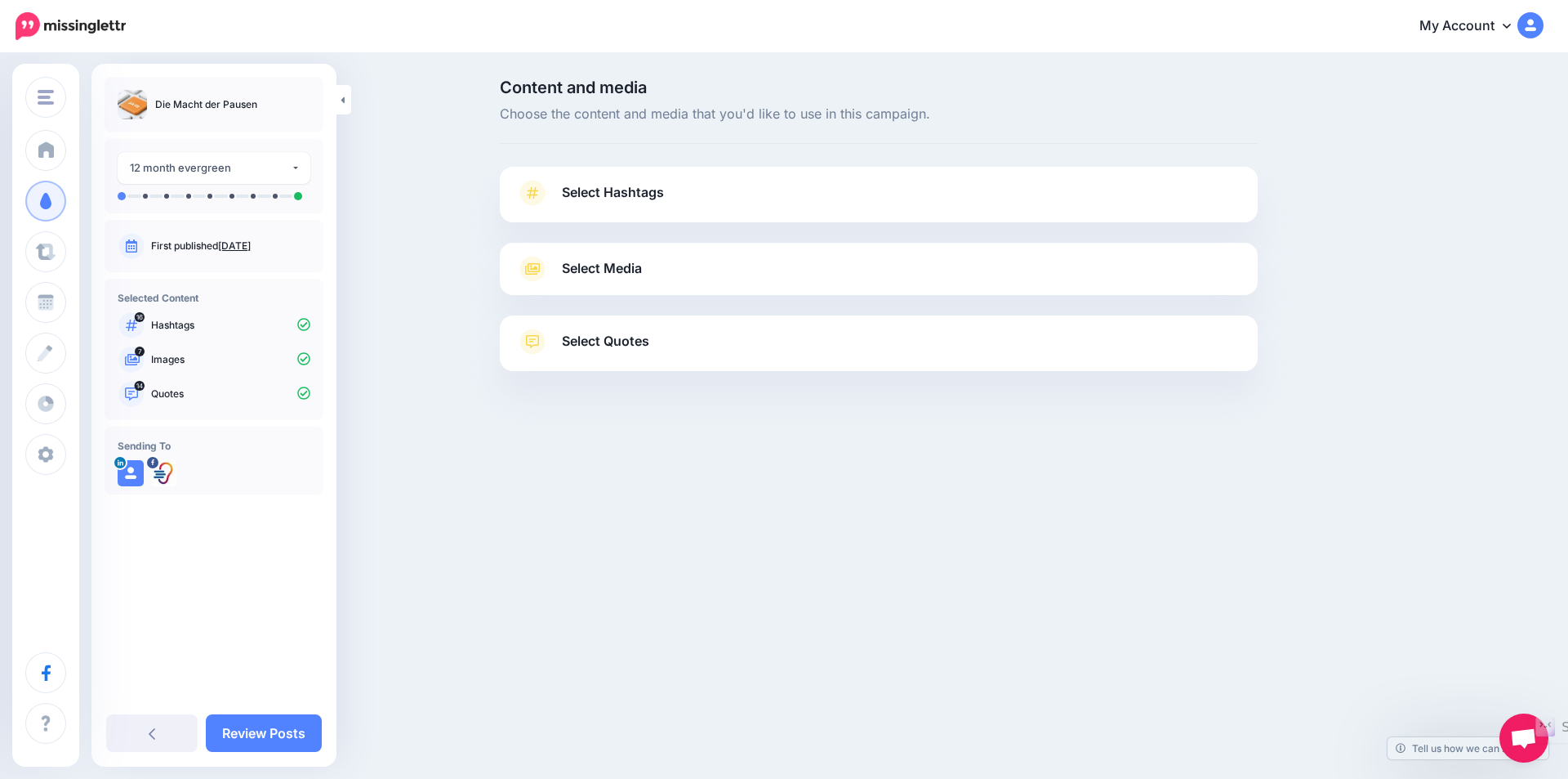
click at [639, 341] on span "Select Quotes" at bounding box center [605, 341] width 87 height 22
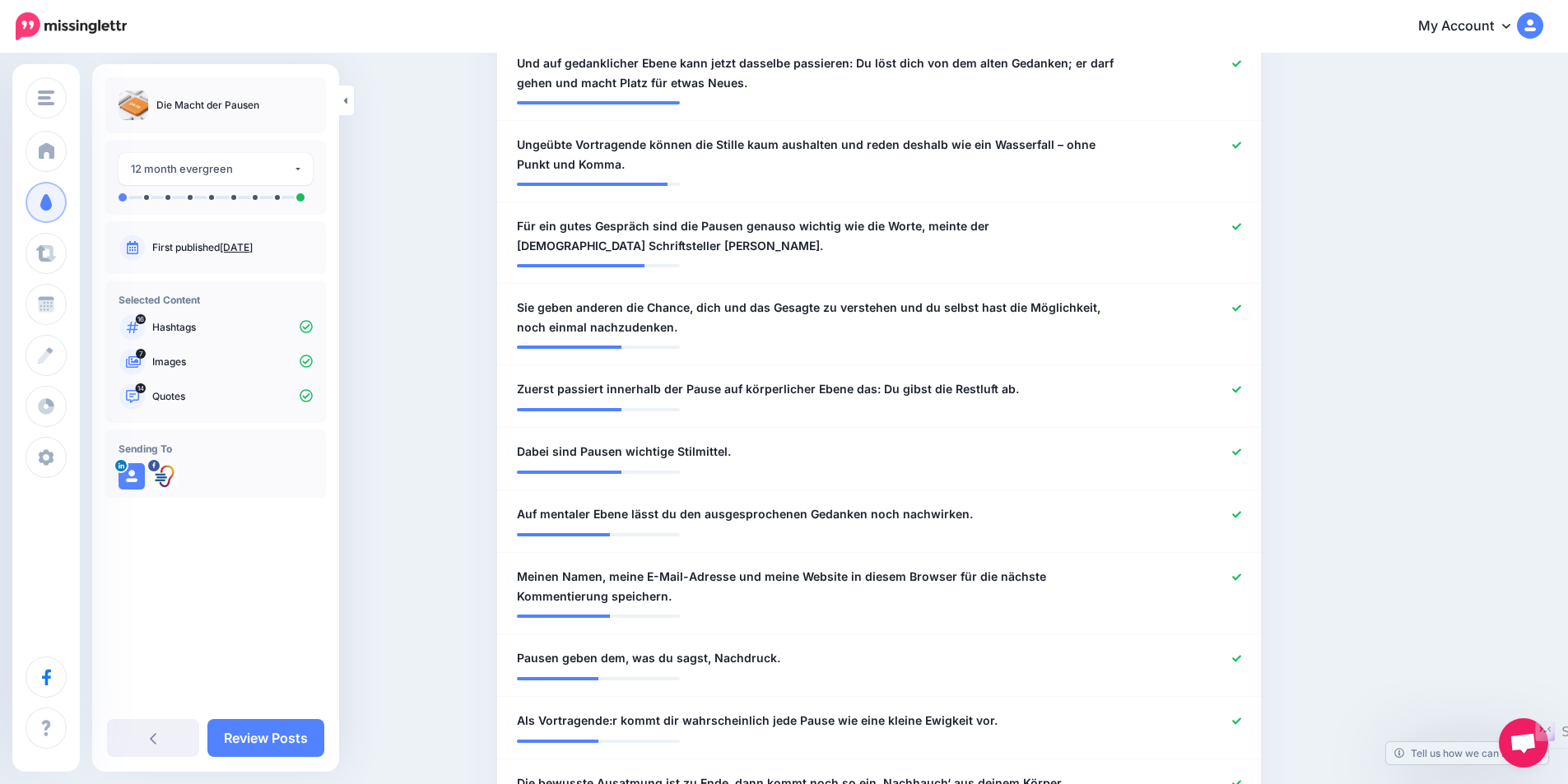
scroll to position [545, 0]
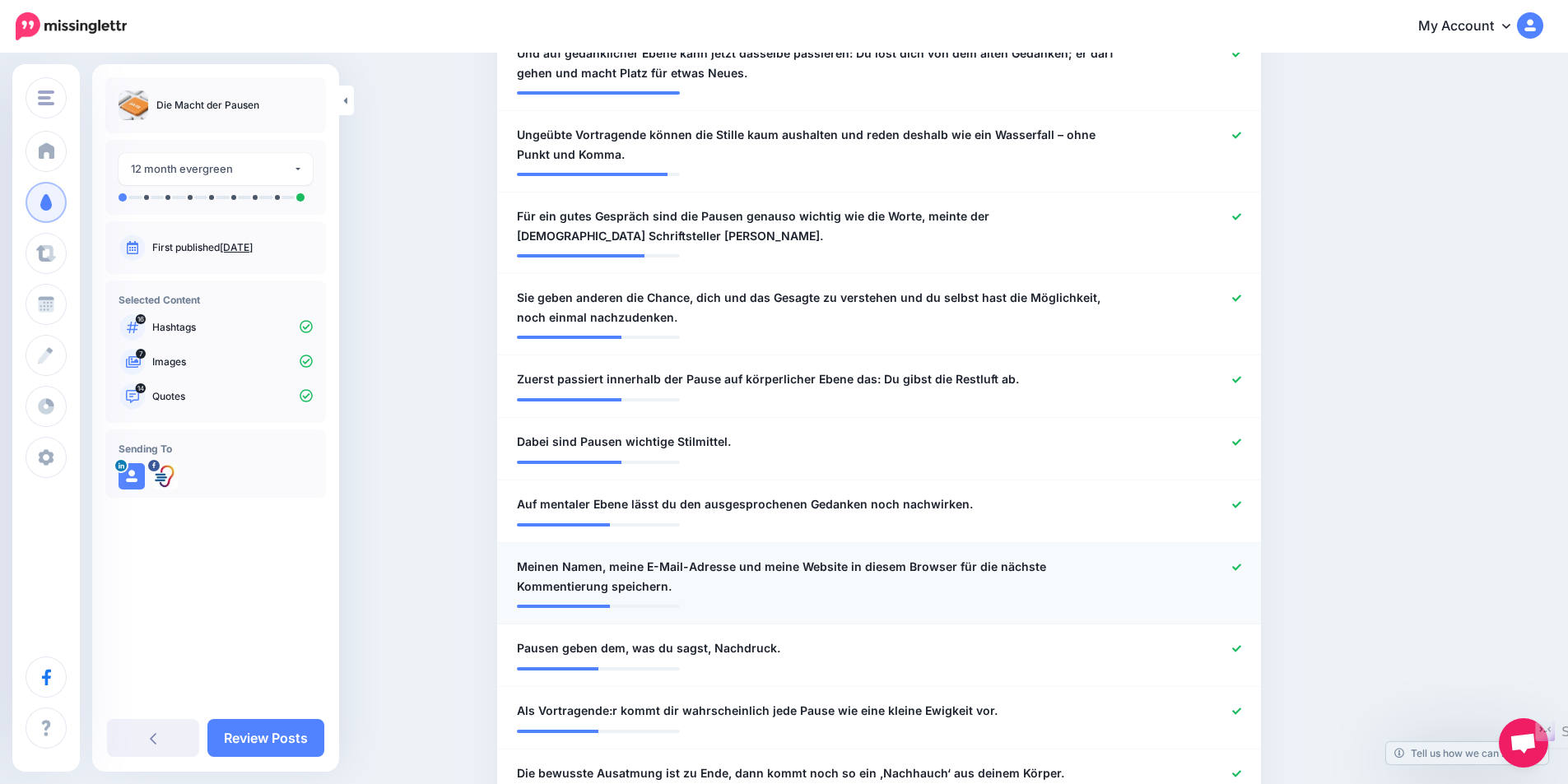
click at [1241, 564] on icon at bounding box center [1236, 566] width 9 height 9
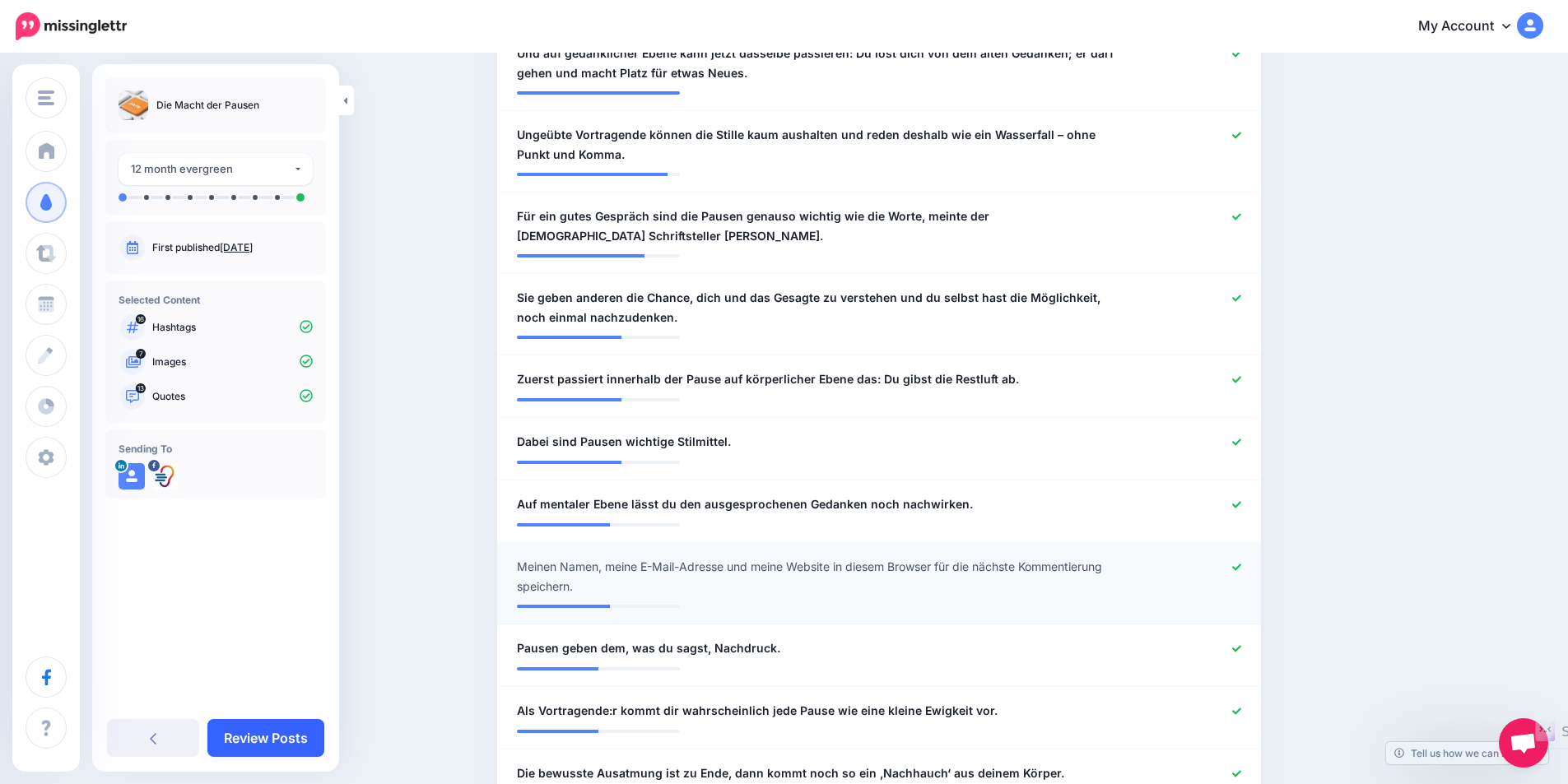
click at [279, 738] on link "Review Posts" at bounding box center [266, 737] width 117 height 38
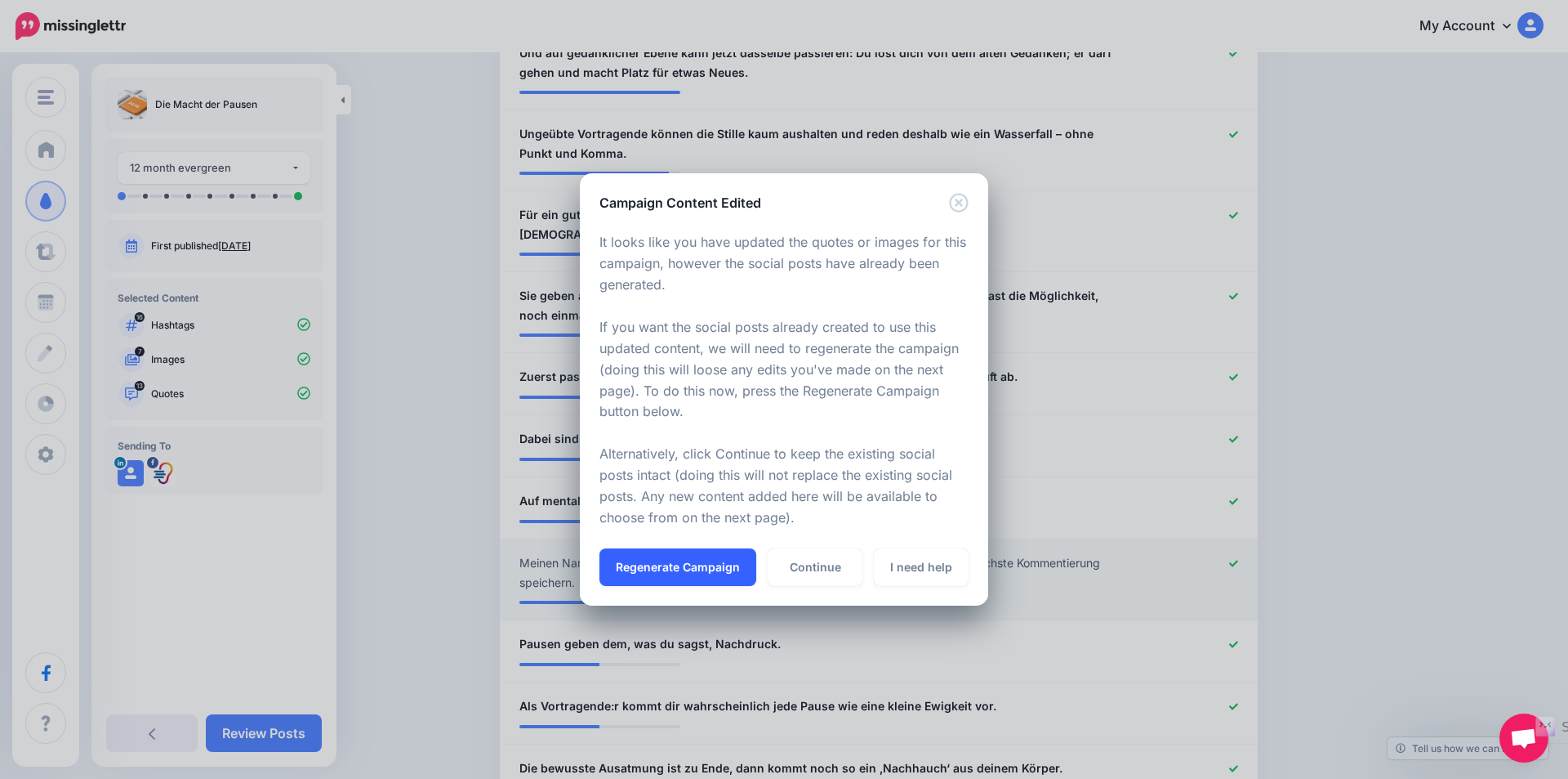
click at [709, 559] on button "Regenerate Campaign" at bounding box center [678, 567] width 157 height 38
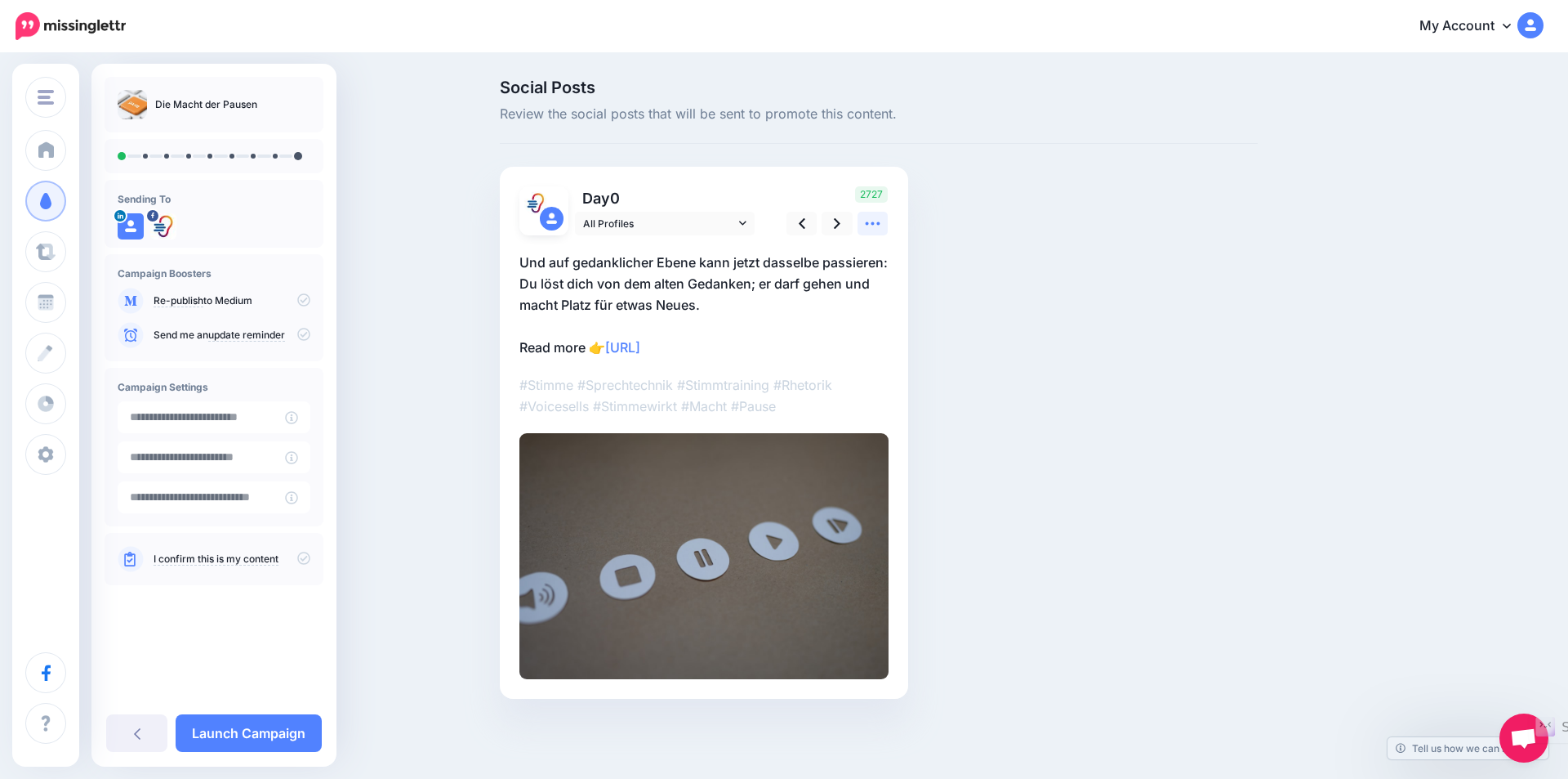
click at [875, 220] on icon at bounding box center [873, 224] width 17 height 17
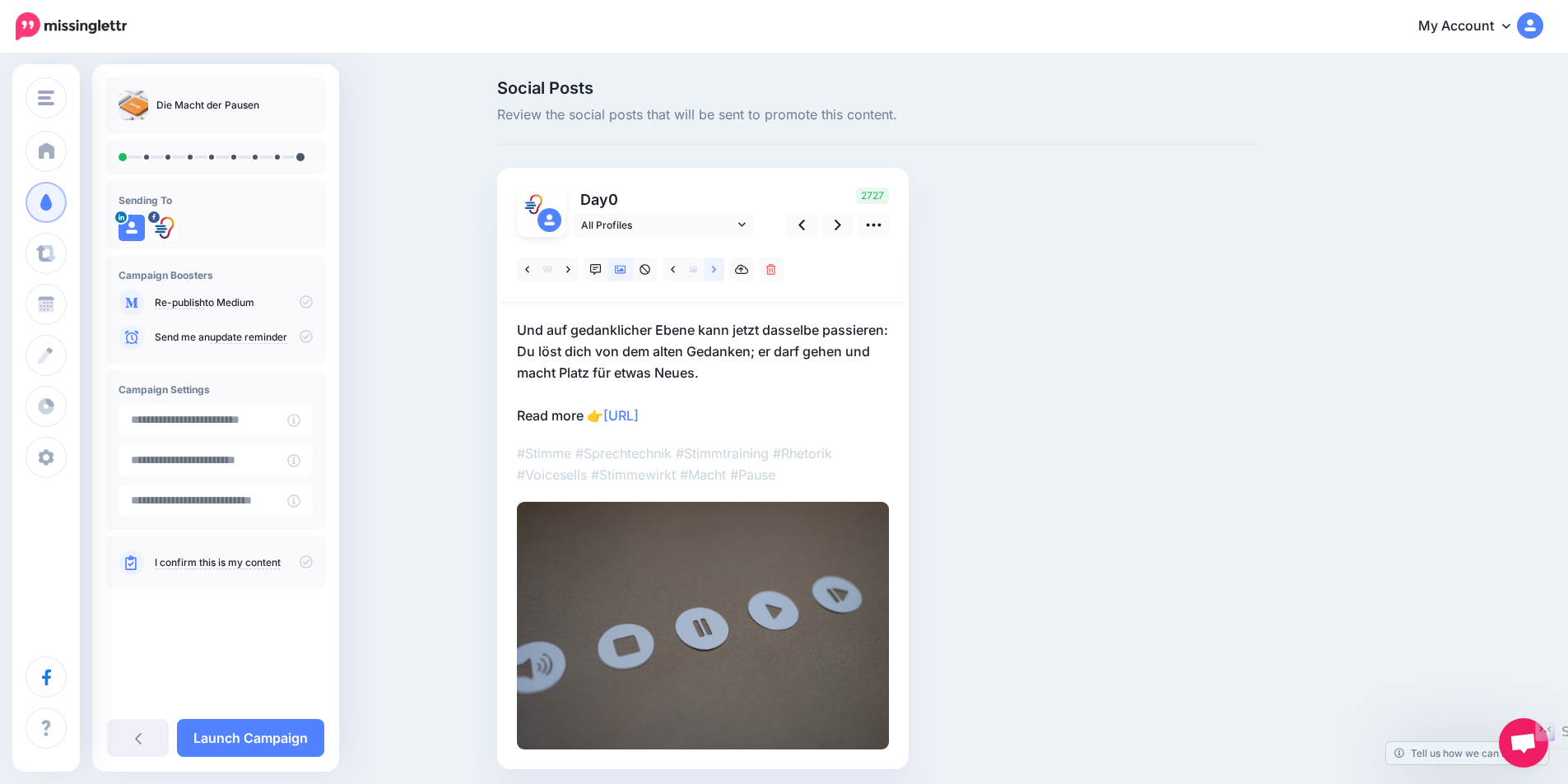
click at [723, 269] on link at bounding box center [713, 269] width 21 height 23
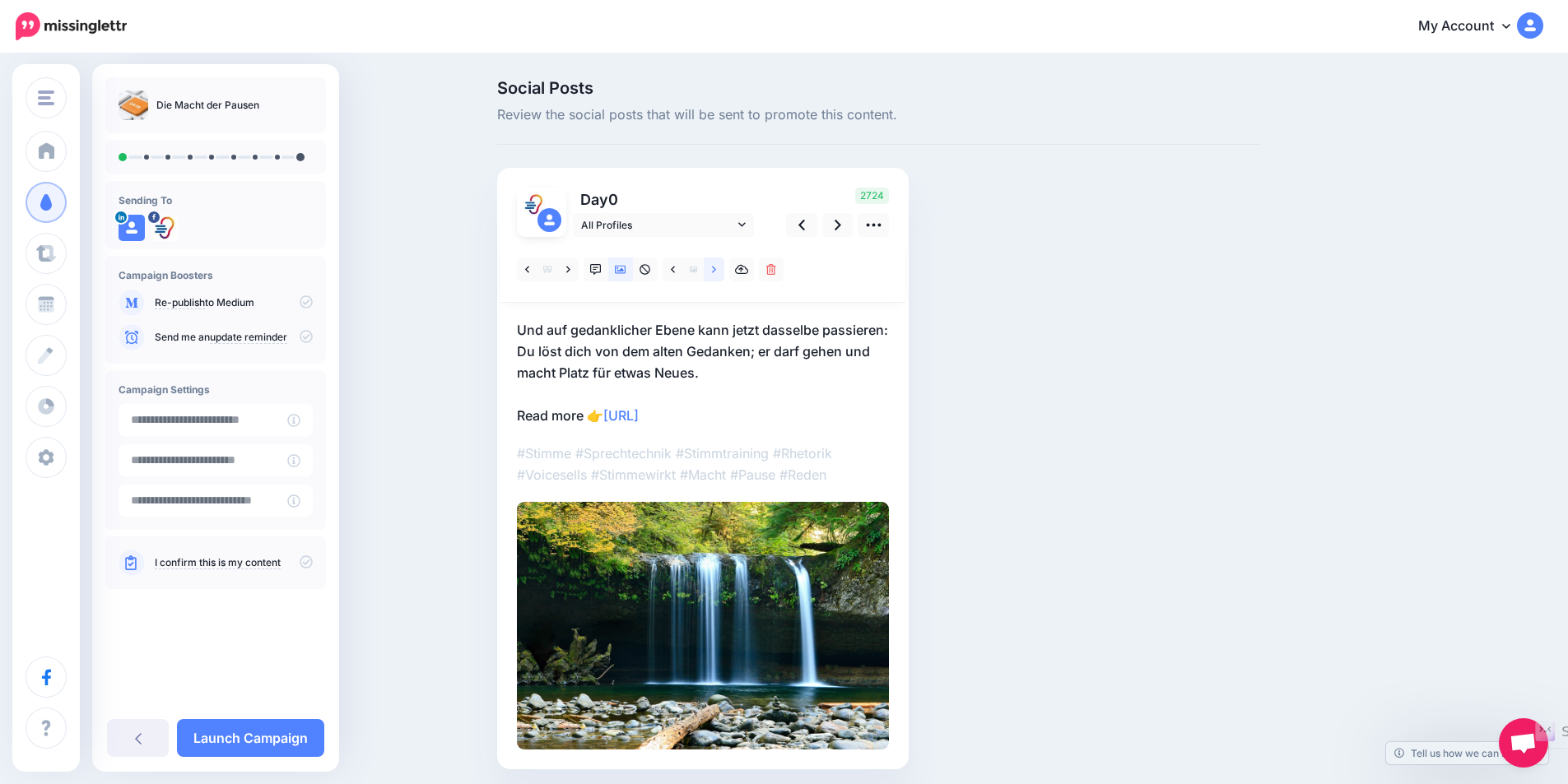
click at [723, 269] on link at bounding box center [713, 269] width 21 height 23
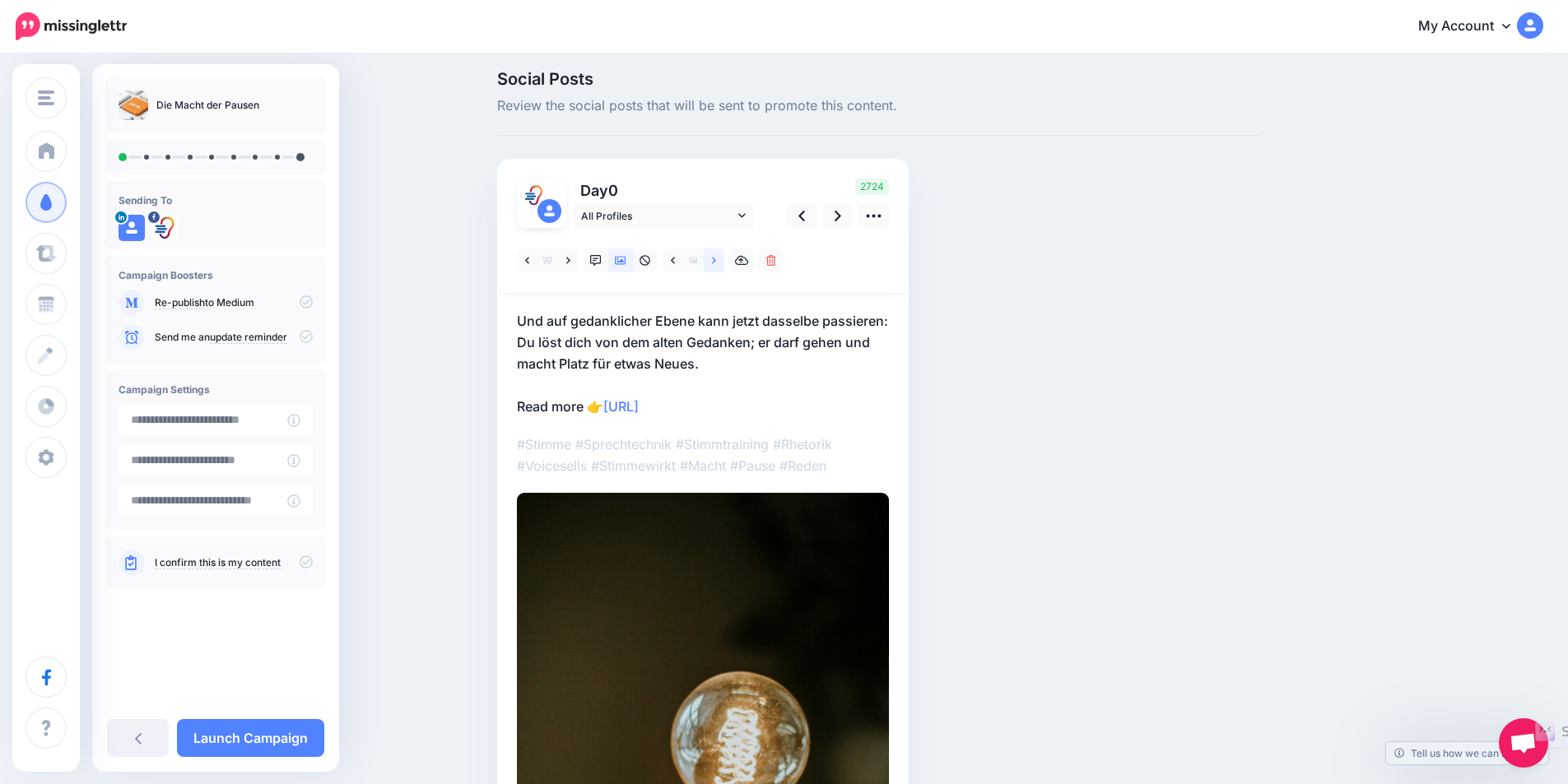
scroll to position [25, 0]
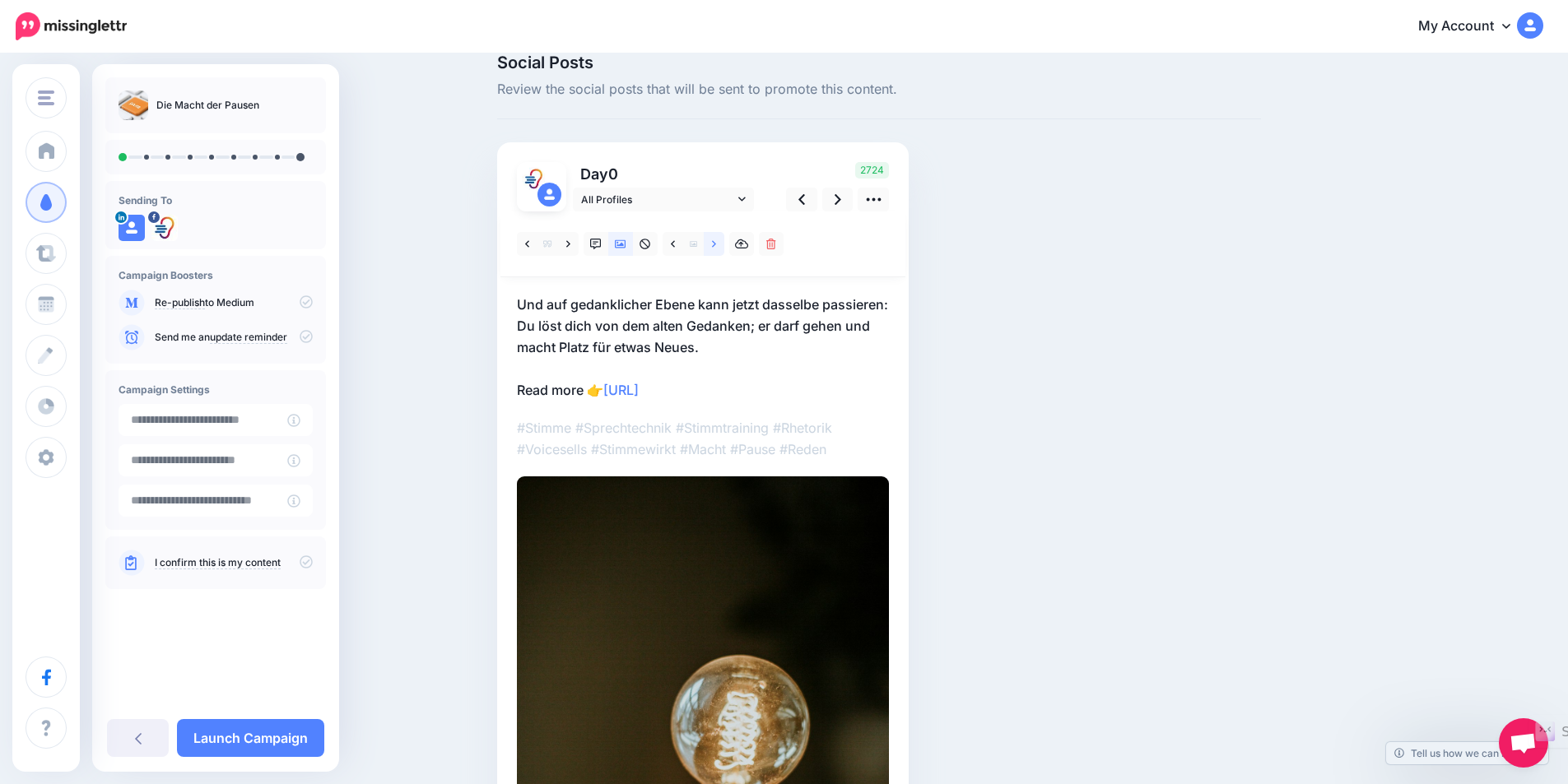
click at [716, 242] on icon at bounding box center [714, 243] width 4 height 7
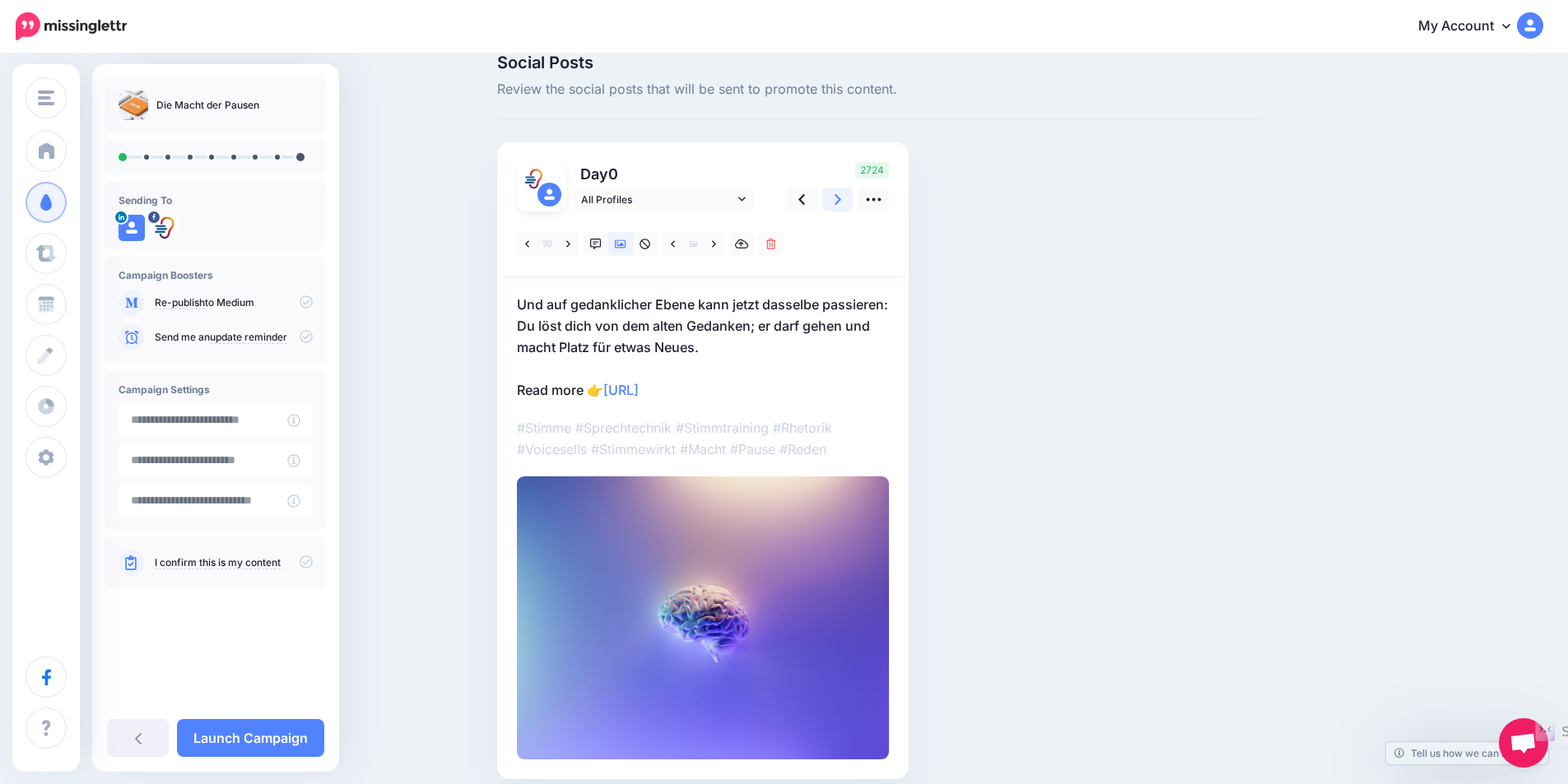
click at [837, 197] on link at bounding box center [837, 199] width 31 height 23
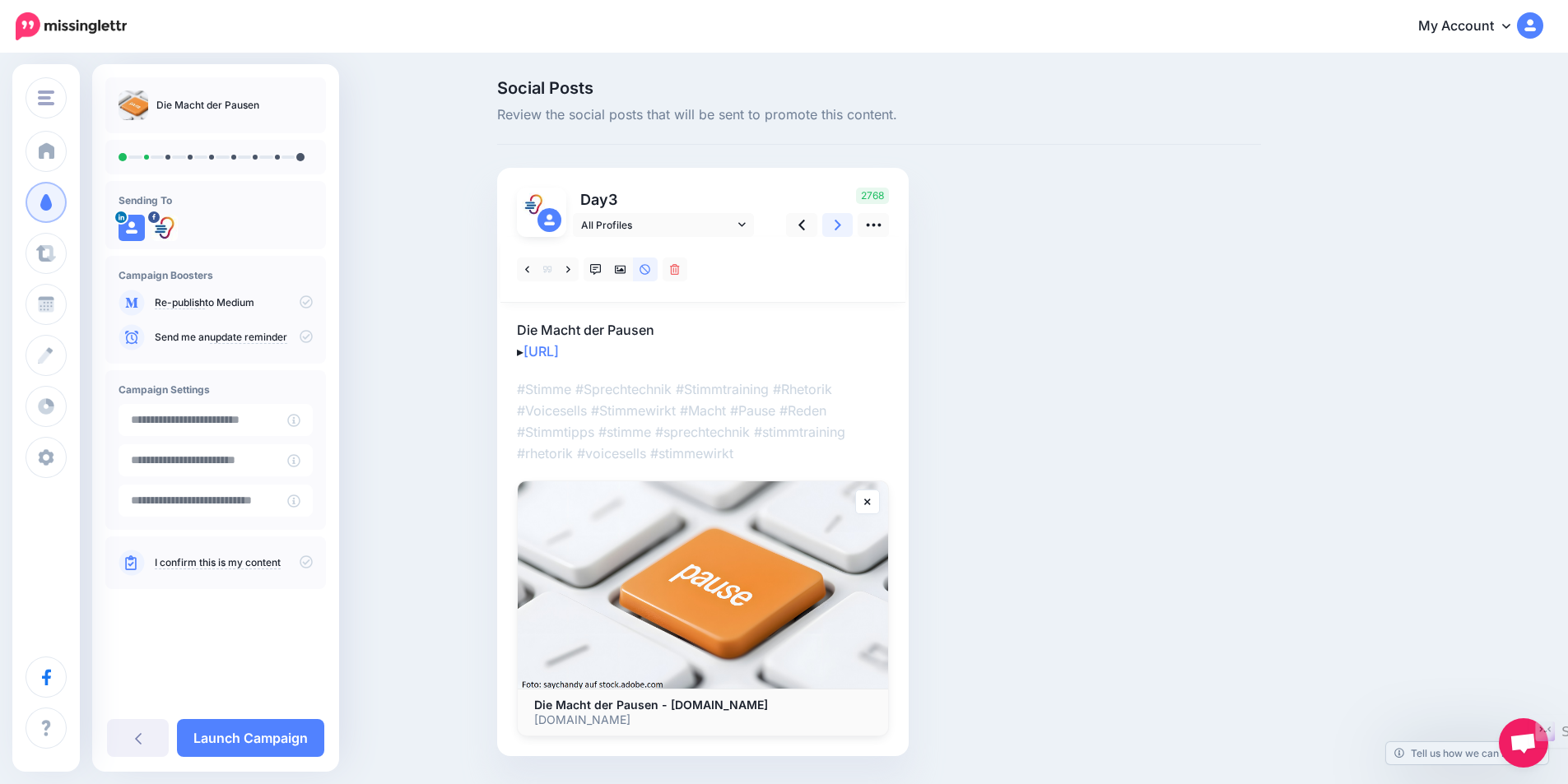
click at [837, 224] on link at bounding box center [837, 225] width 31 height 23
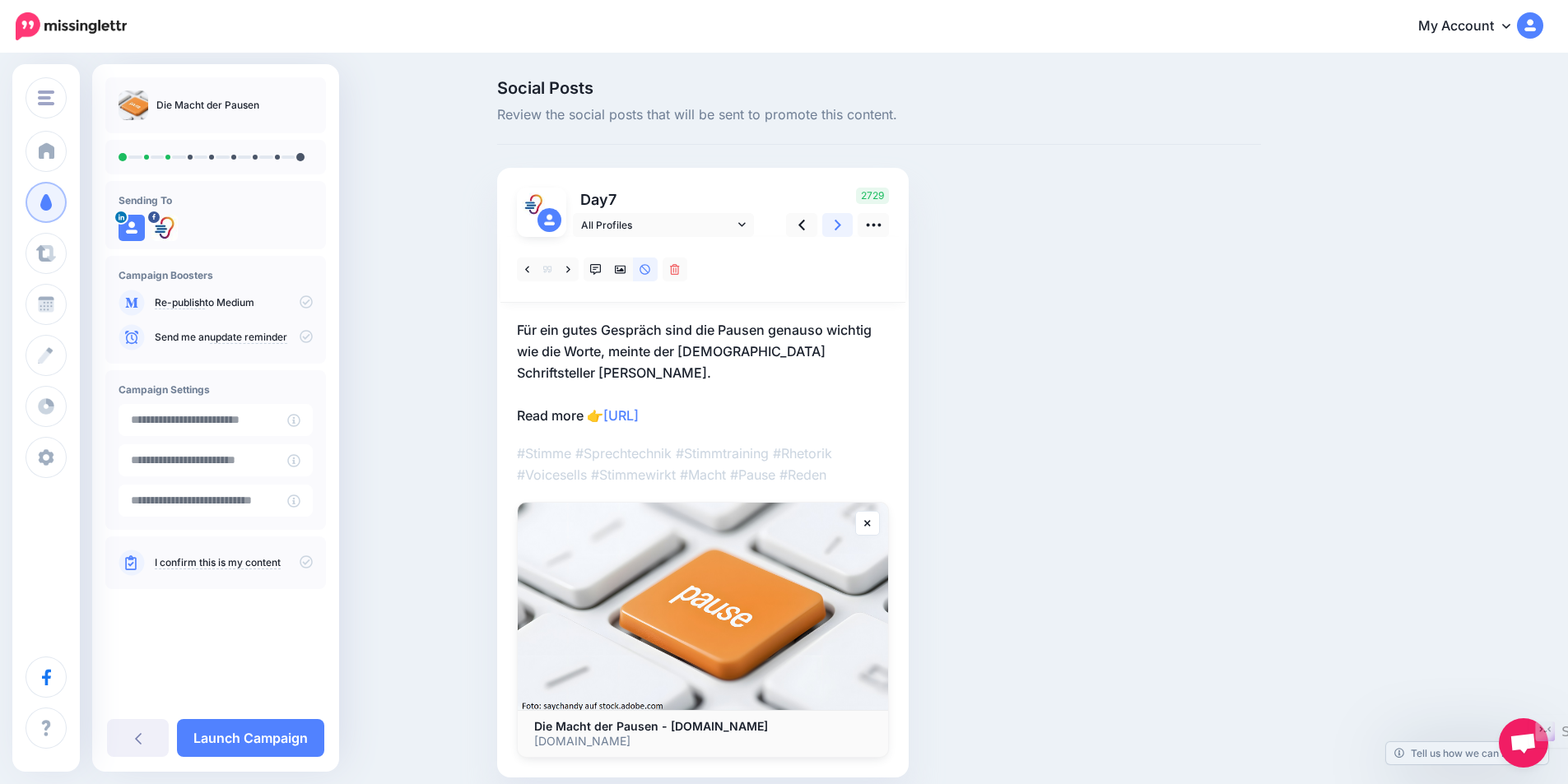
click at [837, 224] on link at bounding box center [837, 225] width 31 height 23
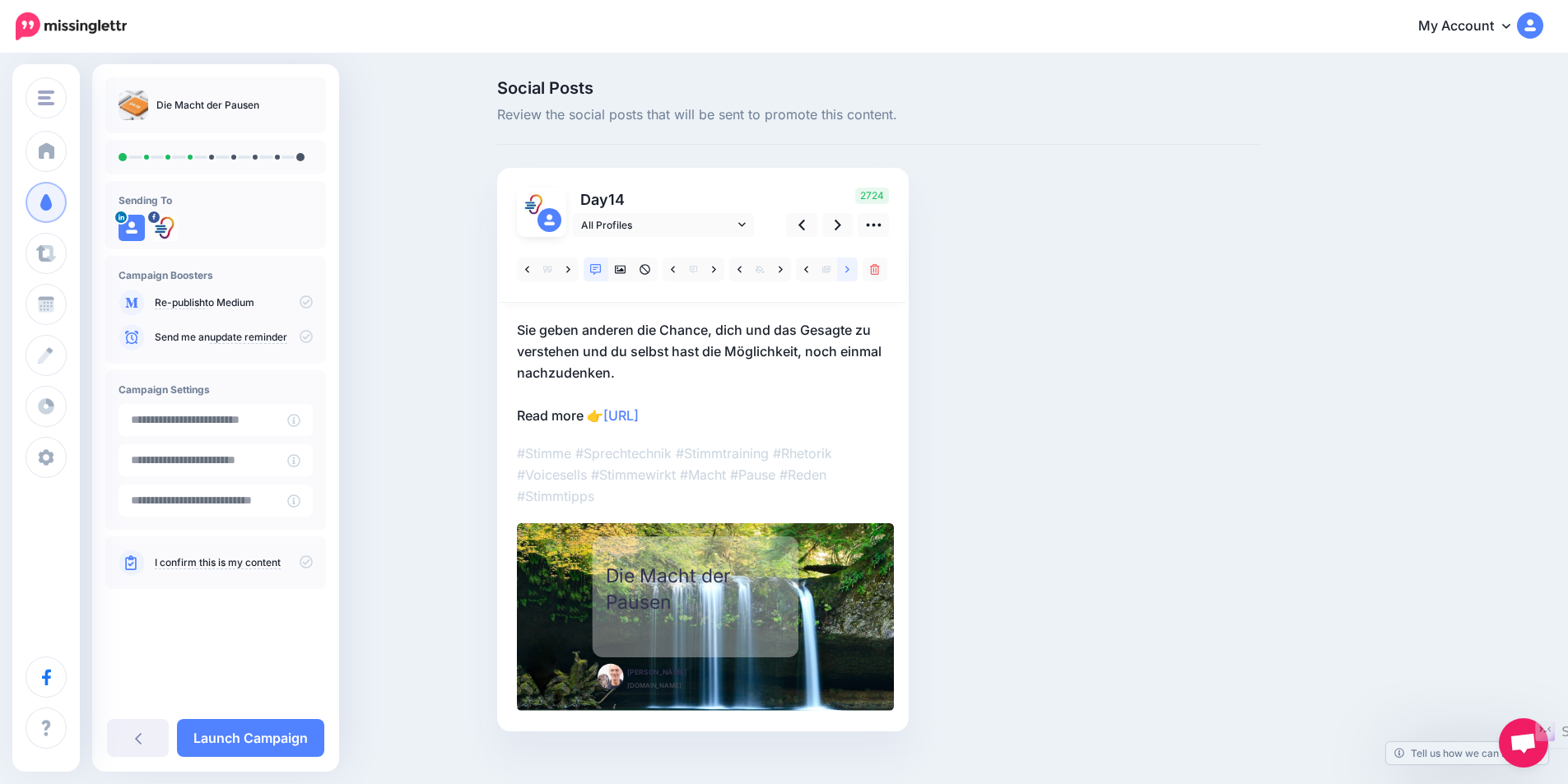
click at [849, 265] on icon at bounding box center [847, 269] width 4 height 12
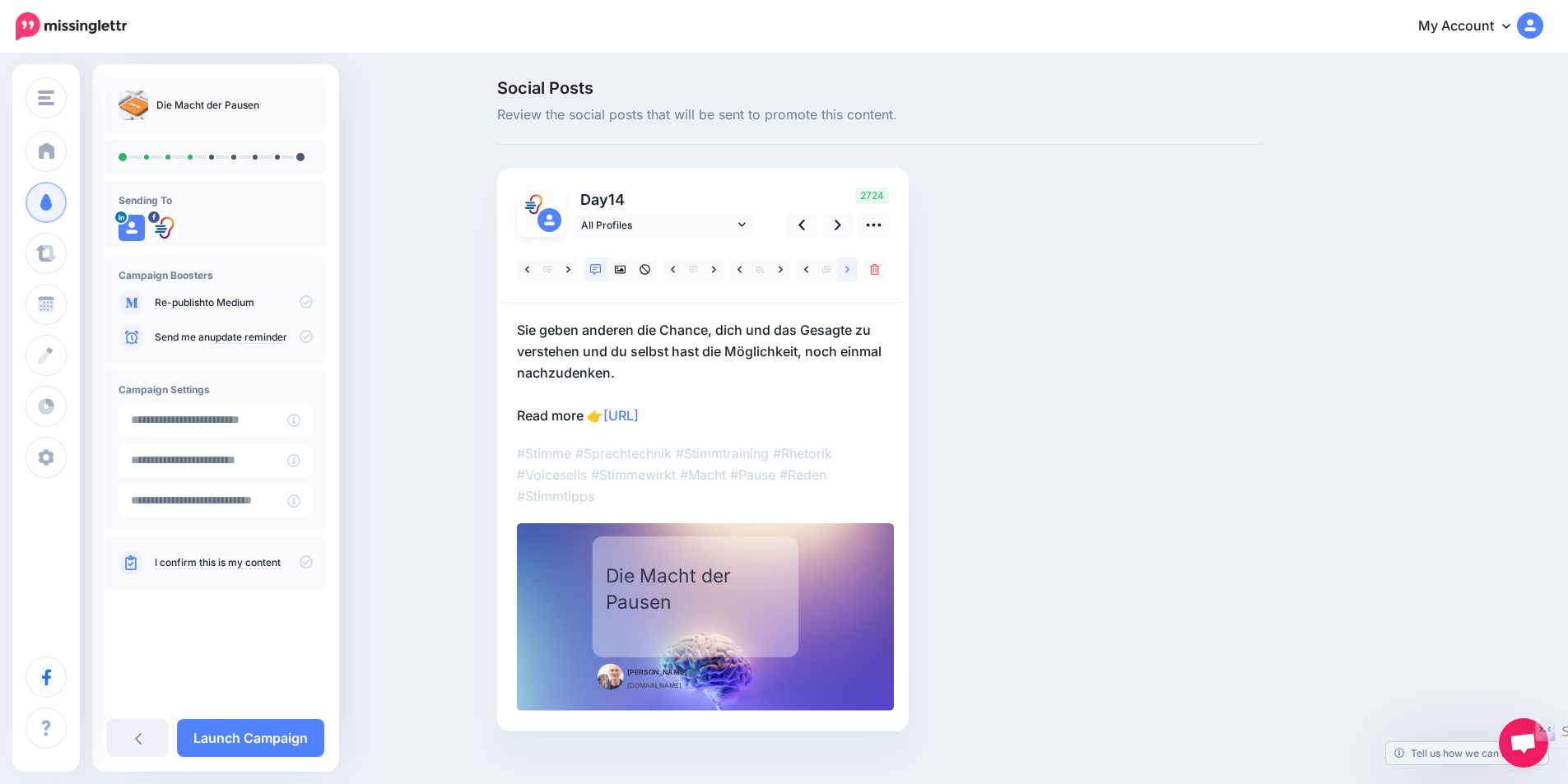
click at [849, 265] on icon at bounding box center [847, 269] width 4 height 12
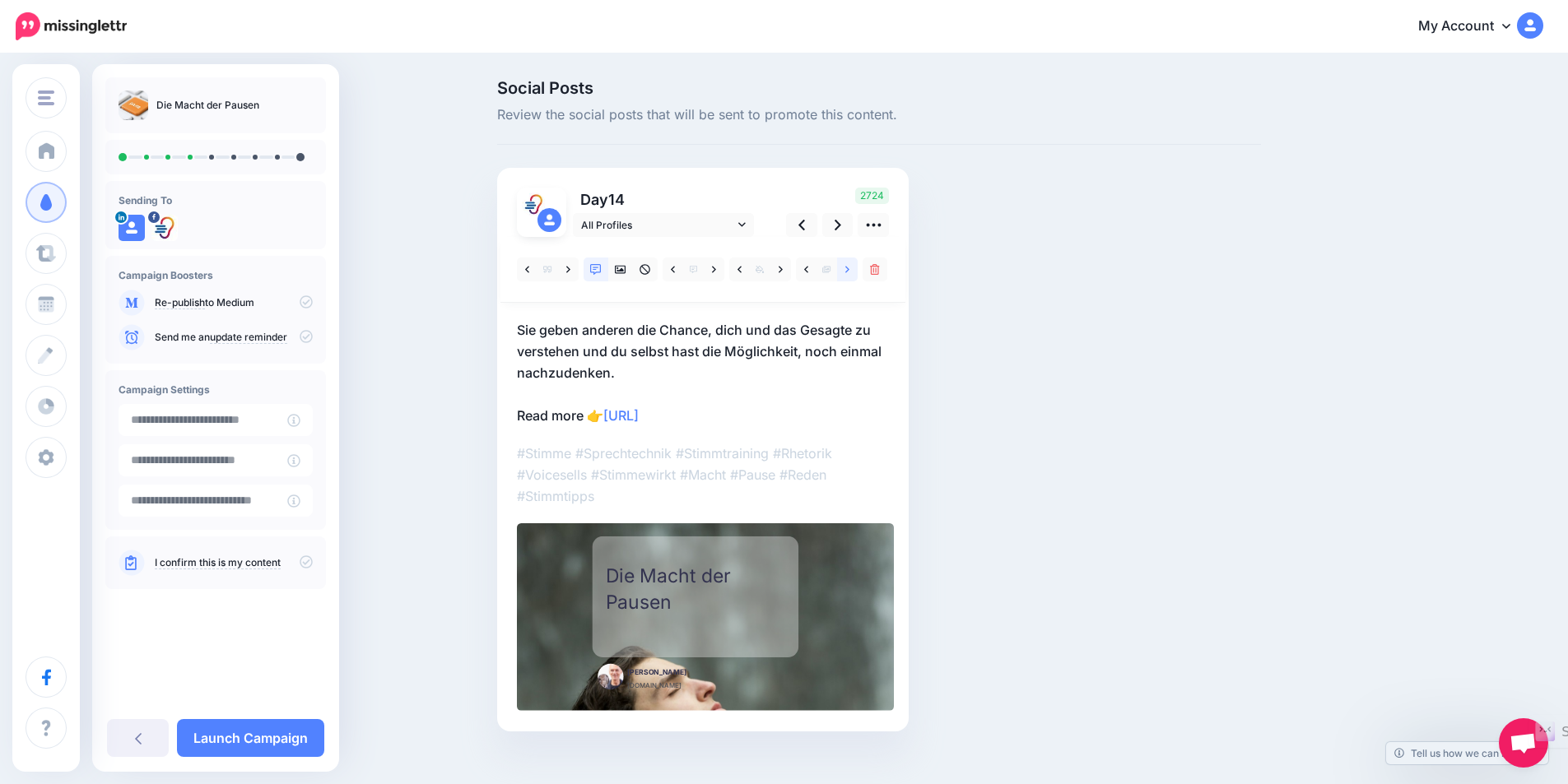
click at [849, 265] on icon at bounding box center [847, 269] width 4 height 12
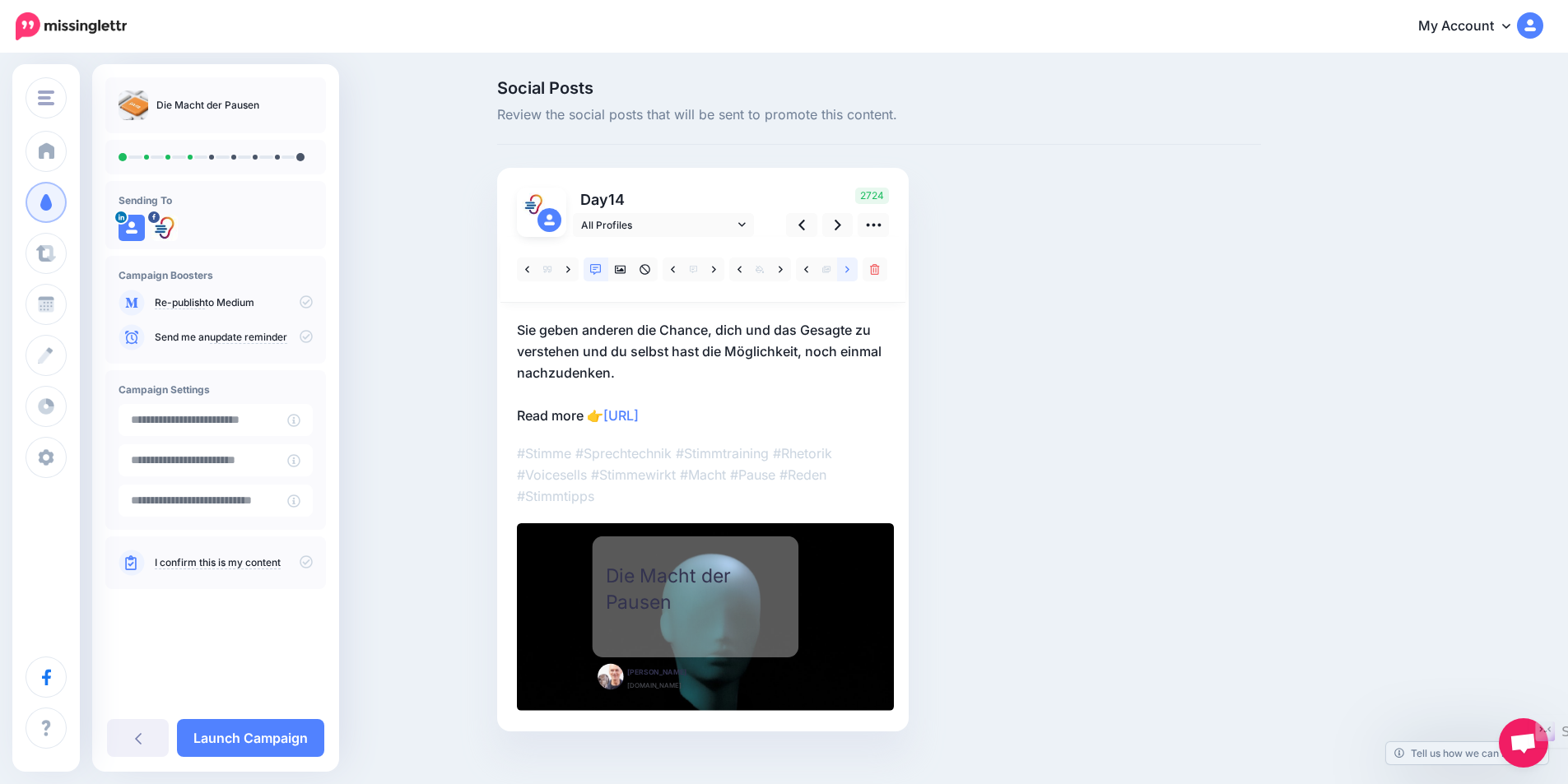
click at [849, 265] on icon at bounding box center [847, 269] width 4 height 12
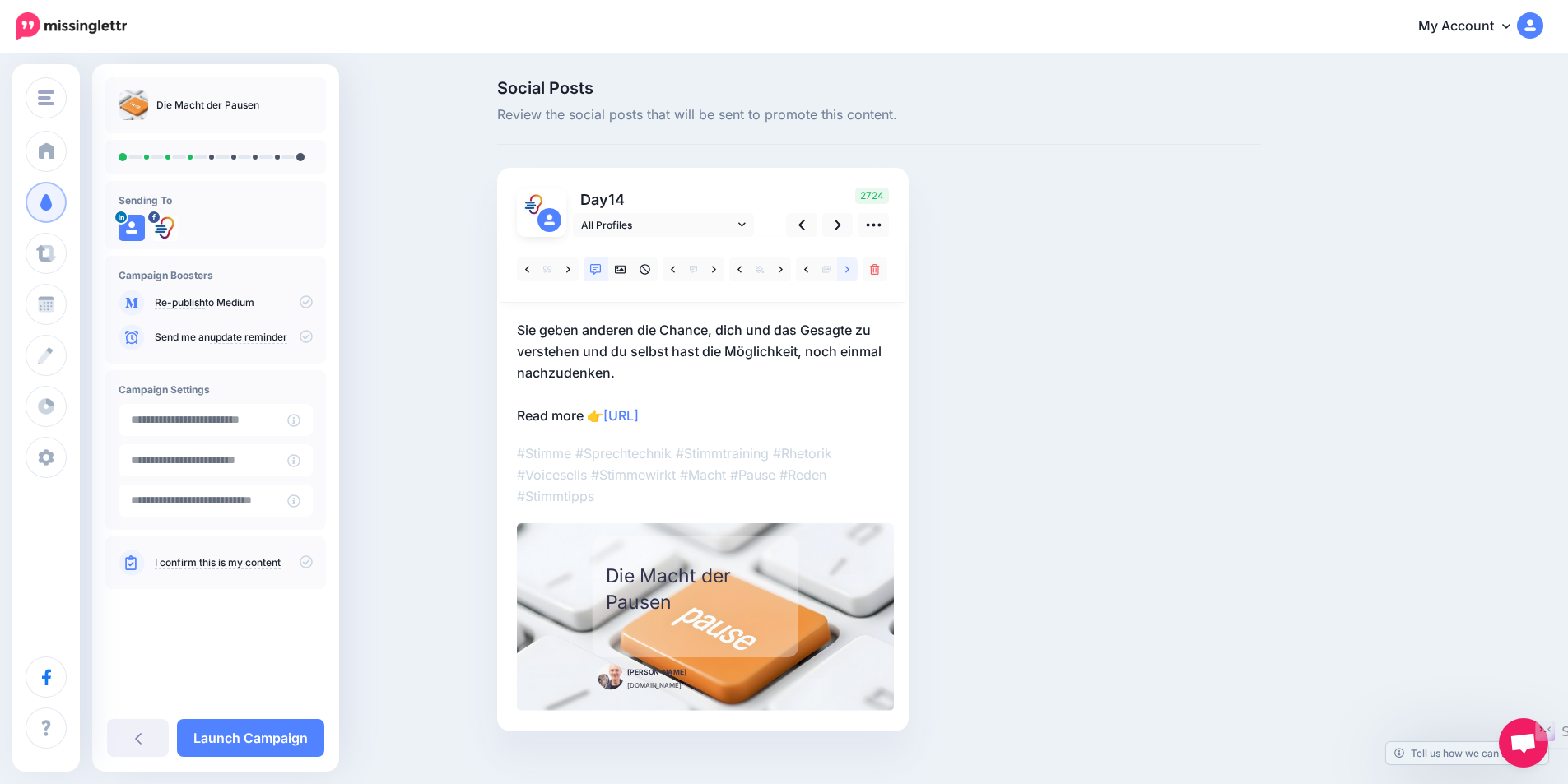
click at [849, 265] on icon at bounding box center [847, 269] width 4 height 12
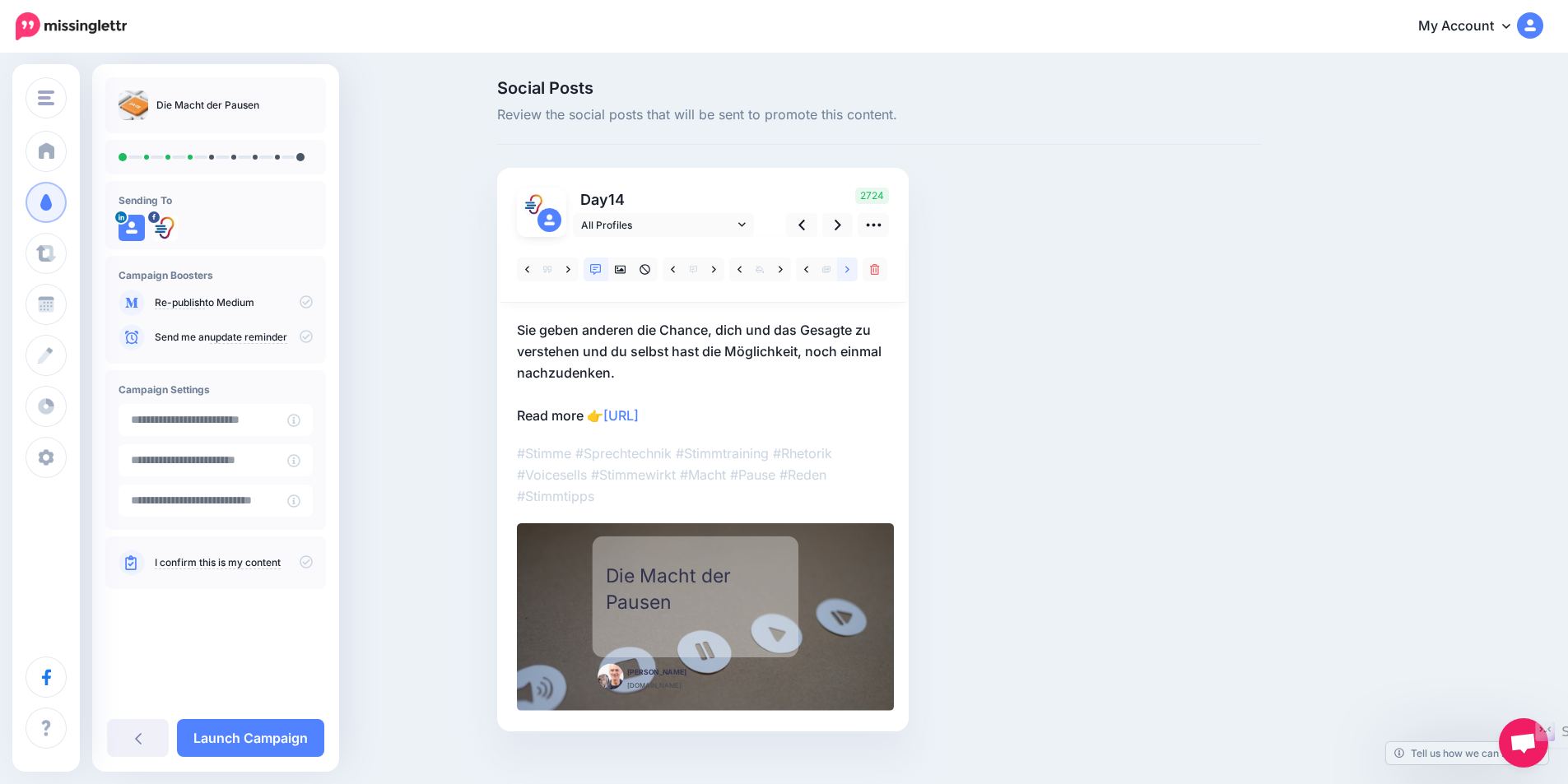
click at [849, 265] on icon at bounding box center [847, 269] width 4 height 12
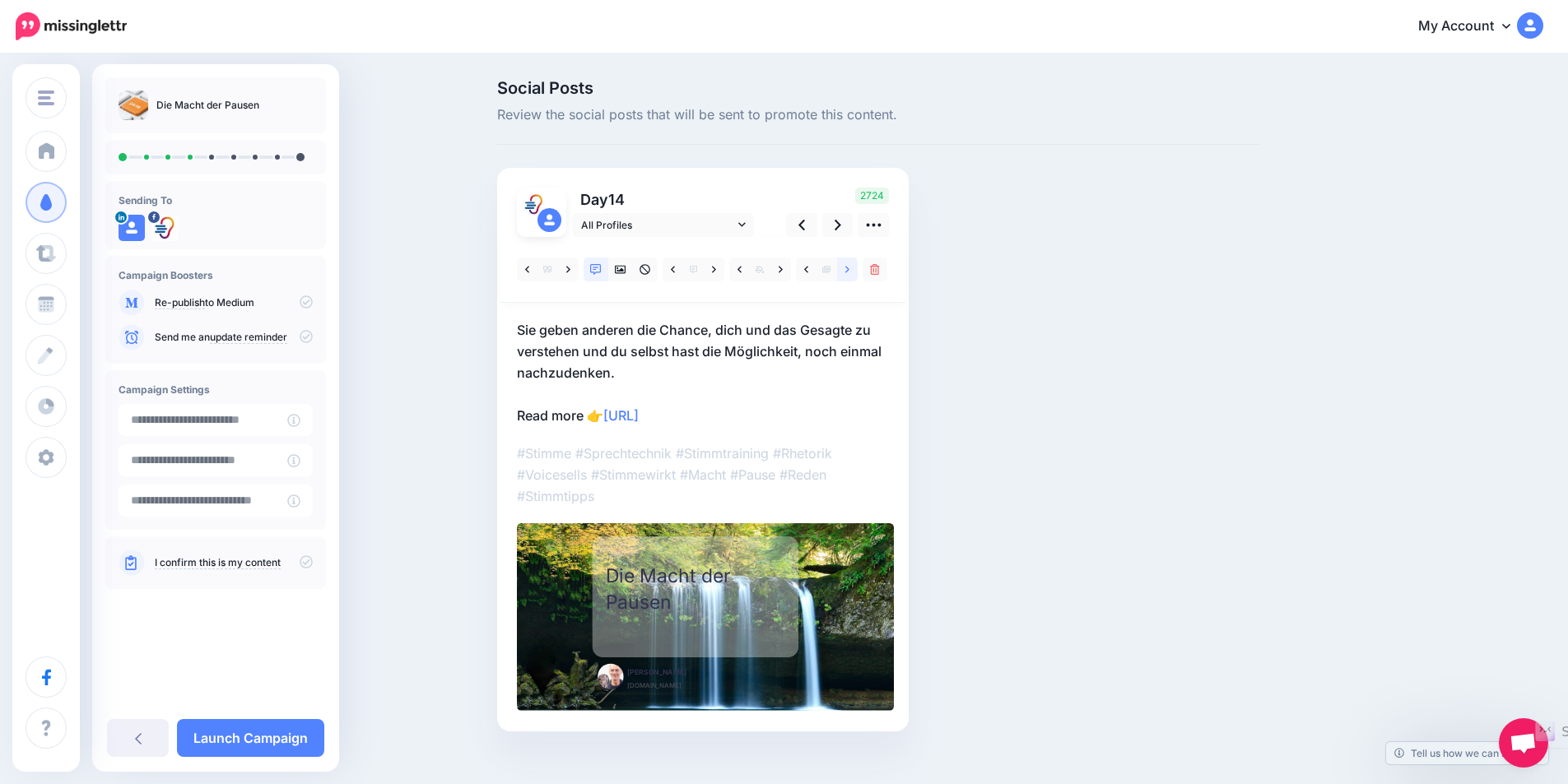
click at [849, 265] on icon at bounding box center [847, 269] width 4 height 12
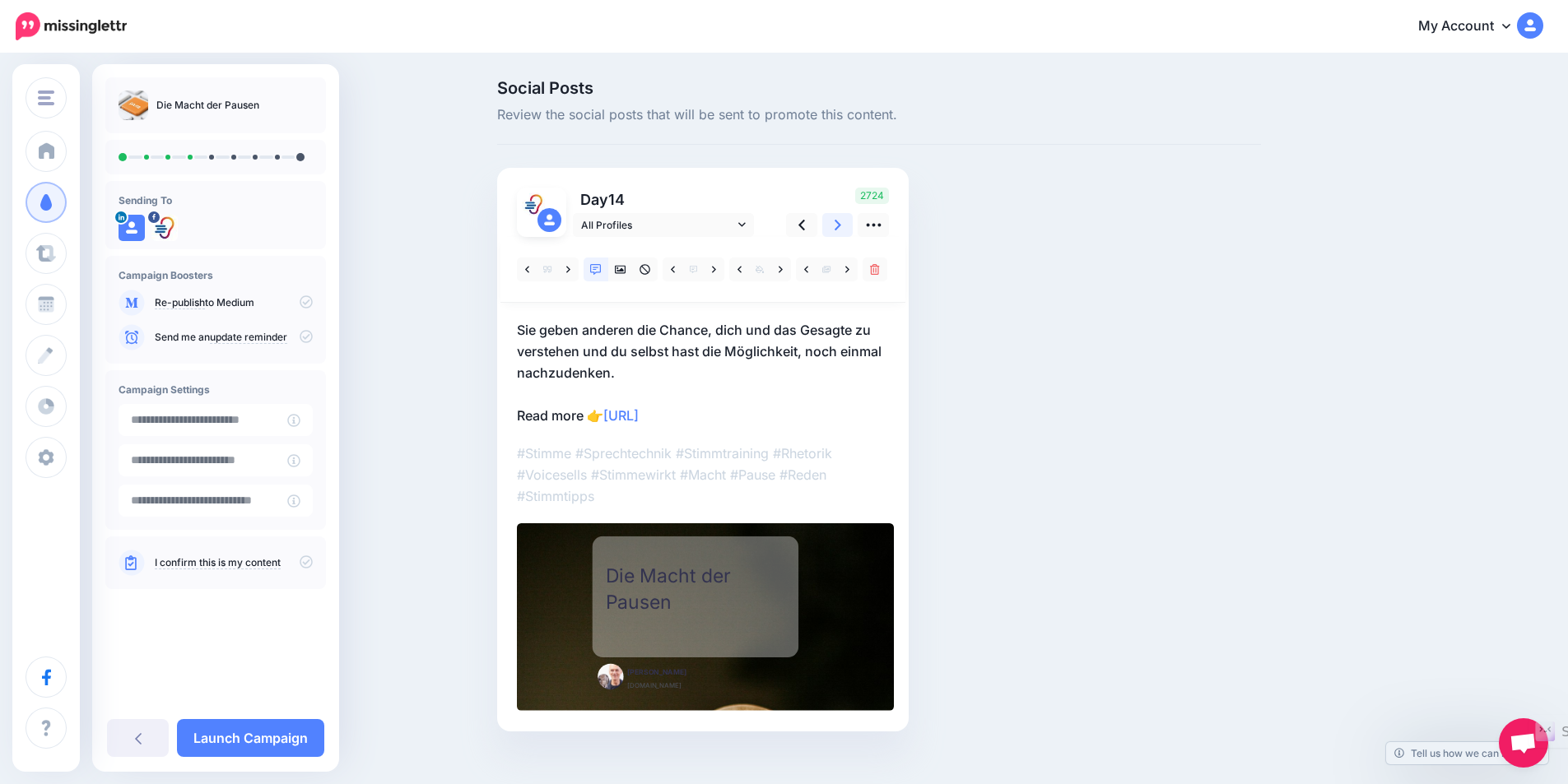
click at [849, 225] on link at bounding box center [837, 225] width 31 height 23
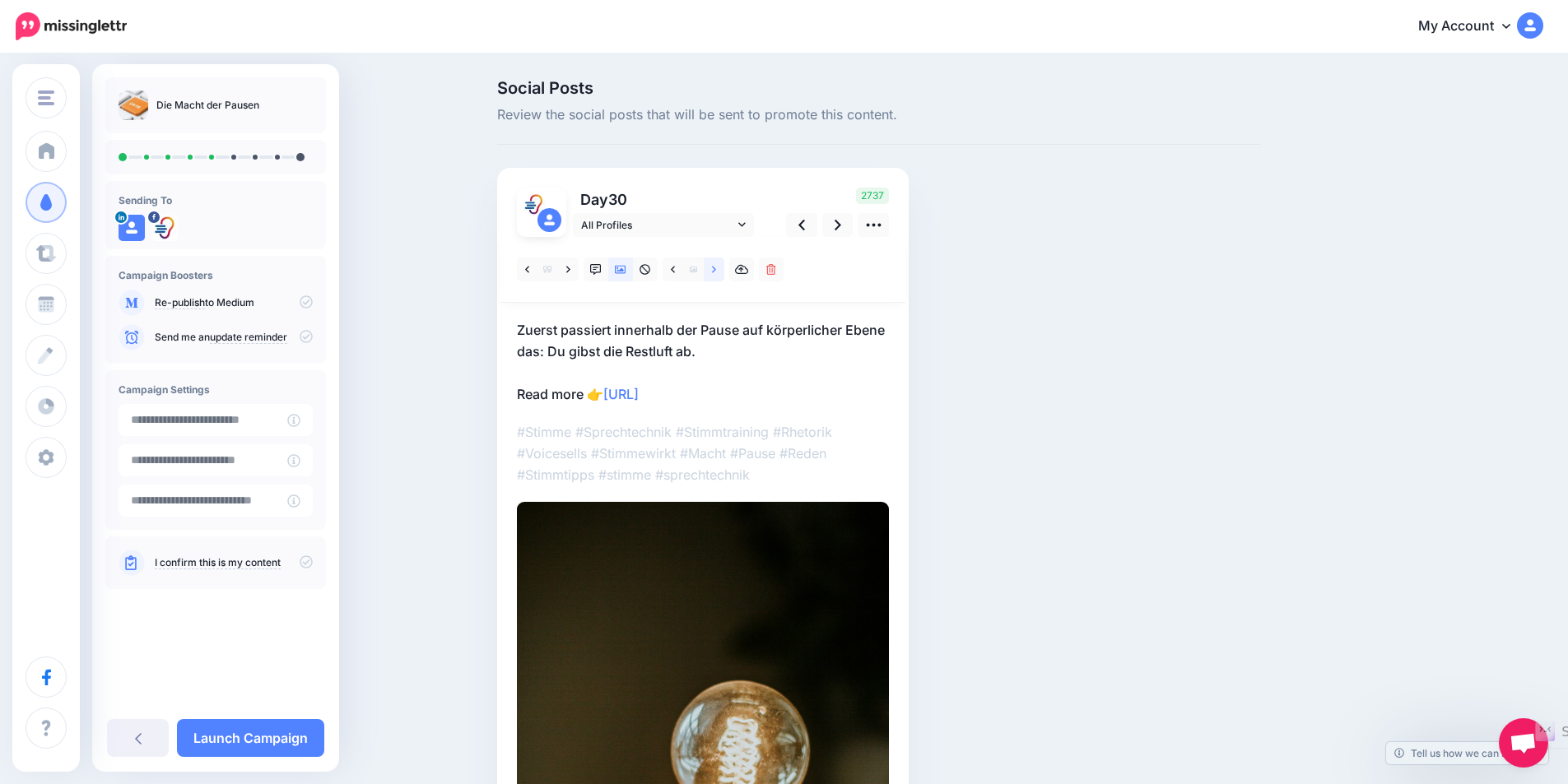
click at [717, 270] on link at bounding box center [713, 269] width 21 height 23
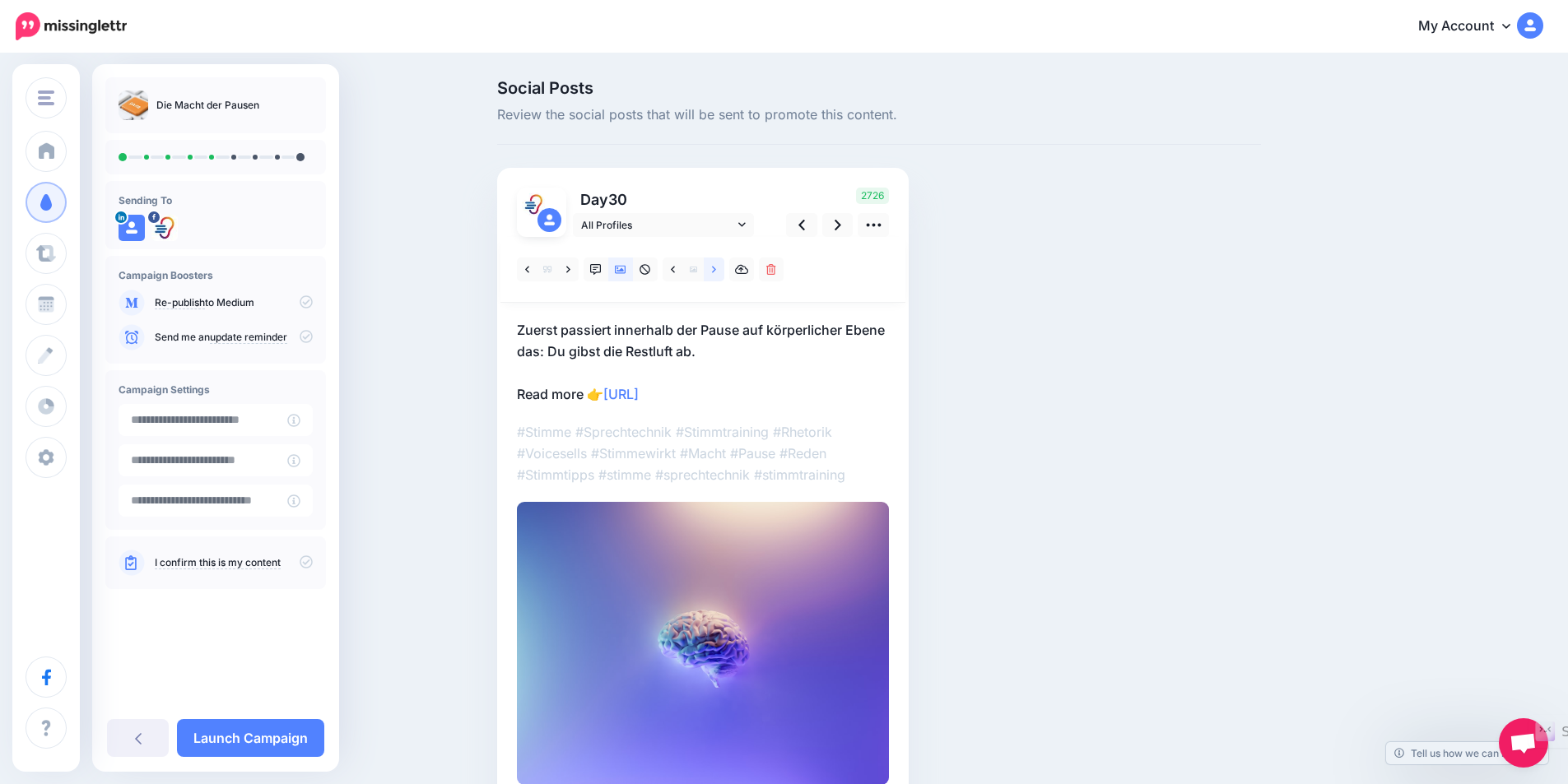
click at [717, 270] on link at bounding box center [713, 269] width 21 height 23
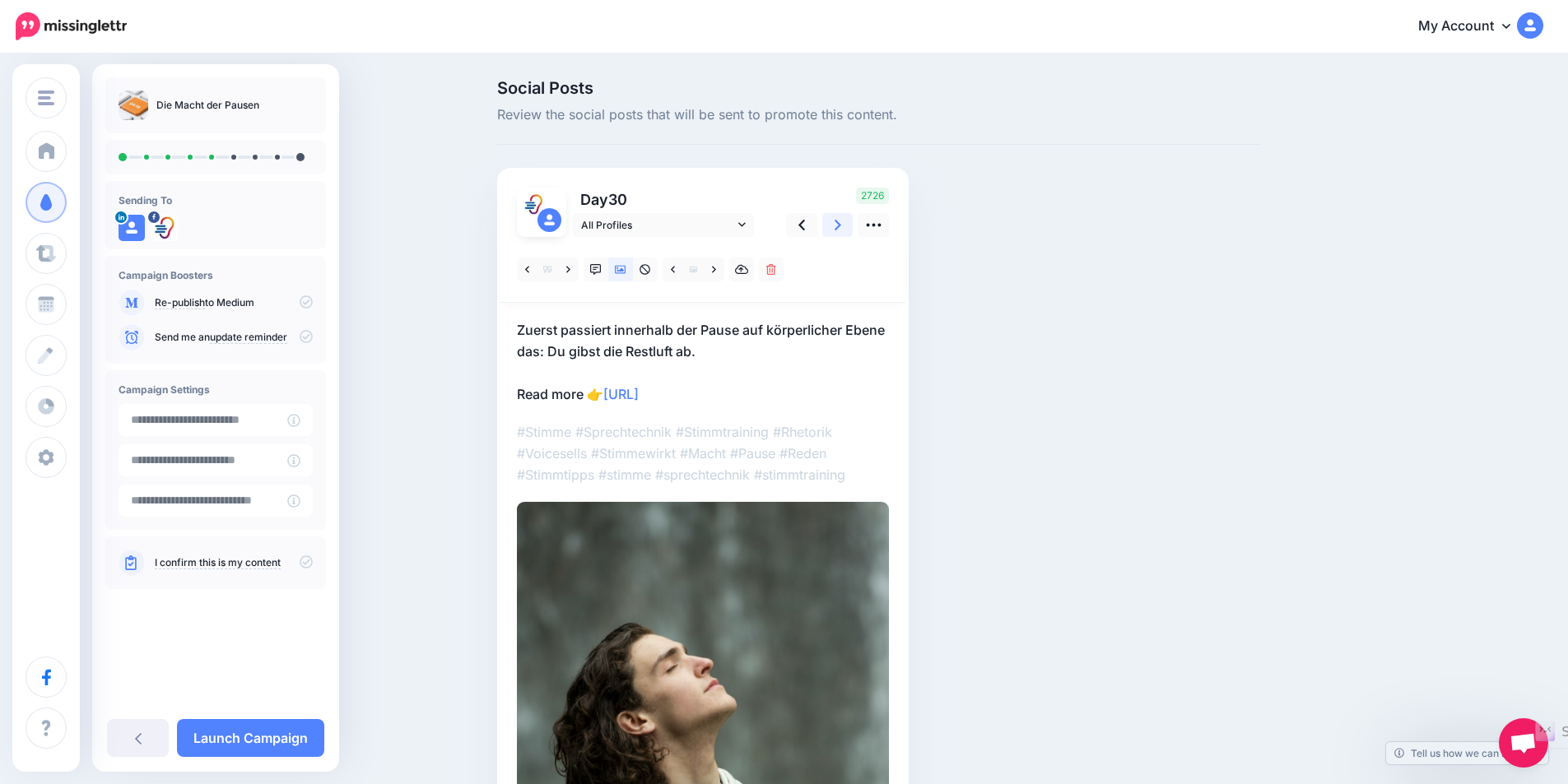
click at [841, 227] on icon at bounding box center [837, 225] width 7 height 11
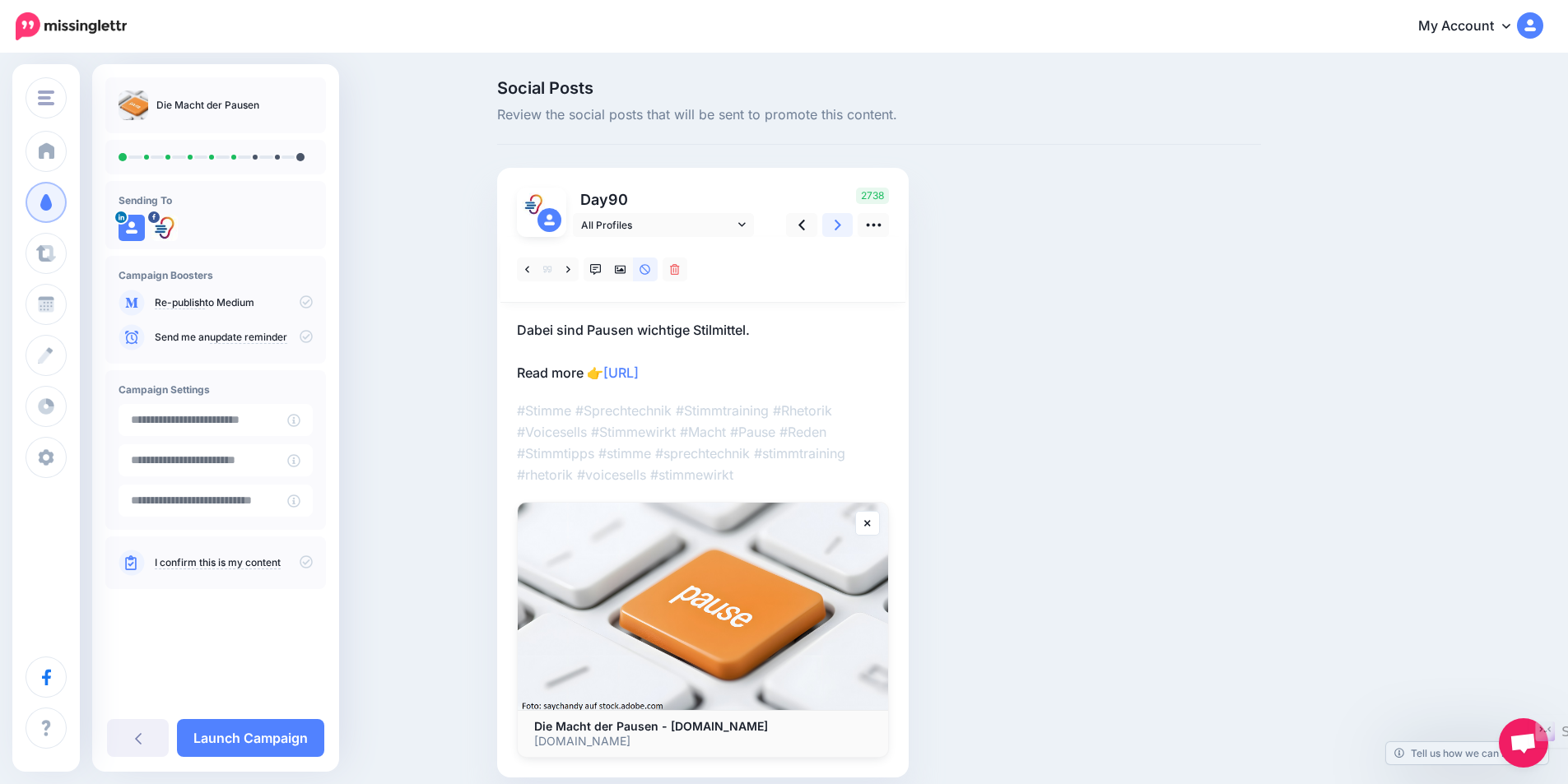
click at [841, 227] on icon at bounding box center [837, 225] width 7 height 11
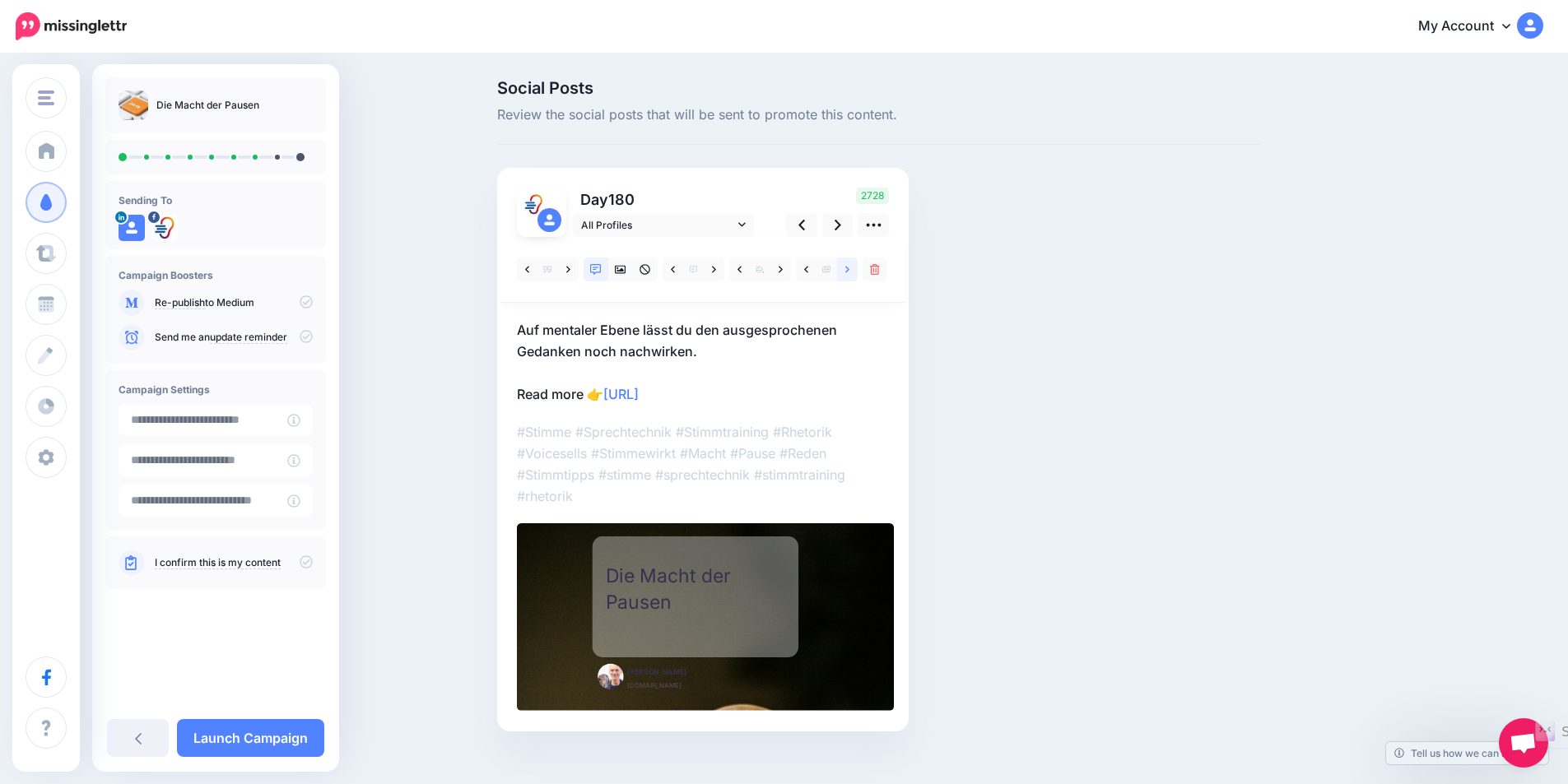
click at [856, 265] on link at bounding box center [847, 269] width 21 height 23
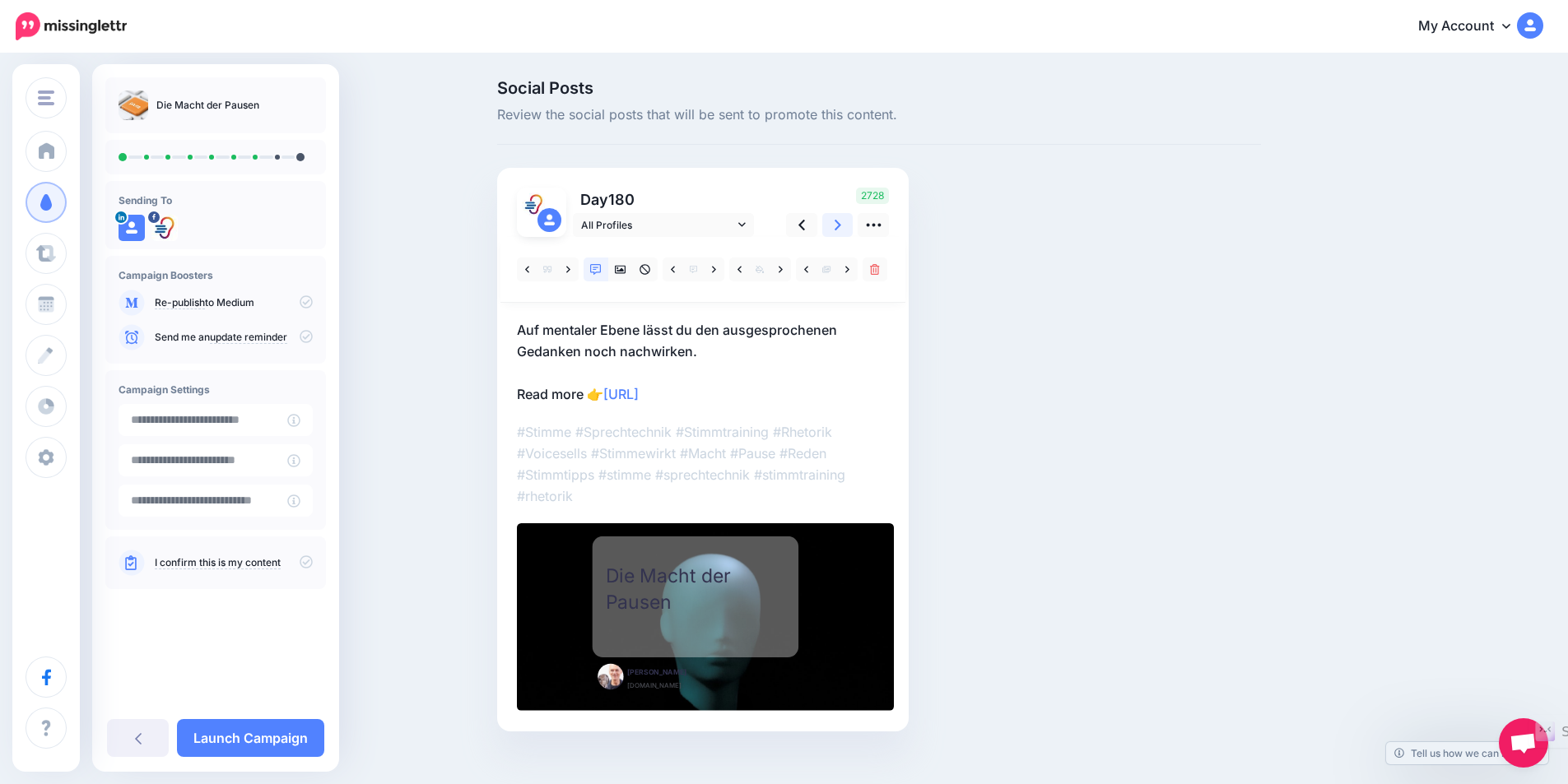
click at [841, 225] on icon at bounding box center [837, 226] width 7 height 18
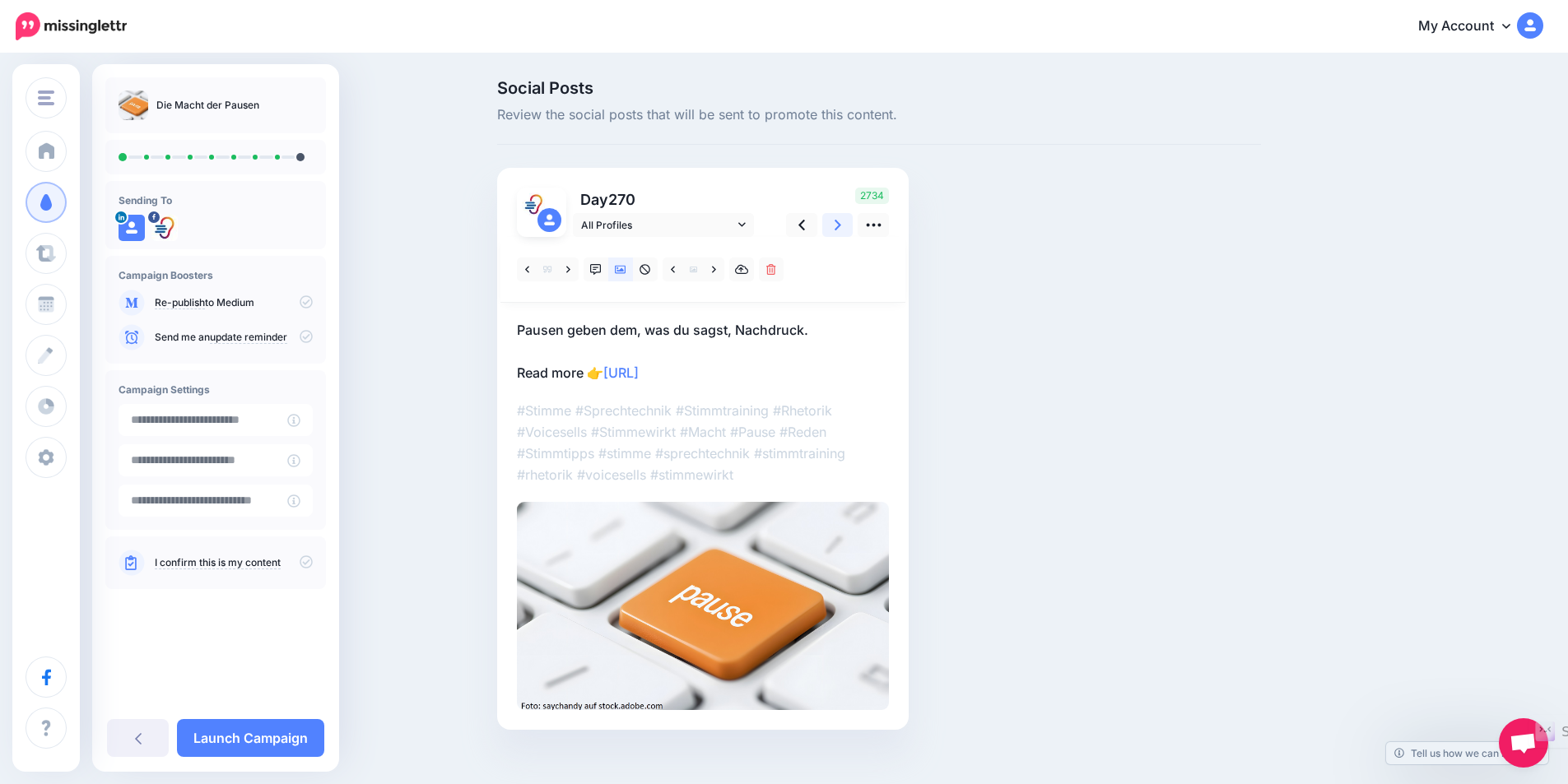
click at [841, 225] on icon at bounding box center [837, 225] width 7 height 11
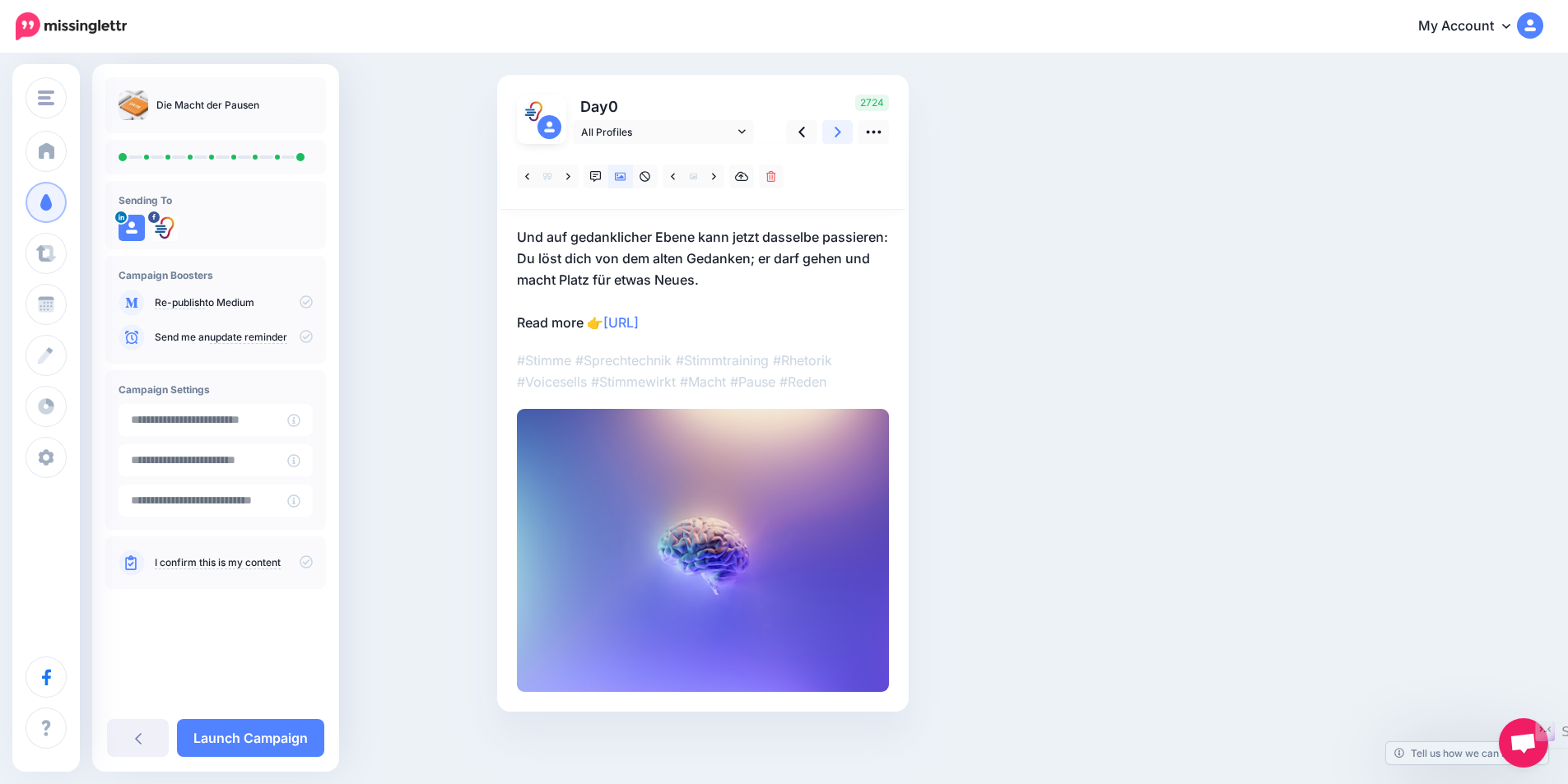
scroll to position [95, 0]
click at [249, 735] on link "Launch Campaign" at bounding box center [250, 737] width 148 height 38
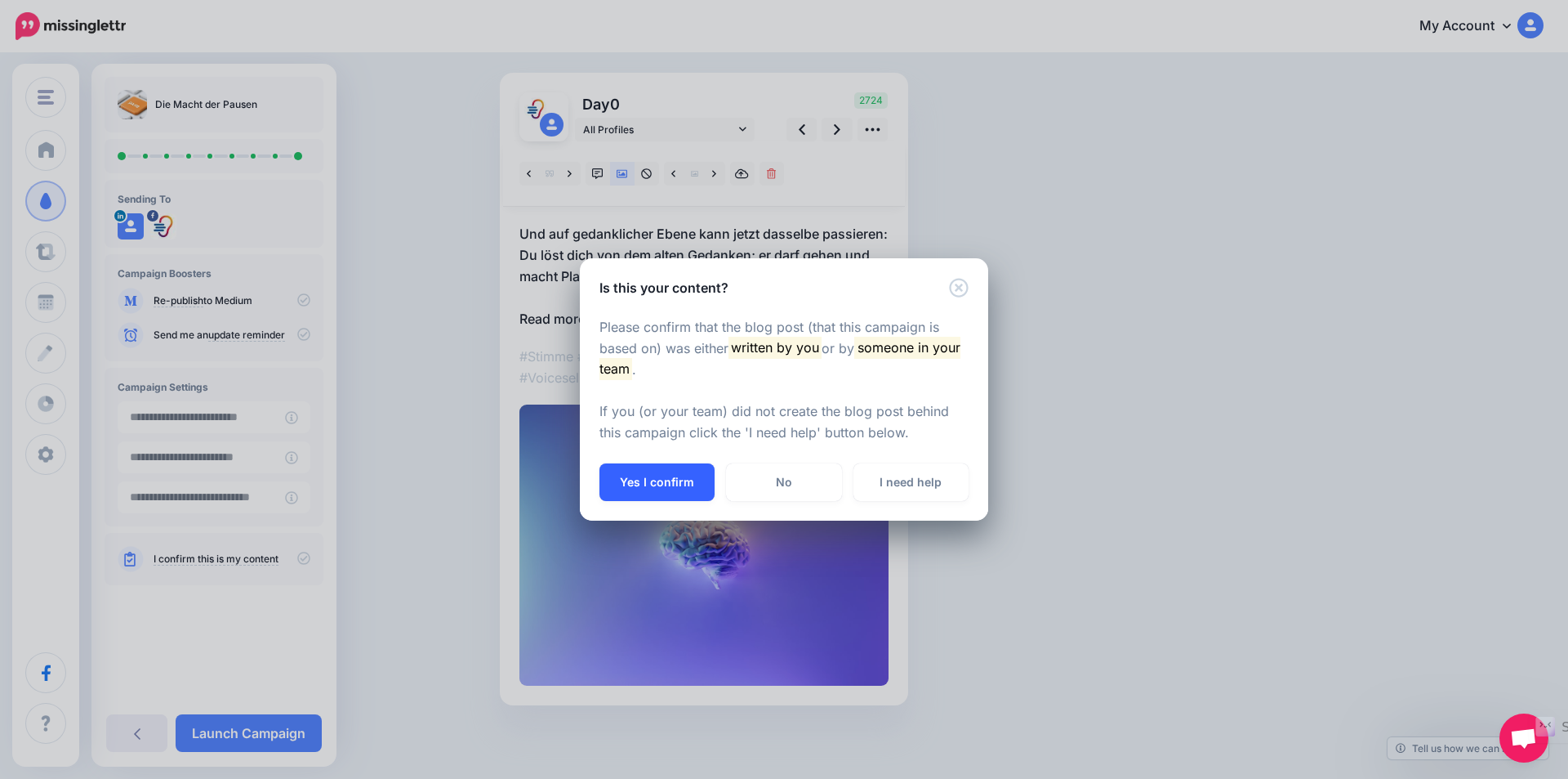
click at [683, 465] on button "Yes I confirm" at bounding box center [656, 482] width 115 height 38
